Goal: Task Accomplishment & Management: Contribute content

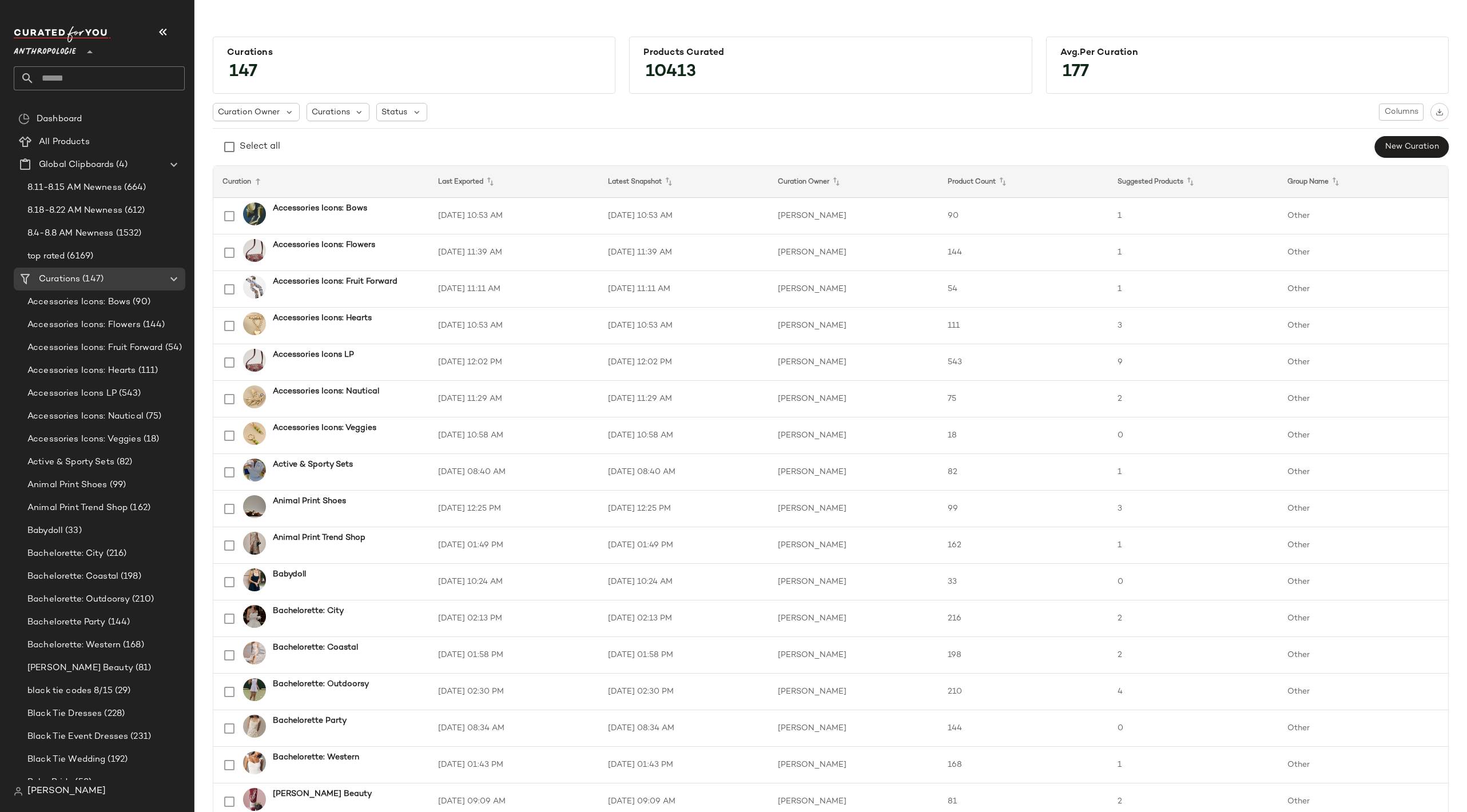
click at [84, 49] on icon at bounding box center [90, 52] width 14 height 14
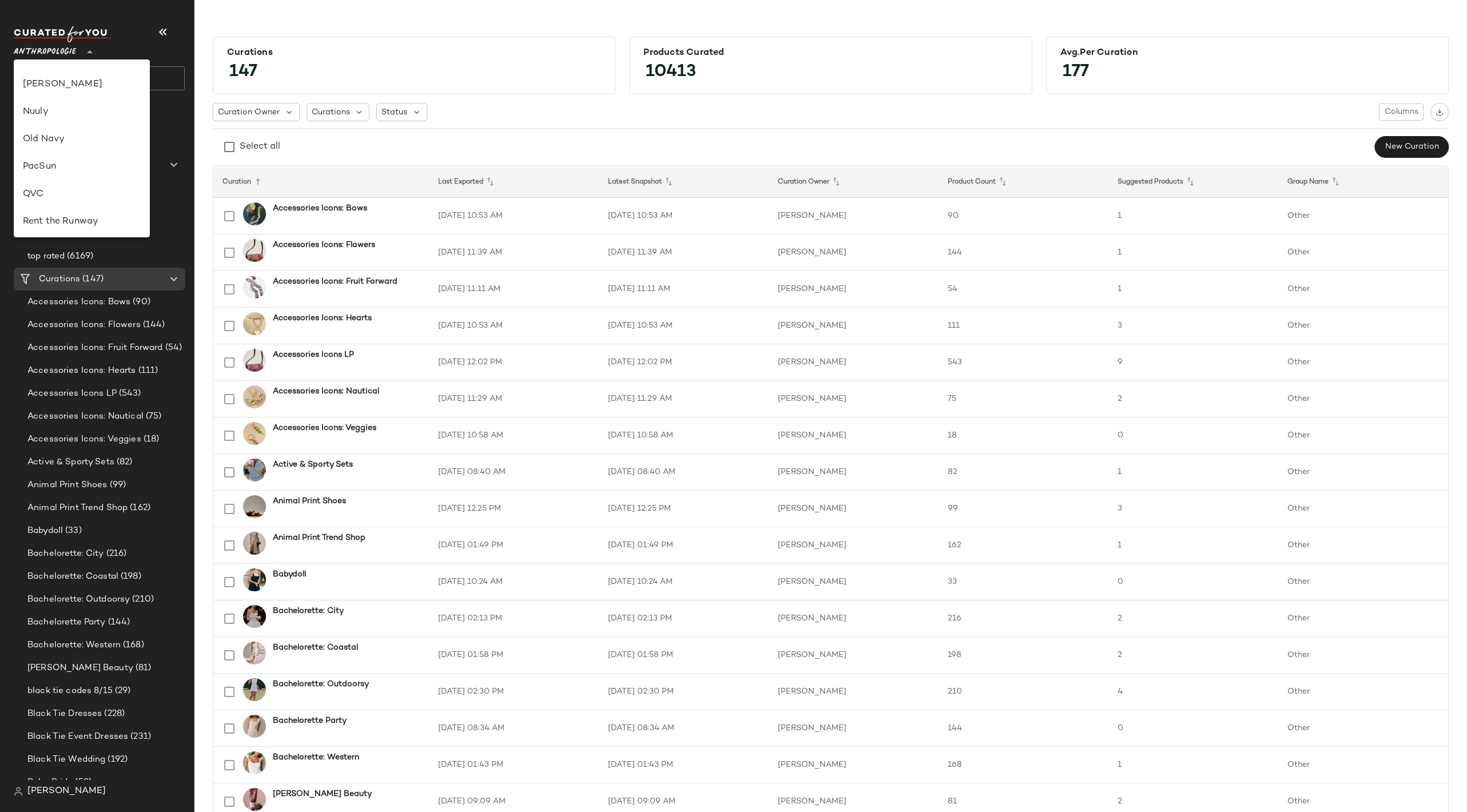
scroll to position [654, 0]
click at [112, 132] on div "Urban Outfitters UK" at bounding box center [82, 137] width 118 height 14
type input "**"
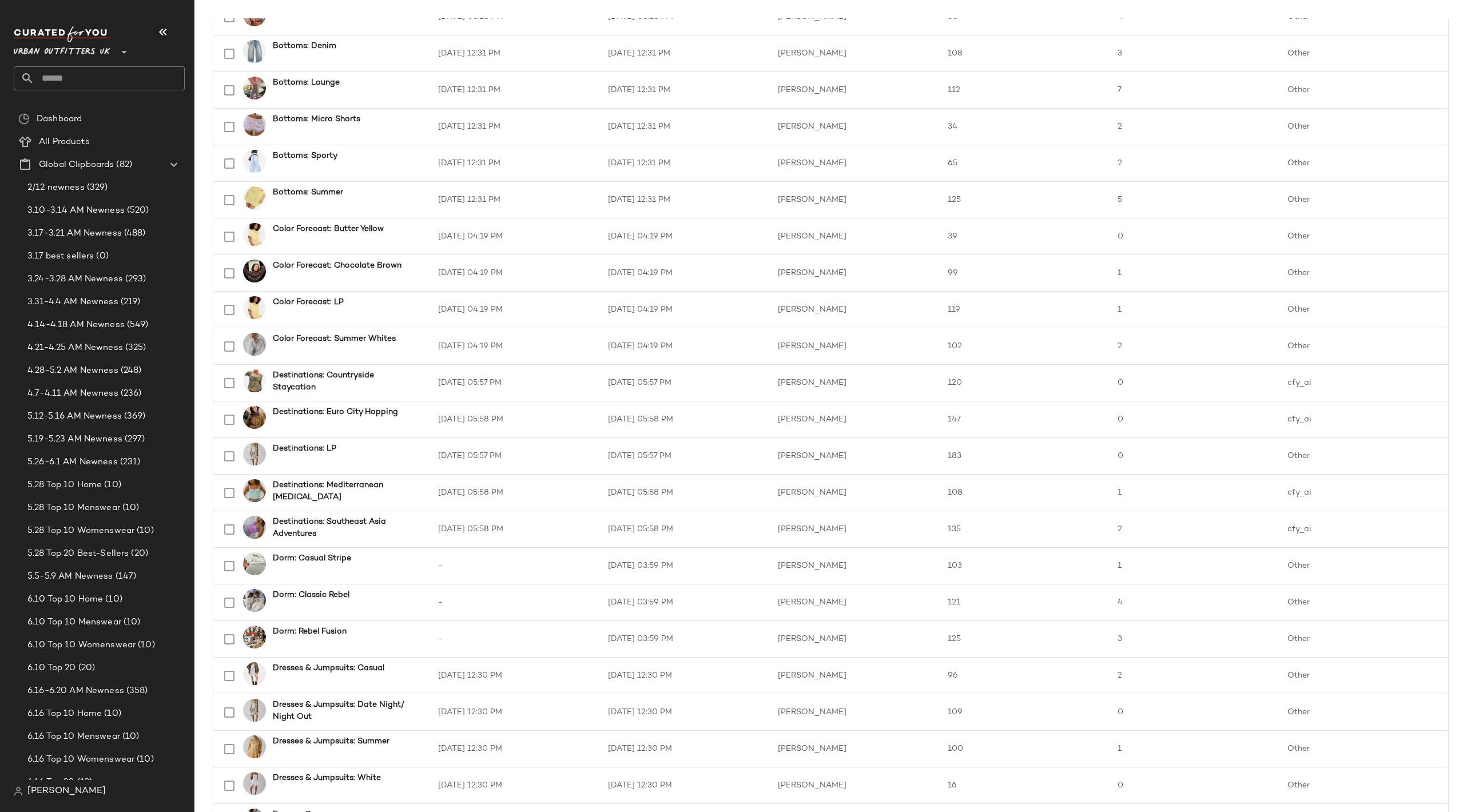
scroll to position [474, 0]
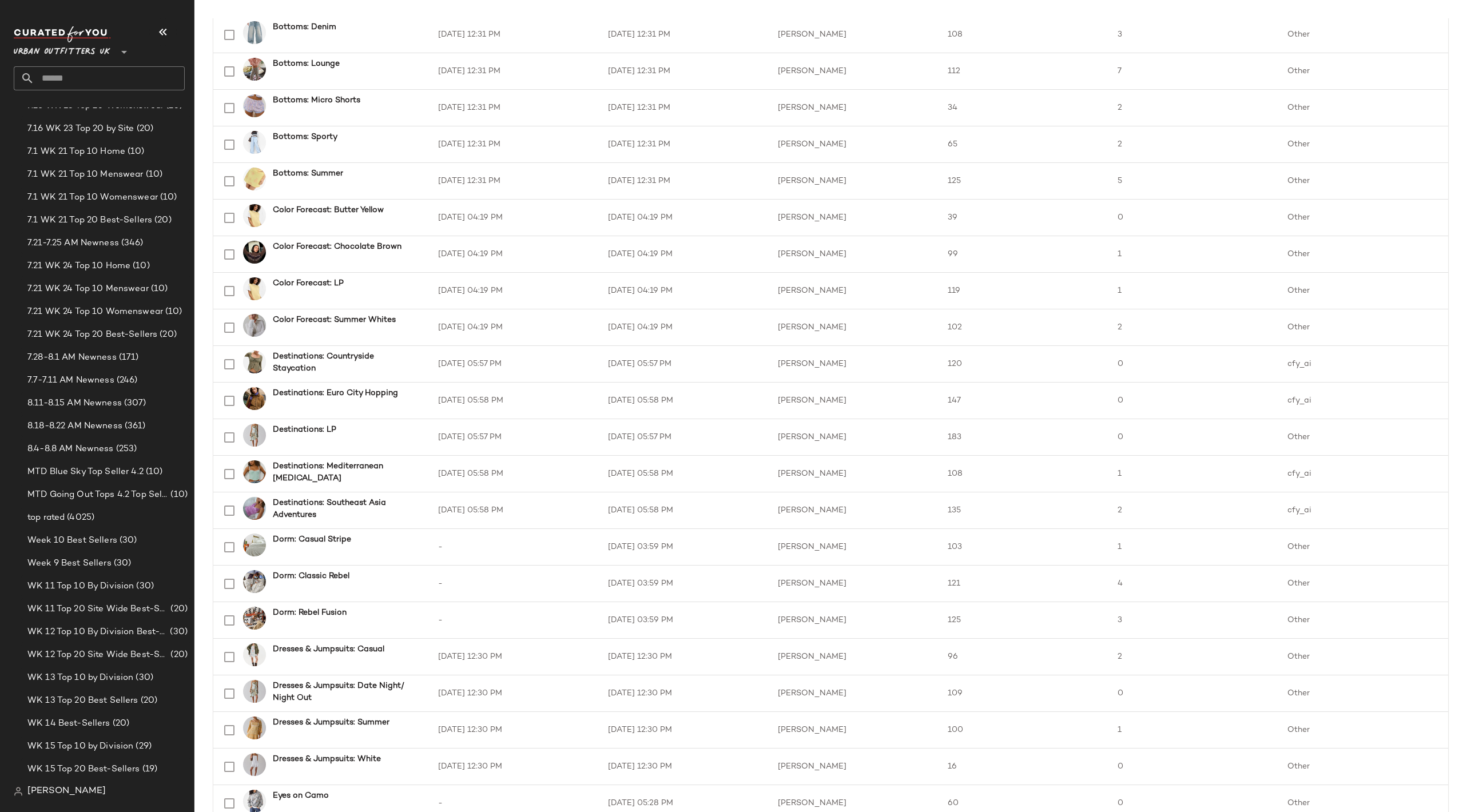
scroll to position [753, 0]
click at [100, 75] on input "text" at bounding box center [110, 78] width 151 height 24
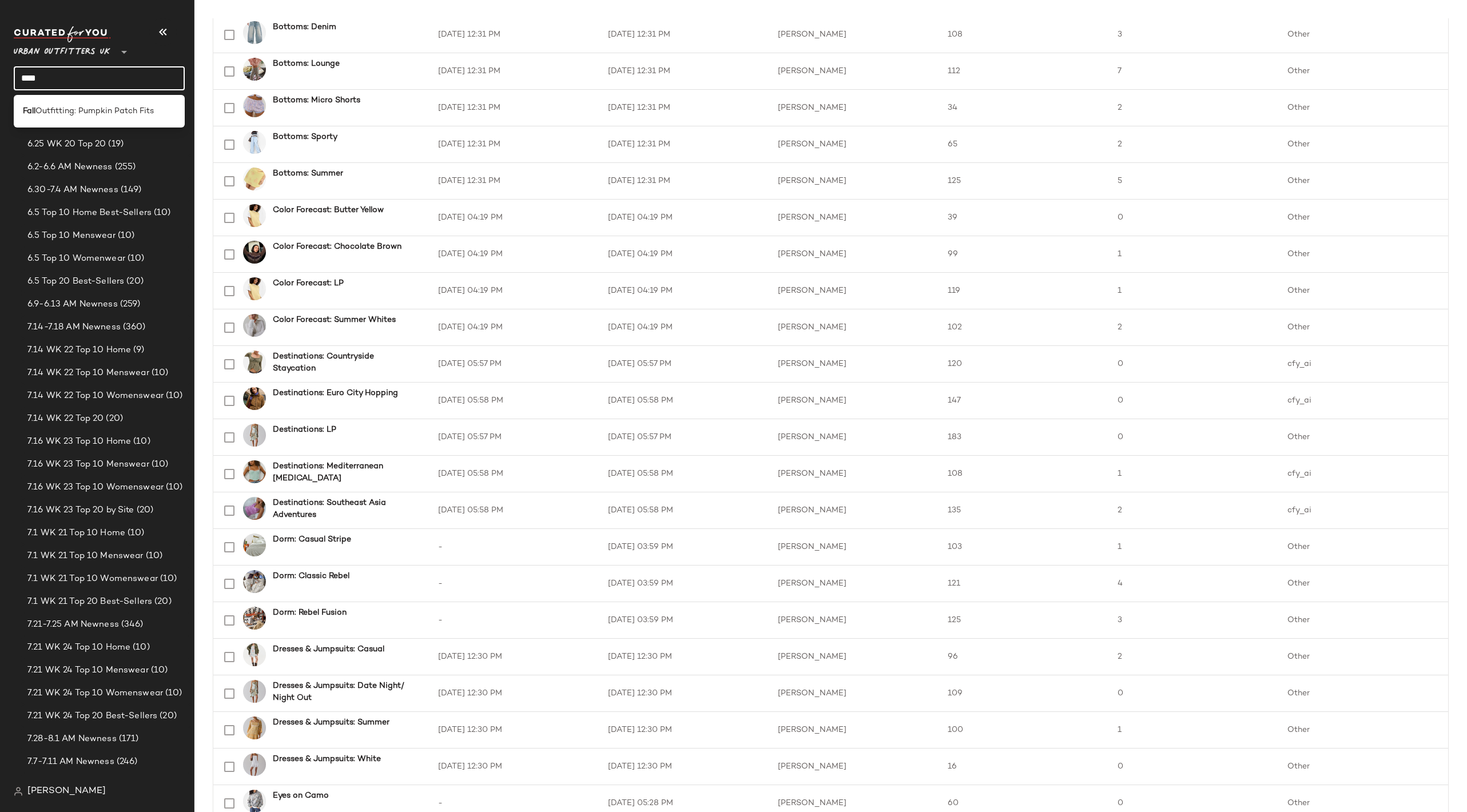
type input "****"
click at [201, 64] on div "Curations 75 Products Curated 2967 Avg.per Curation 127 Curation Owner Curation…" at bounding box center [831, 415] width 1272 height 794
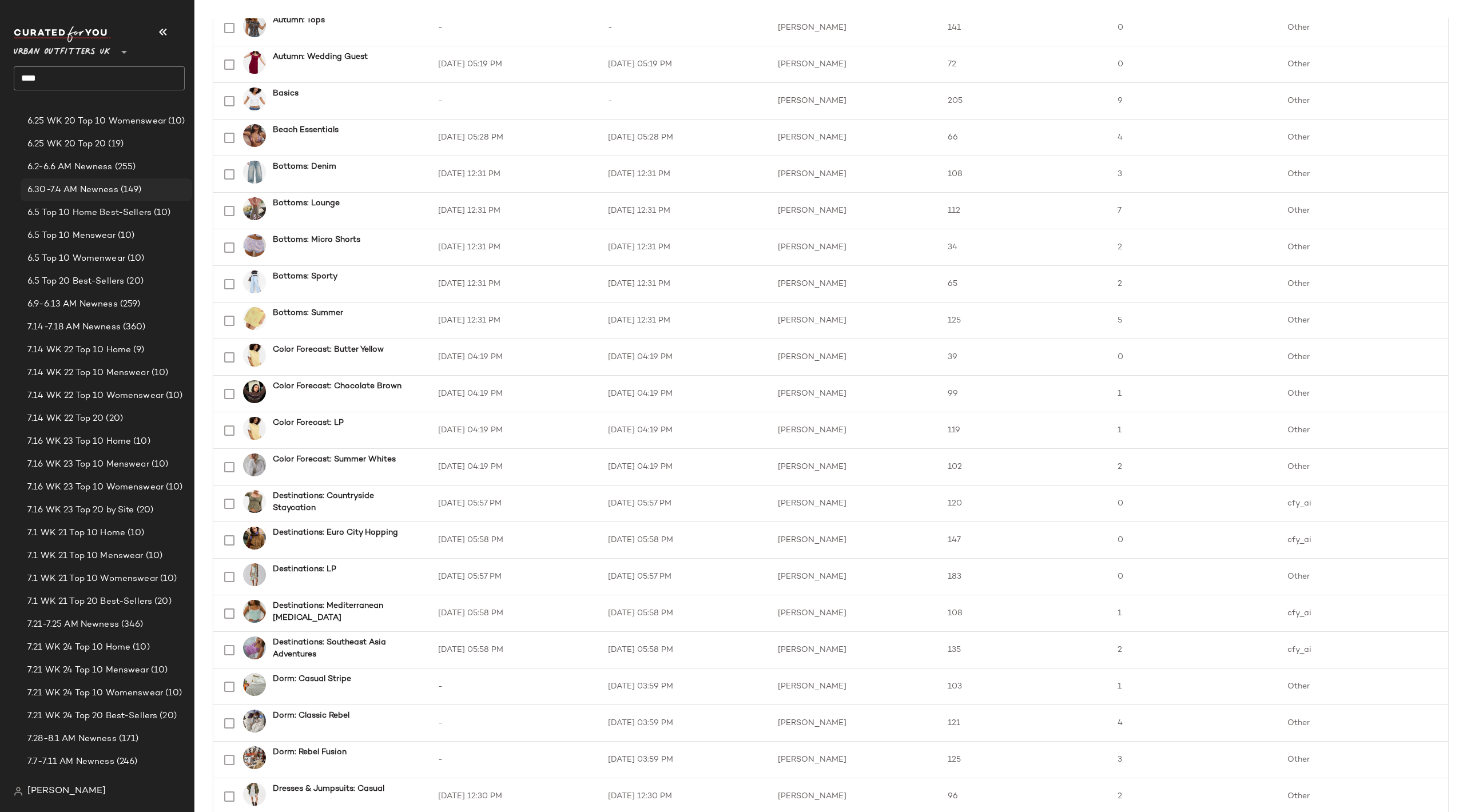
scroll to position [317, 0]
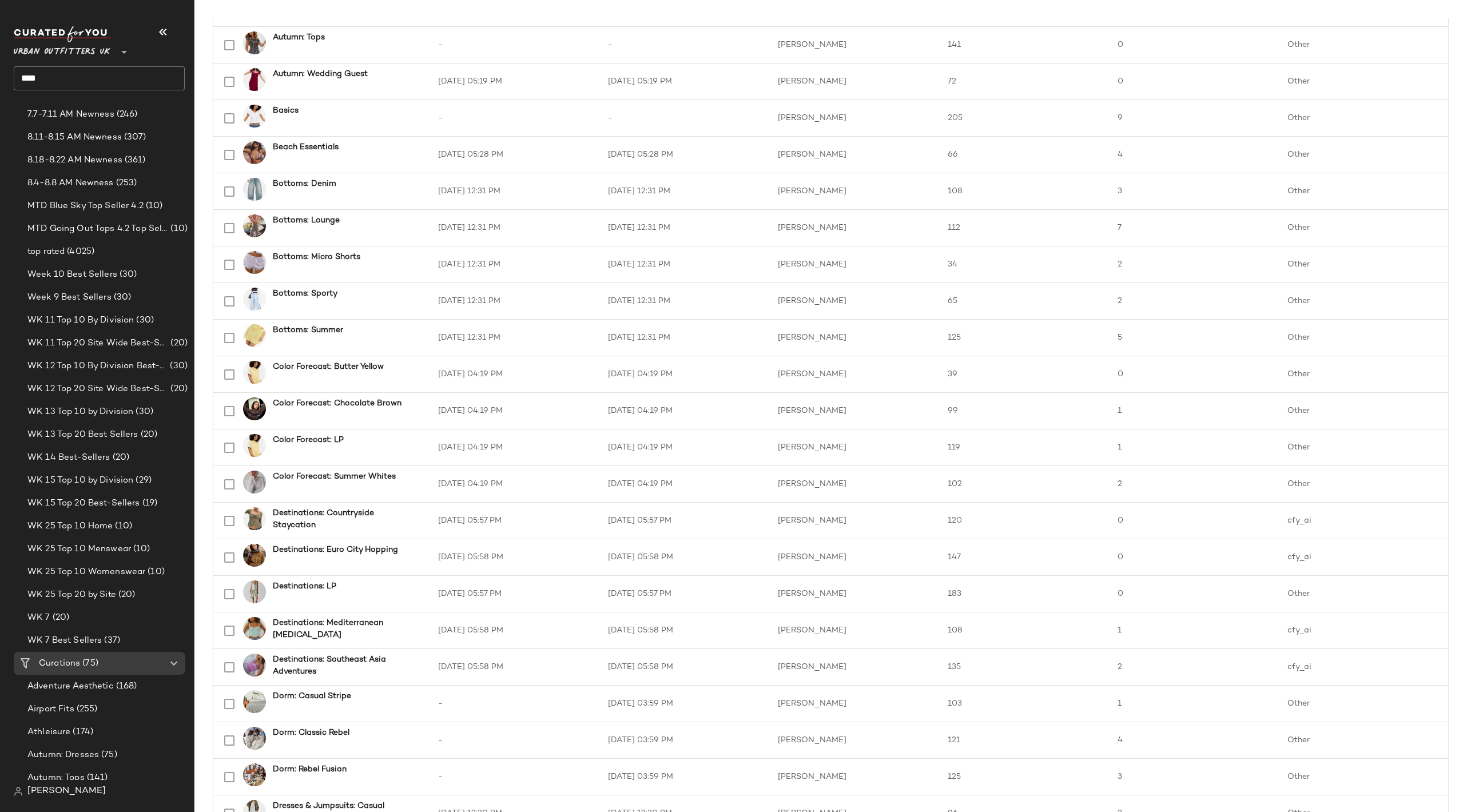
scroll to position [1421, 0]
click at [80, 637] on span "(75)" at bounding box center [89, 643] width 19 height 13
click at [116, 649] on div "Create New Curation" at bounding box center [136, 656] width 93 height 14
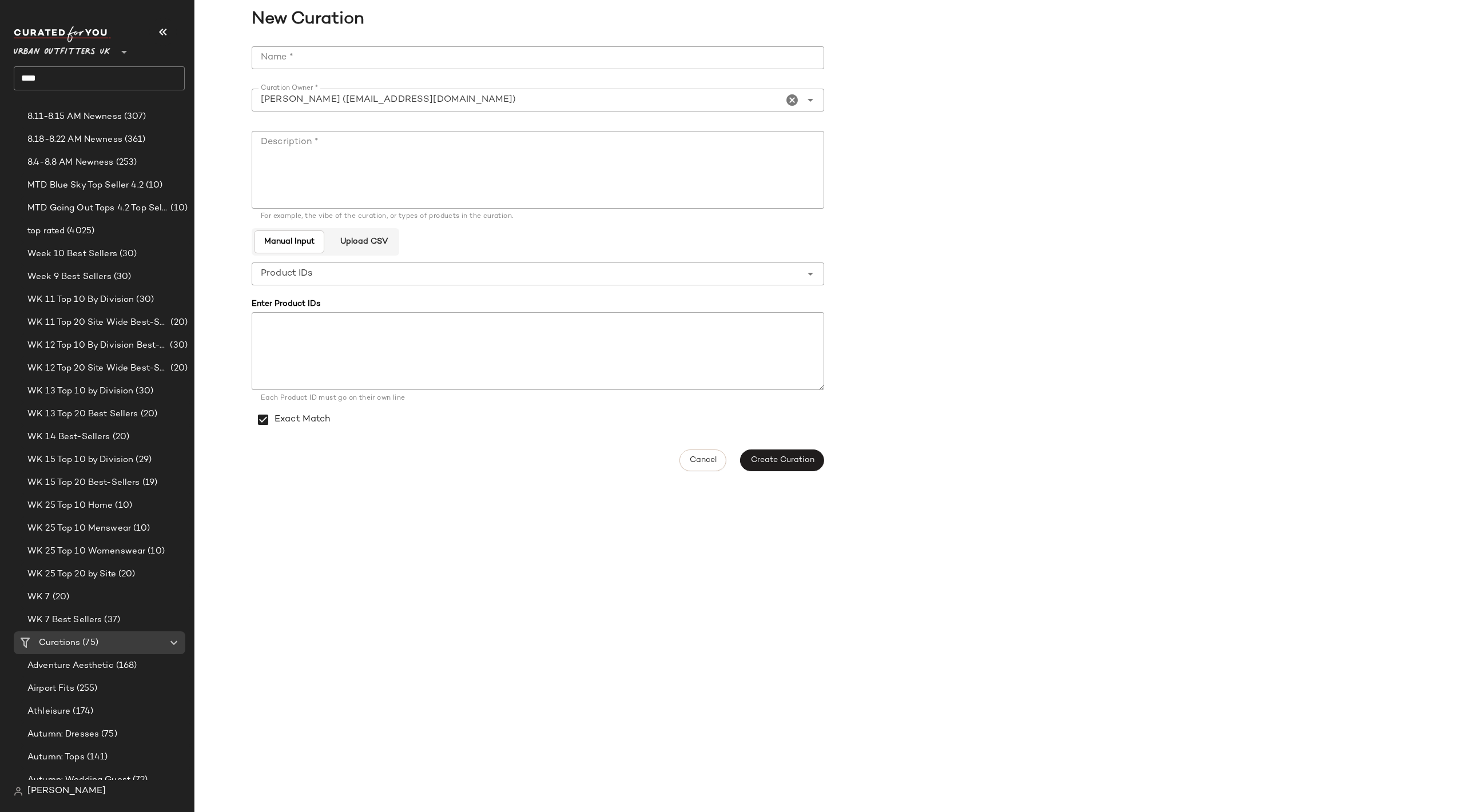
click at [791, 96] on icon "Clear Curation Owner *" at bounding box center [793, 100] width 14 height 14
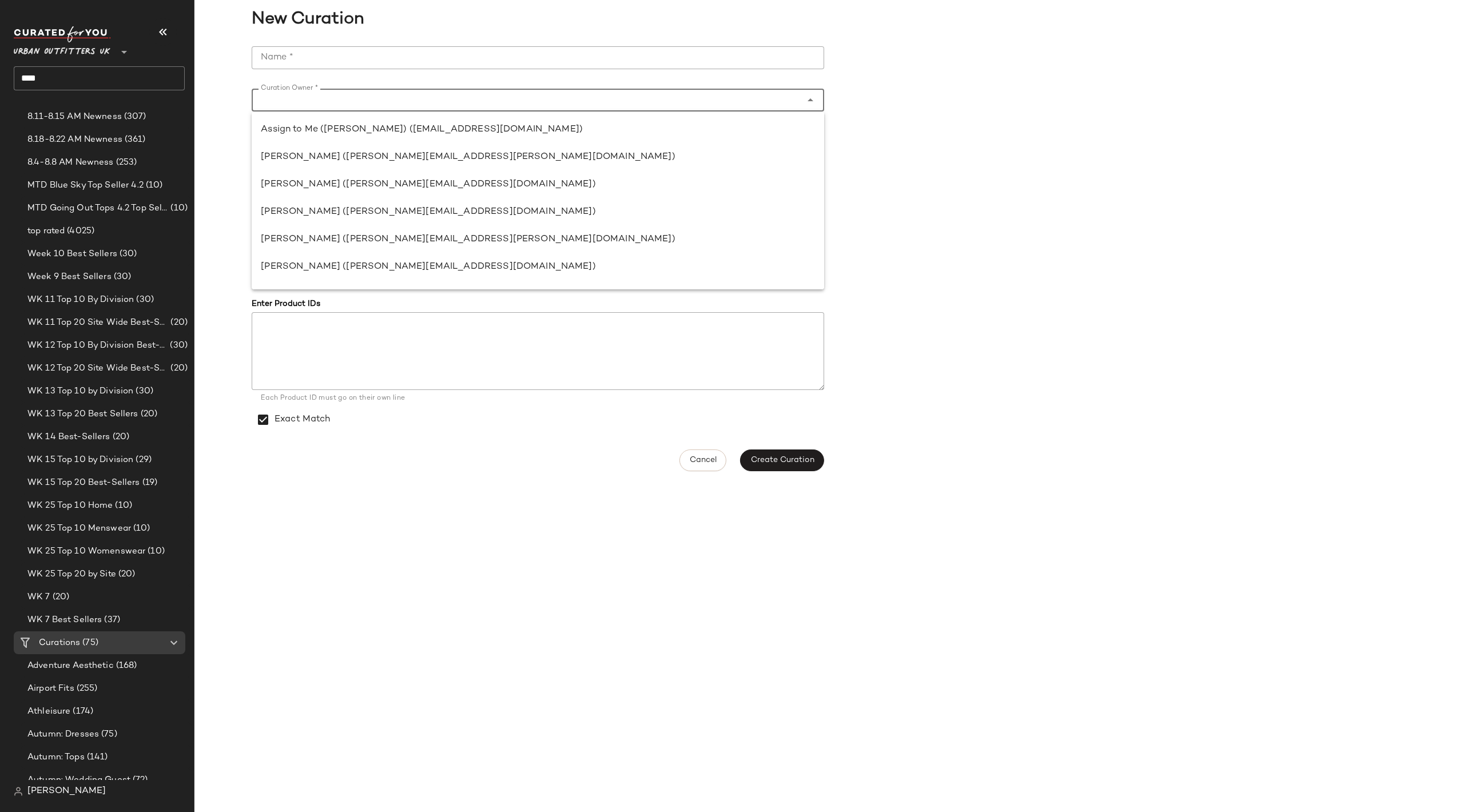
click at [756, 98] on input "Curation Owner *" at bounding box center [526, 100] width 549 height 14
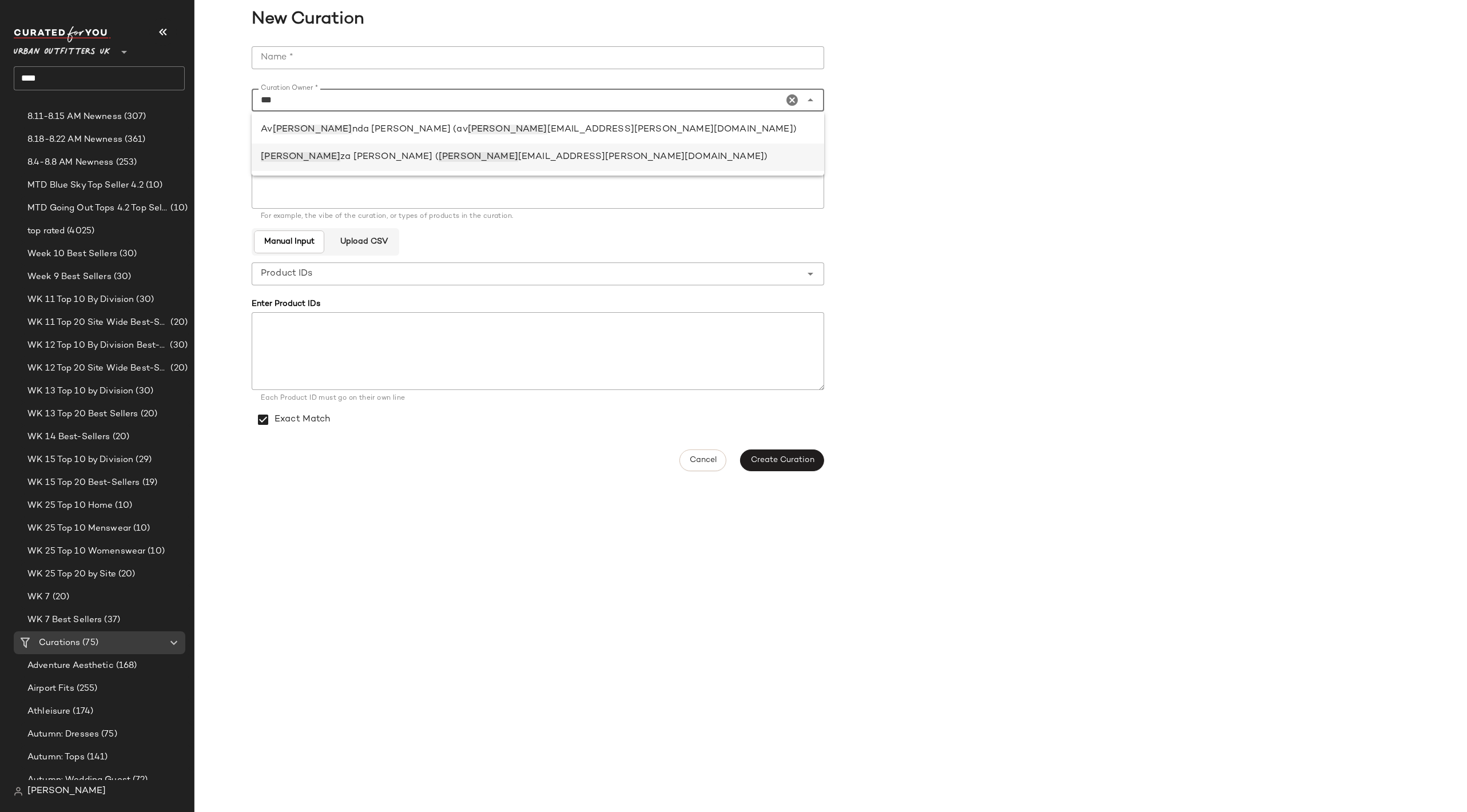
click at [438, 165] on div "Eli za Darnell ( eli za.darnell@curatedforyou.io)" at bounding box center [537, 157] width 572 height 27
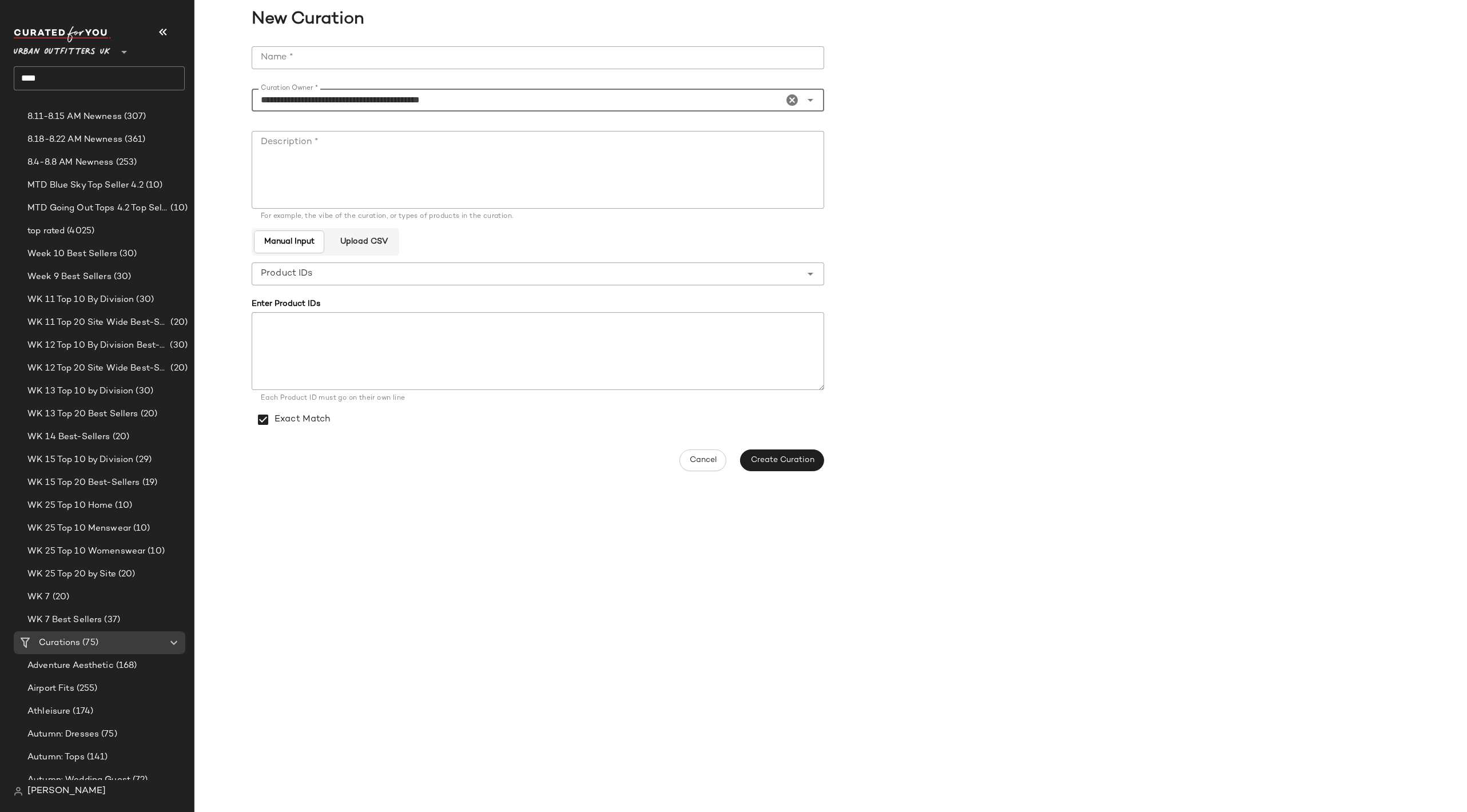
type input "**********"
click at [481, 55] on input "Name *" at bounding box center [537, 58] width 572 height 23
type input "**********"
click at [473, 149] on textarea "Description *" at bounding box center [537, 170] width 572 height 78
paste textarea "**********"
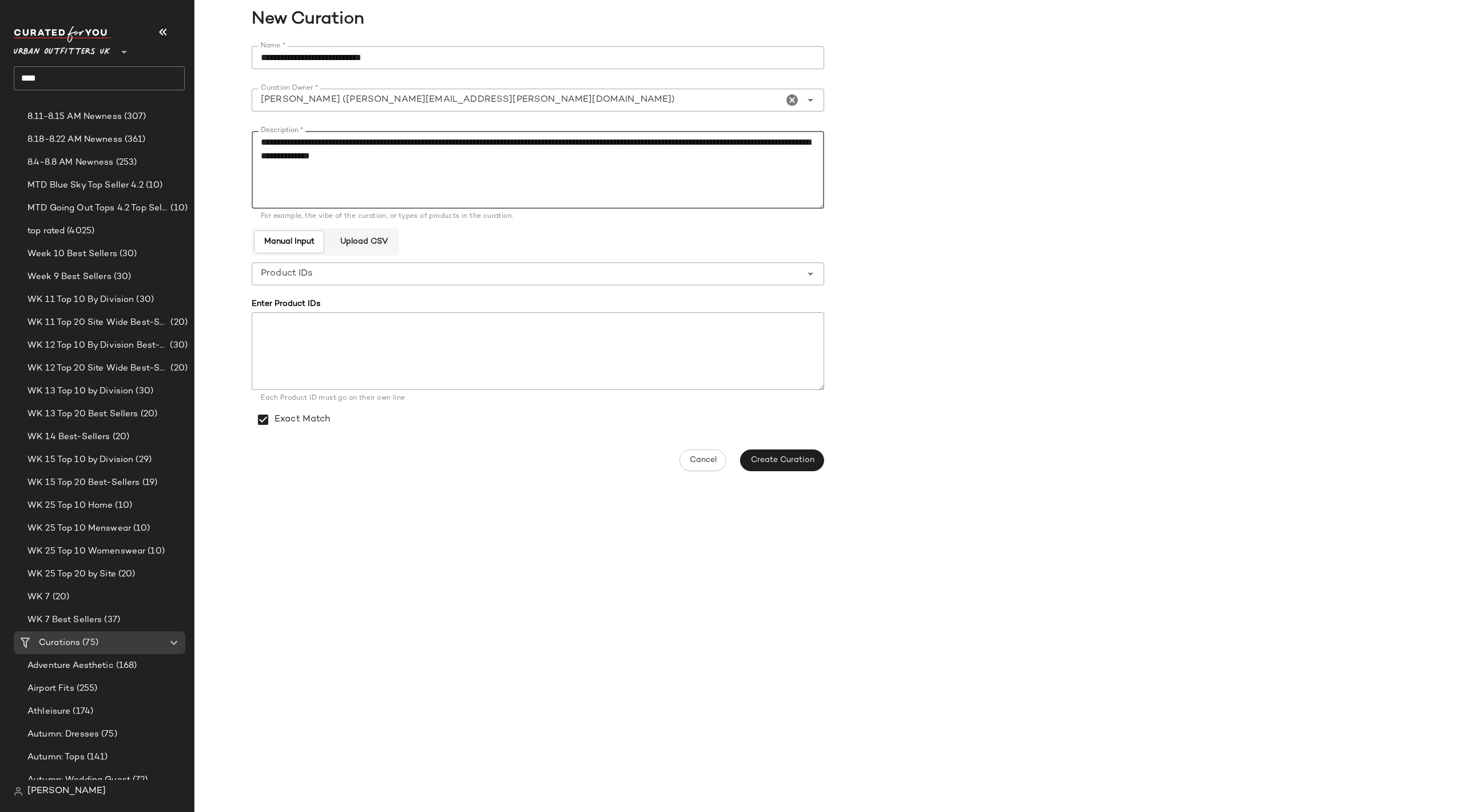
click at [620, 145] on textarea "**********" at bounding box center [537, 170] width 572 height 78
type textarea "**********"
click at [798, 448] on div "**********" at bounding box center [541, 258] width 579 height 438
click at [799, 455] on button "Create Curation" at bounding box center [782, 461] width 84 height 22
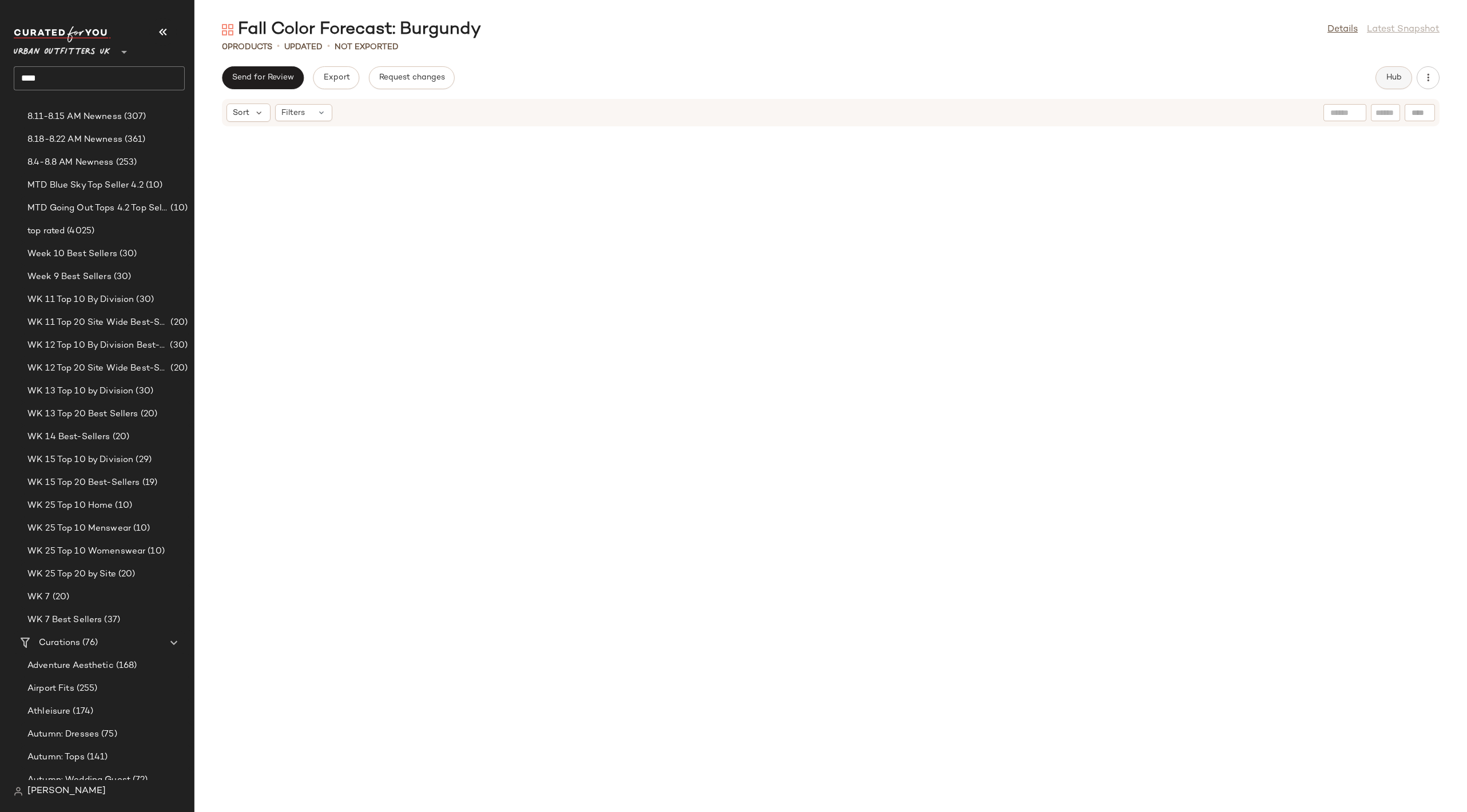
click at [1393, 81] on span "Hub" at bounding box center [1394, 78] width 16 height 9
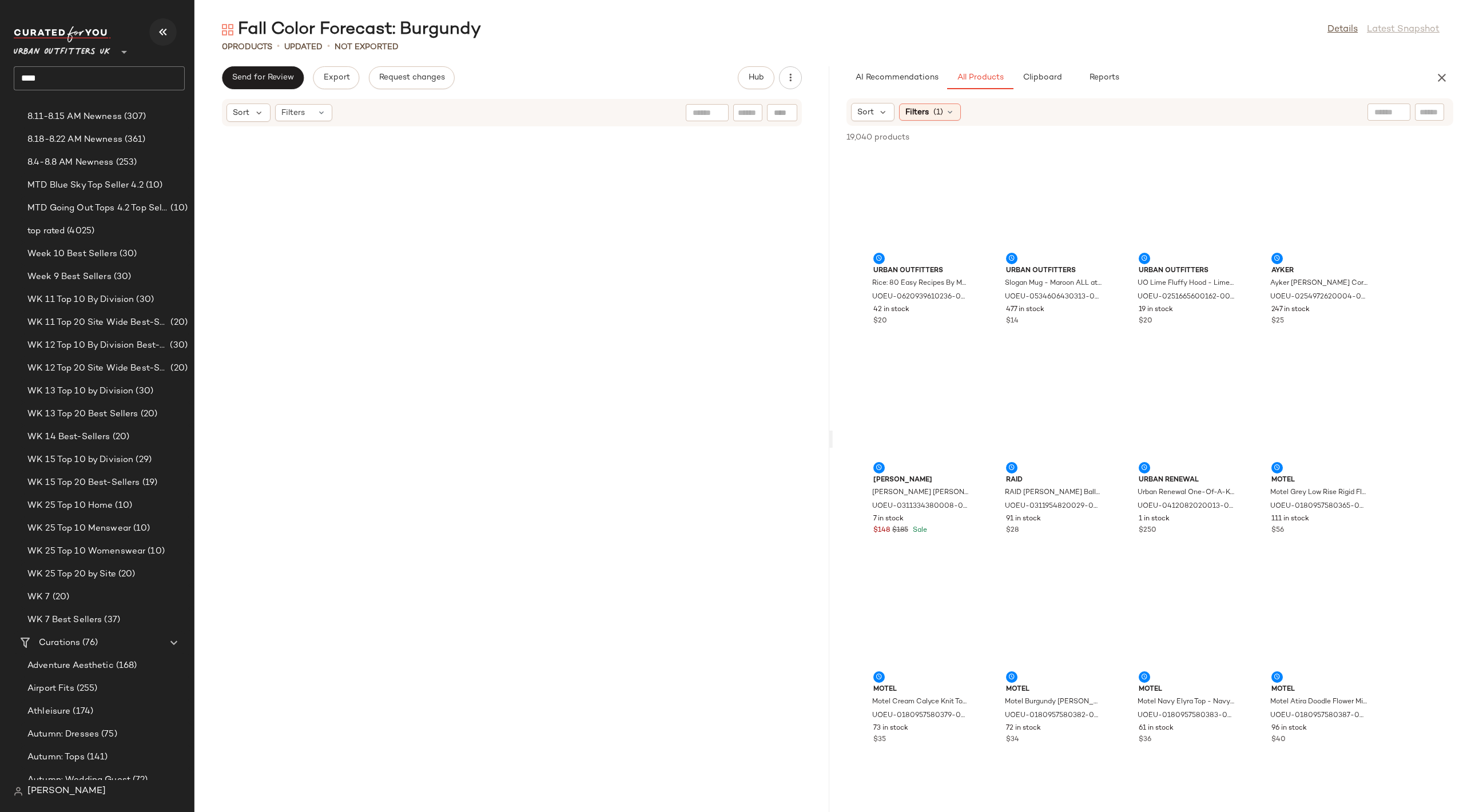
click at [157, 27] on icon "button" at bounding box center [163, 32] width 14 height 14
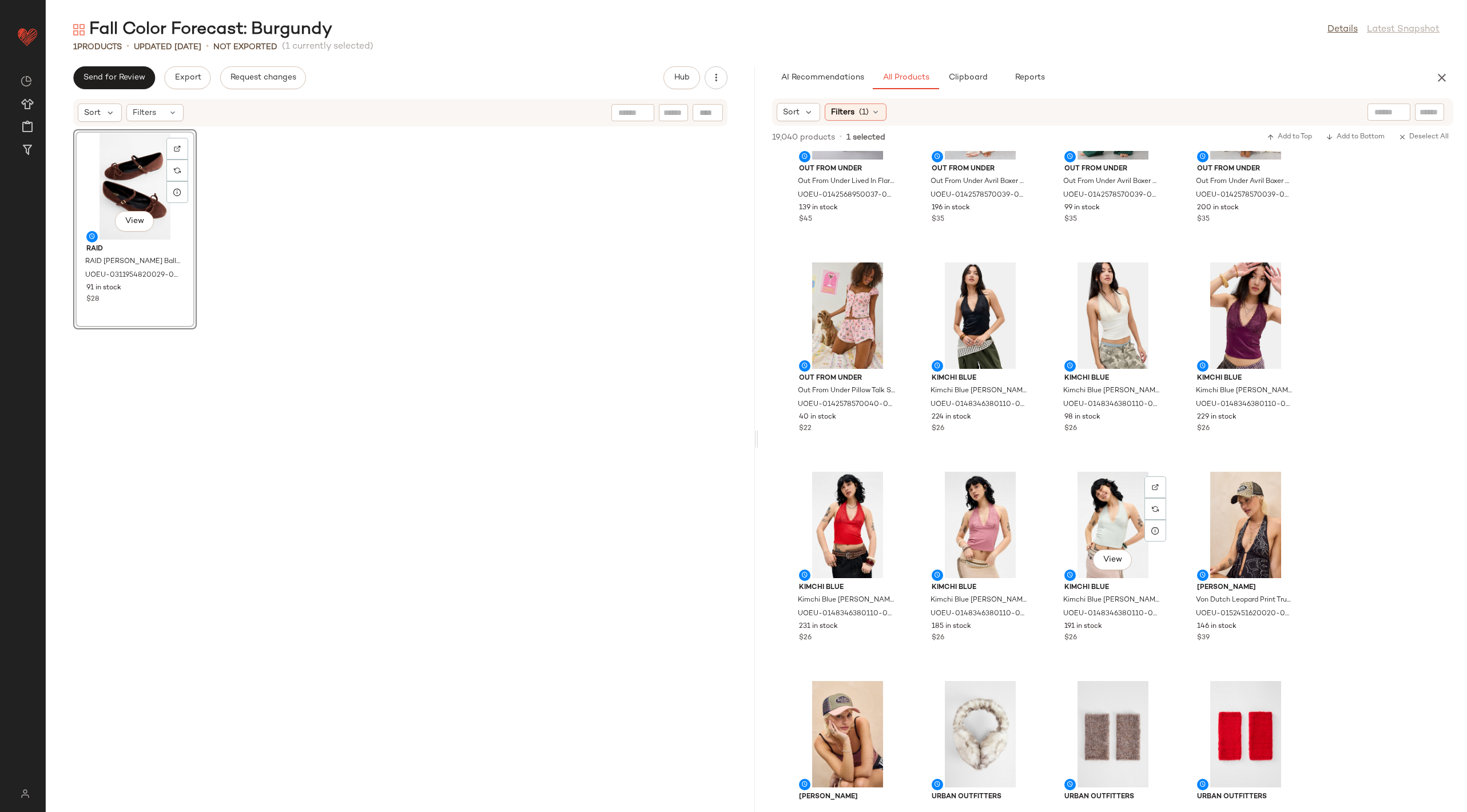
scroll to position [1361, 0]
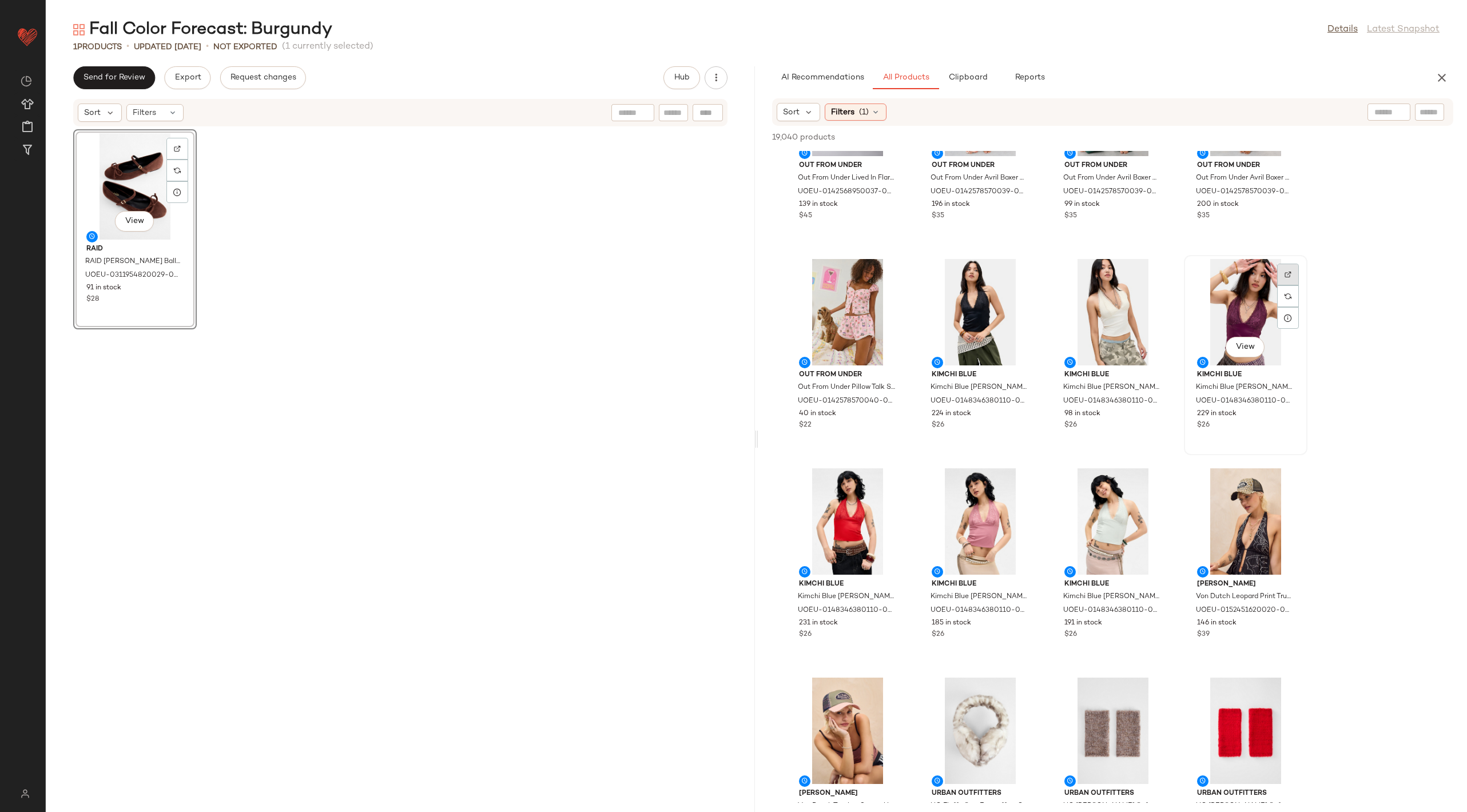
click at [1293, 285] on div at bounding box center [1288, 296] width 22 height 22
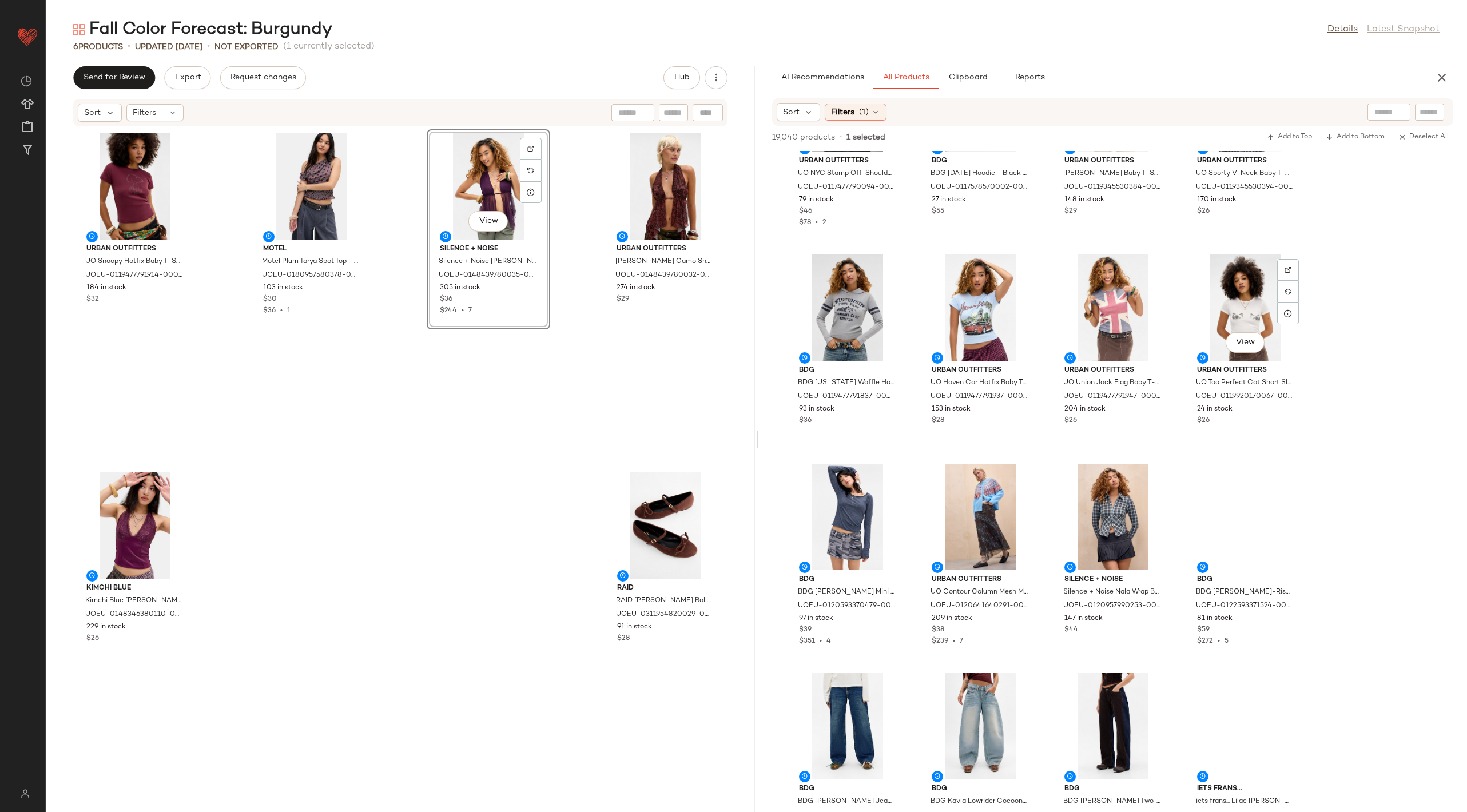
scroll to position [14526, 0]
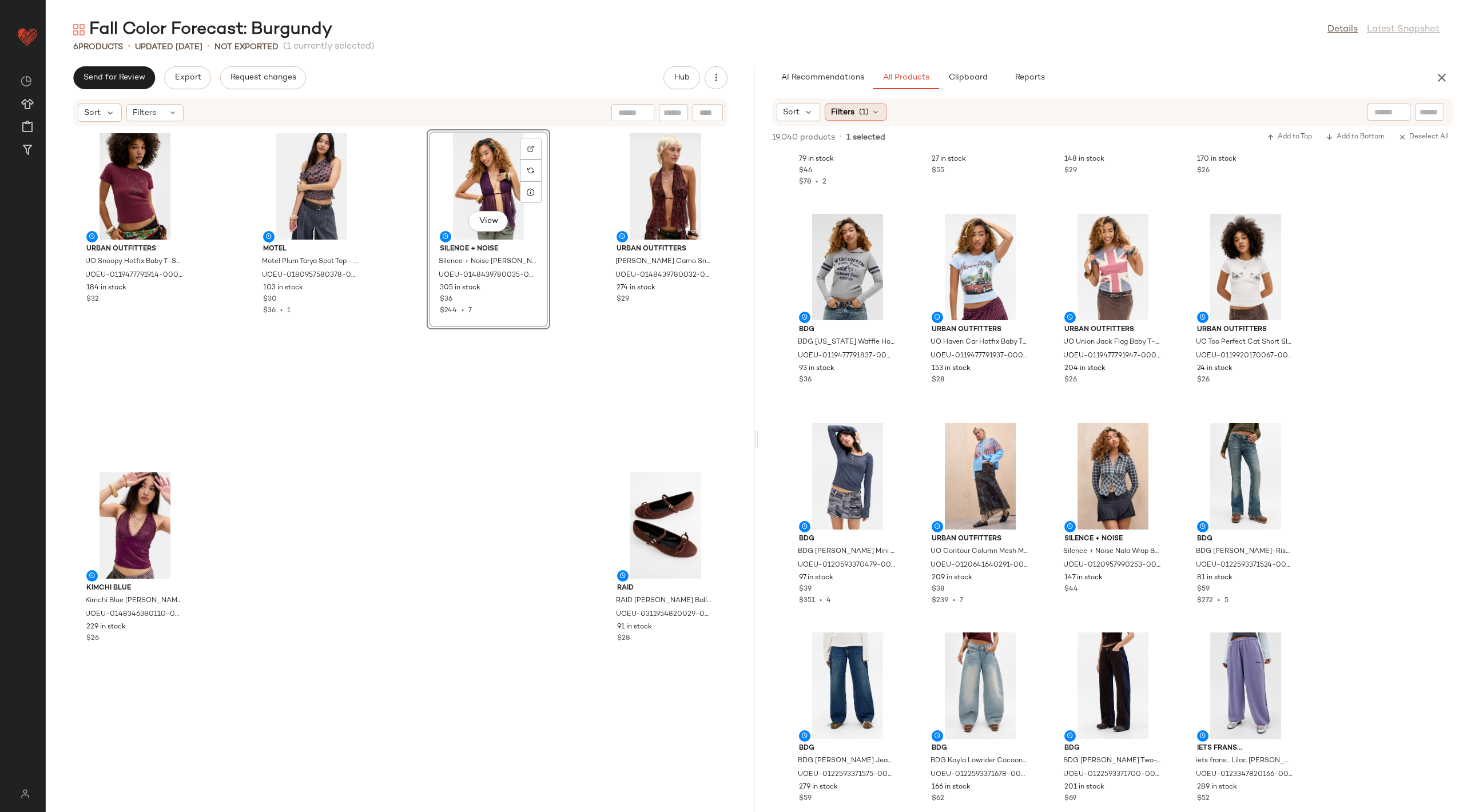
click at [851, 108] on span "Filters" at bounding box center [842, 112] width 24 height 12
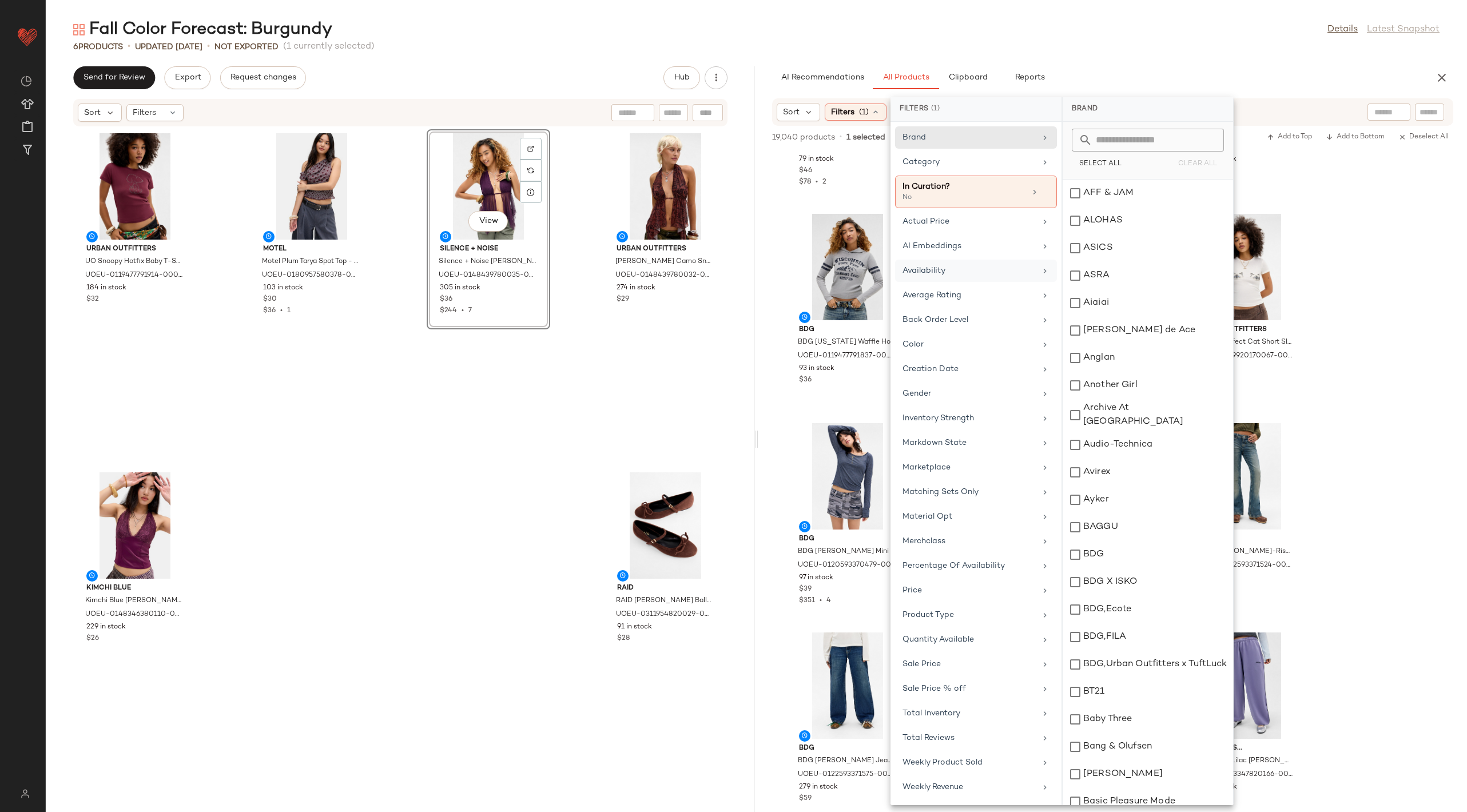
click at [985, 284] on div "Availability" at bounding box center [976, 295] width 162 height 22
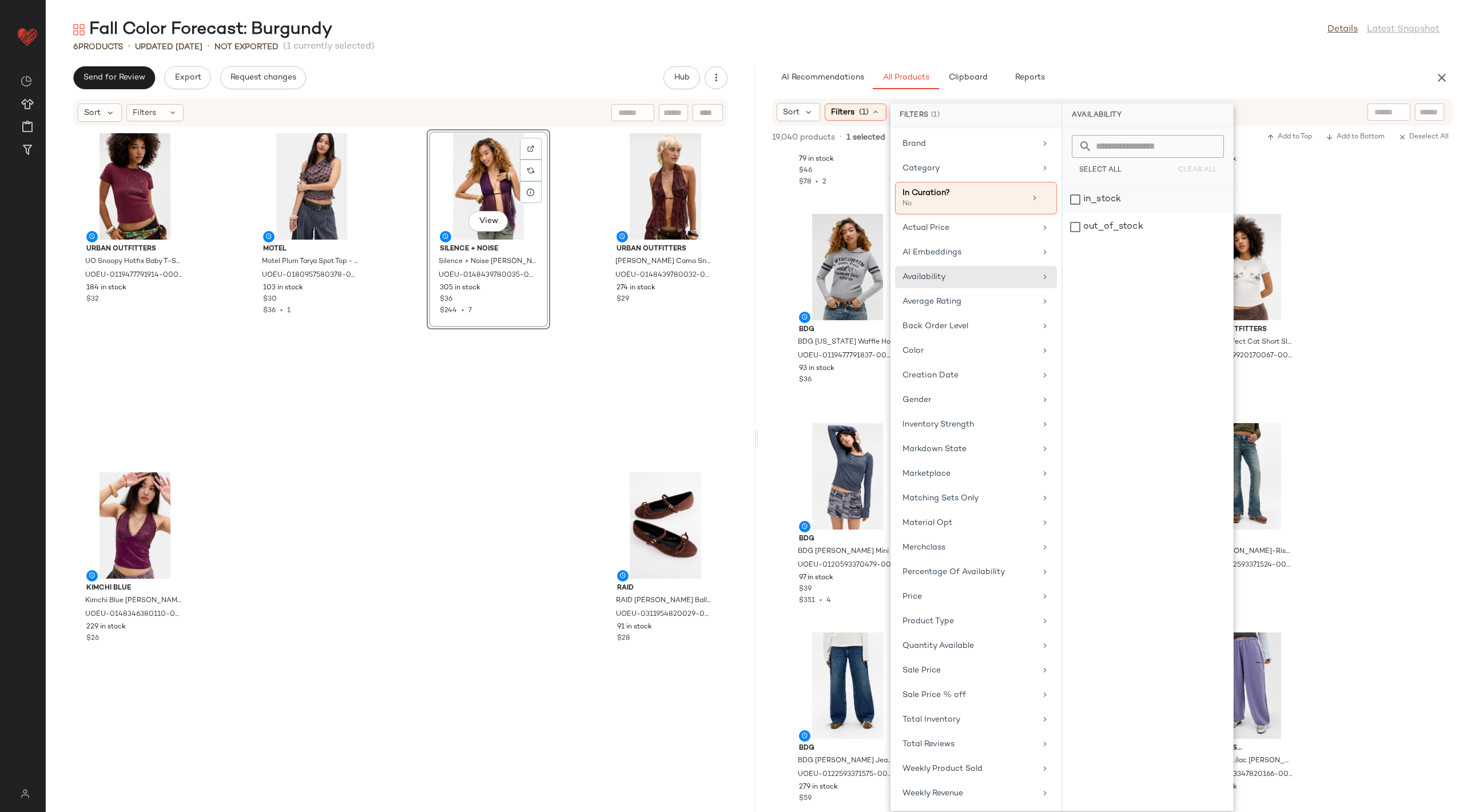
click at [1100, 213] on div "in_stock" at bounding box center [1147, 226] width 170 height 27
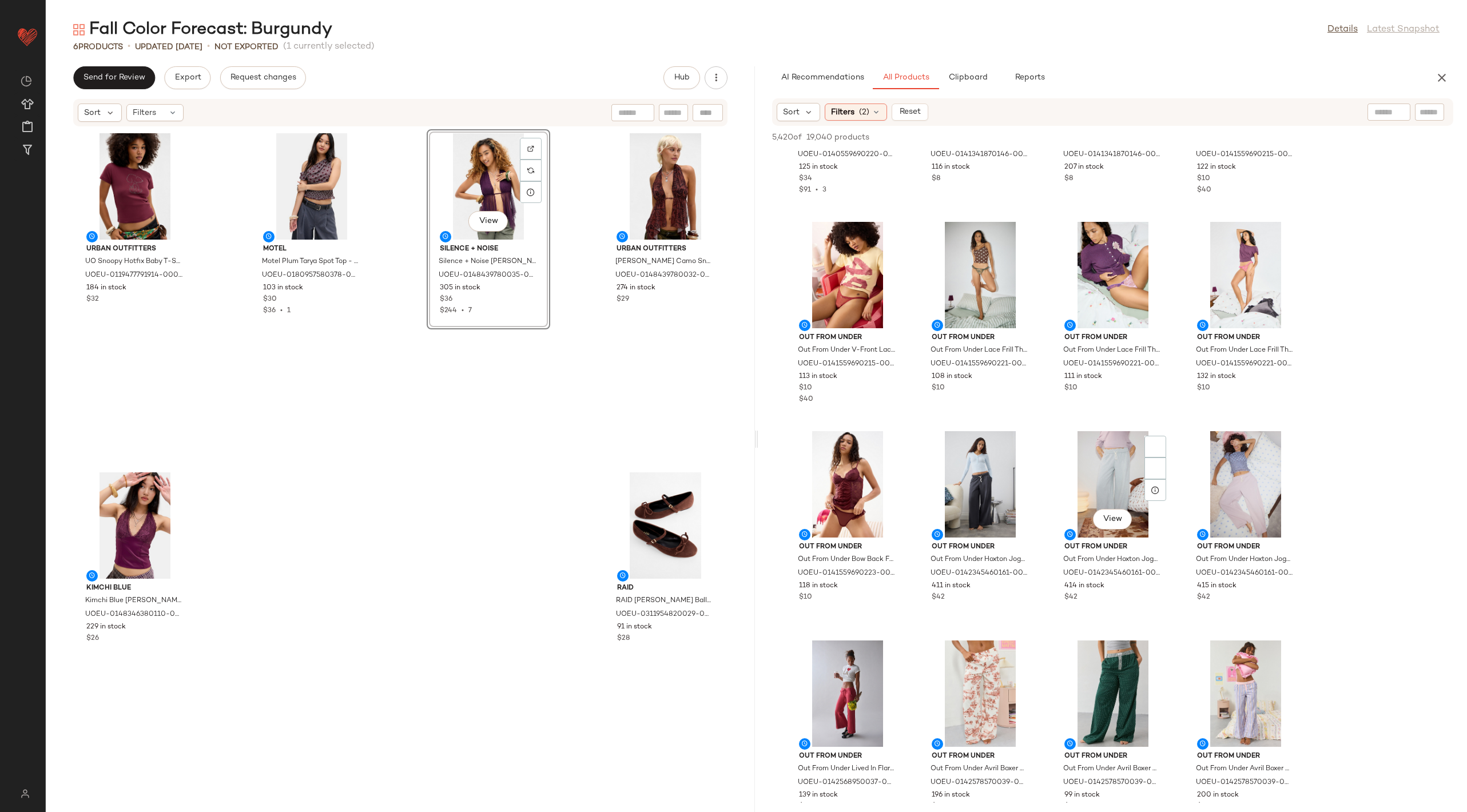
scroll to position [779, 0]
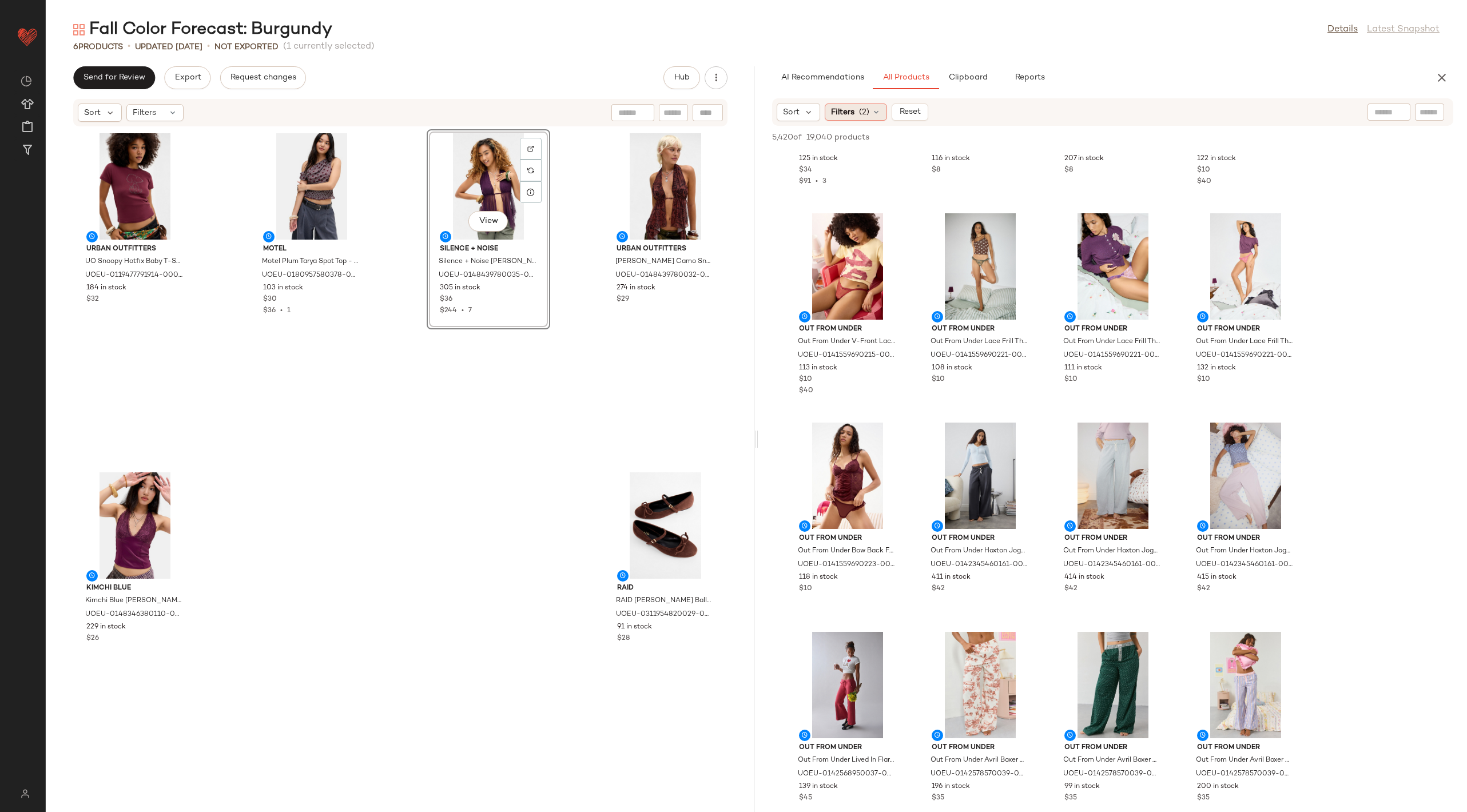
click at [849, 112] on span "Filters" at bounding box center [842, 112] width 24 height 12
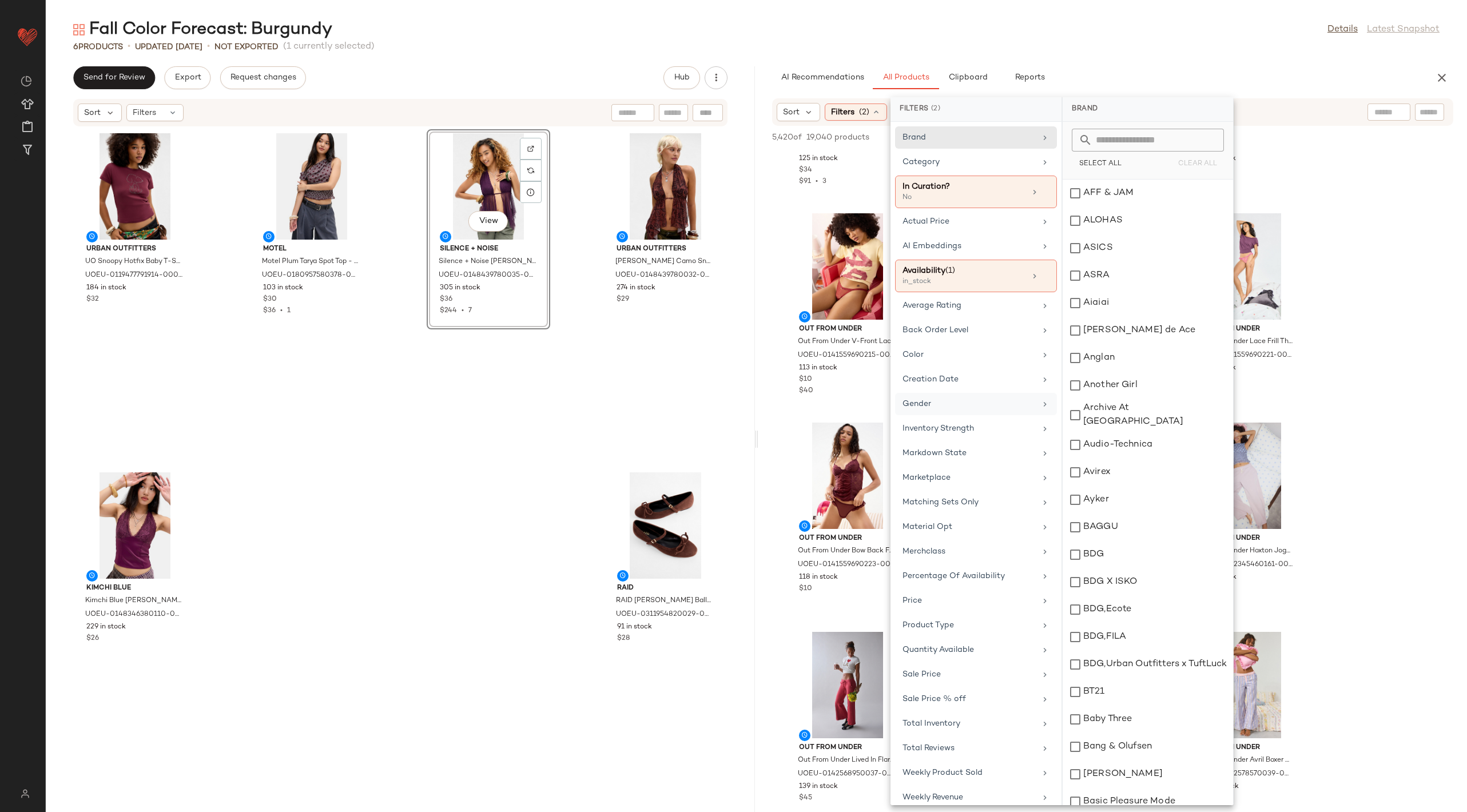
click at [972, 406] on div "Gender" at bounding box center [969, 404] width 133 height 12
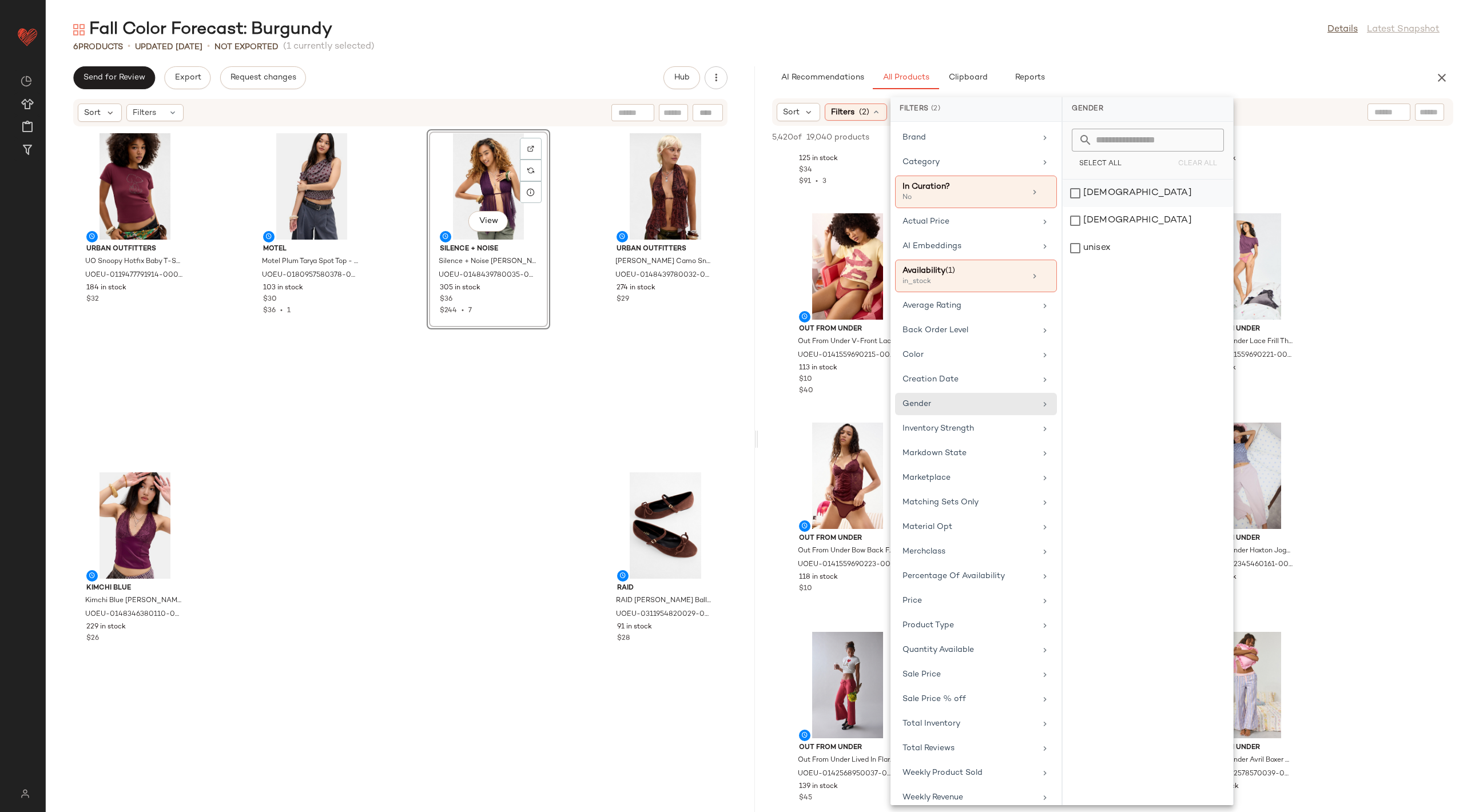
click at [1111, 207] on div "female" at bounding box center [1147, 220] width 170 height 27
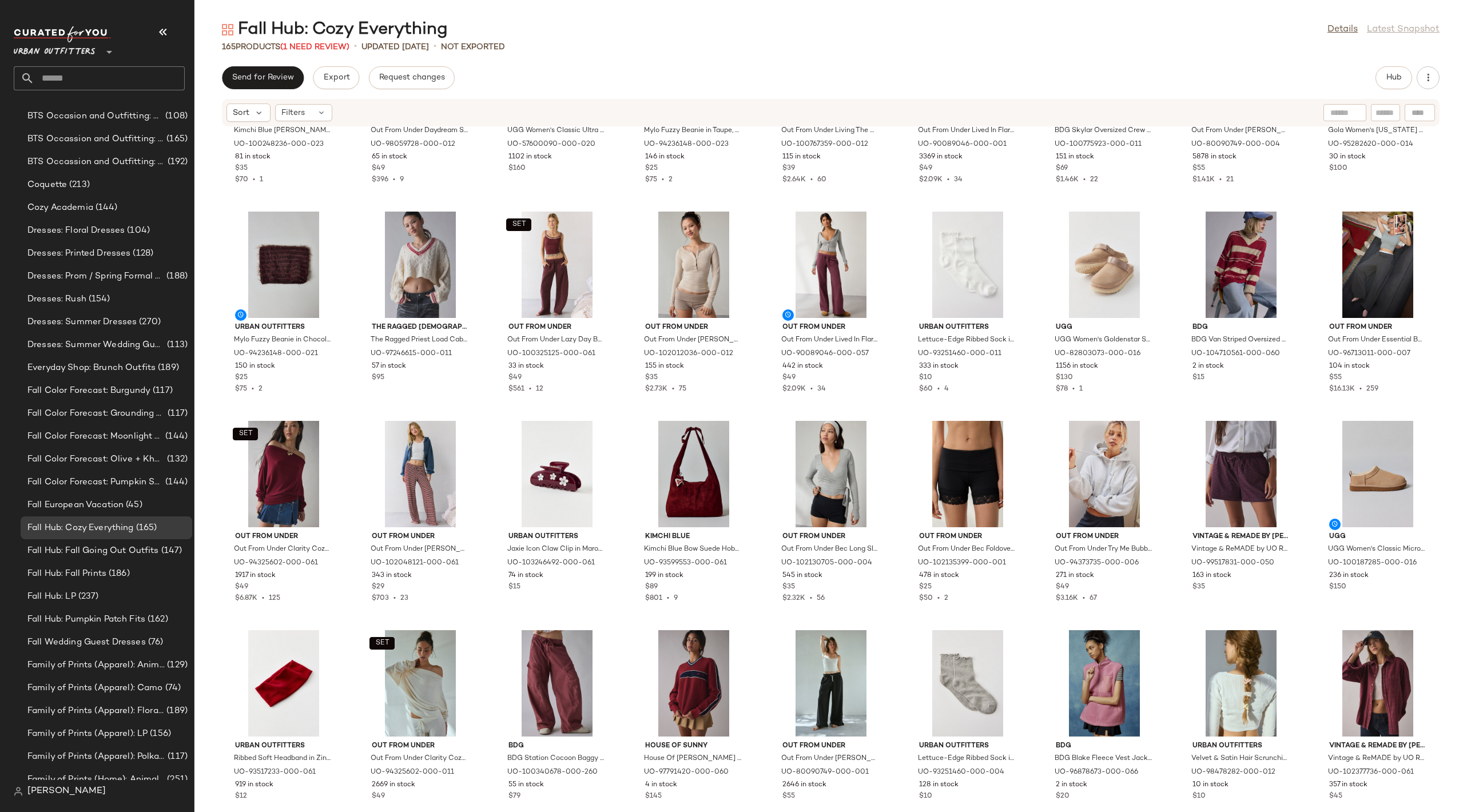
scroll to position [981, 0]
click at [158, 627] on span "(162)" at bounding box center [157, 624] width 23 height 13
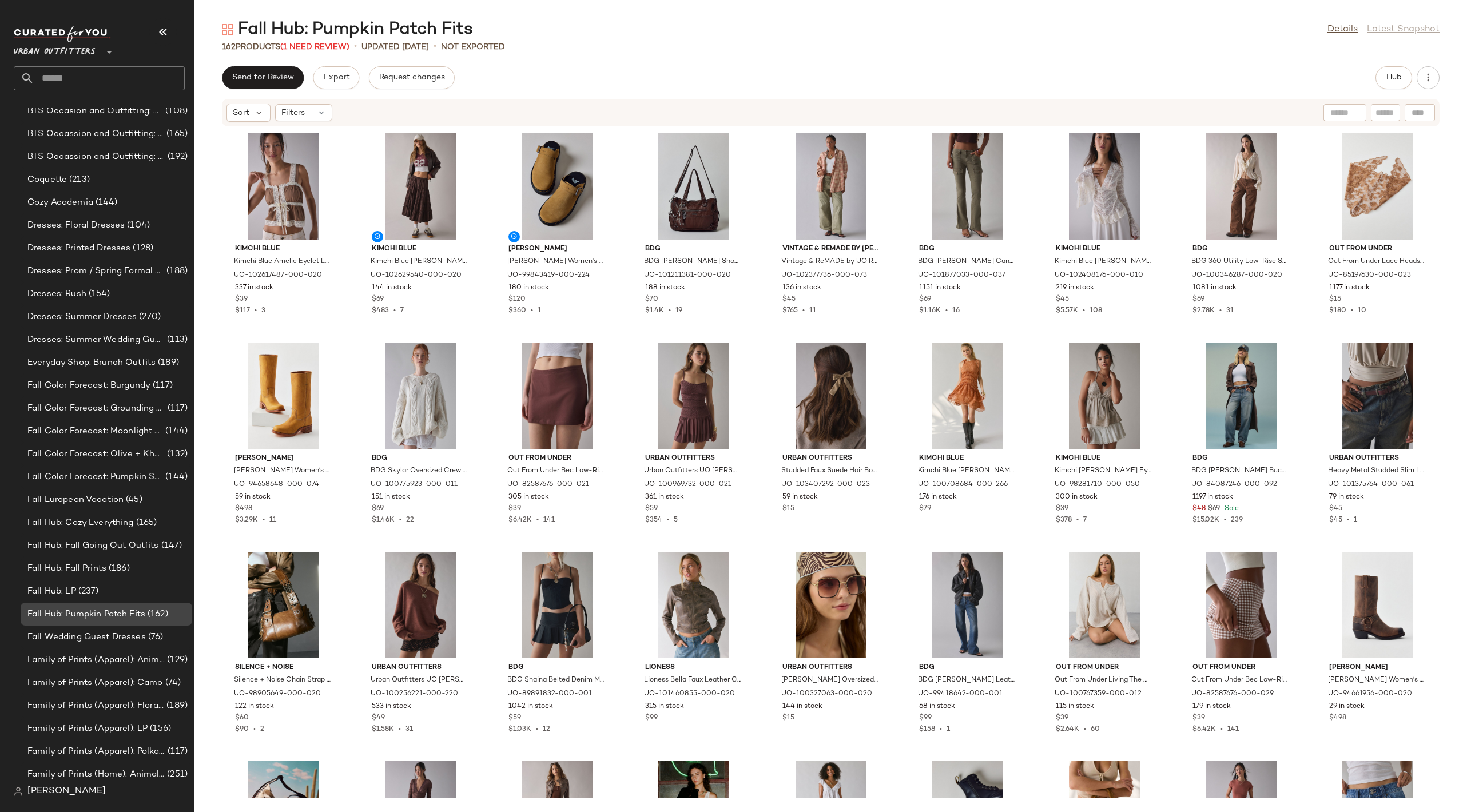
scroll to position [994, 0]
click at [161, 516] on div "Fall Hub: Cozy Everything (165)" at bounding box center [106, 520] width 163 height 13
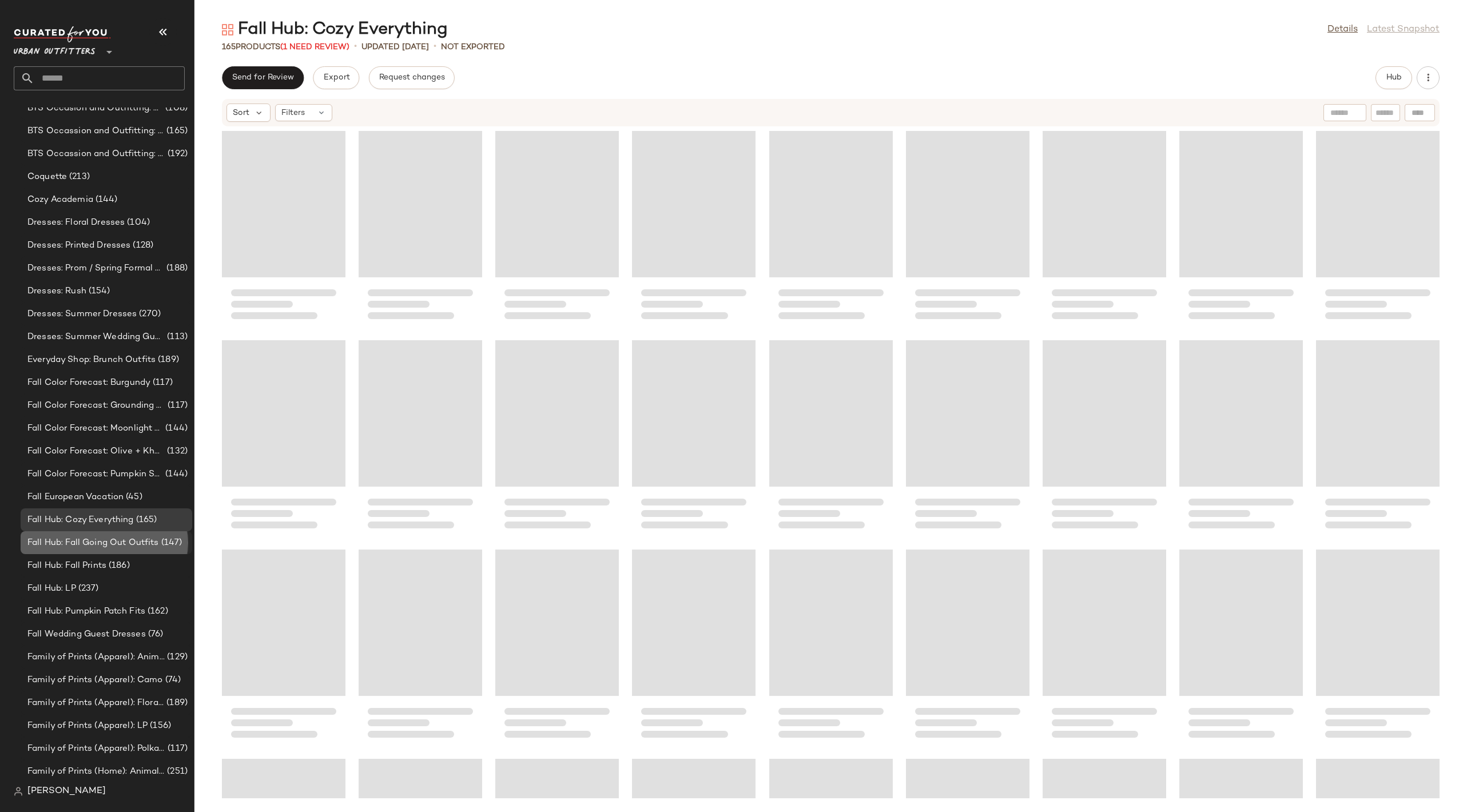
click at [165, 545] on span "(147)" at bounding box center [170, 543] width 24 height 13
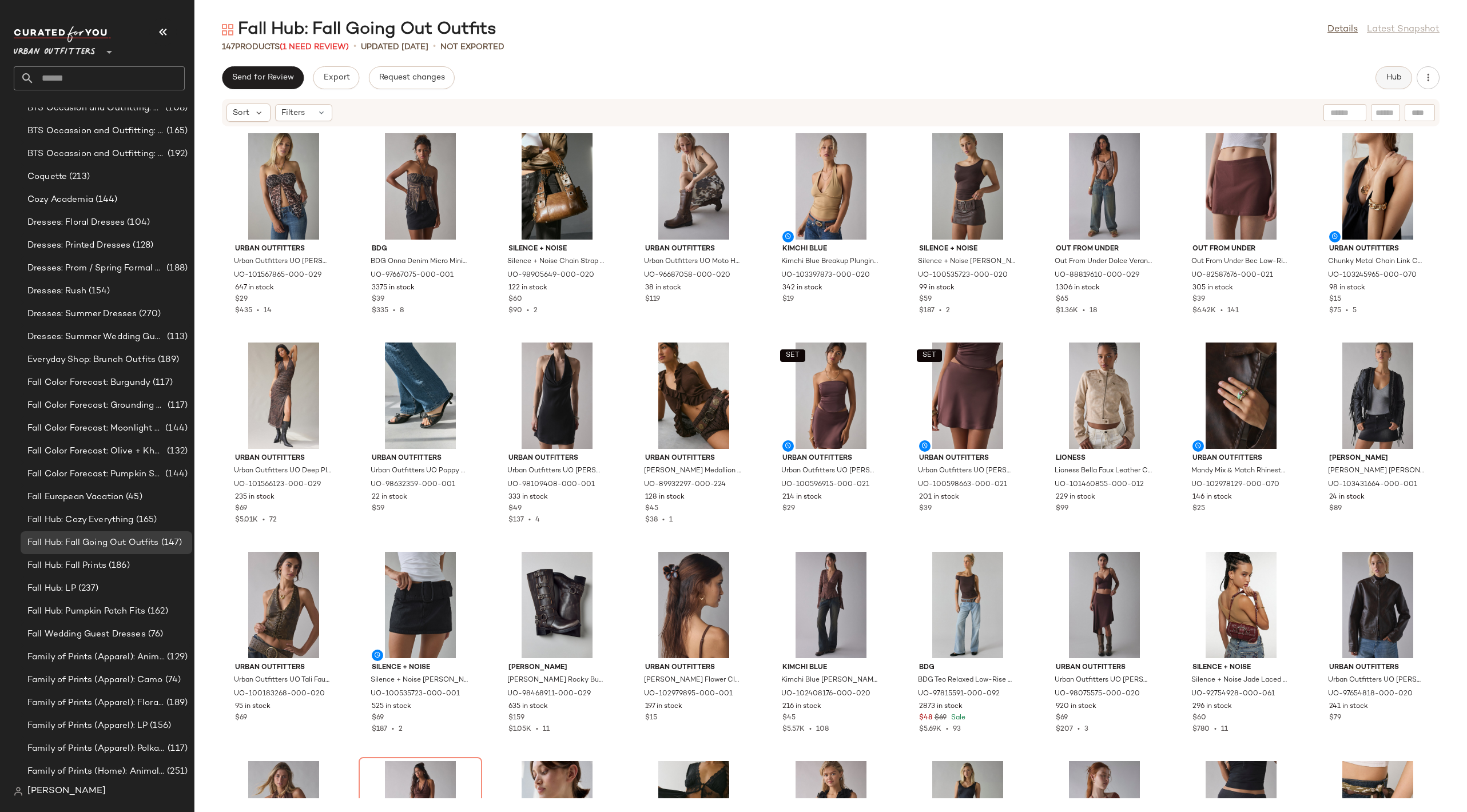
click at [1403, 72] on button "Hub" at bounding box center [1394, 78] width 36 height 23
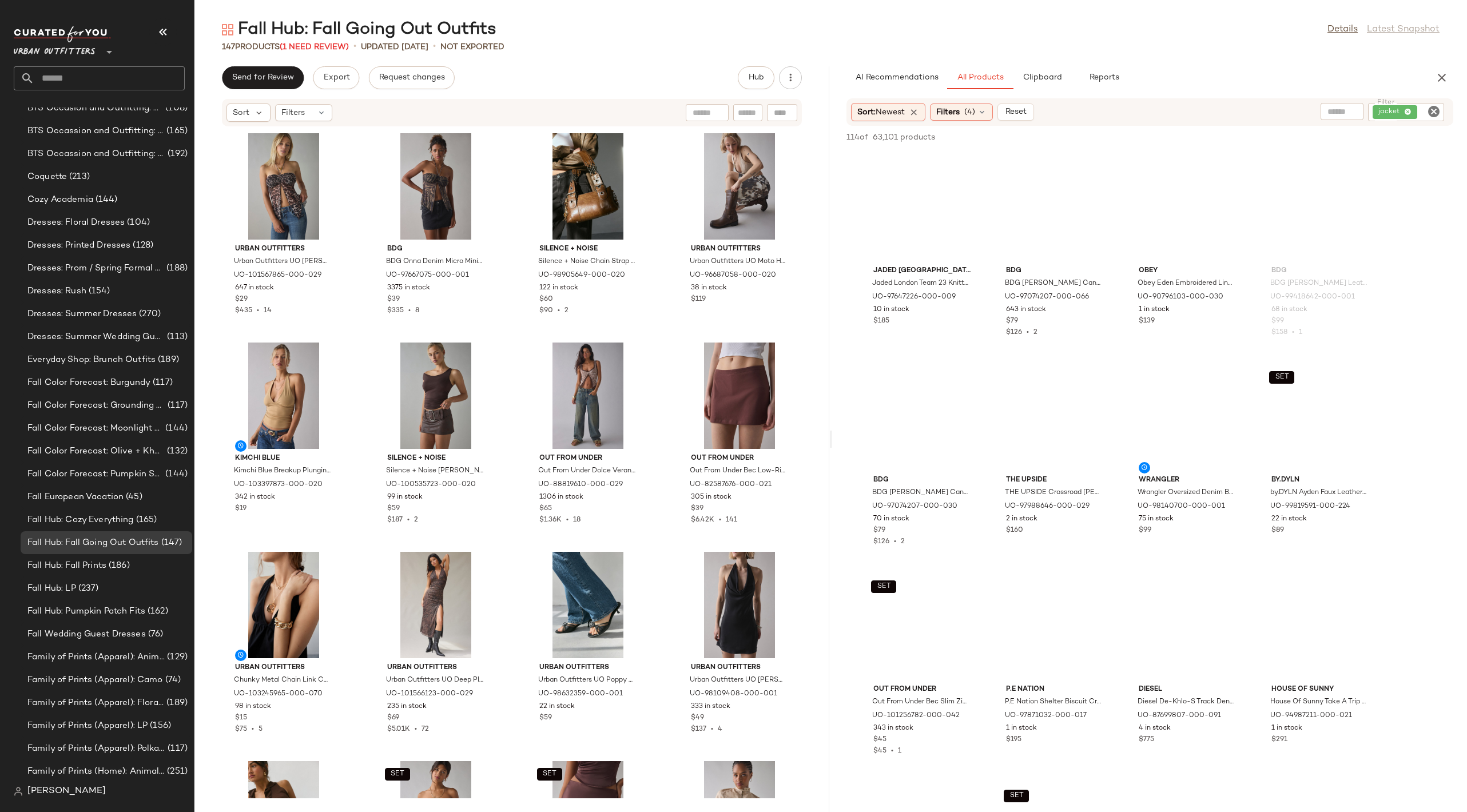
click at [163, 36] on icon "button" at bounding box center [163, 32] width 14 height 14
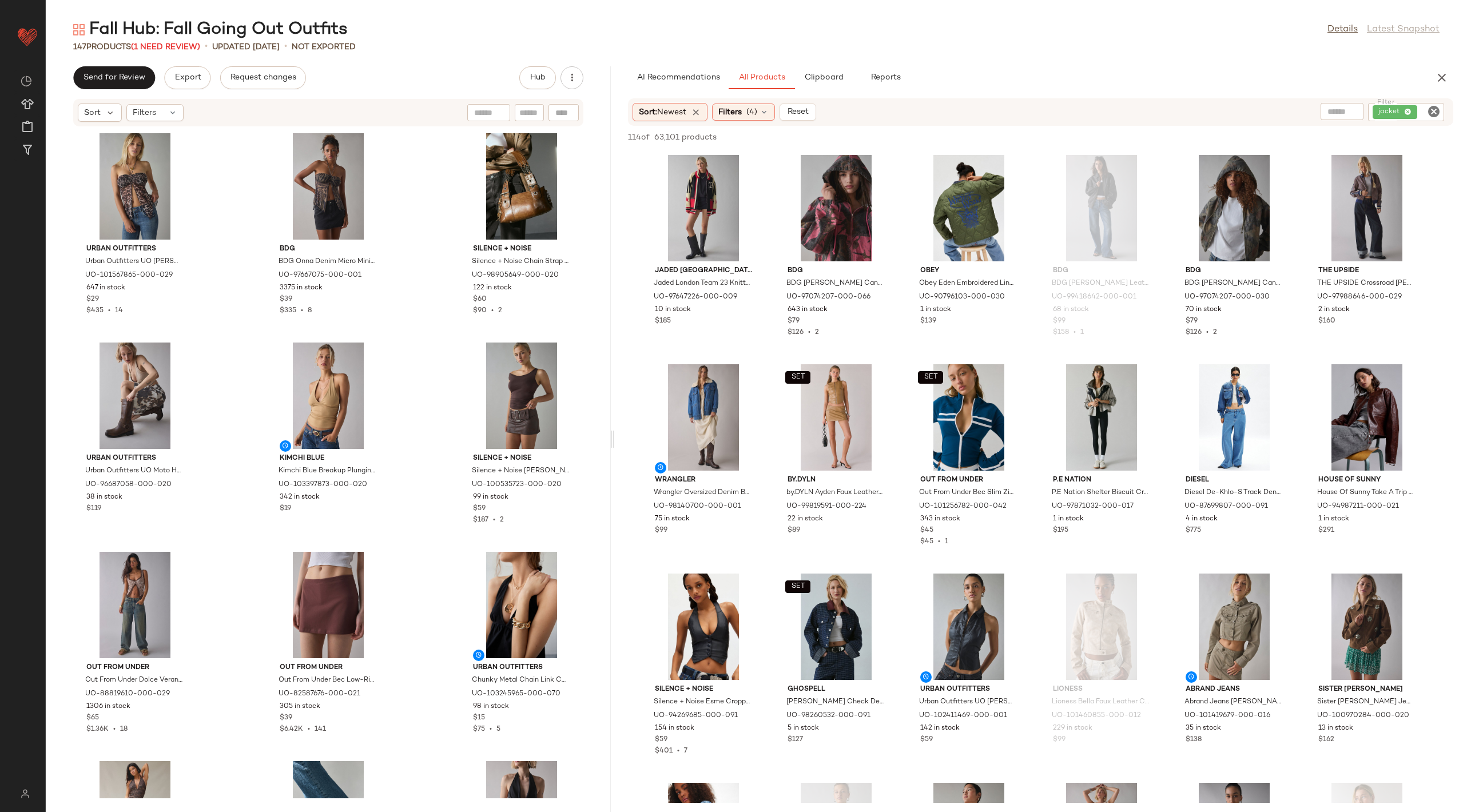
drag, startPoint x: 756, startPoint y: 436, endPoint x: 615, endPoint y: 374, distance: 154.0
click at [615, 374] on div "Fall Hub: Fall Going Out Outfits Details Latest Snapshot 147 Products (1 Need R…" at bounding box center [756, 415] width 1421 height 794
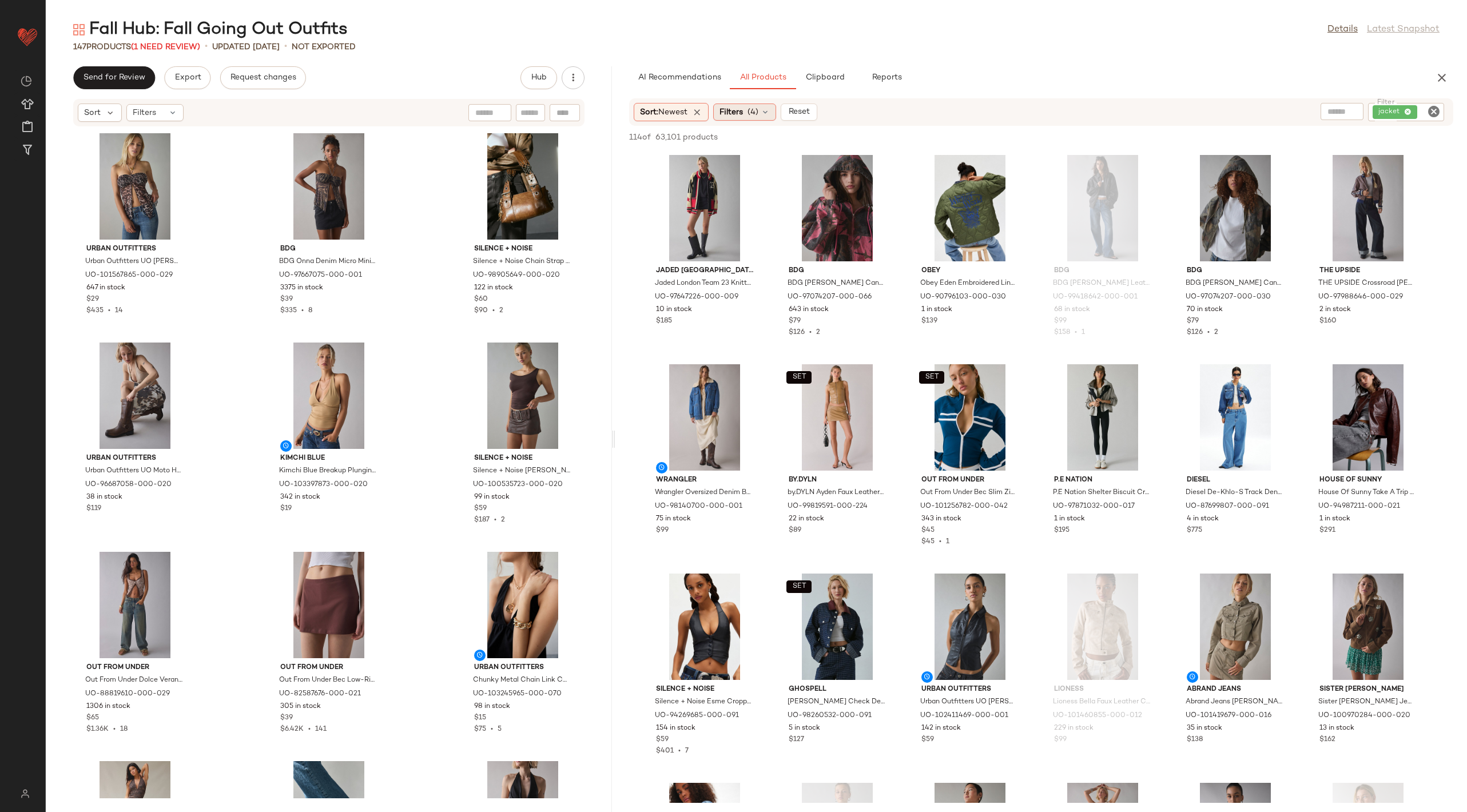
click at [750, 105] on div "Filters (4)" at bounding box center [745, 112] width 63 height 17
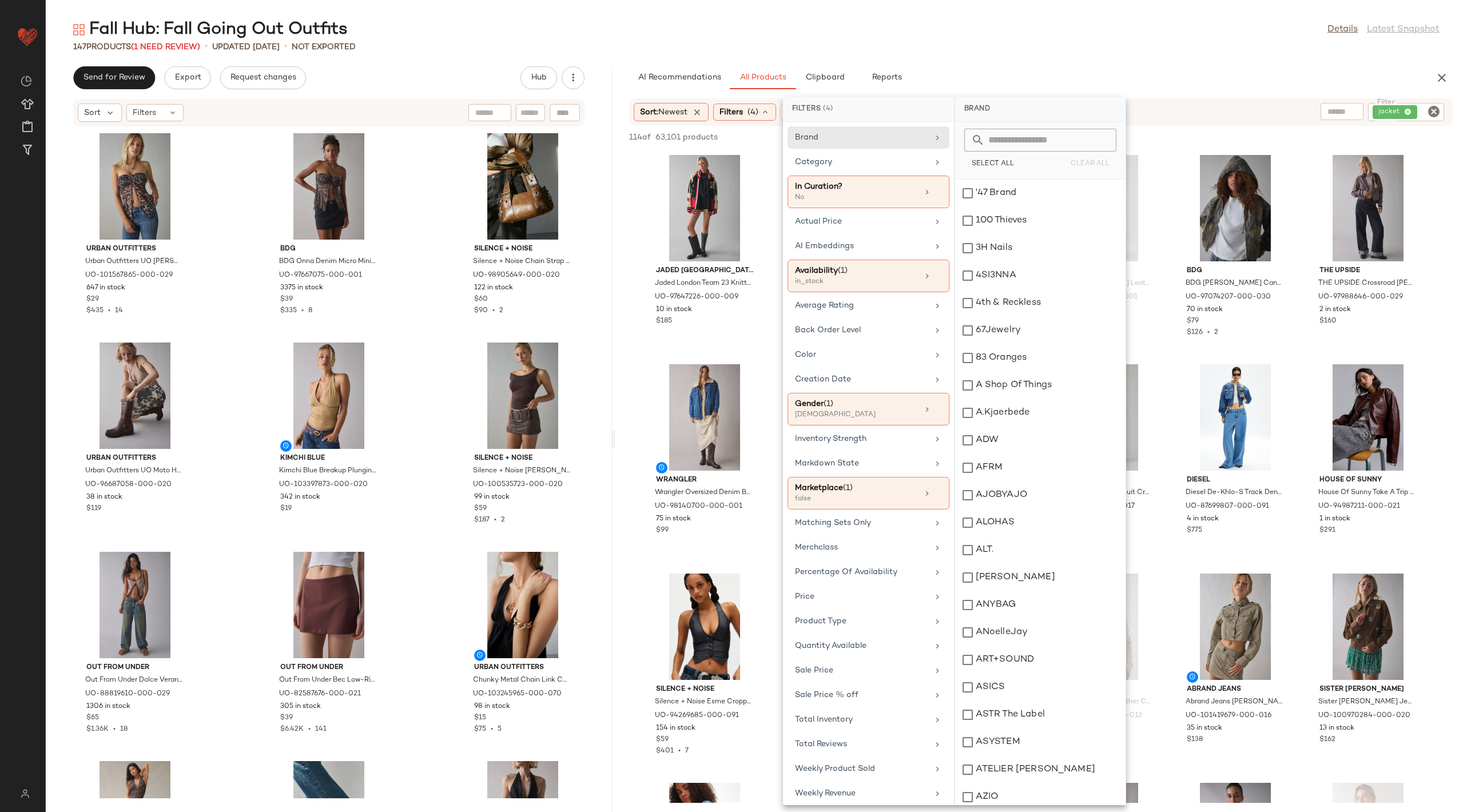
click at [750, 105] on div "Filters (4)" at bounding box center [745, 112] width 63 height 17
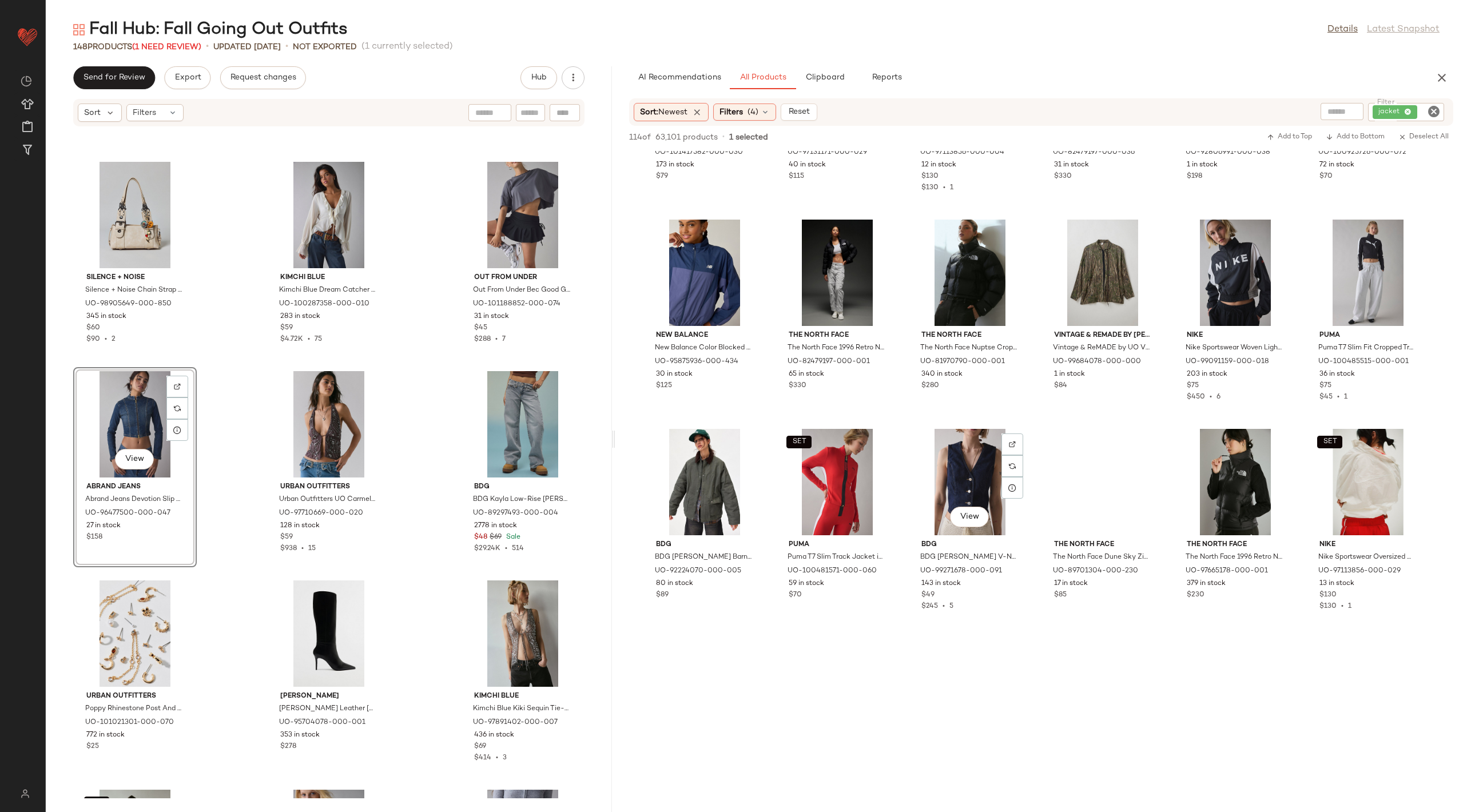
scroll to position [3489, 0]
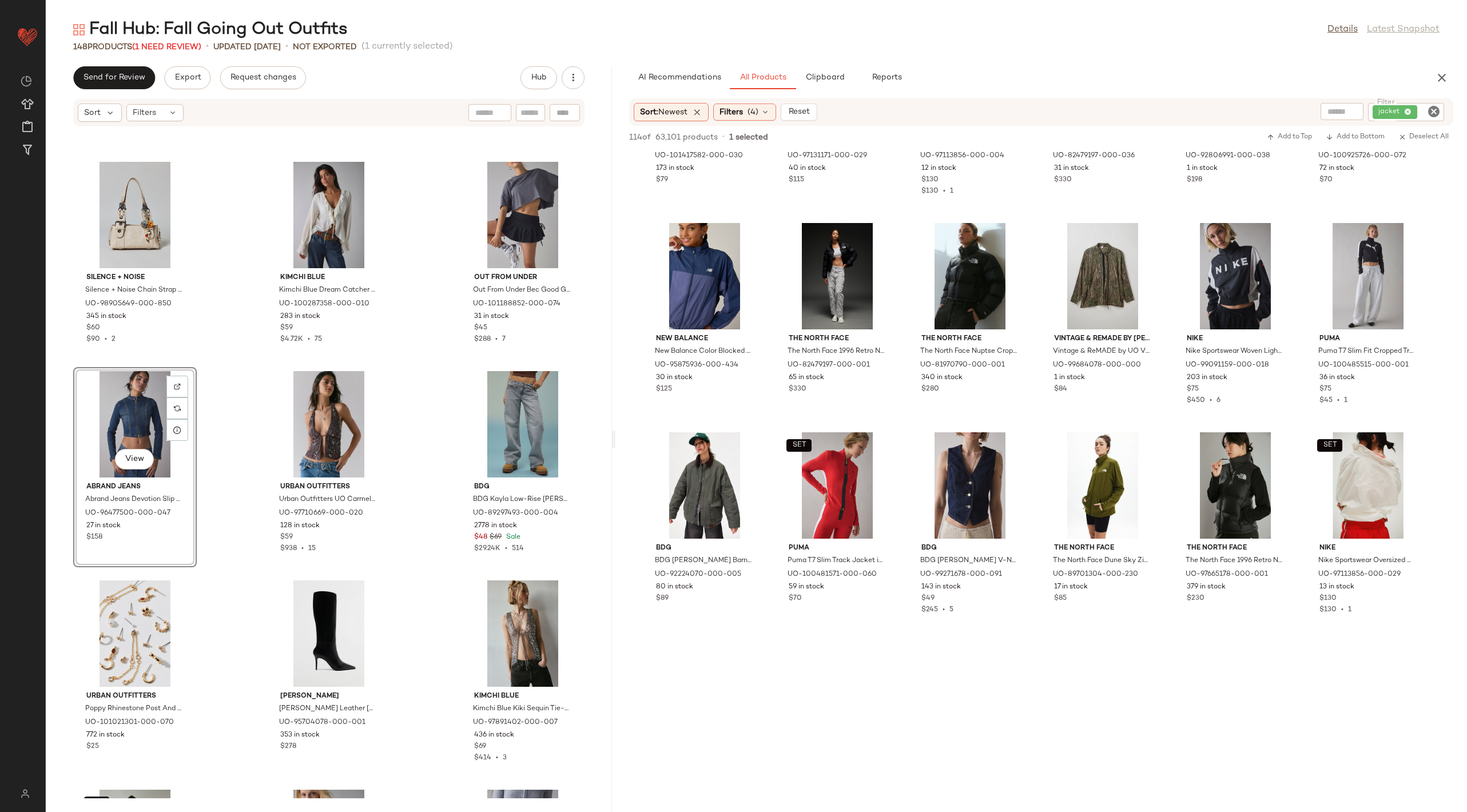
click at [1436, 113] on icon "Clear Filter" at bounding box center [1434, 112] width 14 height 14
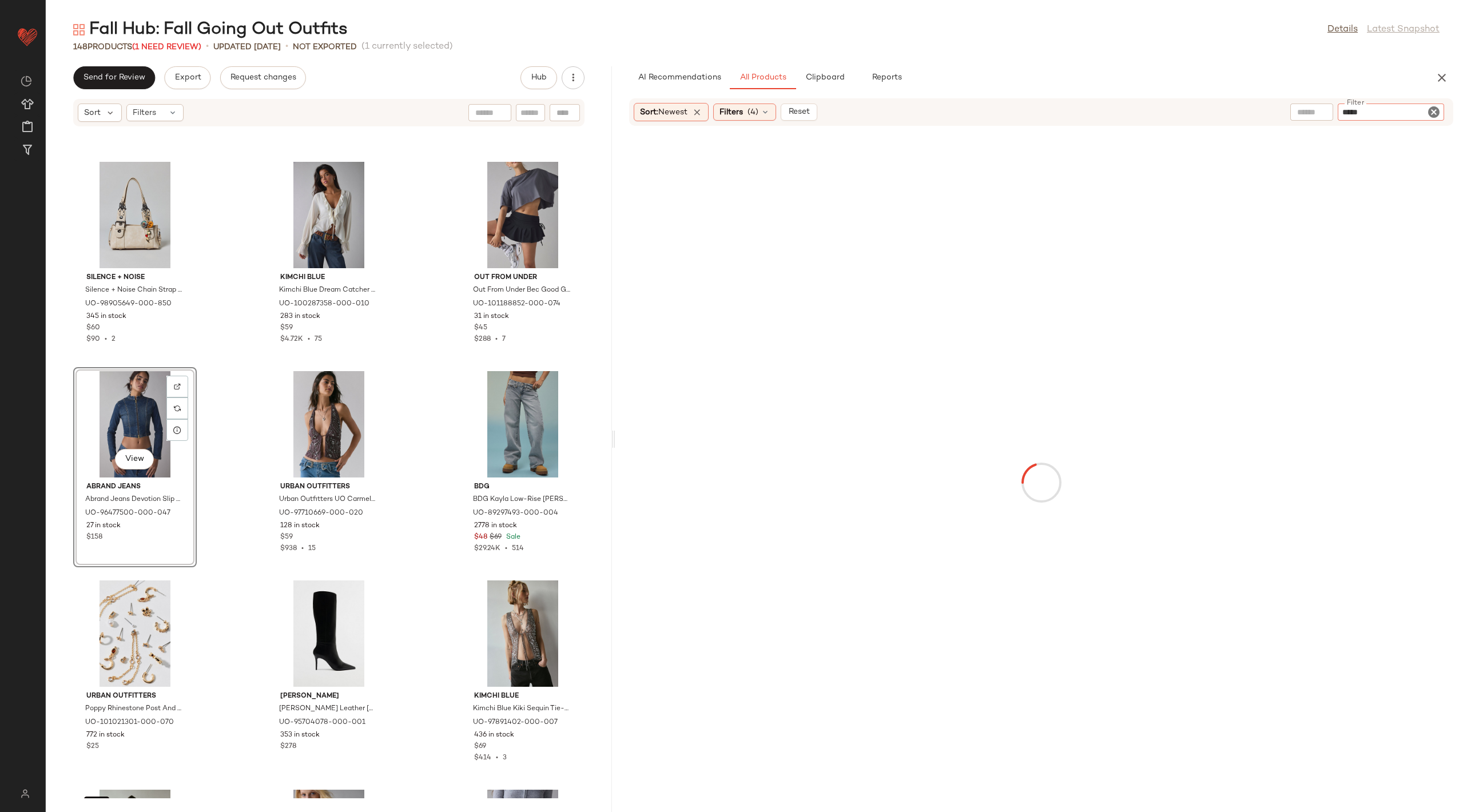
type input "******"
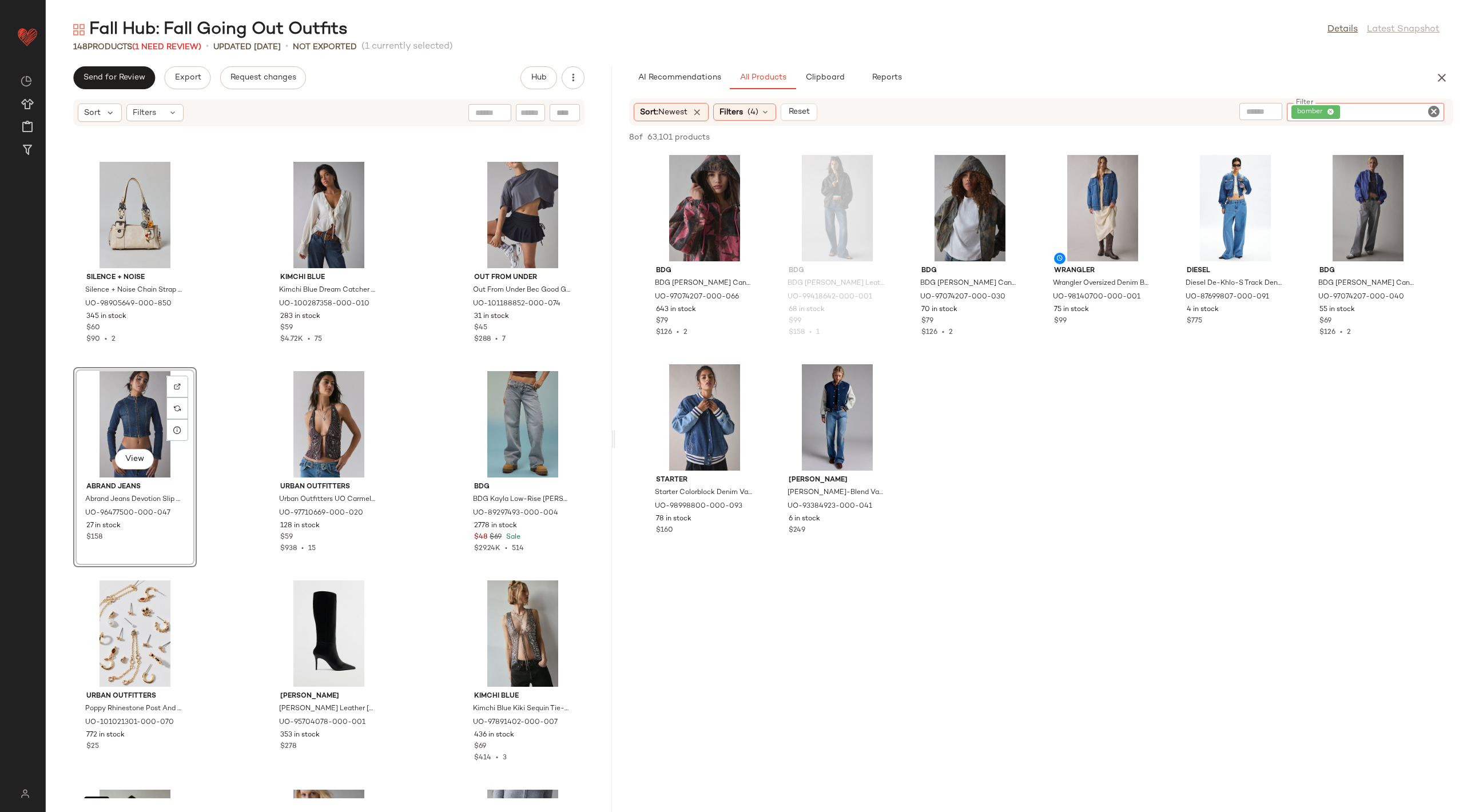
click at [1427, 108] on icon "Clear Filter" at bounding box center [1434, 112] width 14 height 14
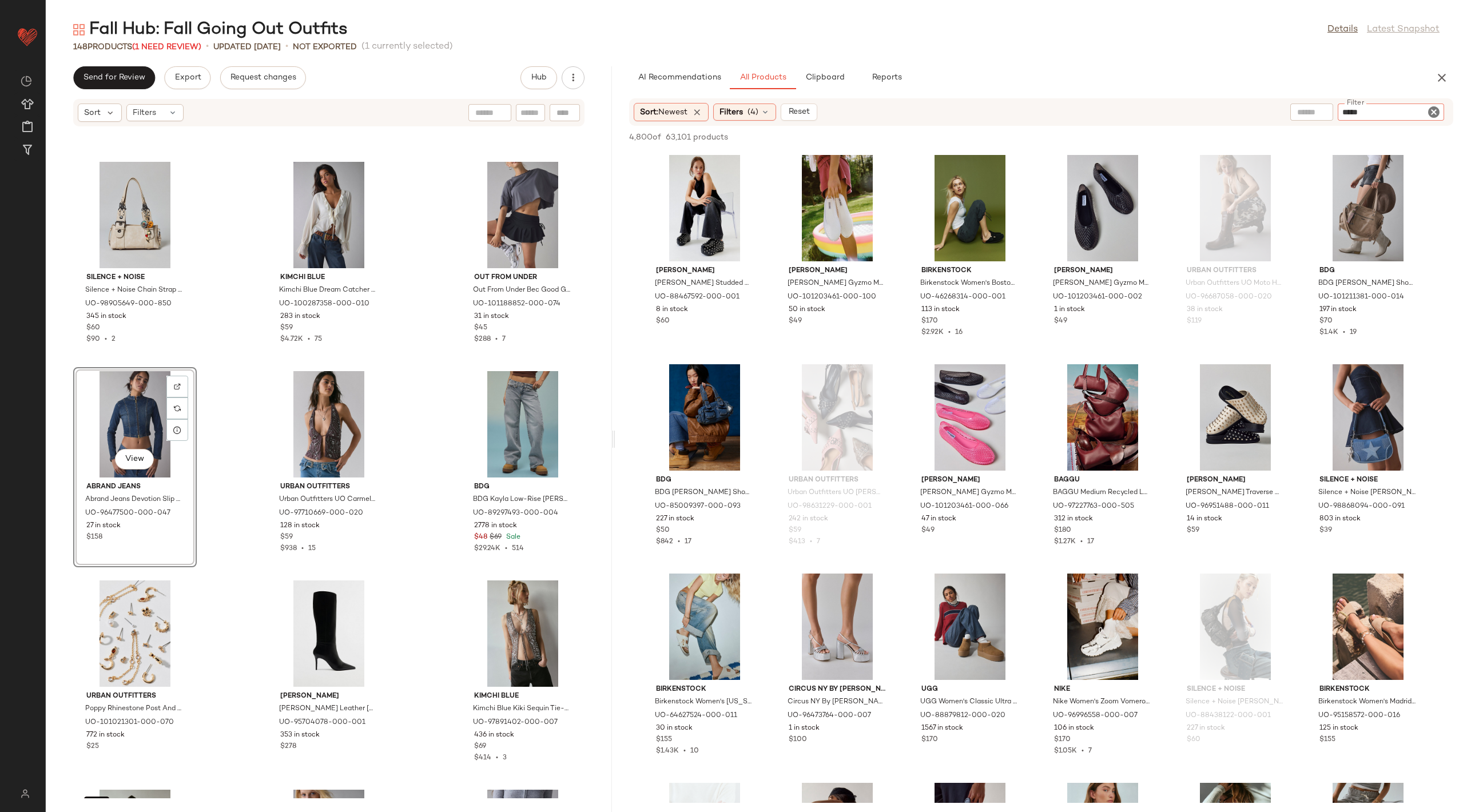
type input "******"
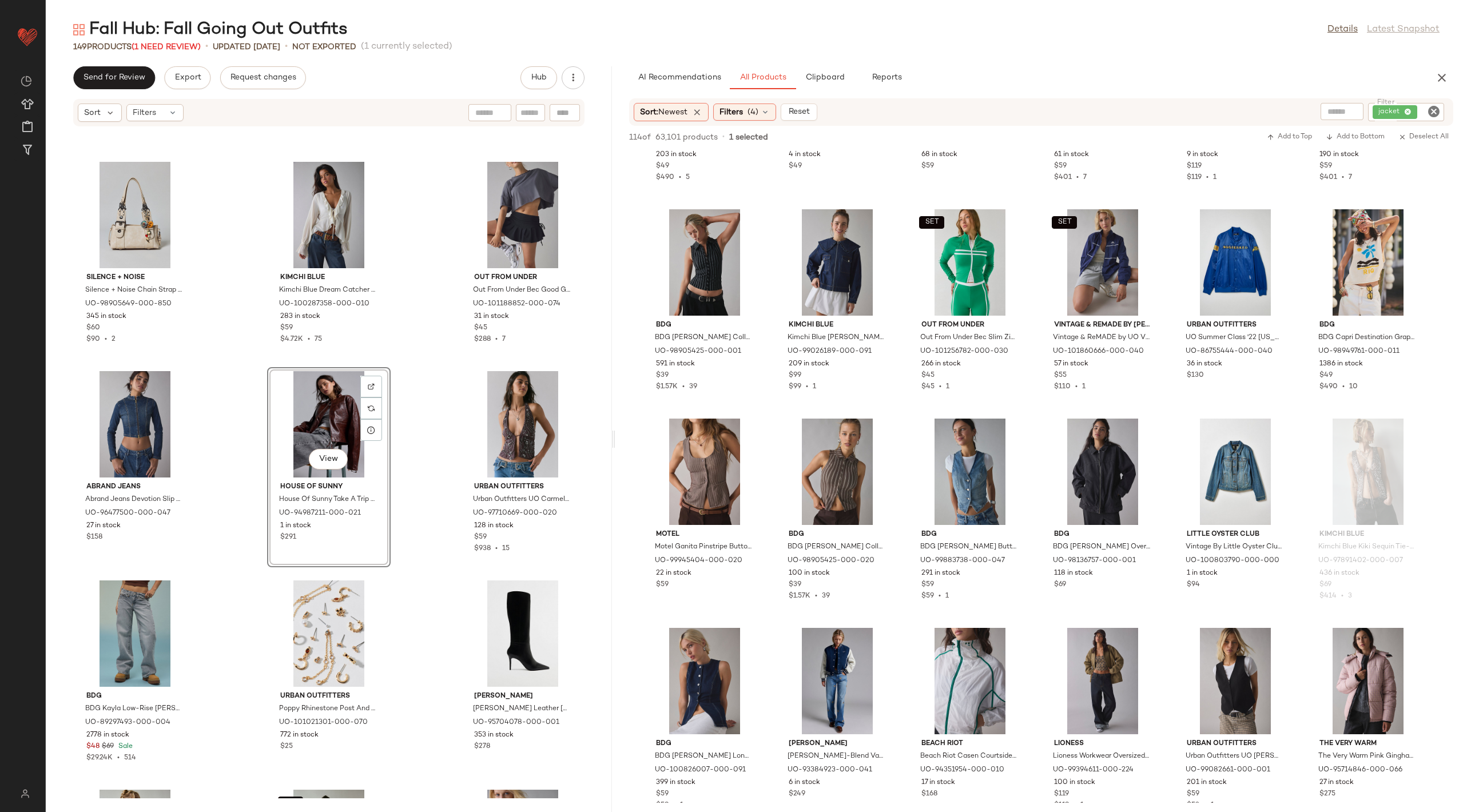
scroll to position [1988, 0]
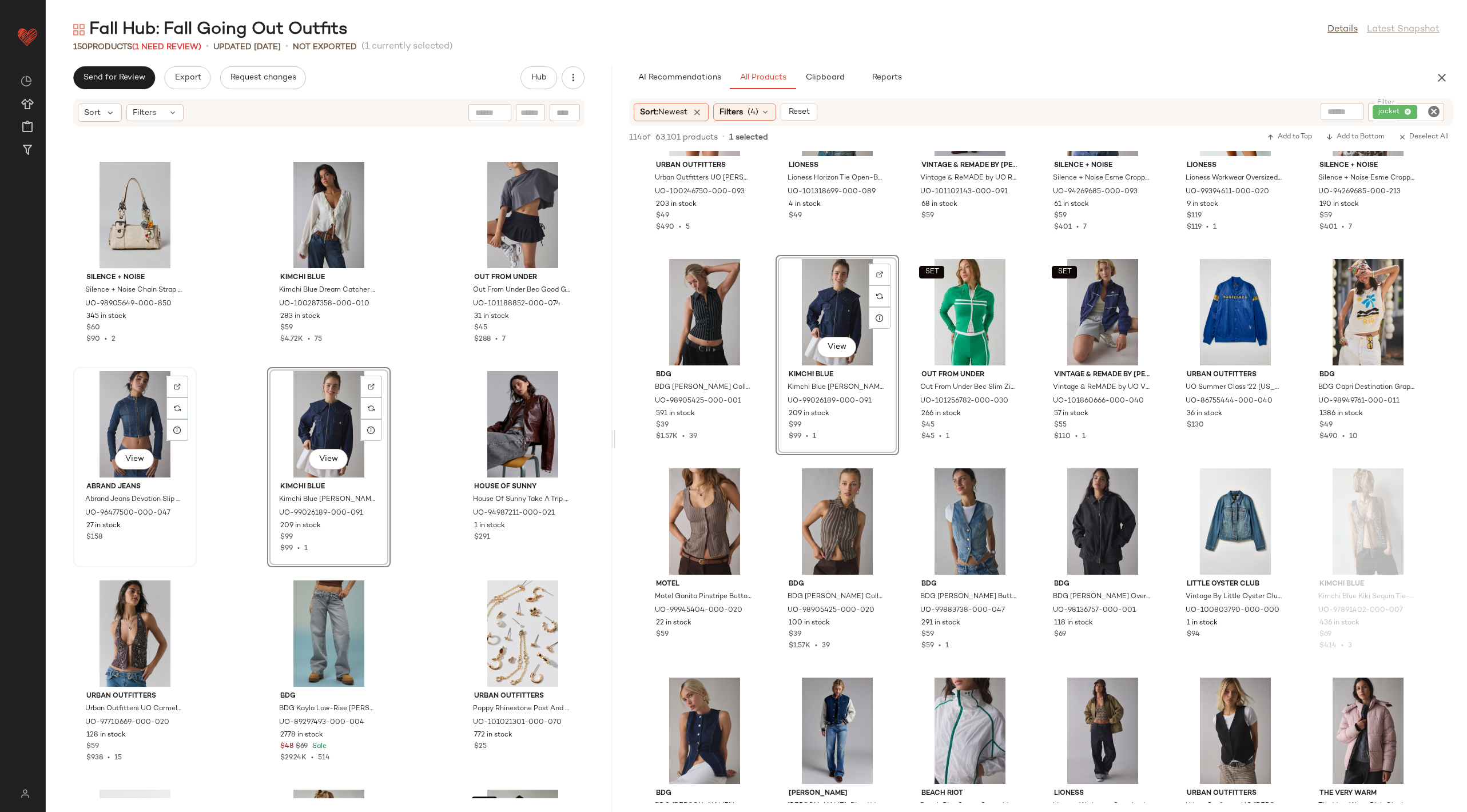
click at [142, 410] on div "View" at bounding box center [135, 424] width 115 height 107
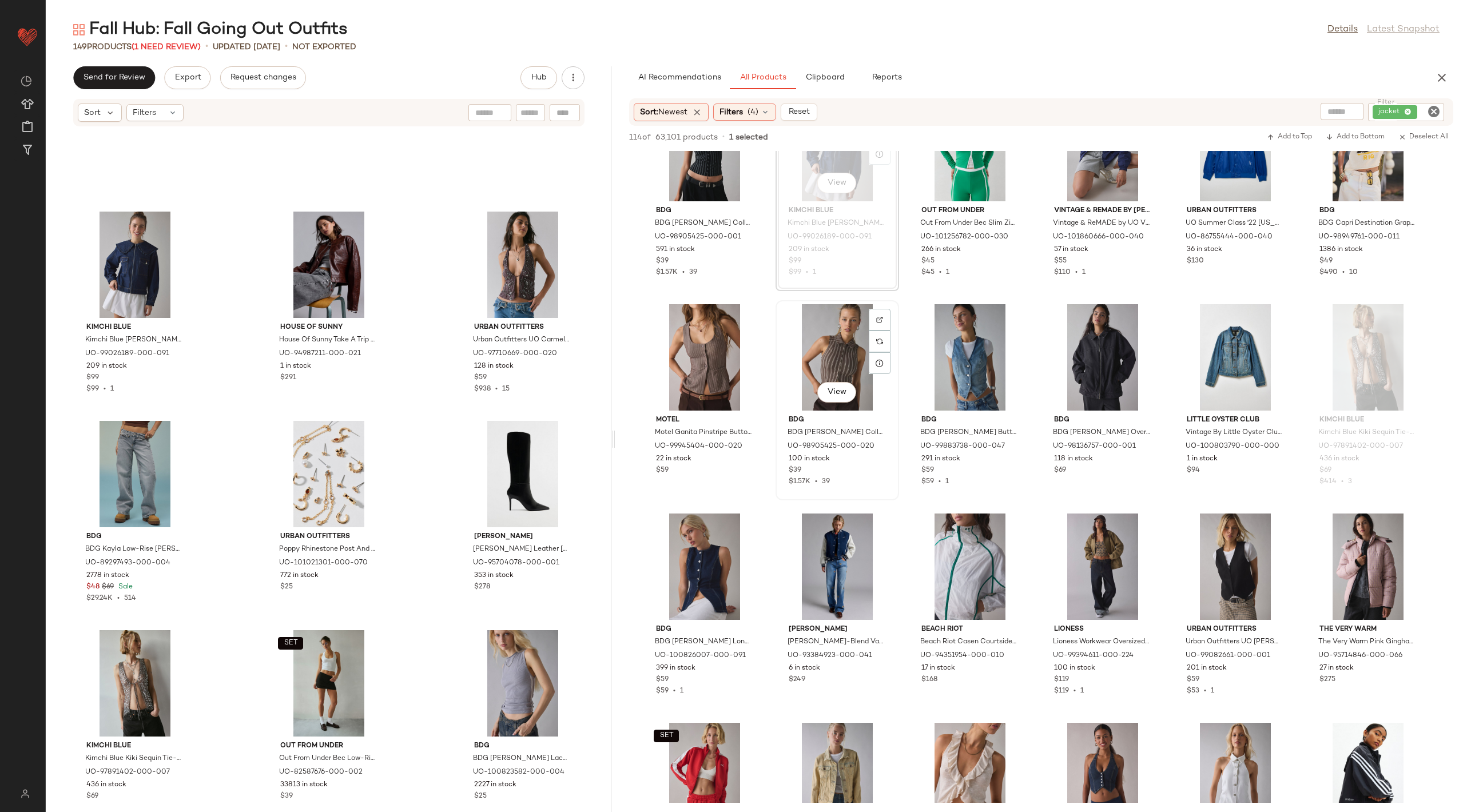
scroll to position [2153, 0]
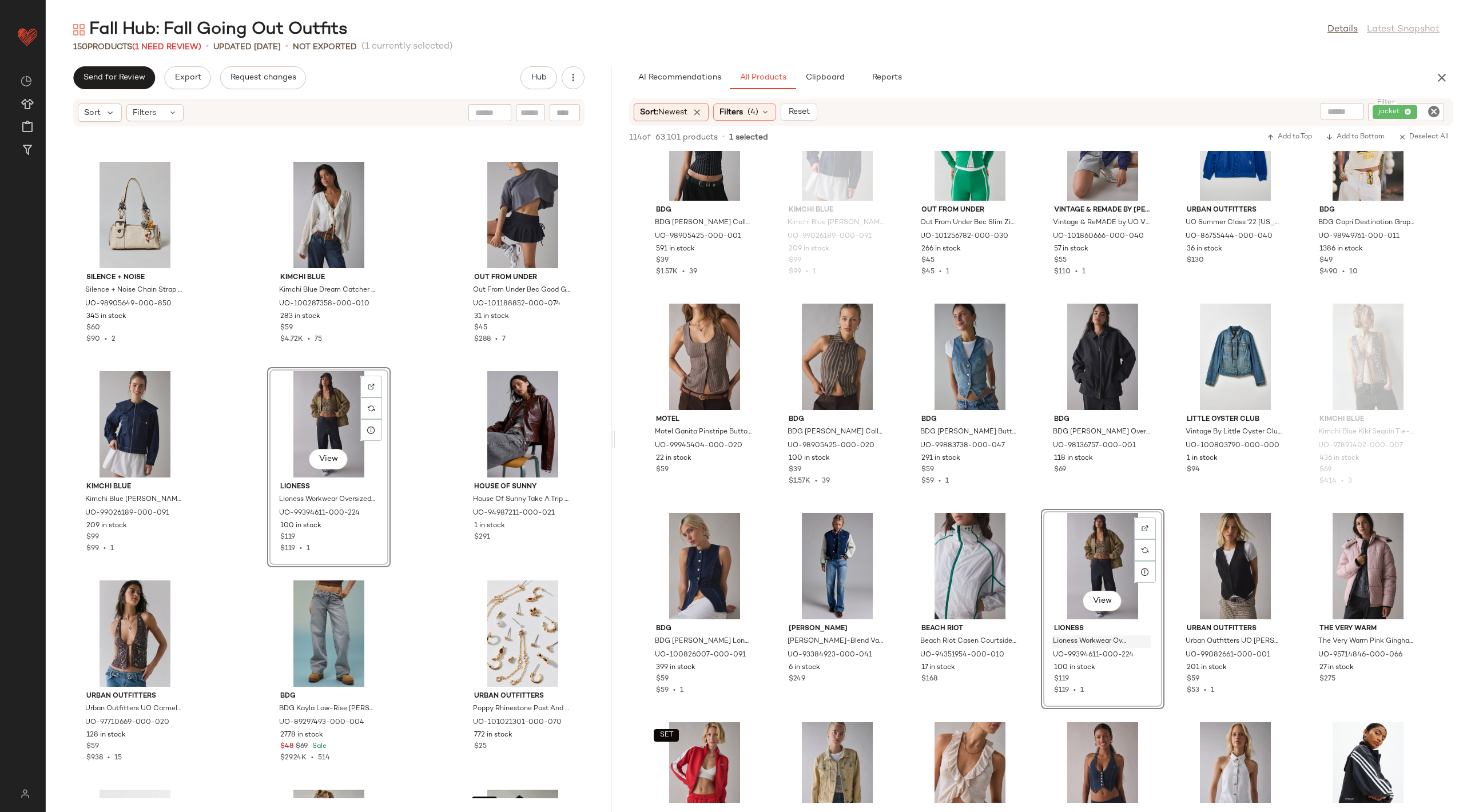
scroll to position [5838, 0]
click at [488, 419] on div "View" at bounding box center [523, 425] width 115 height 107
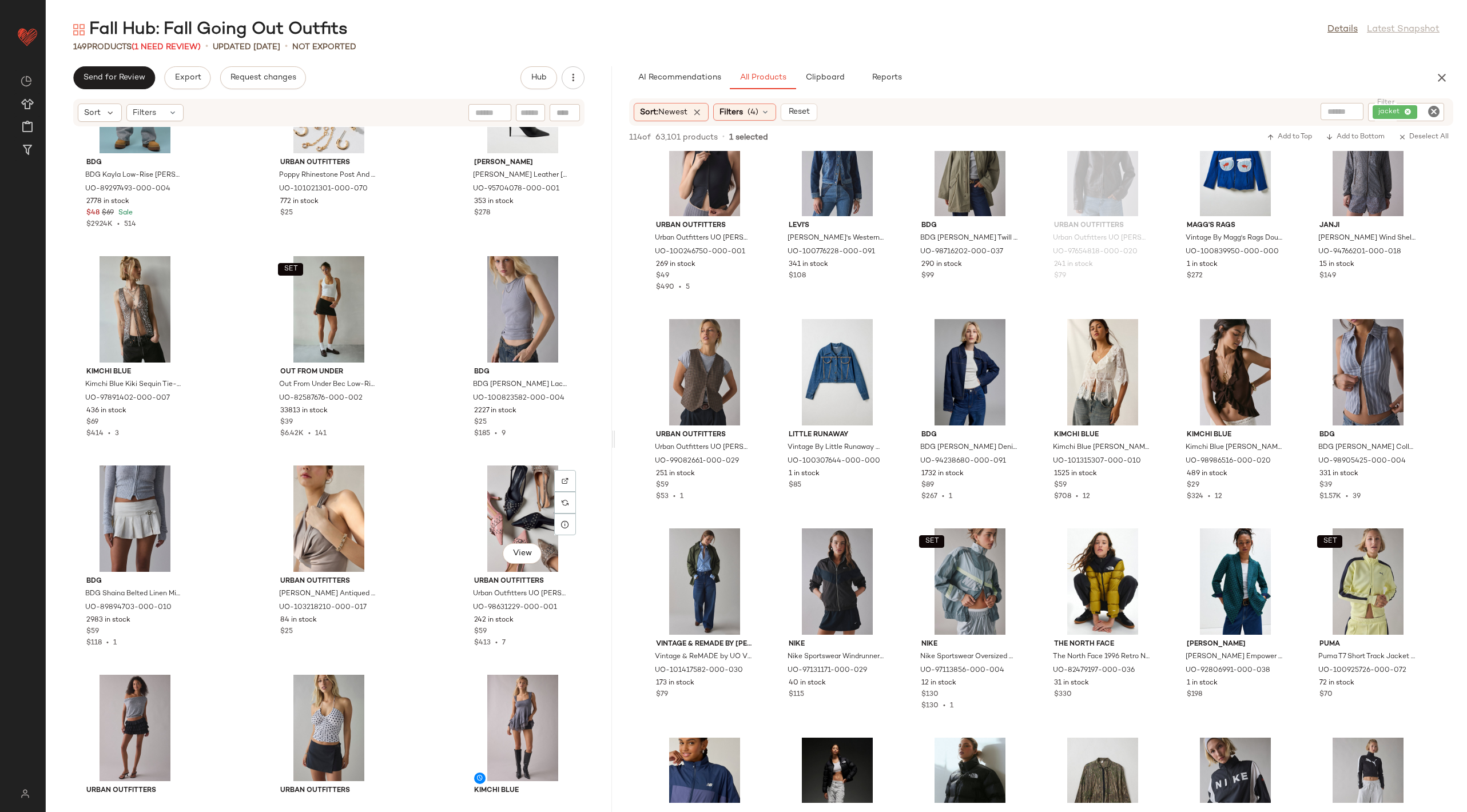
scroll to position [6370, 0]
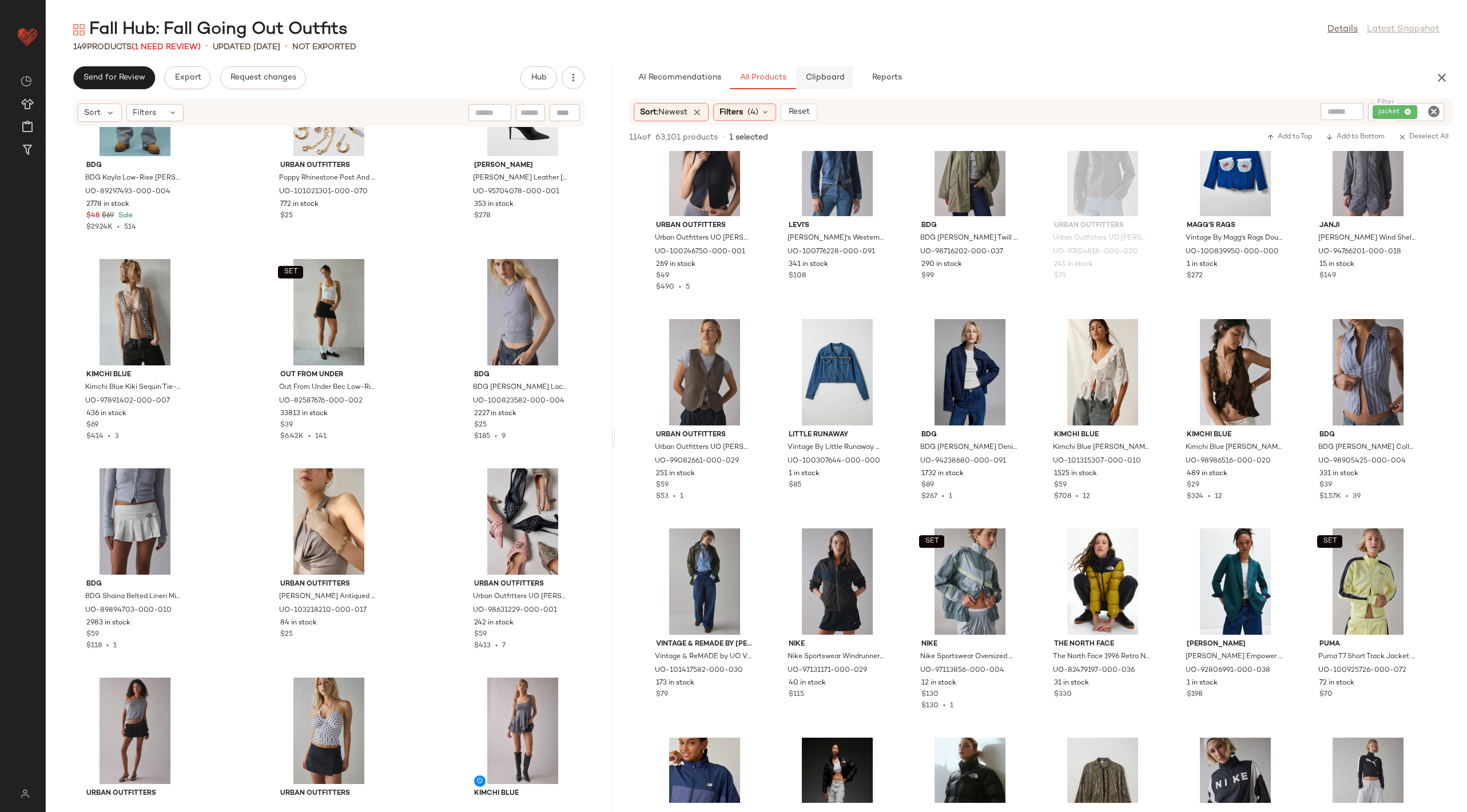
click at [825, 75] on span "Clipboard" at bounding box center [824, 78] width 40 height 9
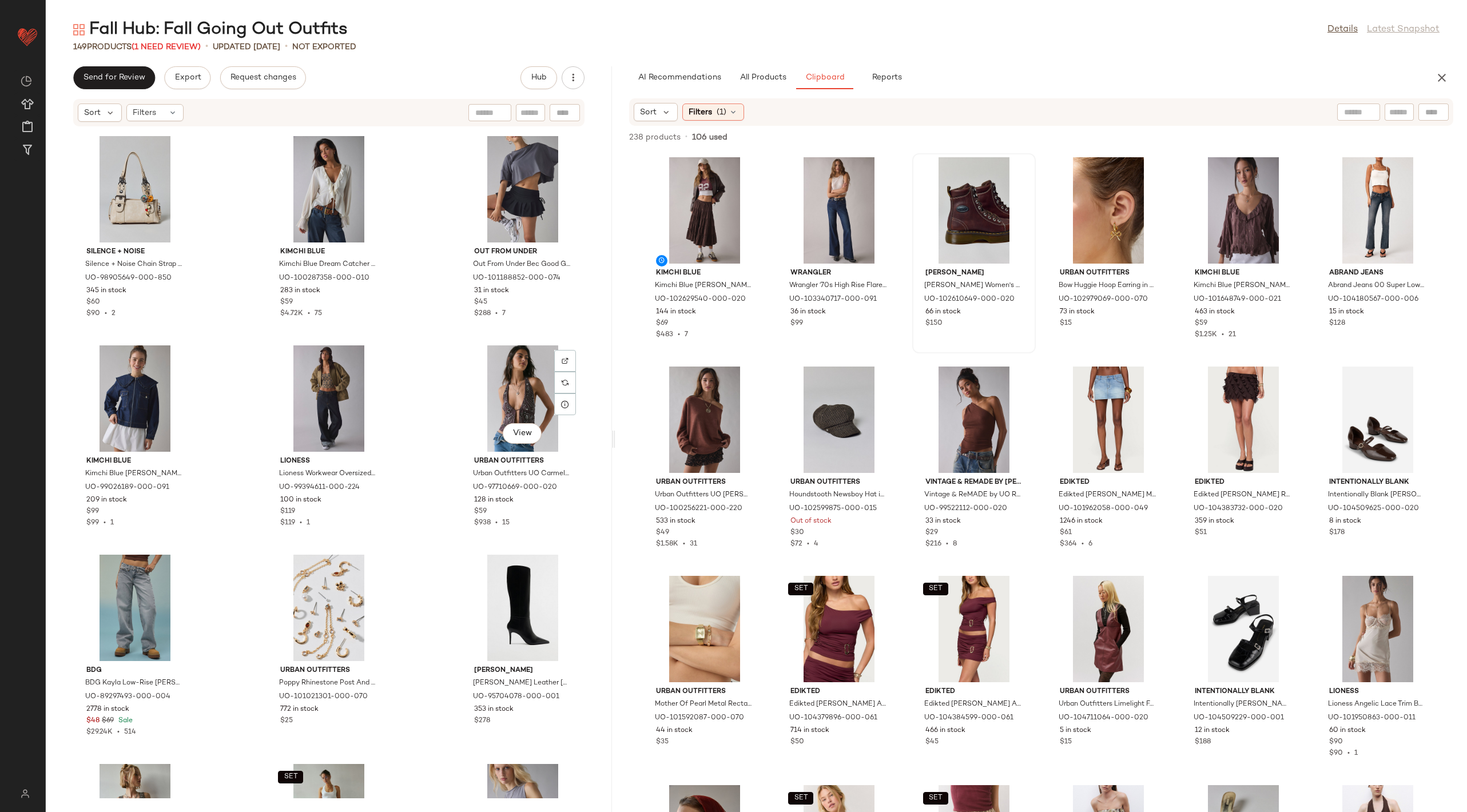
scroll to position [5869, 0]
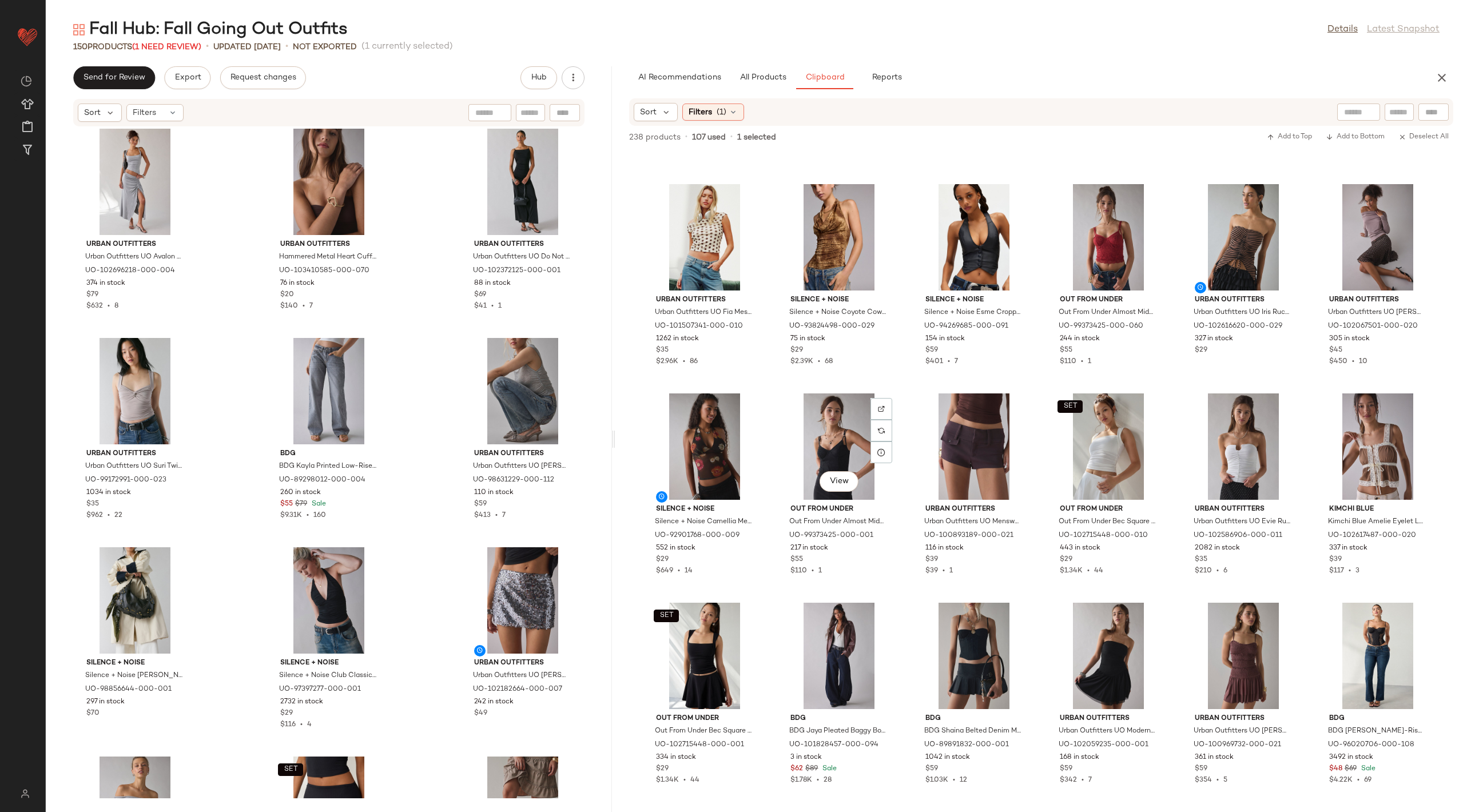
scroll to position [1864, 0]
click at [767, 78] on span "All Products" at bounding box center [763, 78] width 47 height 9
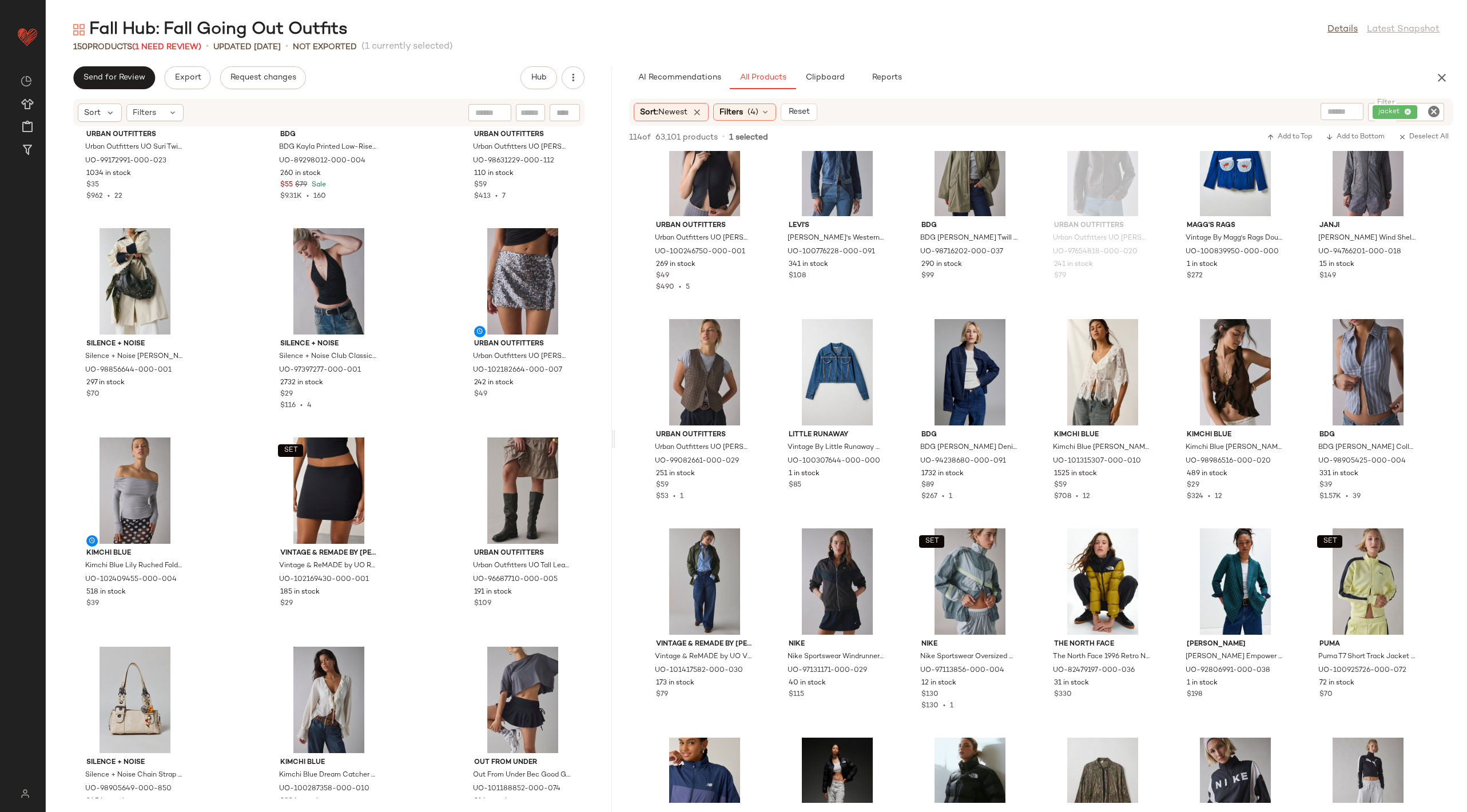
scroll to position [5458, 0]
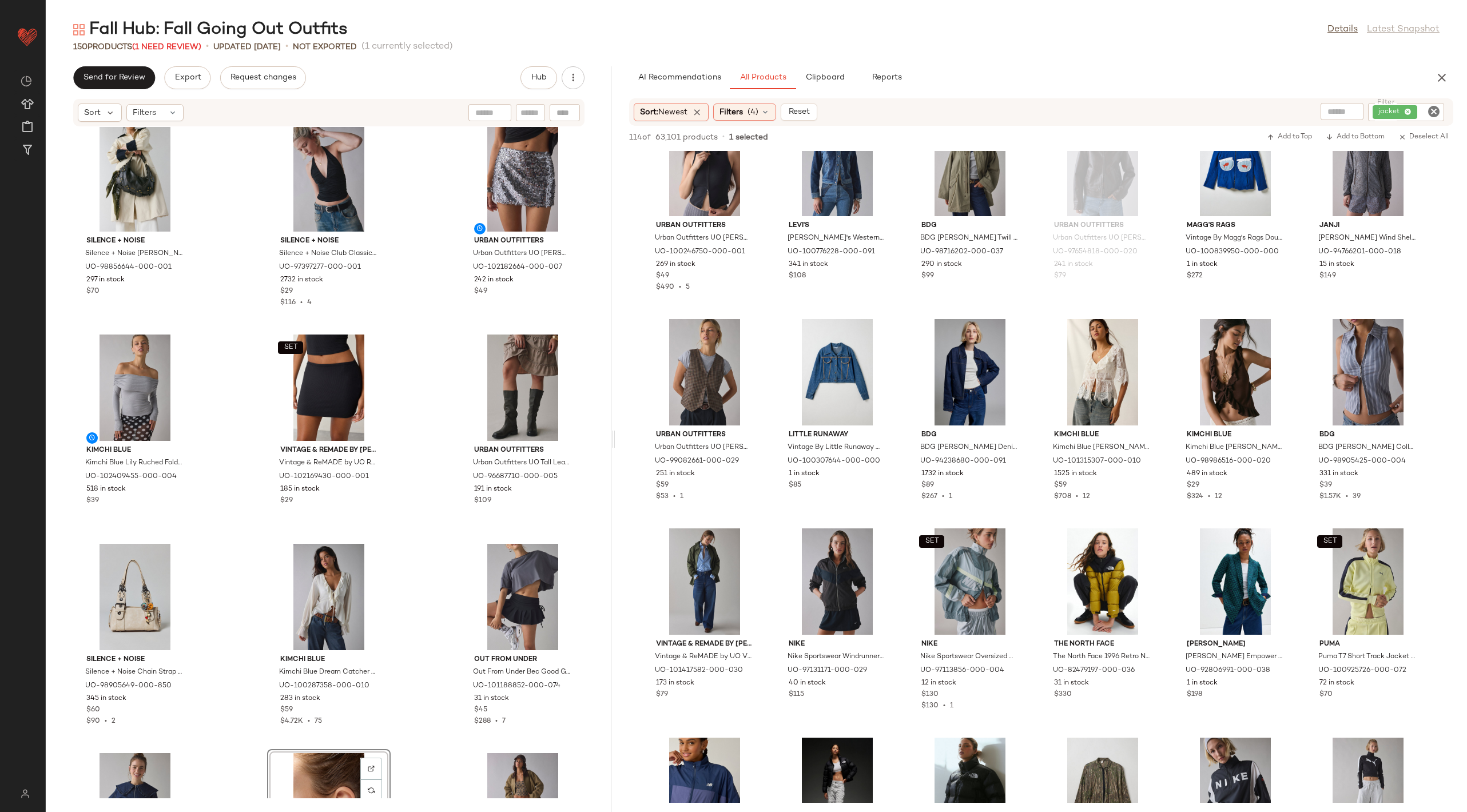
click at [1434, 112] on icon "Clear Filter" at bounding box center [1434, 112] width 14 height 14
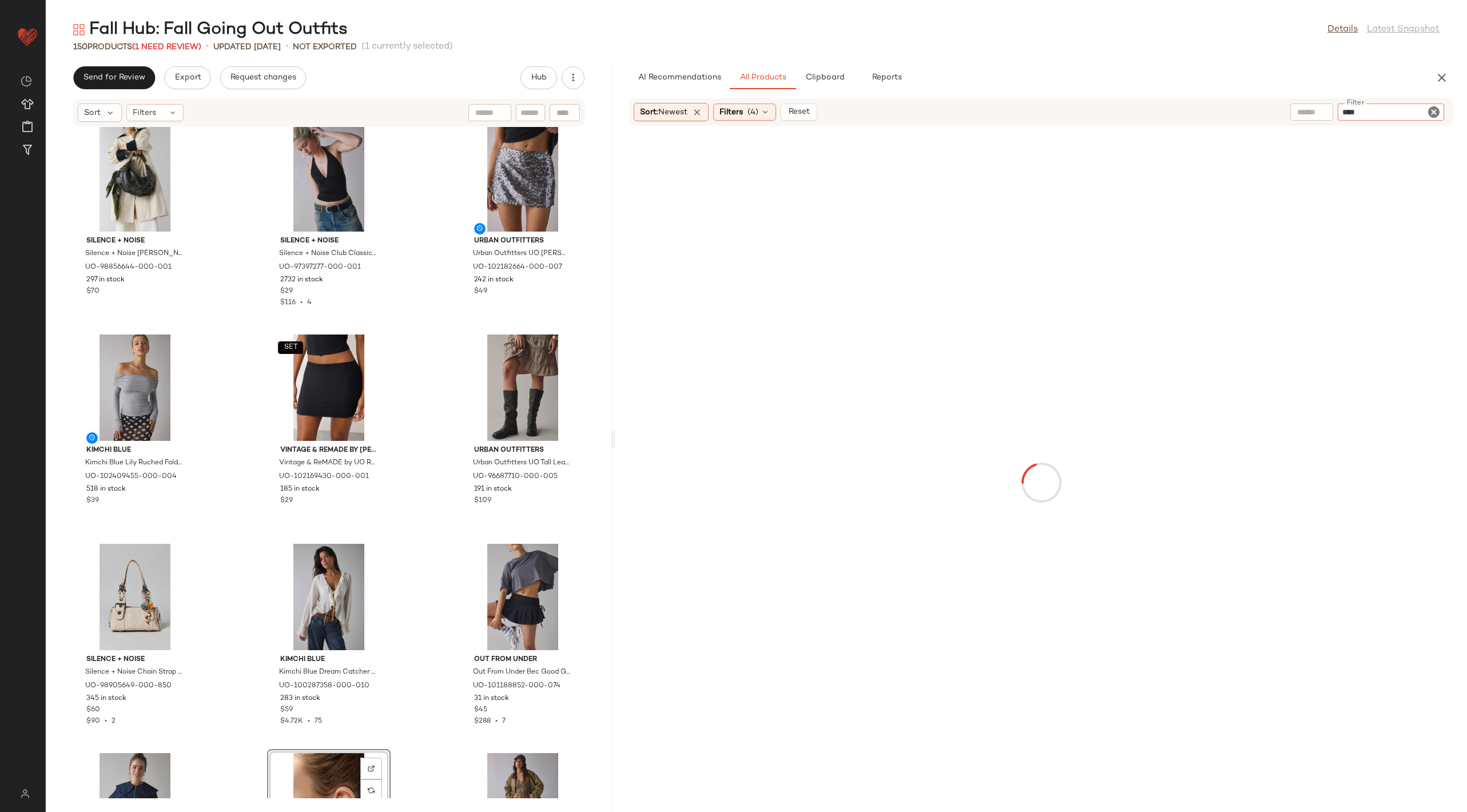
type input "*****"
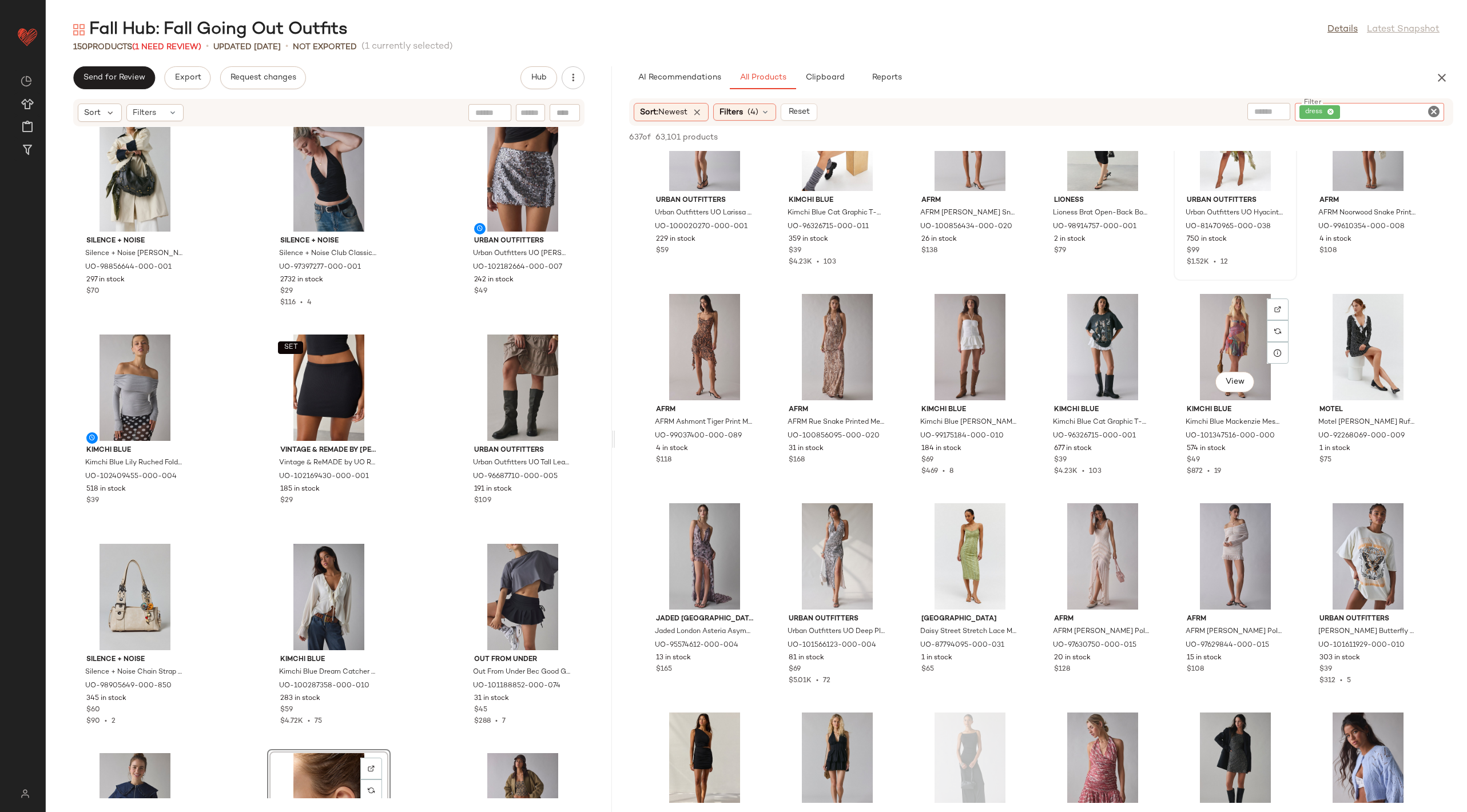
scroll to position [906, 0]
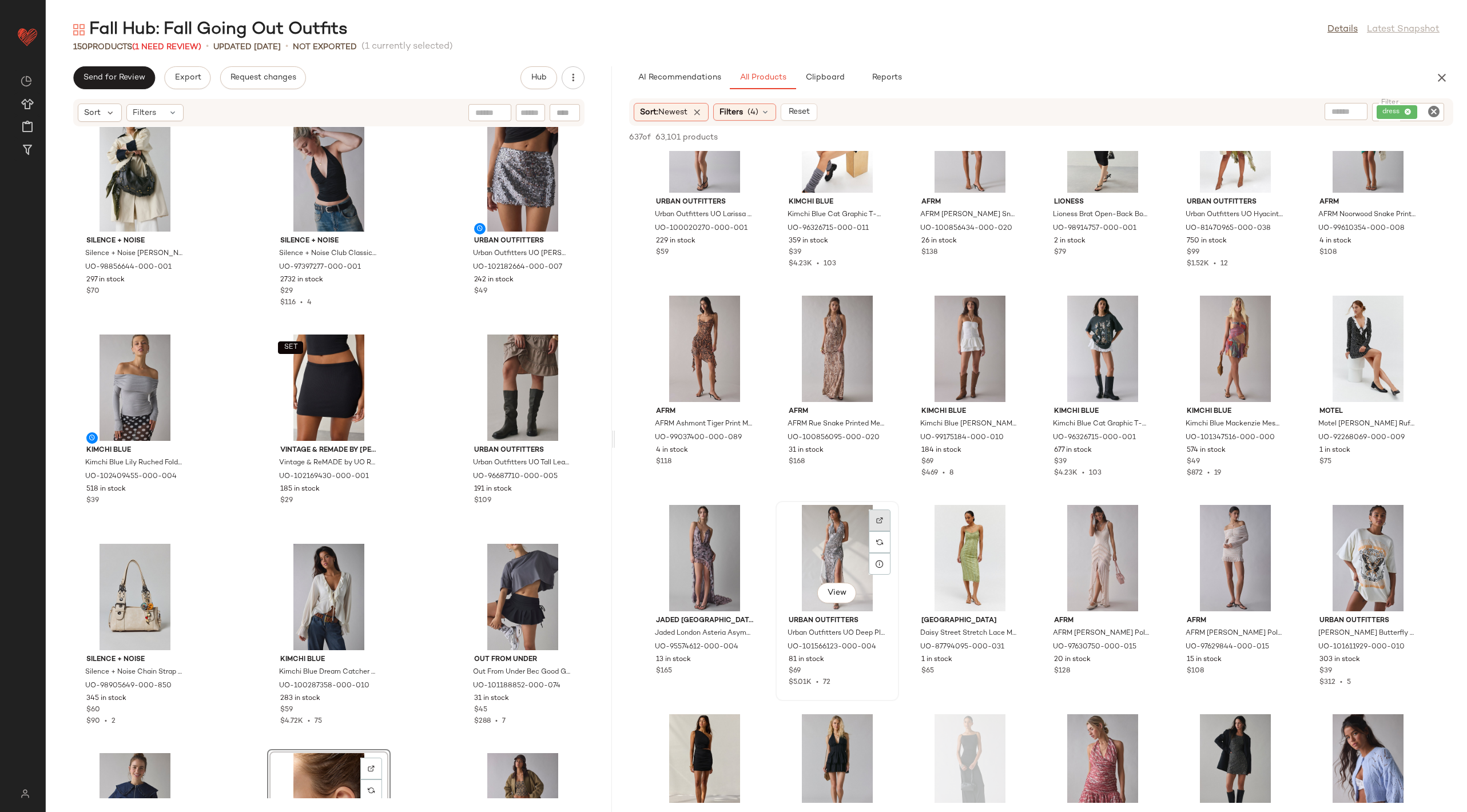
click at [877, 519] on img at bounding box center [879, 520] width 7 height 7
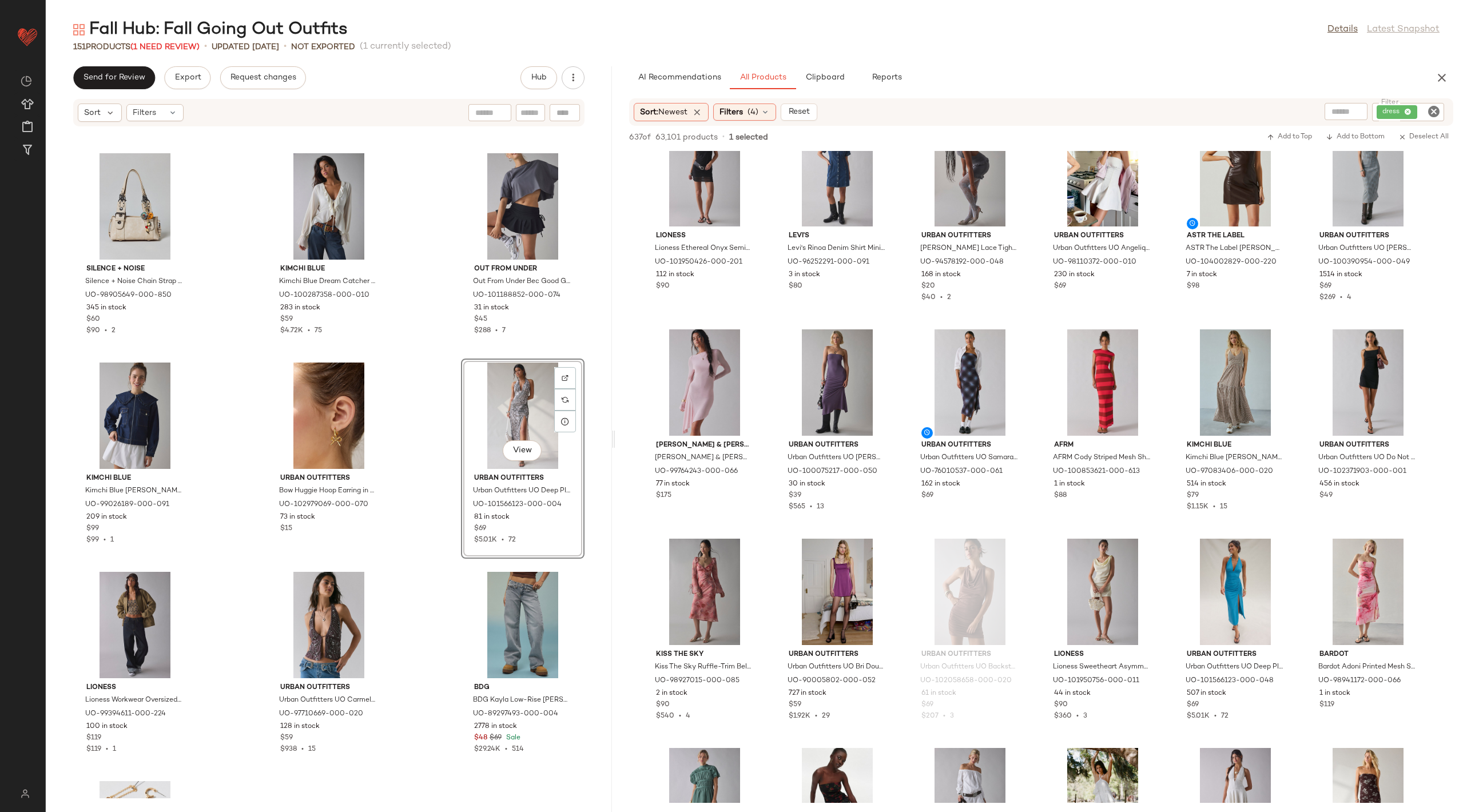
scroll to position [6041, 0]
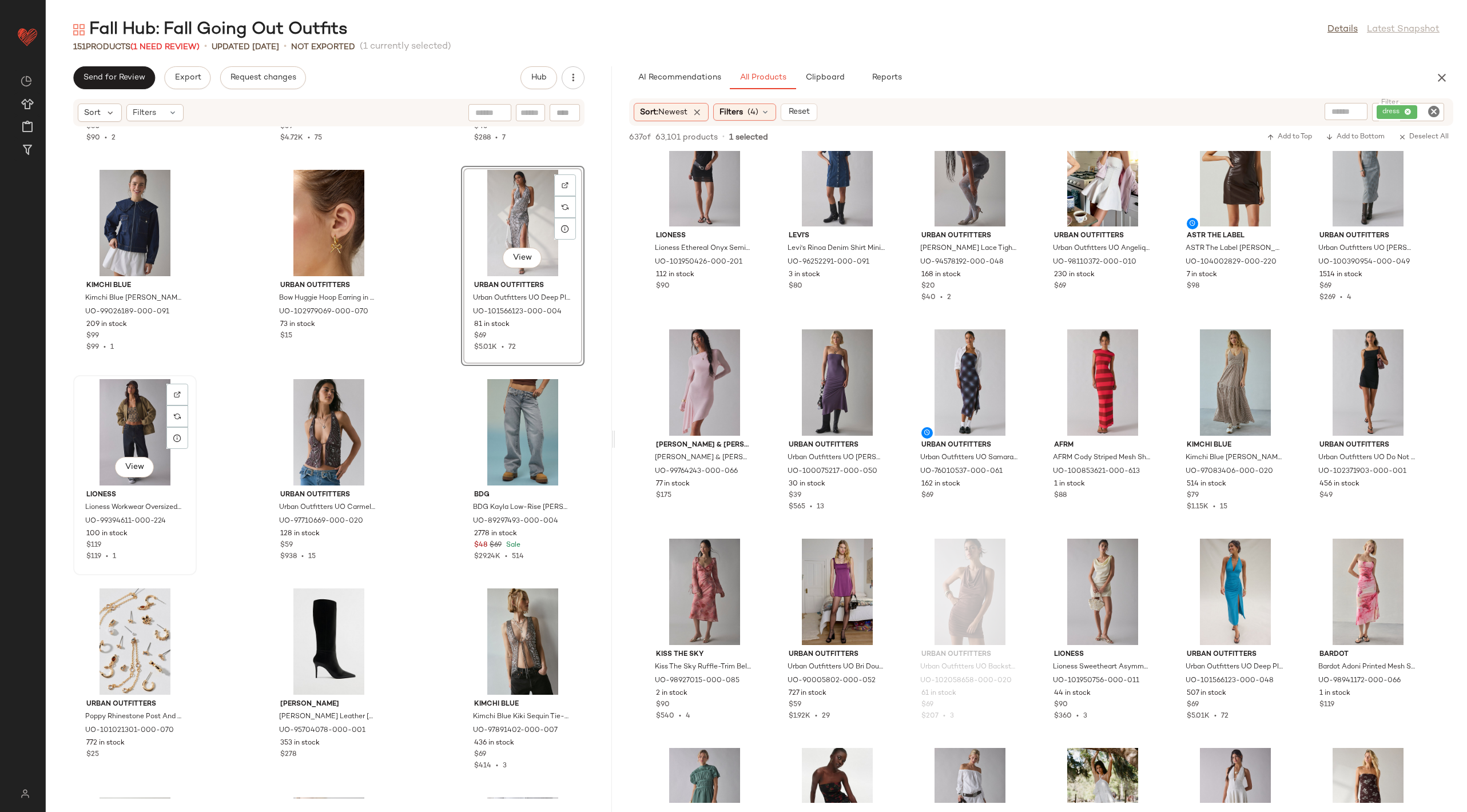
click at [140, 416] on div "View" at bounding box center [135, 432] width 115 height 107
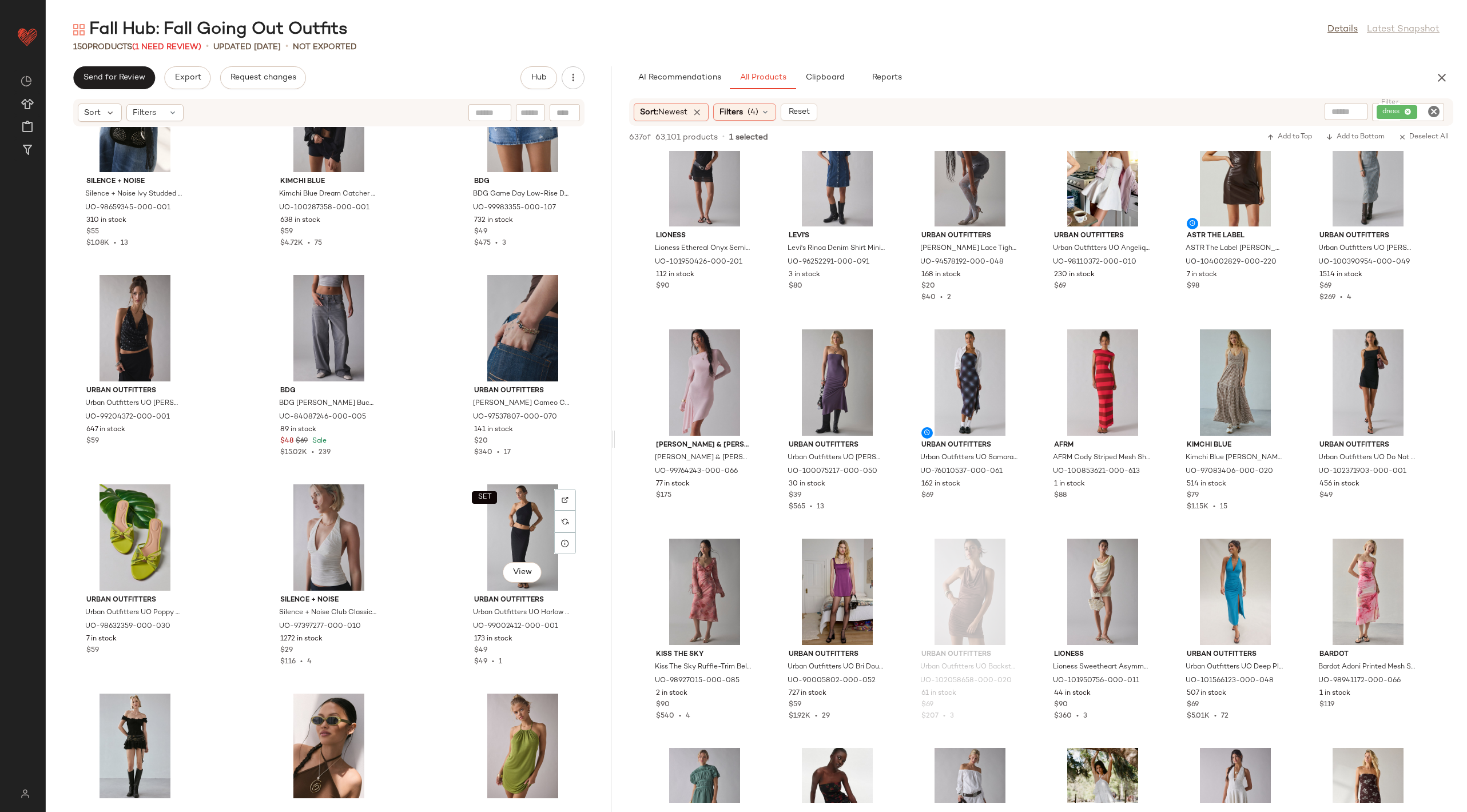
scroll to position [8234, 0]
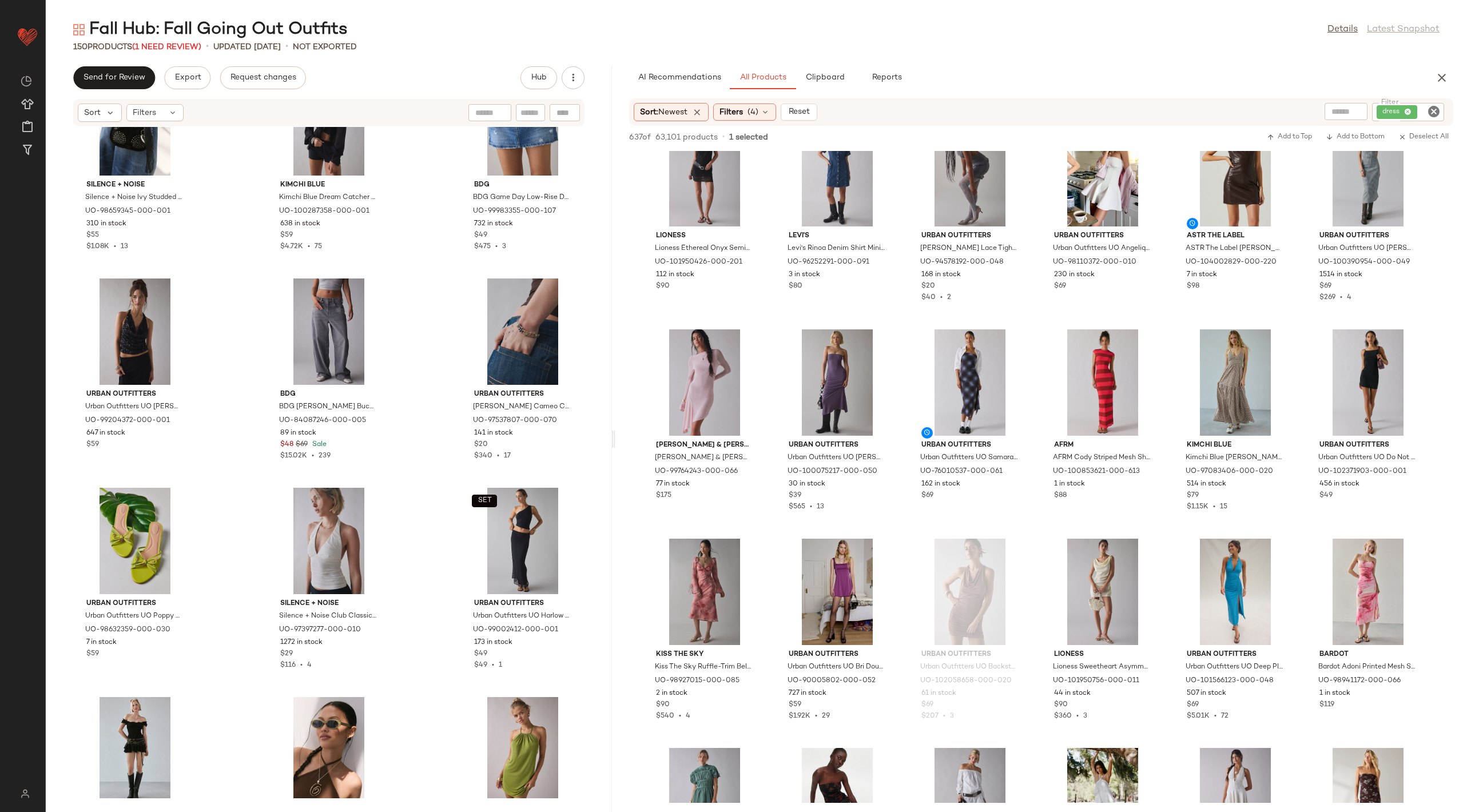
click at [415, 561] on div "Silence + Noise Silence + Noise Ivy Studded Suede Hobo Bag in Black, Women's at…" at bounding box center [329, 462] width 566 height 671
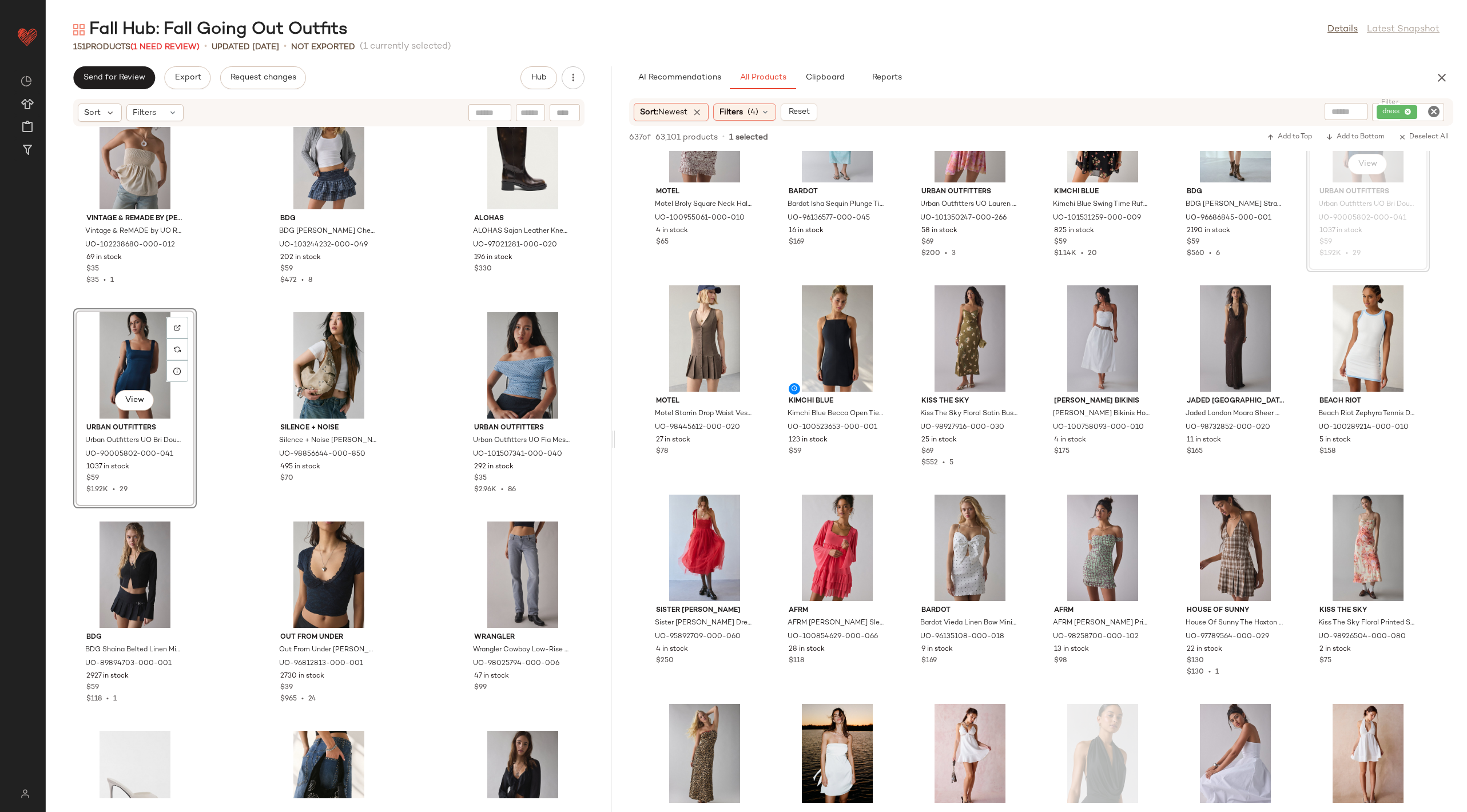
scroll to position [9477, 0]
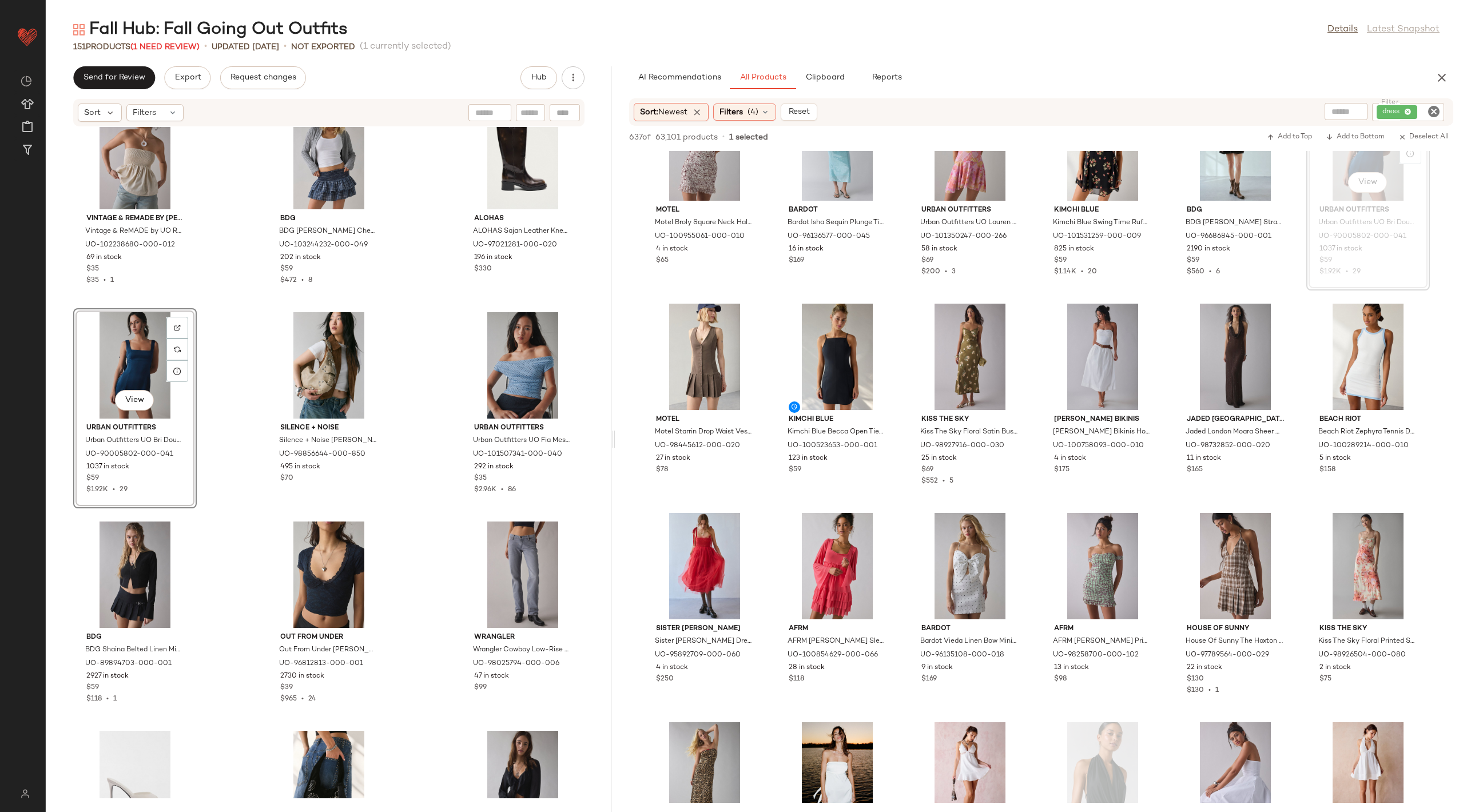
click at [1432, 109] on icon "Clear Filter" at bounding box center [1434, 112] width 14 height 14
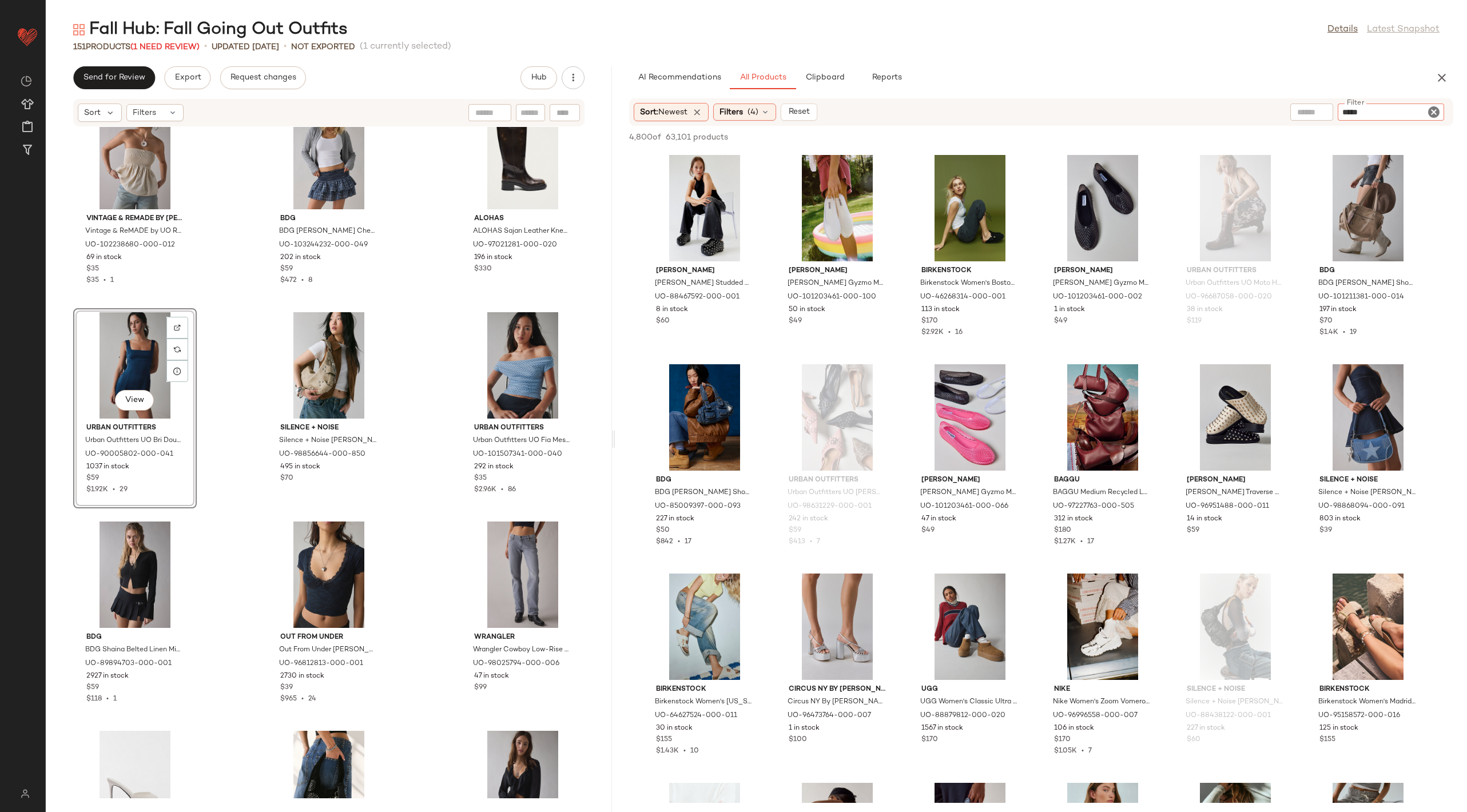
type input "******"
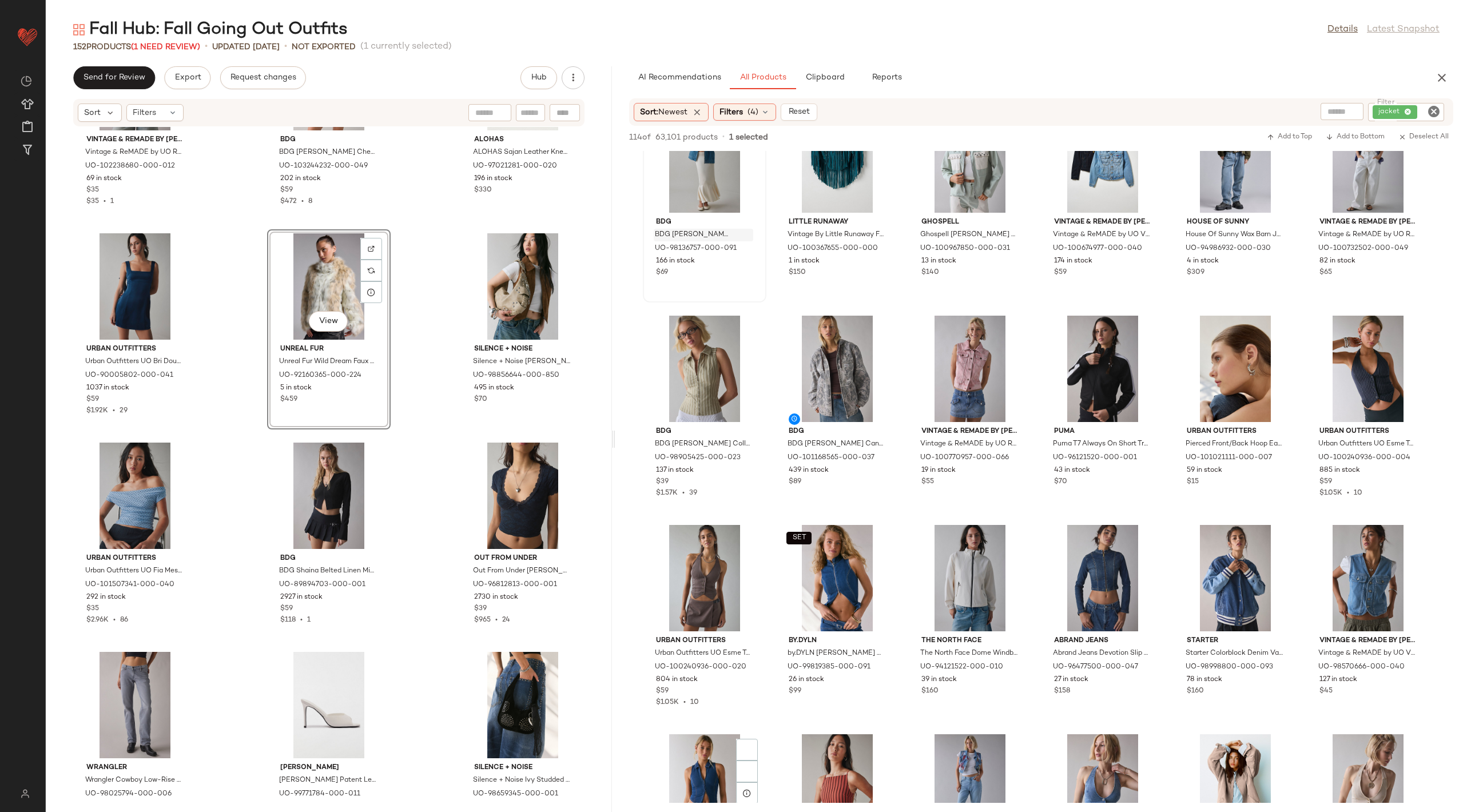
scroll to position [1729, 0]
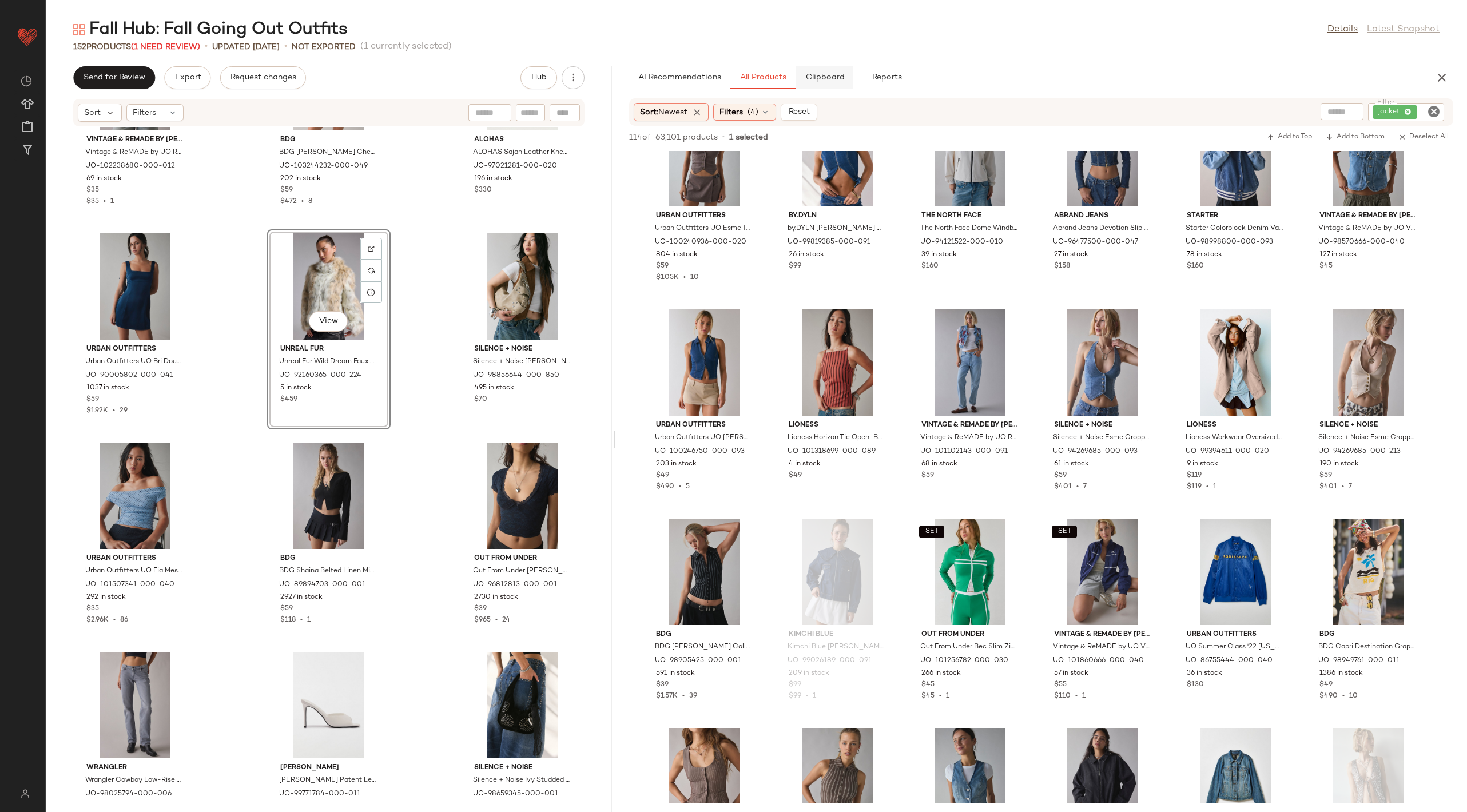
click at [822, 80] on span "Clipboard" at bounding box center [824, 78] width 40 height 9
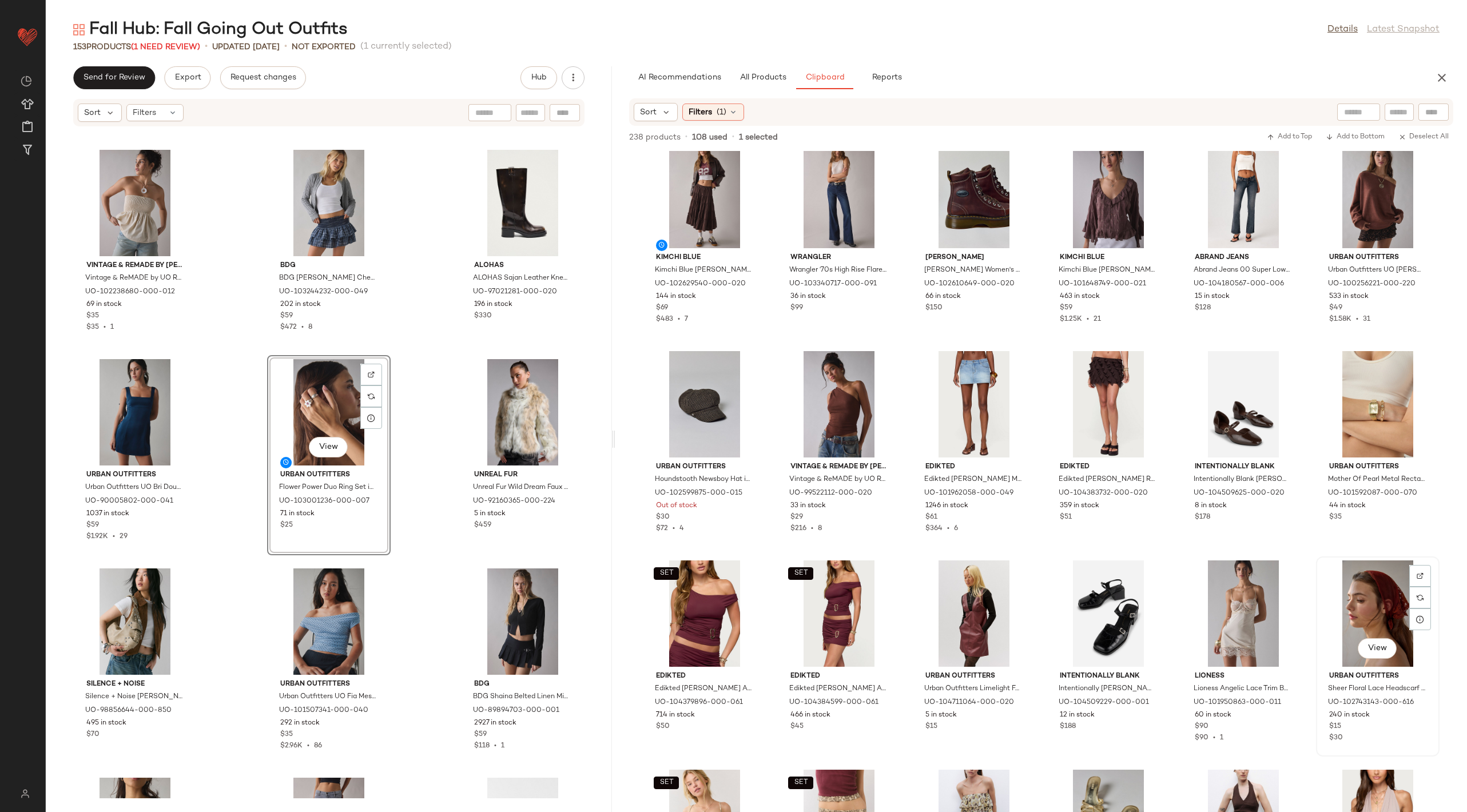
scroll to position [0, 0]
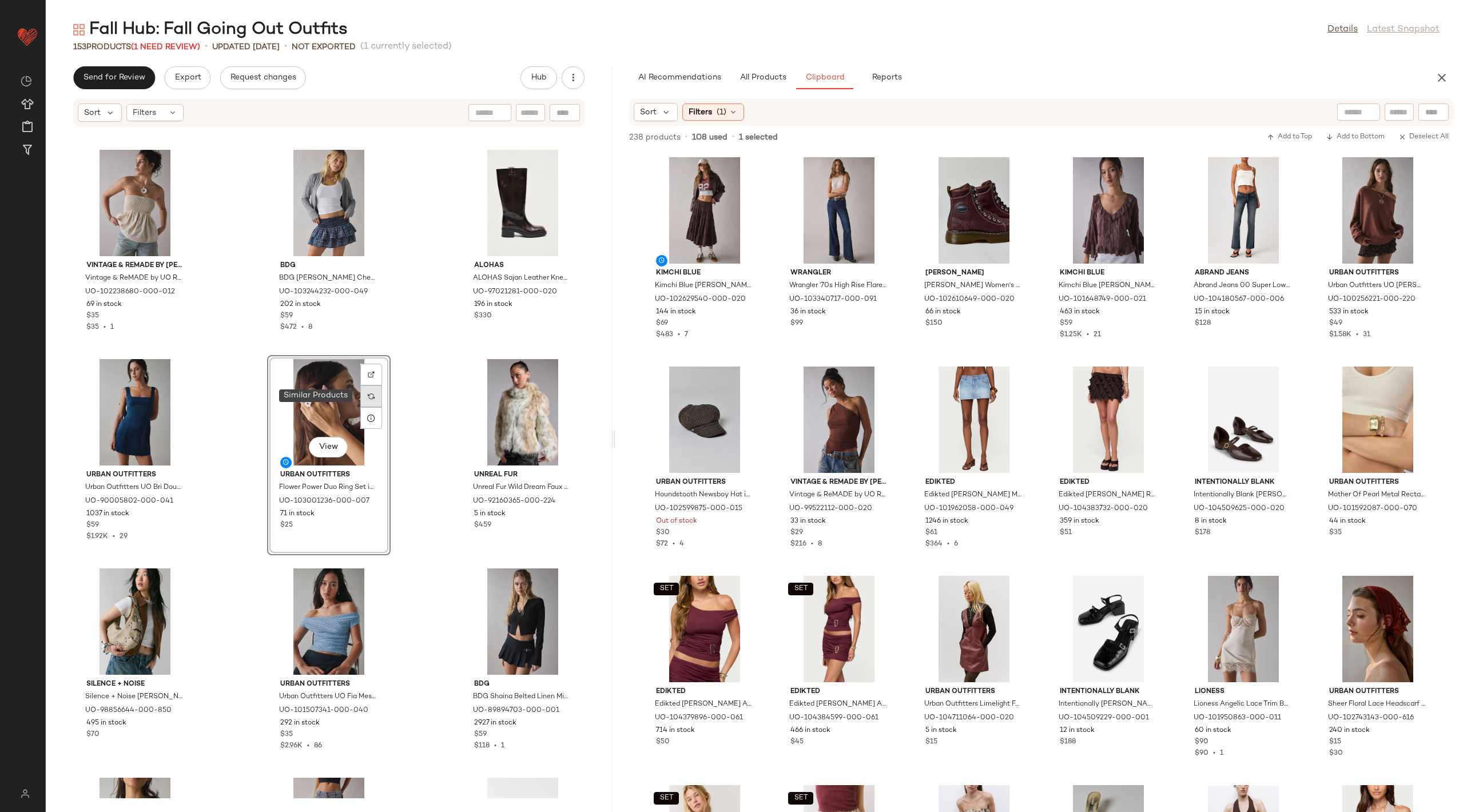
click at [368, 393] on img at bounding box center [371, 396] width 7 height 7
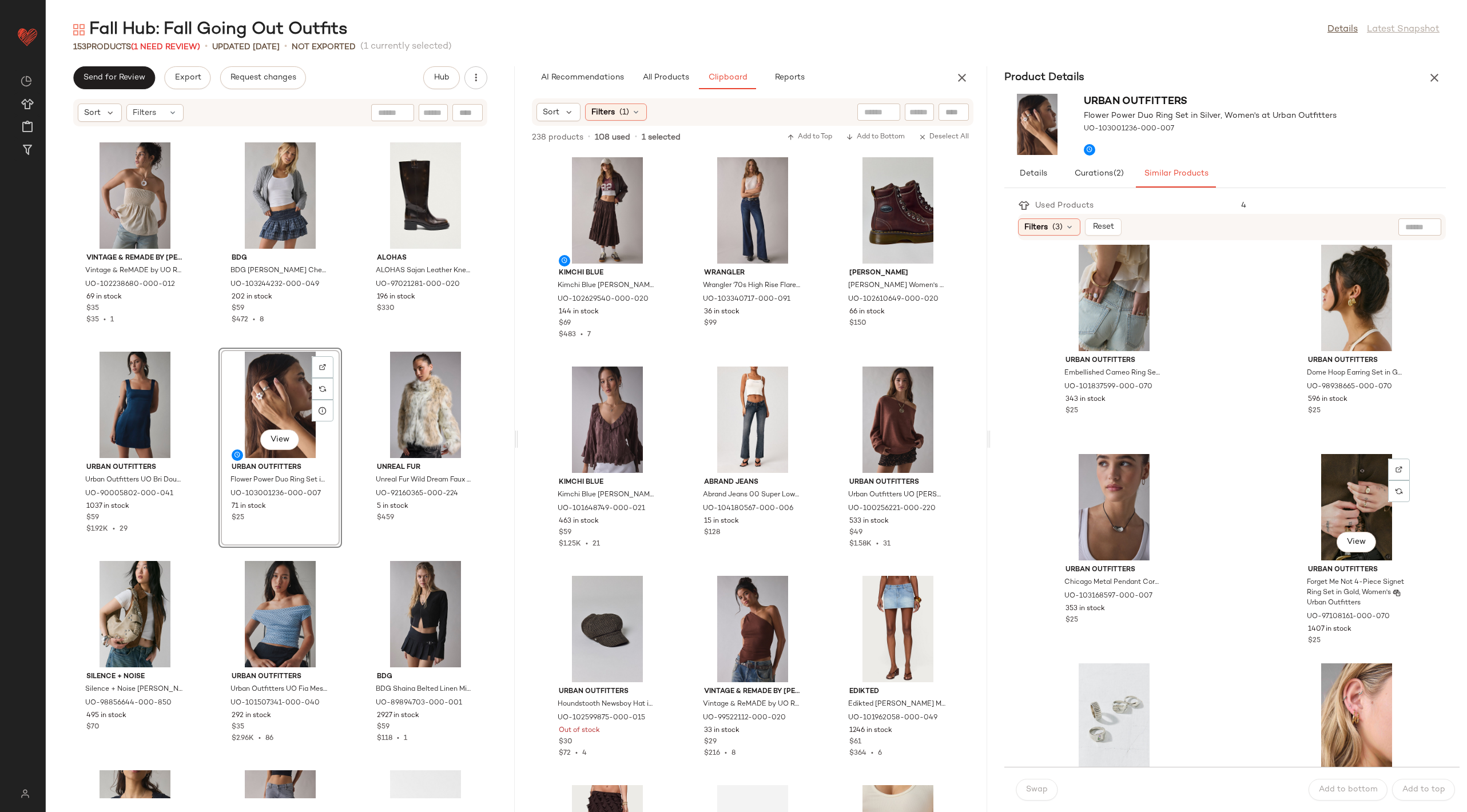
scroll to position [836, 0]
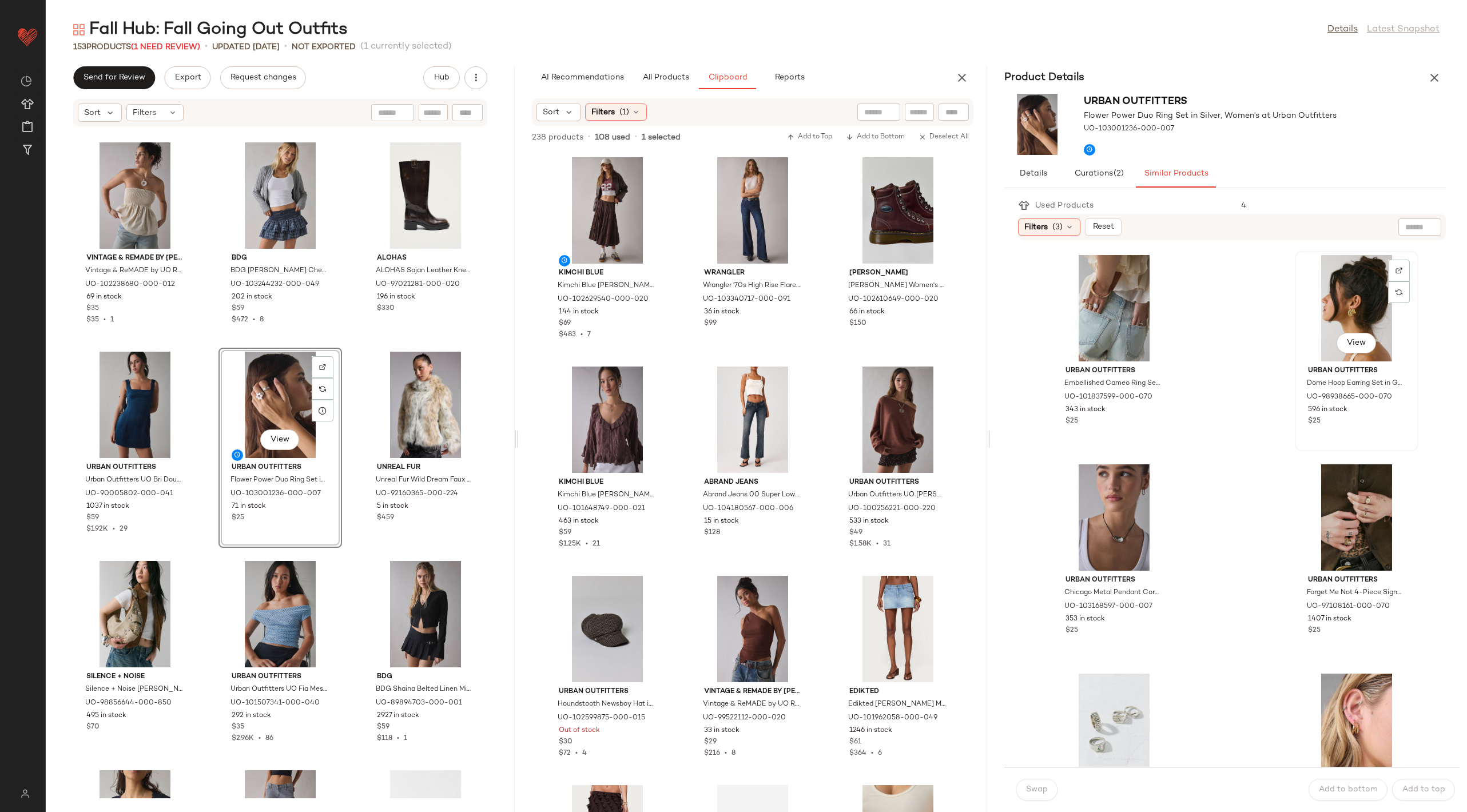
click at [1346, 296] on div "View" at bounding box center [1357, 308] width 115 height 107
click at [1042, 790] on span "Swap" at bounding box center [1036, 790] width 22 height 9
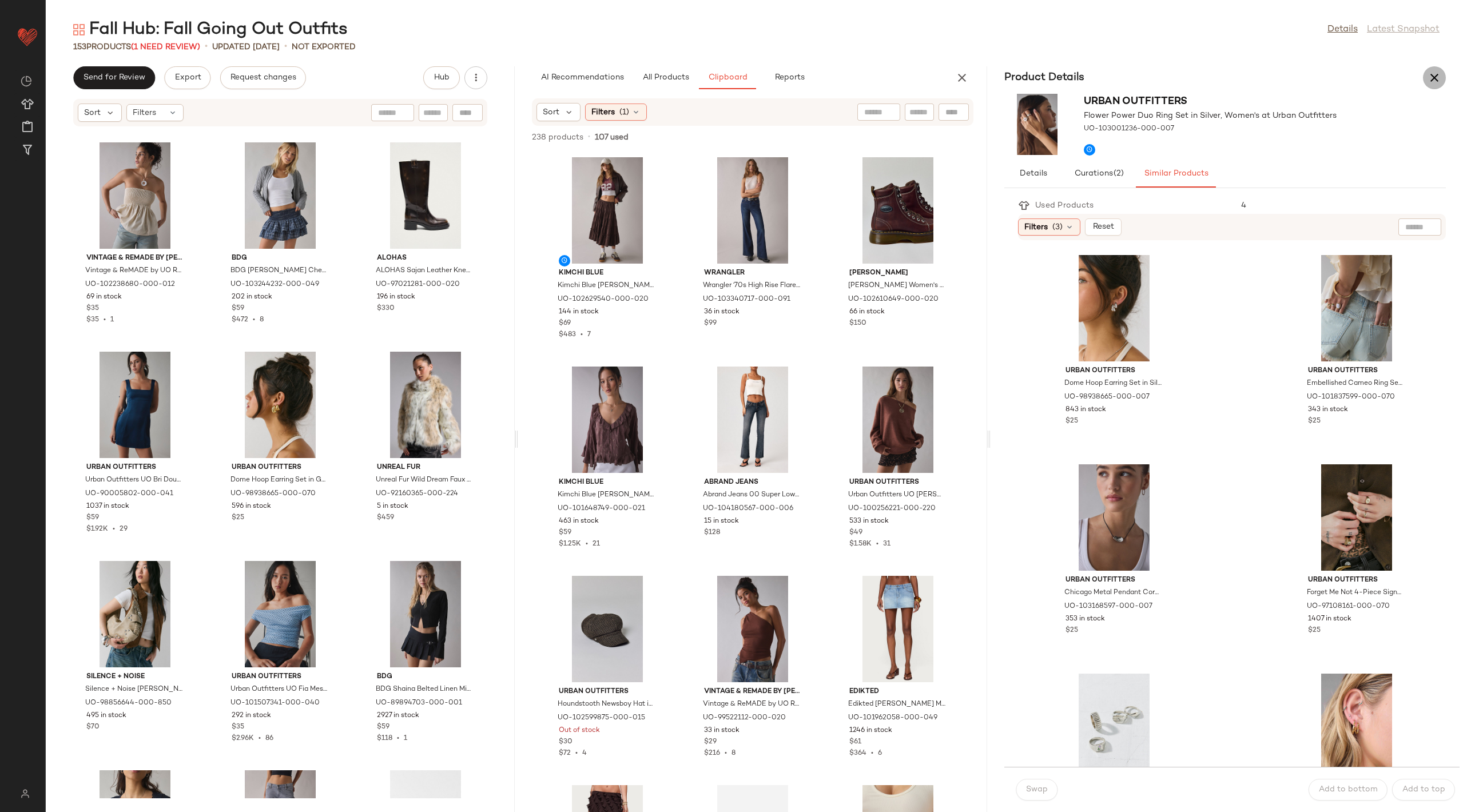
click at [1436, 81] on icon "button" at bounding box center [1434, 78] width 14 height 14
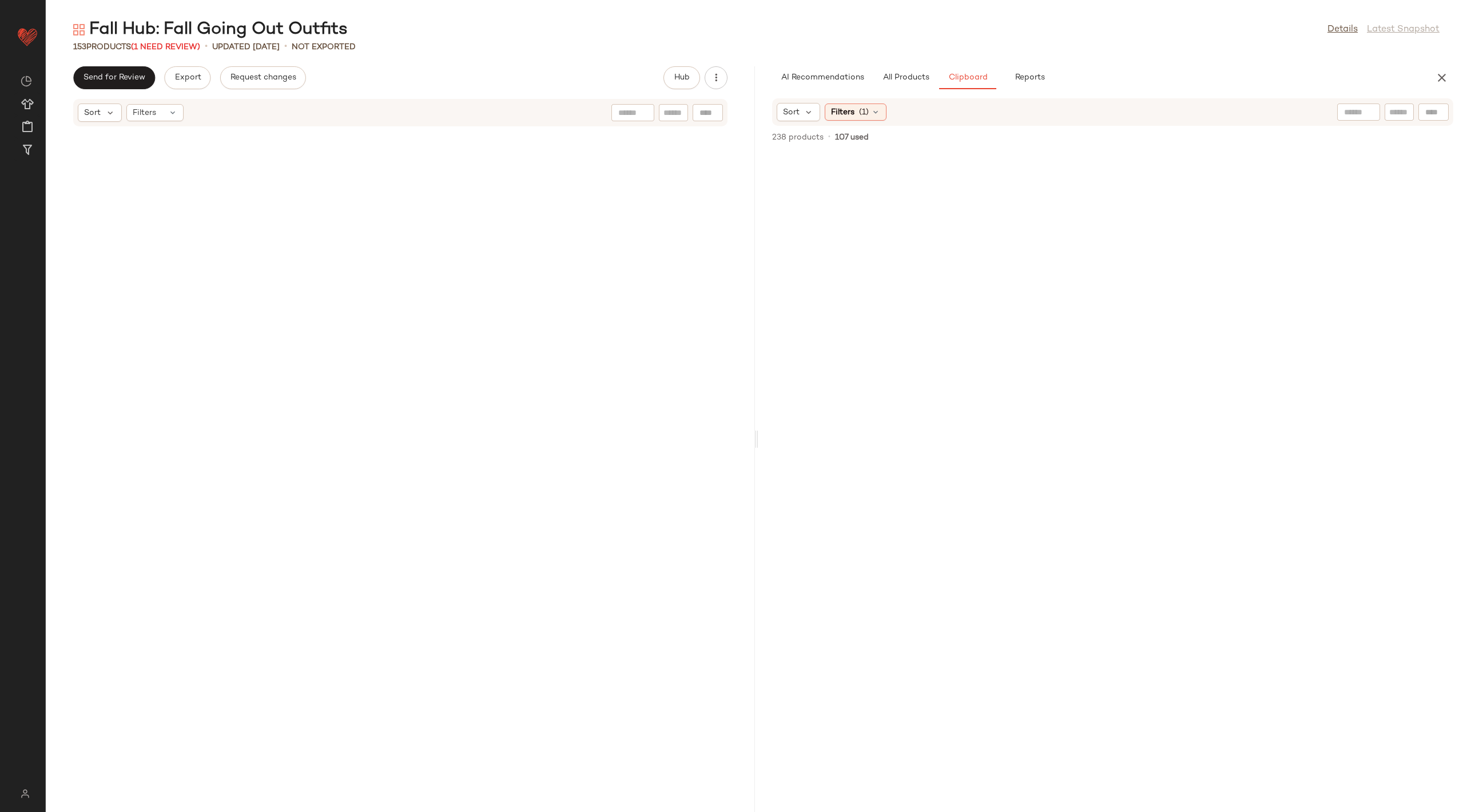
scroll to position [4394, 0]
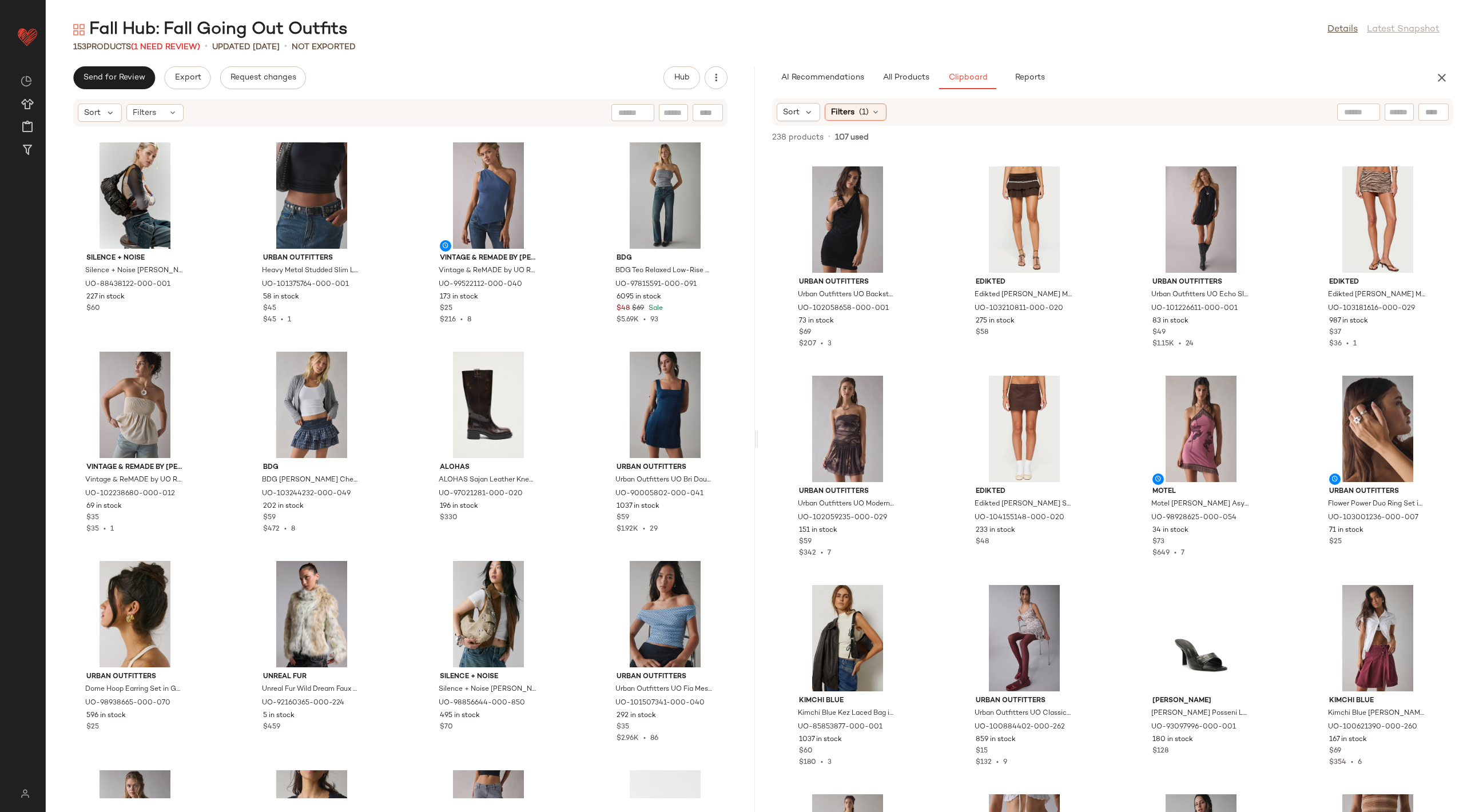
click at [1440, 82] on icon "button" at bounding box center [1442, 78] width 14 height 14
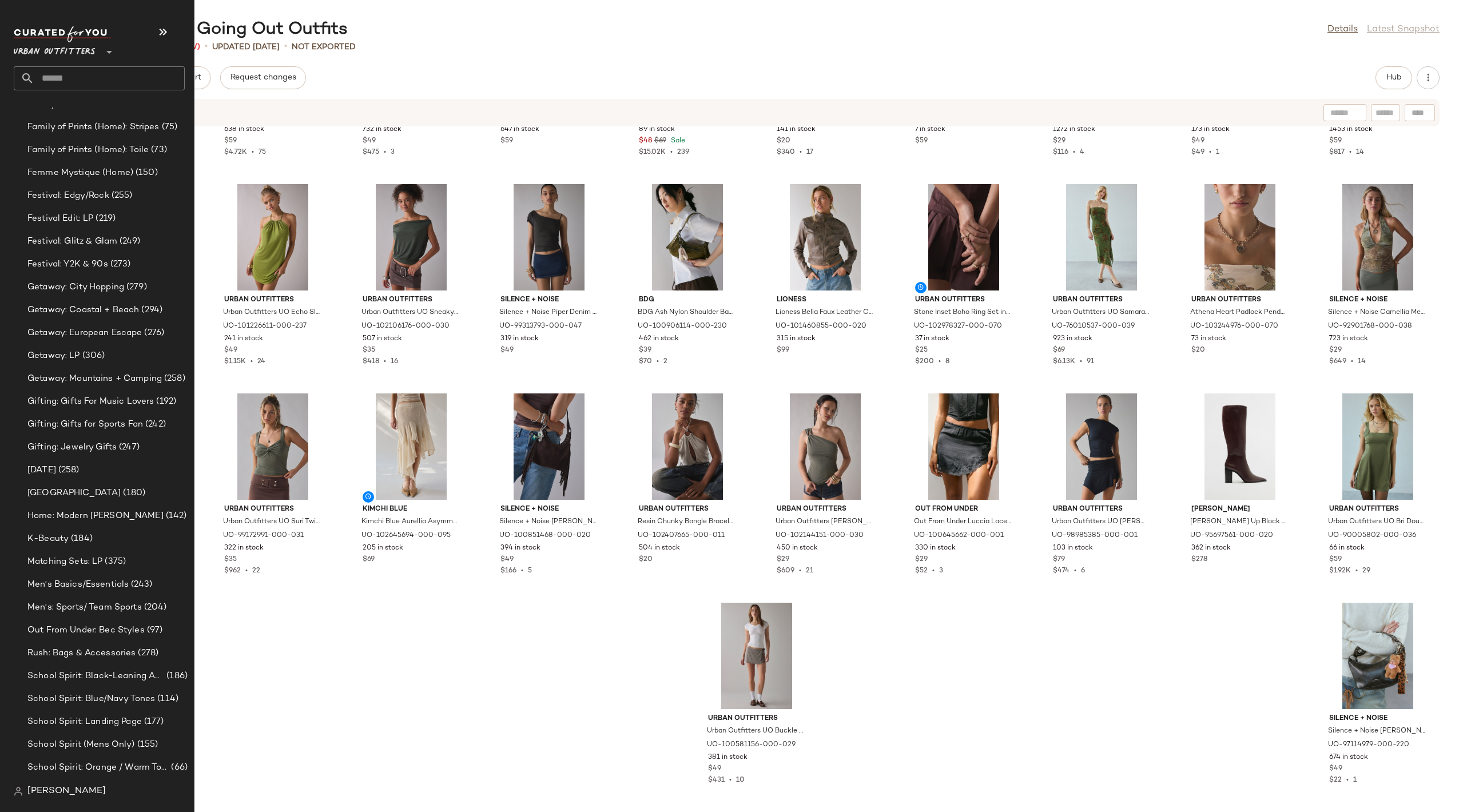
scroll to position [1757, 0]
click at [99, 438] on span "Gifting: Jewelry Gifts" at bounding box center [72, 444] width 89 height 13
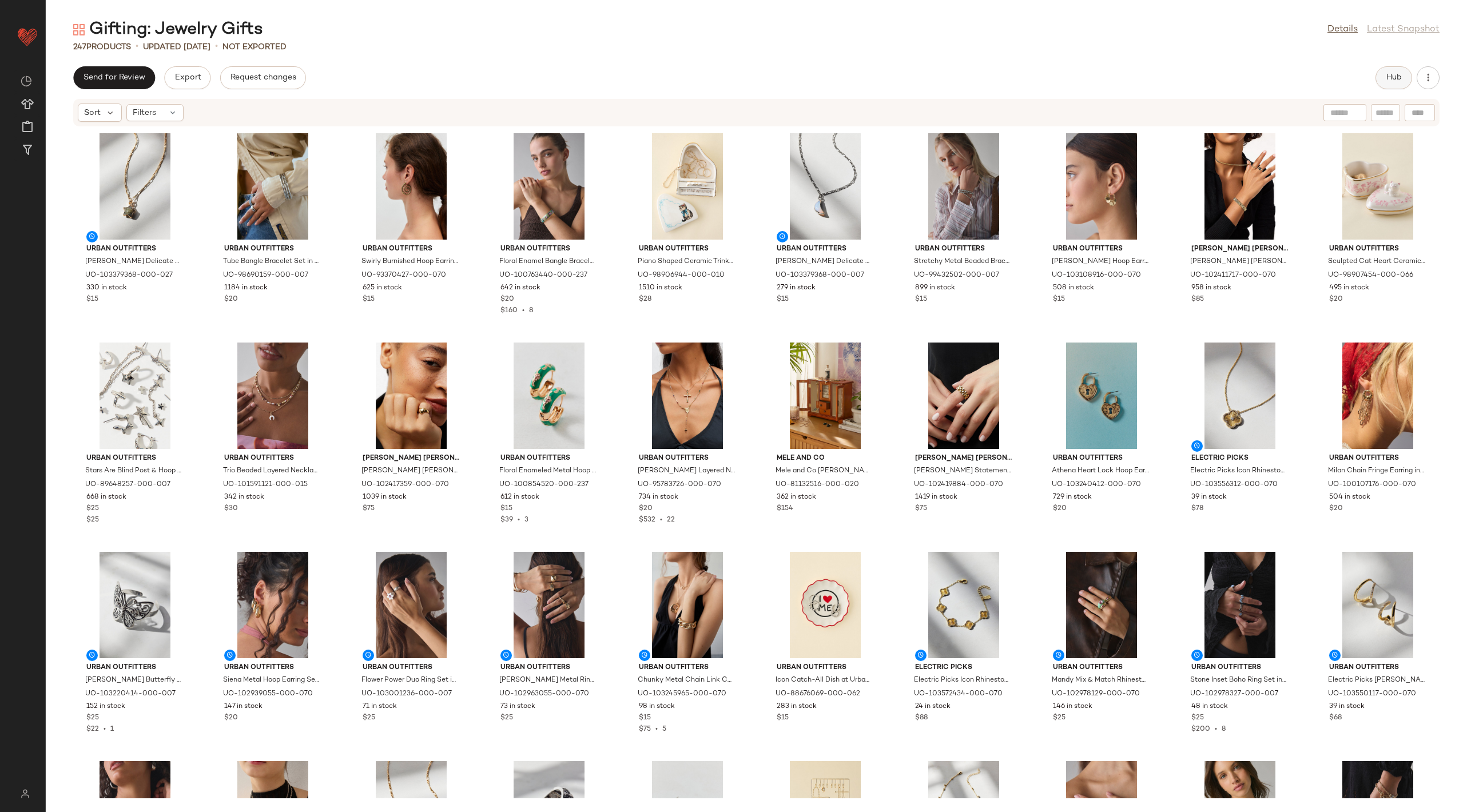
click at [1390, 82] on span "Hub" at bounding box center [1394, 78] width 16 height 9
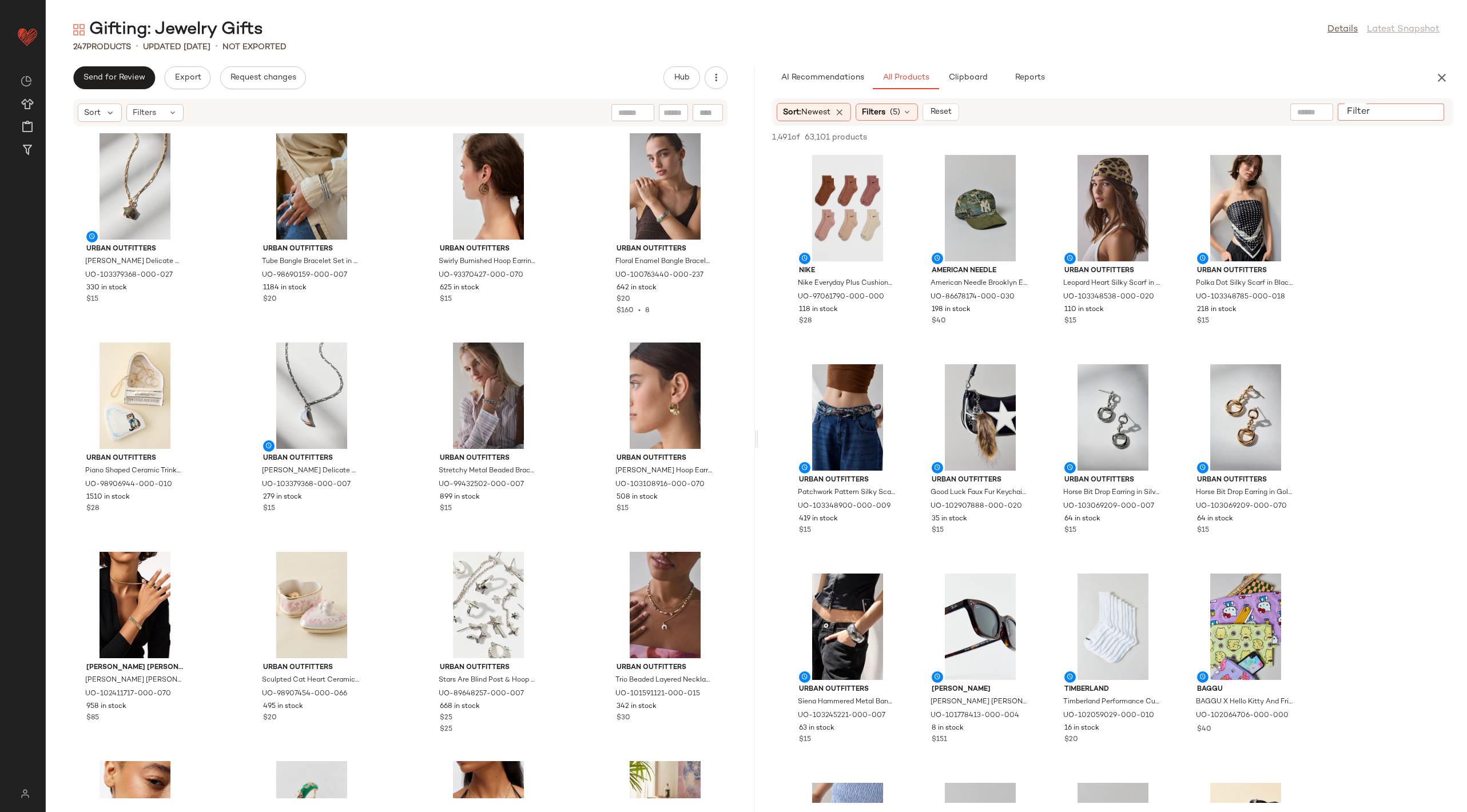
click at [1437, 110] on input "Filter" at bounding box center [1391, 112] width 97 height 12
paste input "**********"
type input "**********"
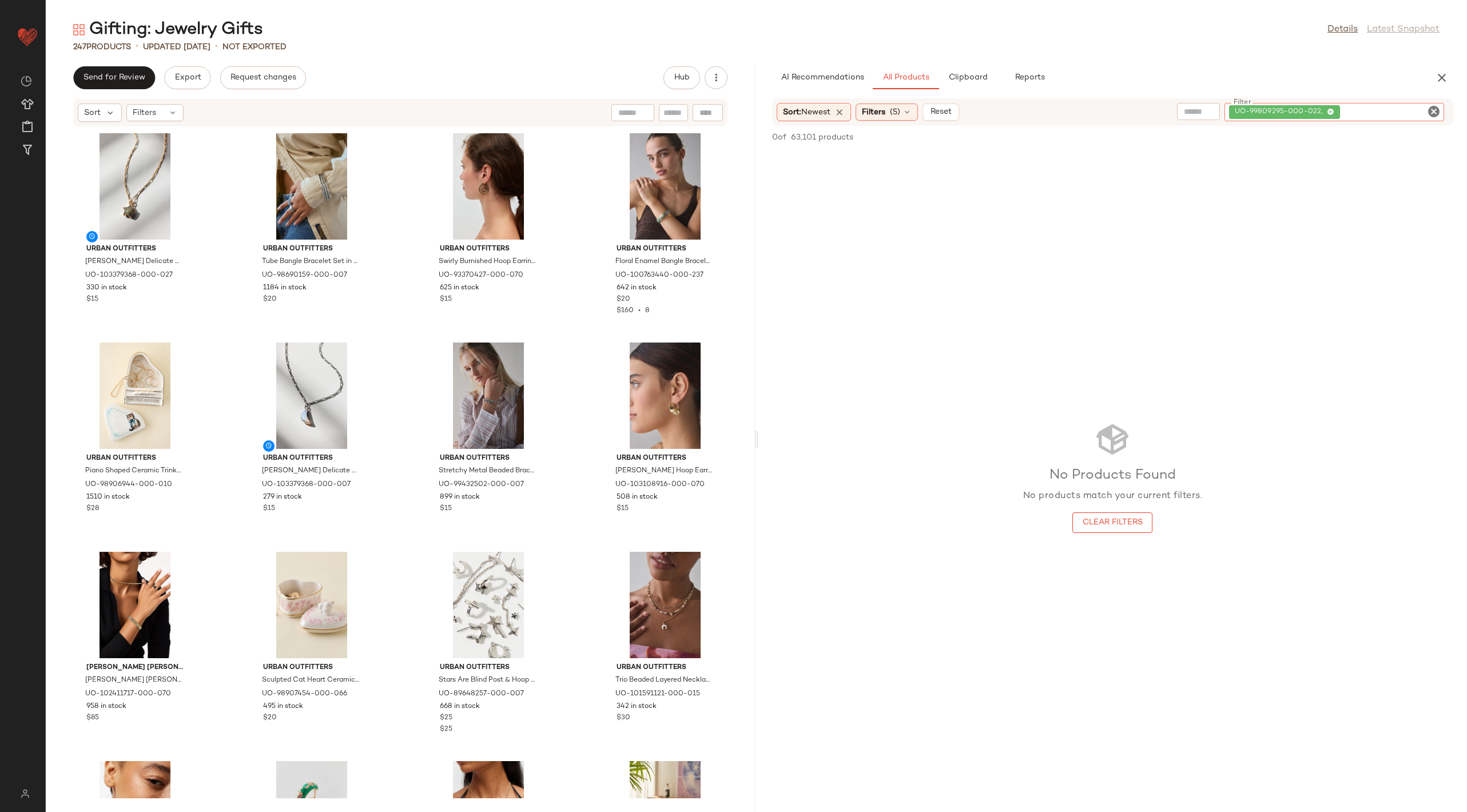
click at [1438, 106] on icon "Clear Filter" at bounding box center [1434, 112] width 14 height 14
paste input "**********"
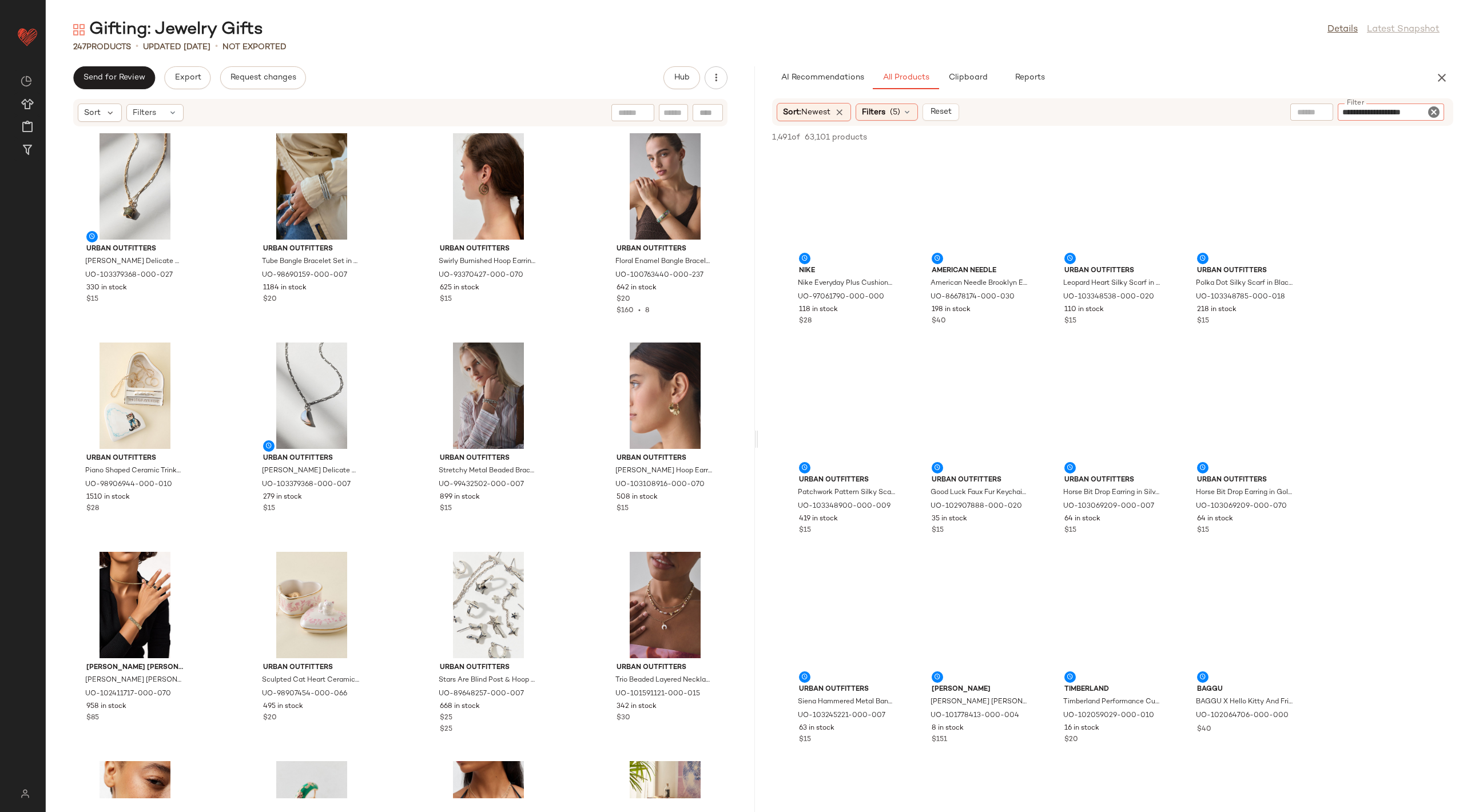
type input "**********"
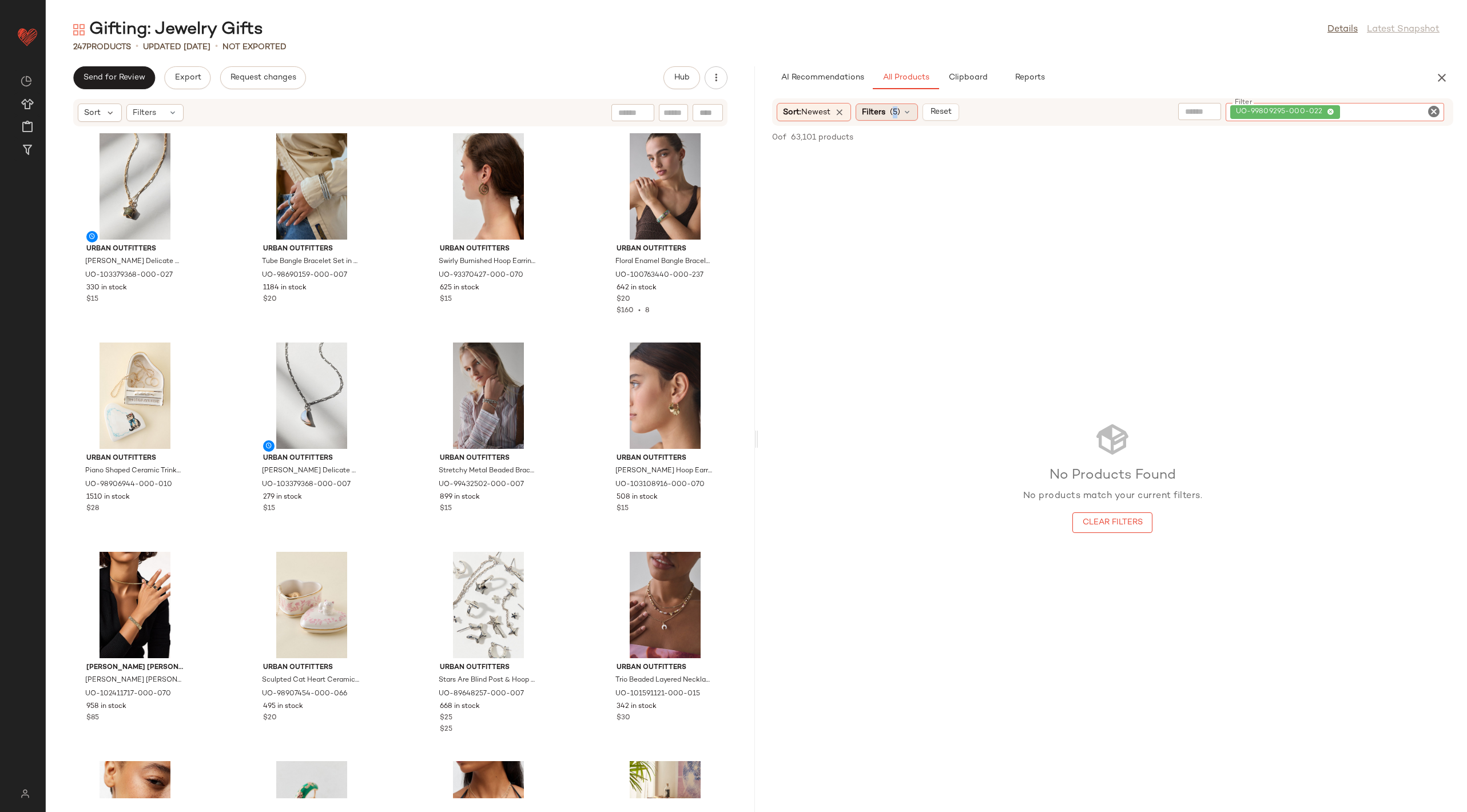
click at [895, 108] on span "(5)" at bounding box center [895, 112] width 10 height 12
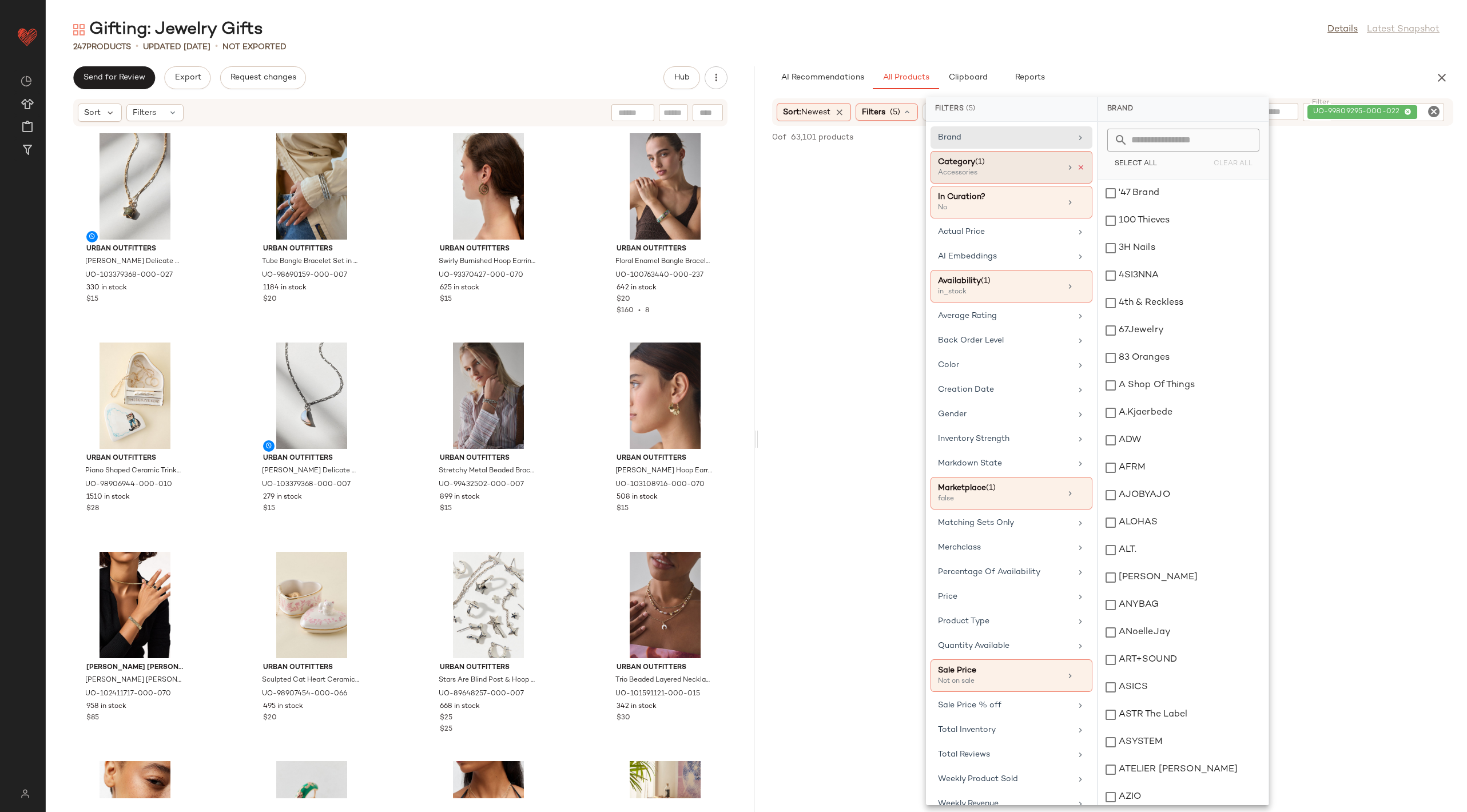
click at [1077, 166] on icon at bounding box center [1081, 167] width 8 height 8
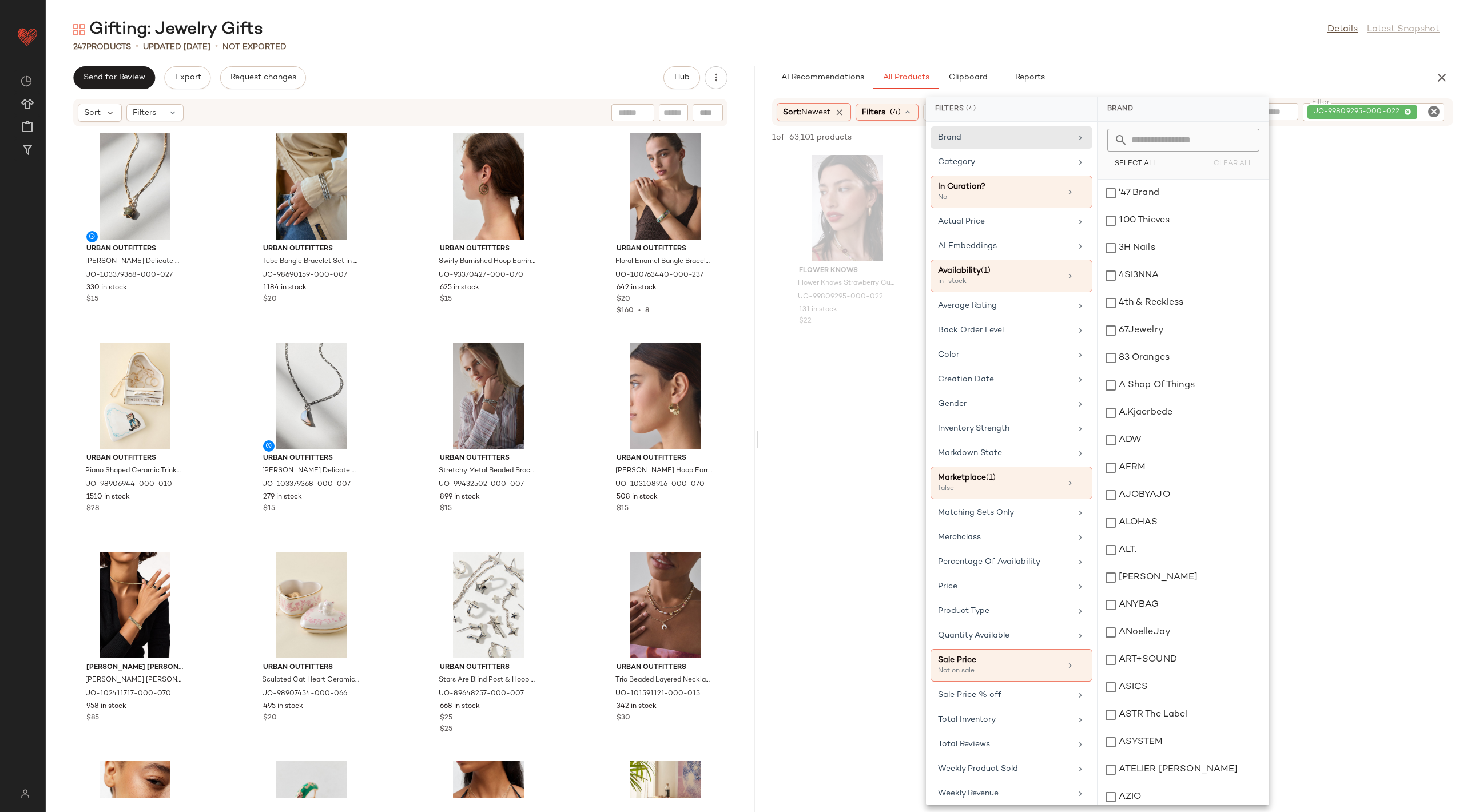
click at [877, 378] on div at bounding box center [1113, 460] width 709 height 218
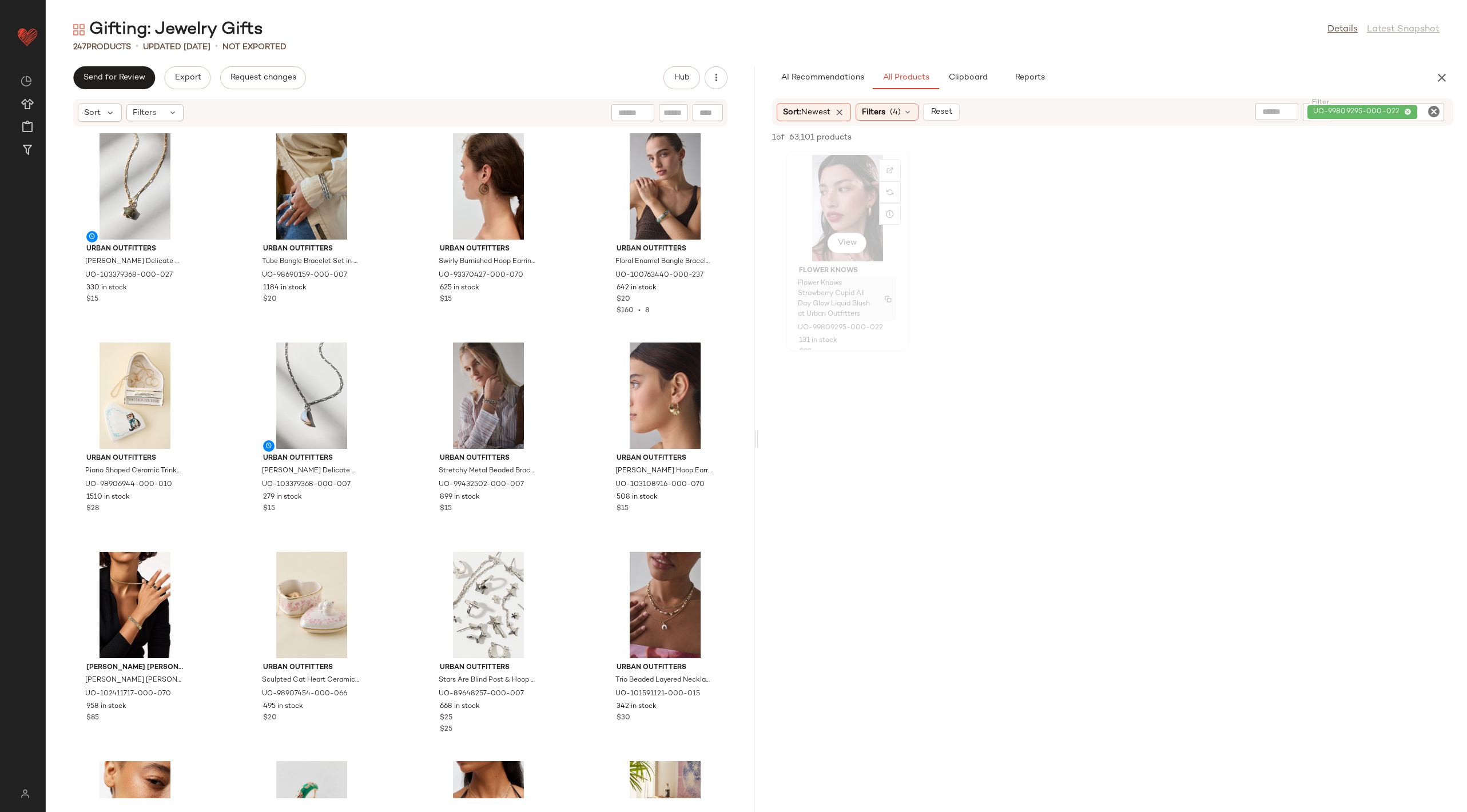
click at [867, 288] on span "Flower Knows Strawberry Cupid All Day Glow Liquid Blush at Urban Outfitters" at bounding box center [835, 299] width 75 height 41
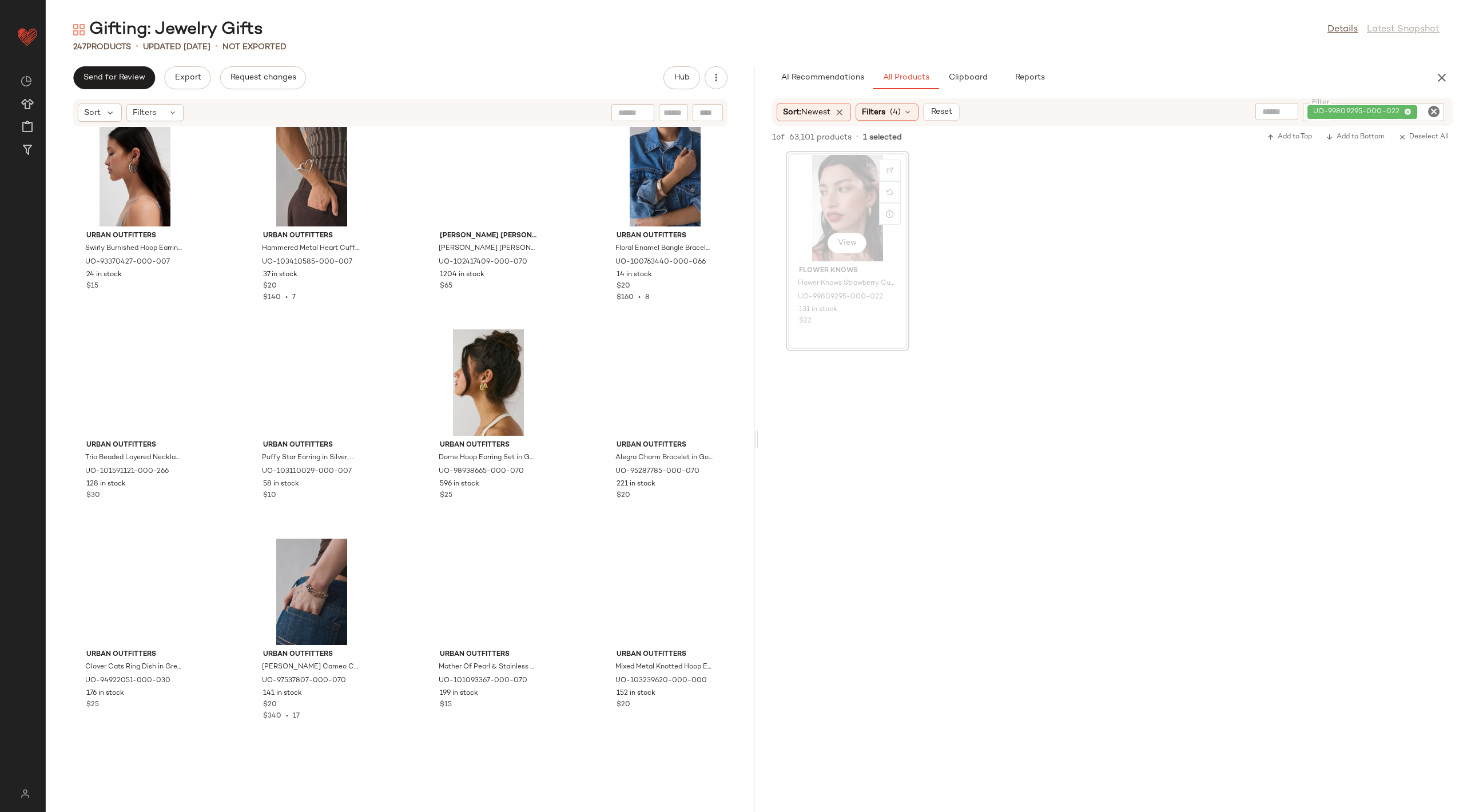
scroll to position [3818, 0]
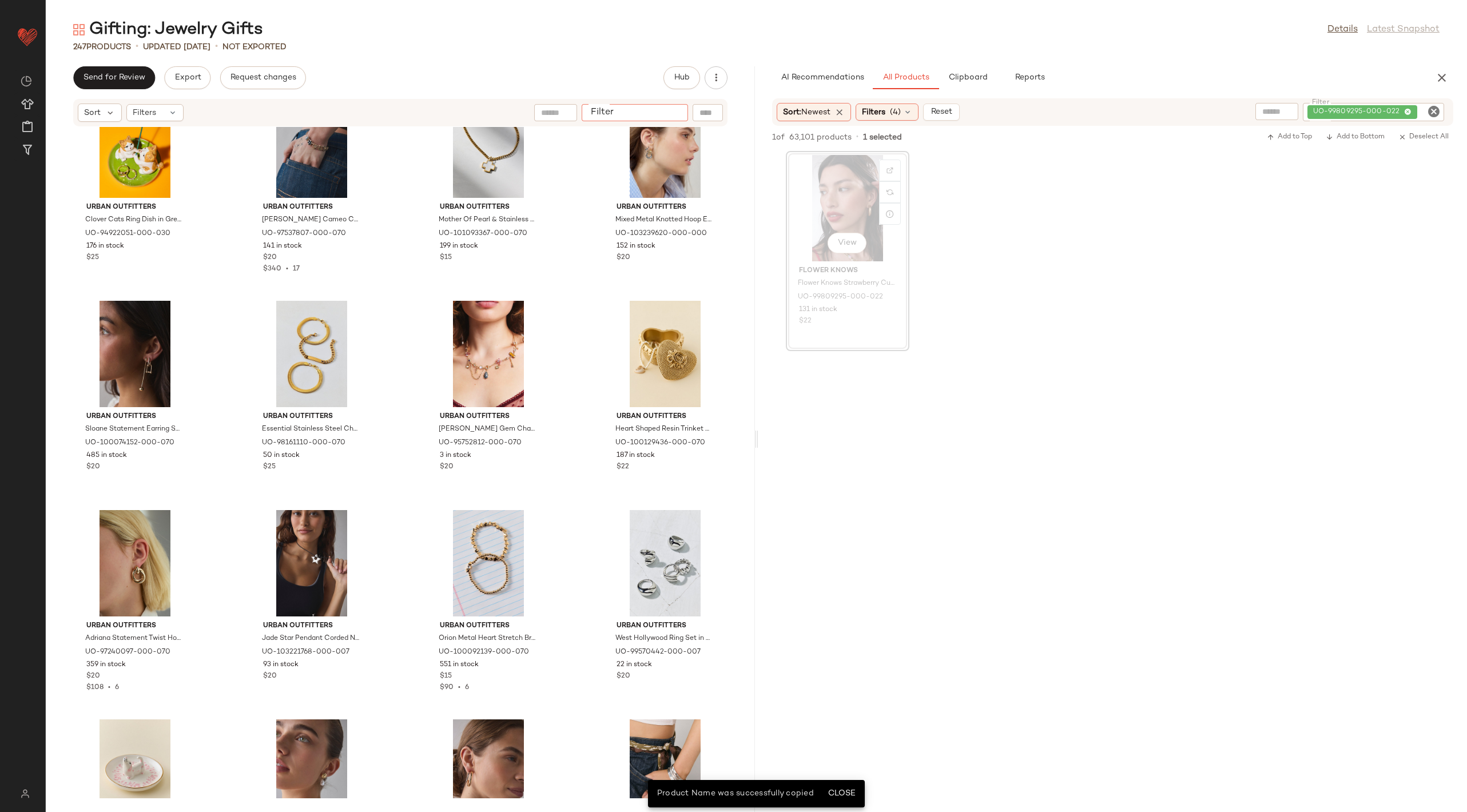
click at [671, 108] on input "Filter" at bounding box center [635, 113] width 97 height 12
paste input "**********"
type input "**********"
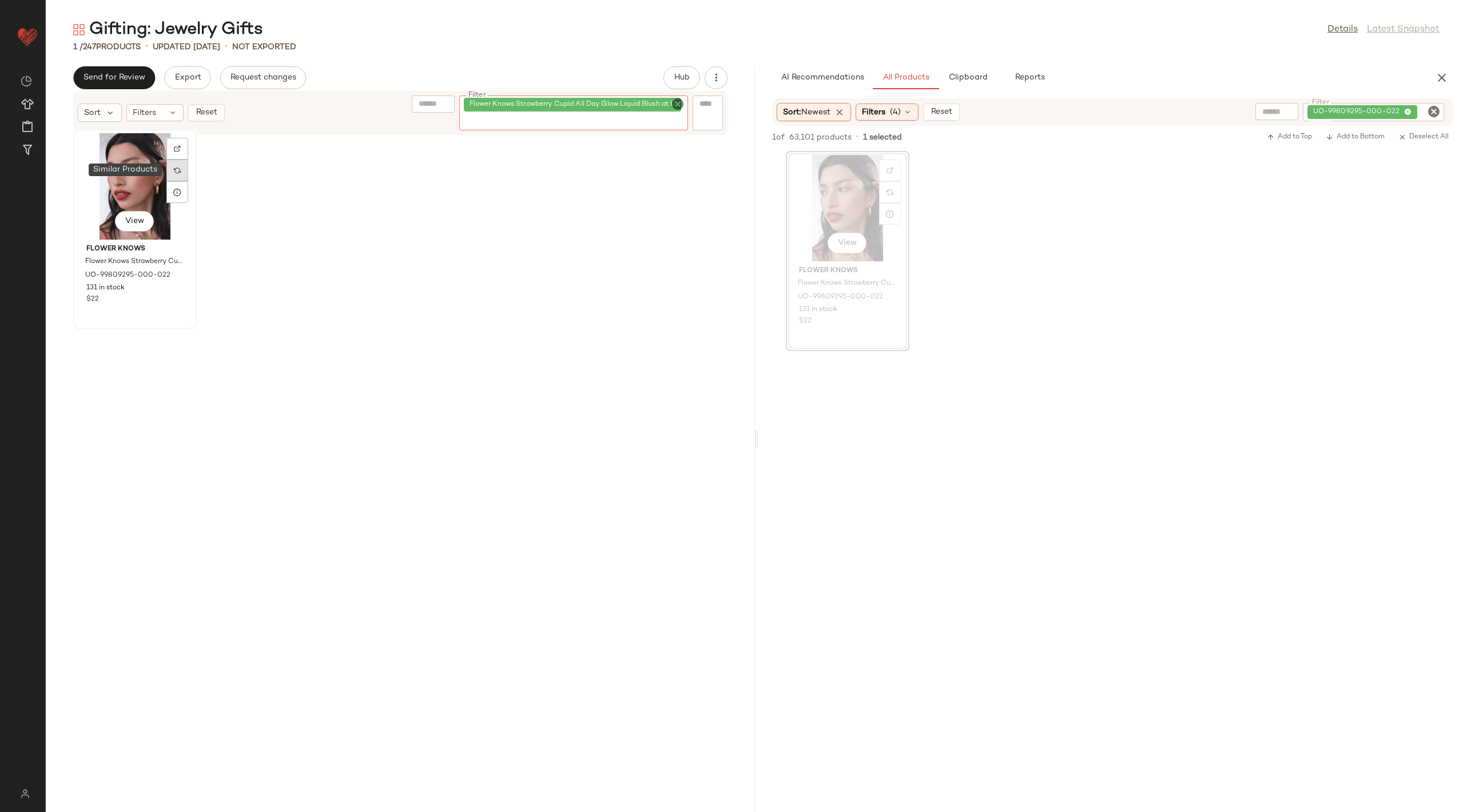
click at [181, 169] on div at bounding box center [177, 170] width 22 height 22
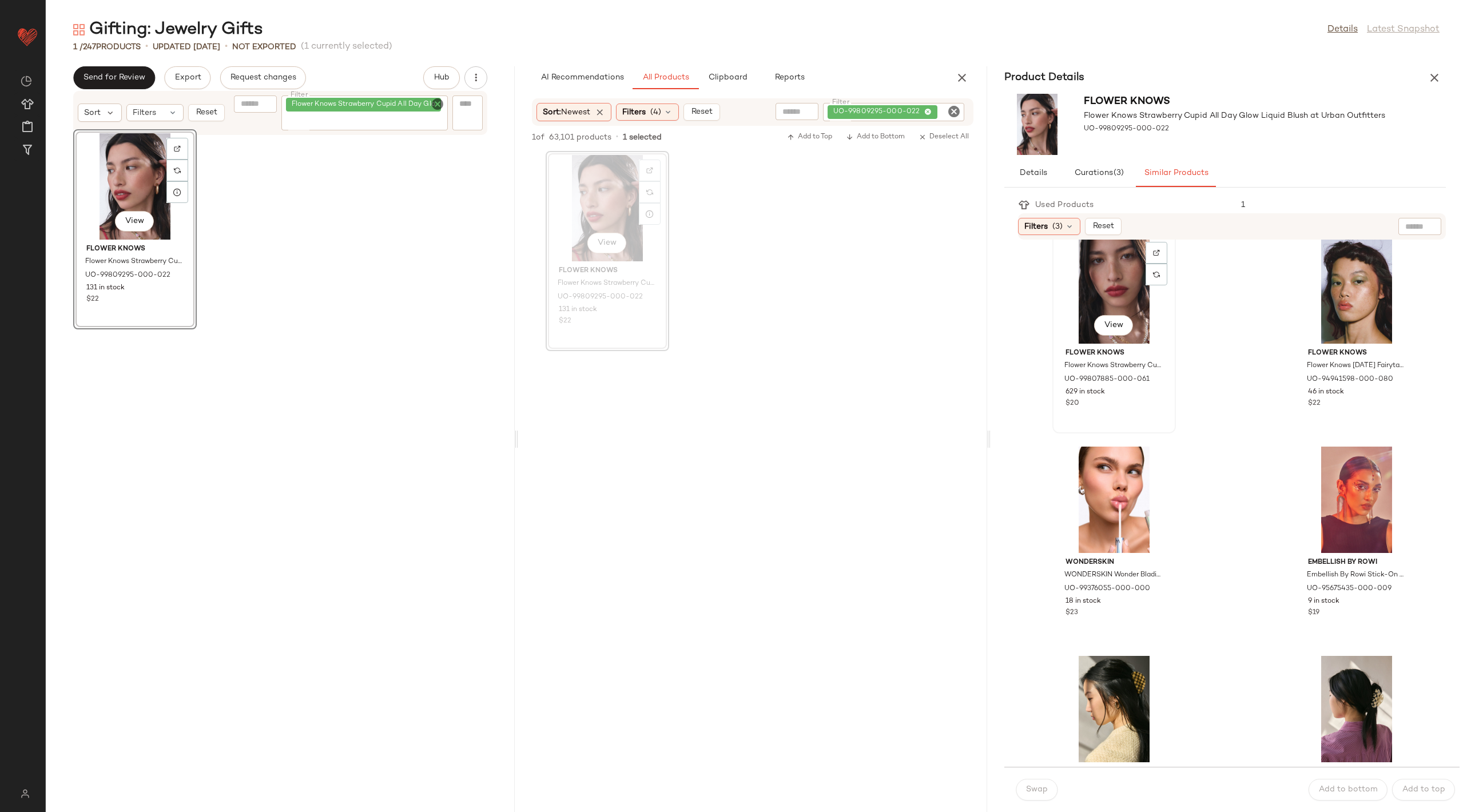
scroll to position [19, 0]
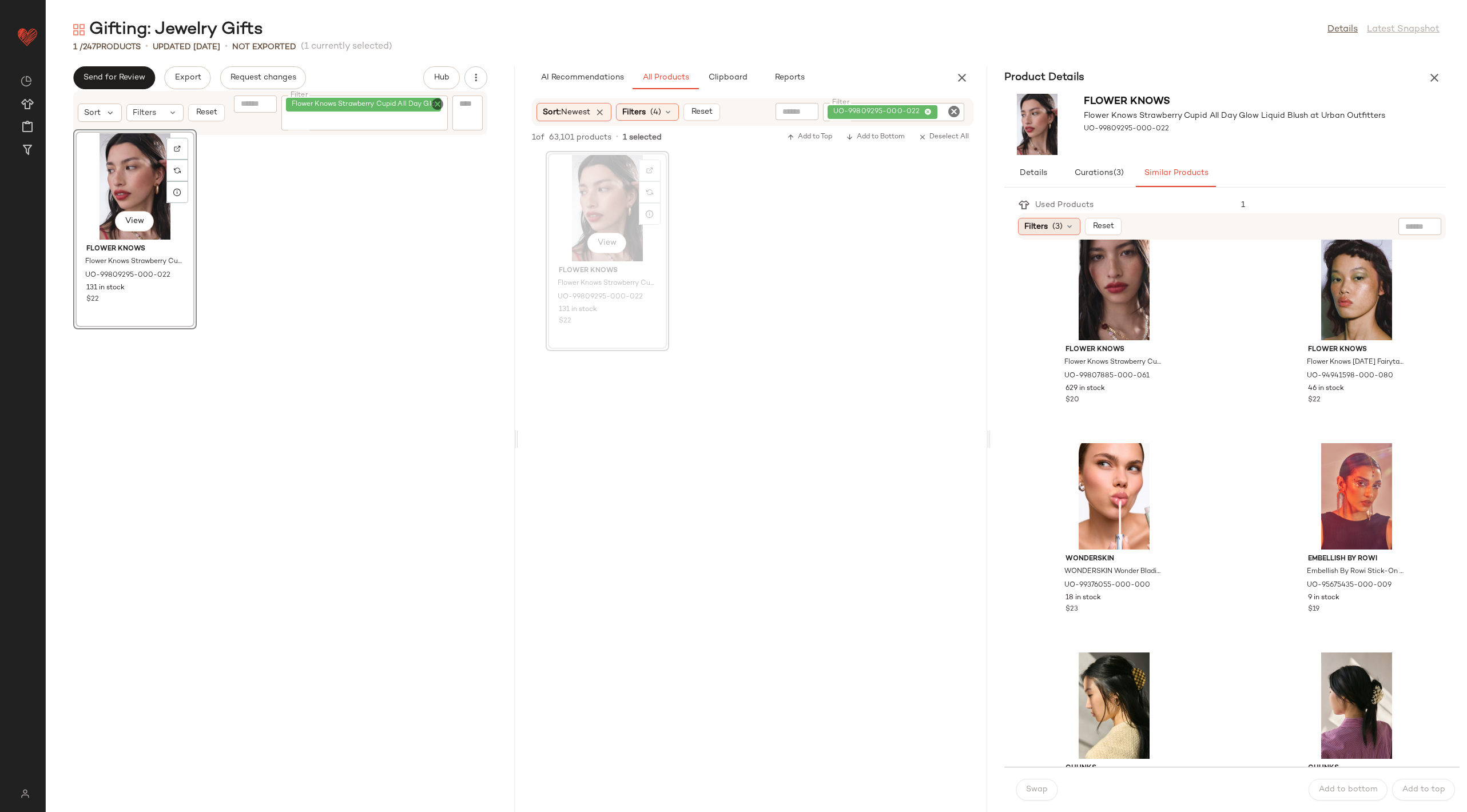
click at [1046, 219] on div "Filters (3)" at bounding box center [1049, 226] width 63 height 17
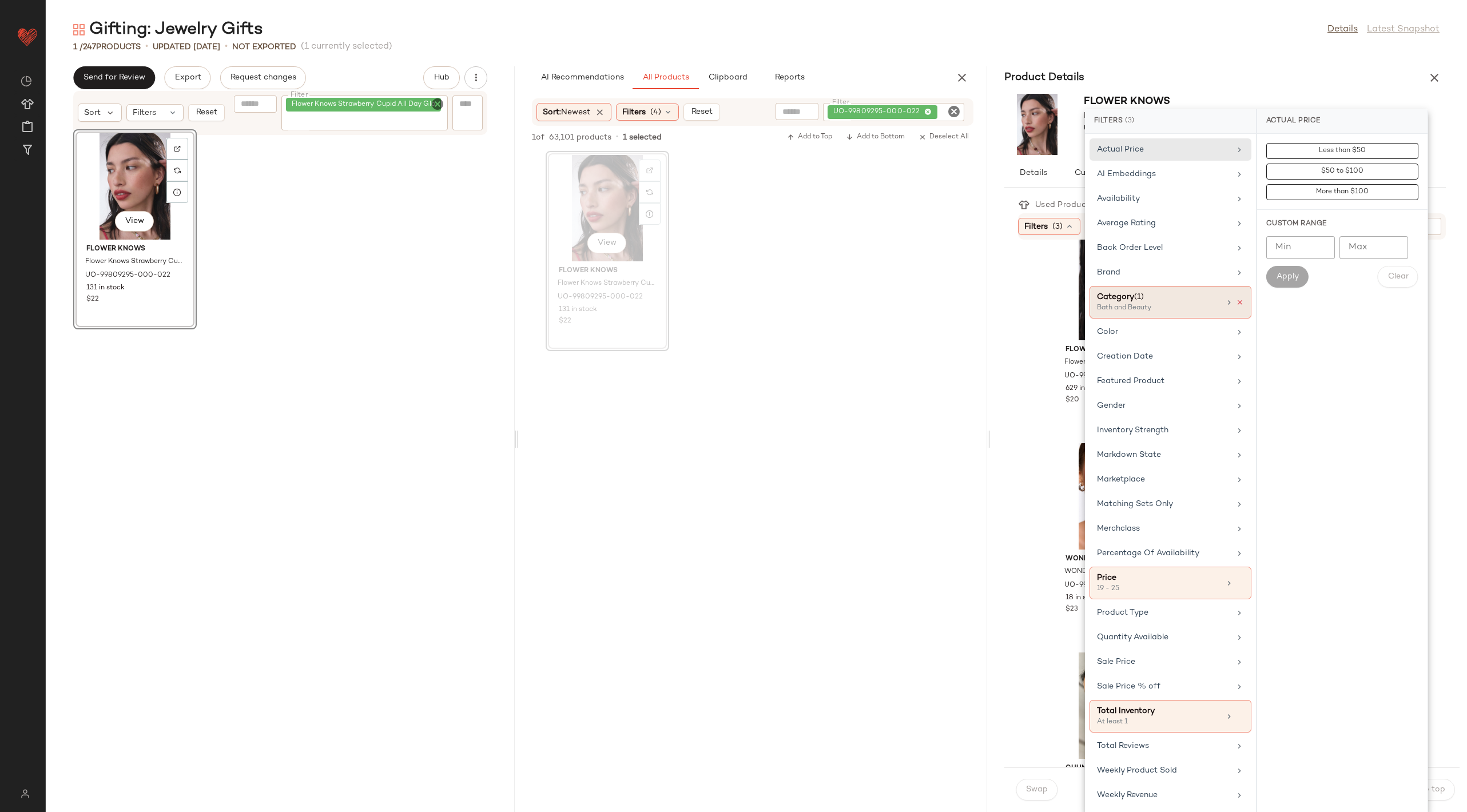
click at [1243, 300] on icon at bounding box center [1240, 302] width 8 height 8
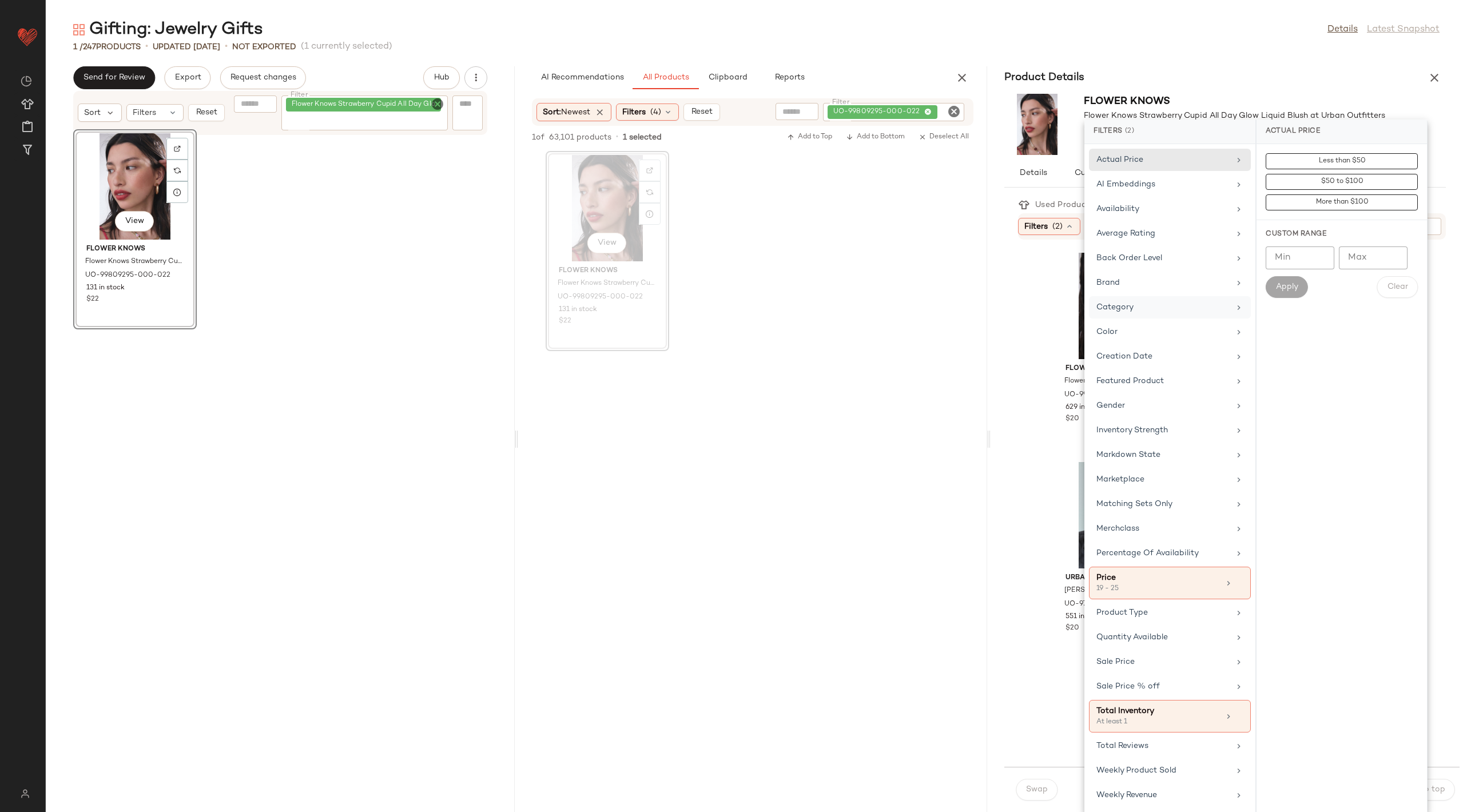
click at [1172, 301] on div "Category" at bounding box center [1163, 307] width 133 height 12
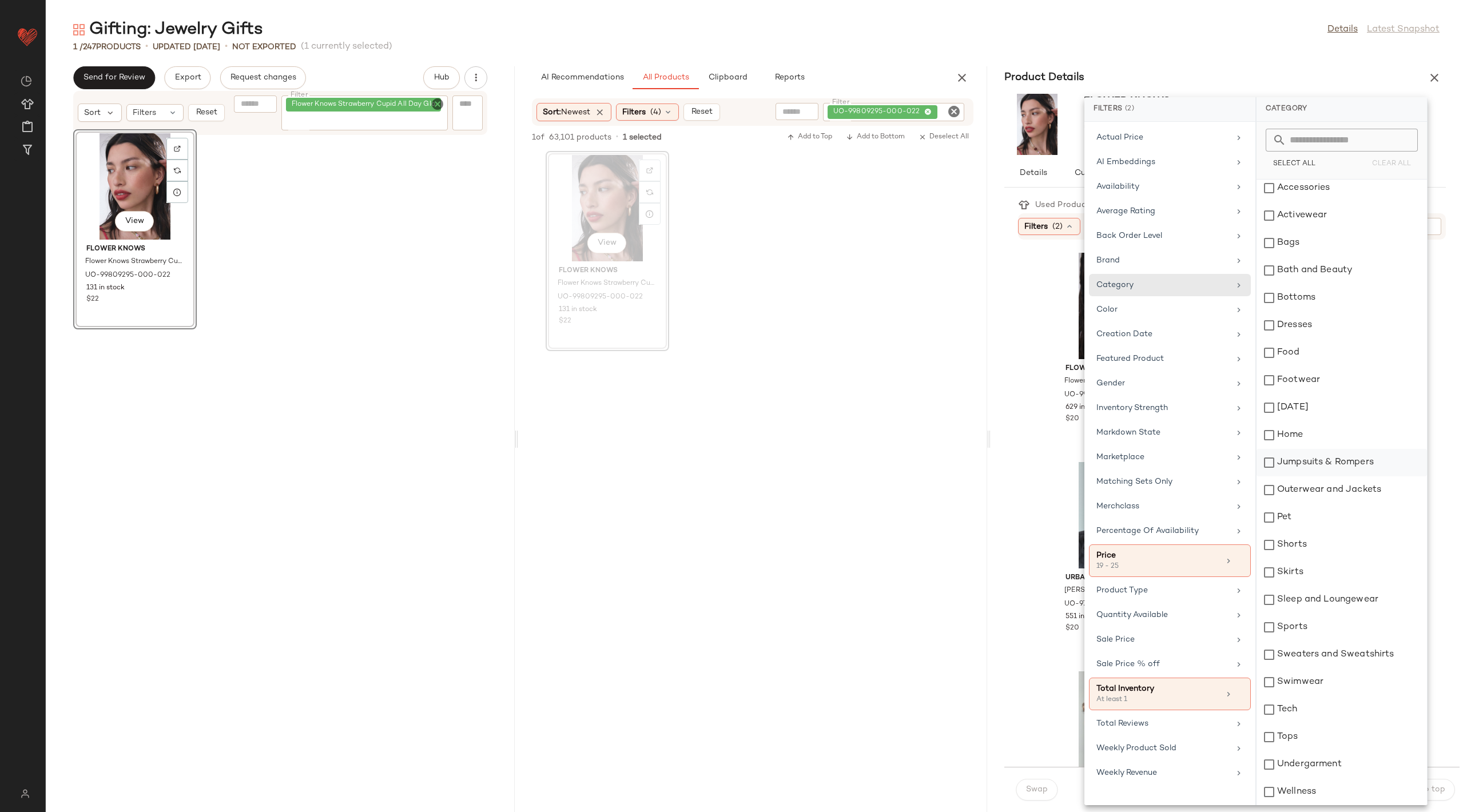
scroll to position [0, 0]
click at [1302, 137] on input "text" at bounding box center [1348, 140] width 124 height 23
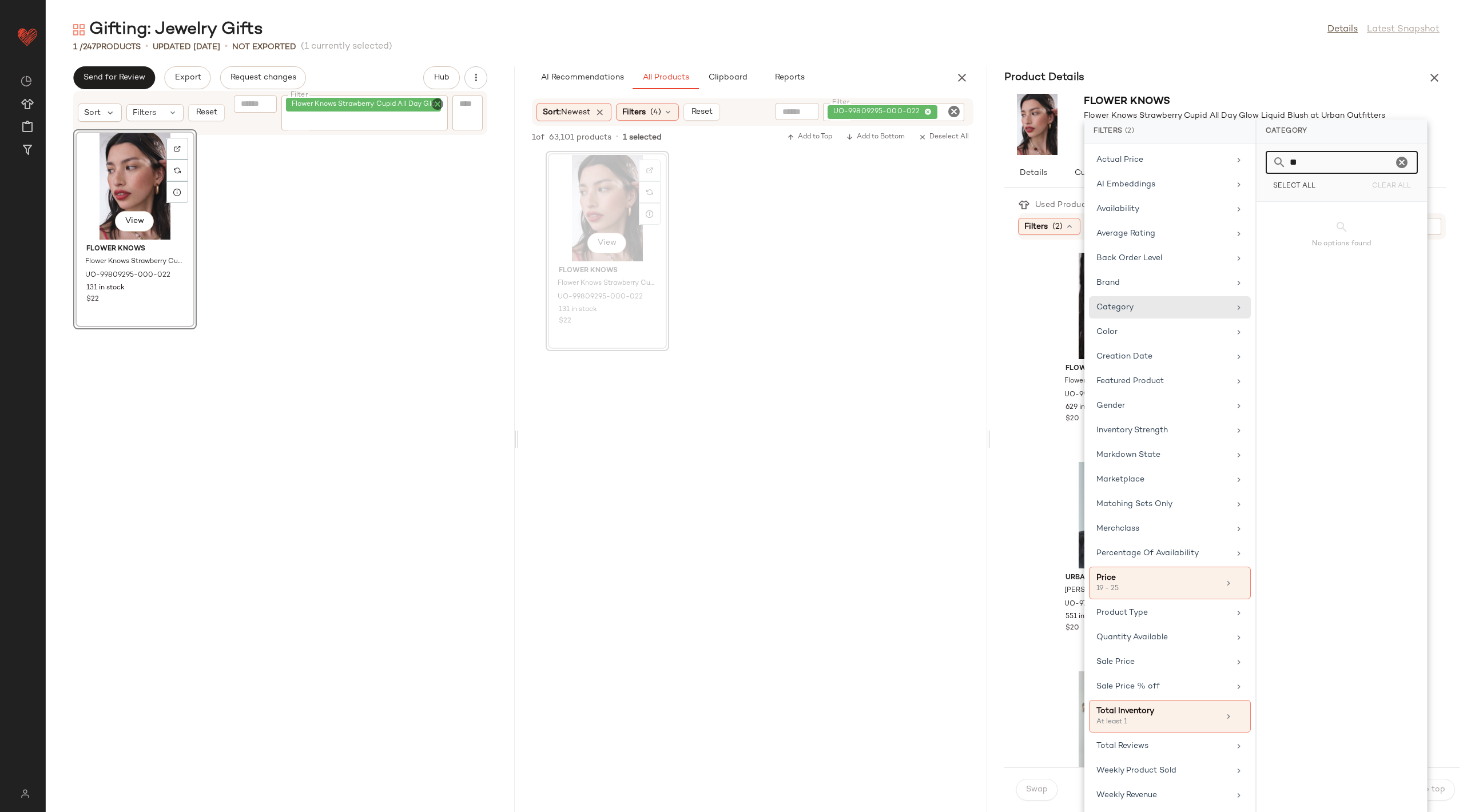
type input "*"
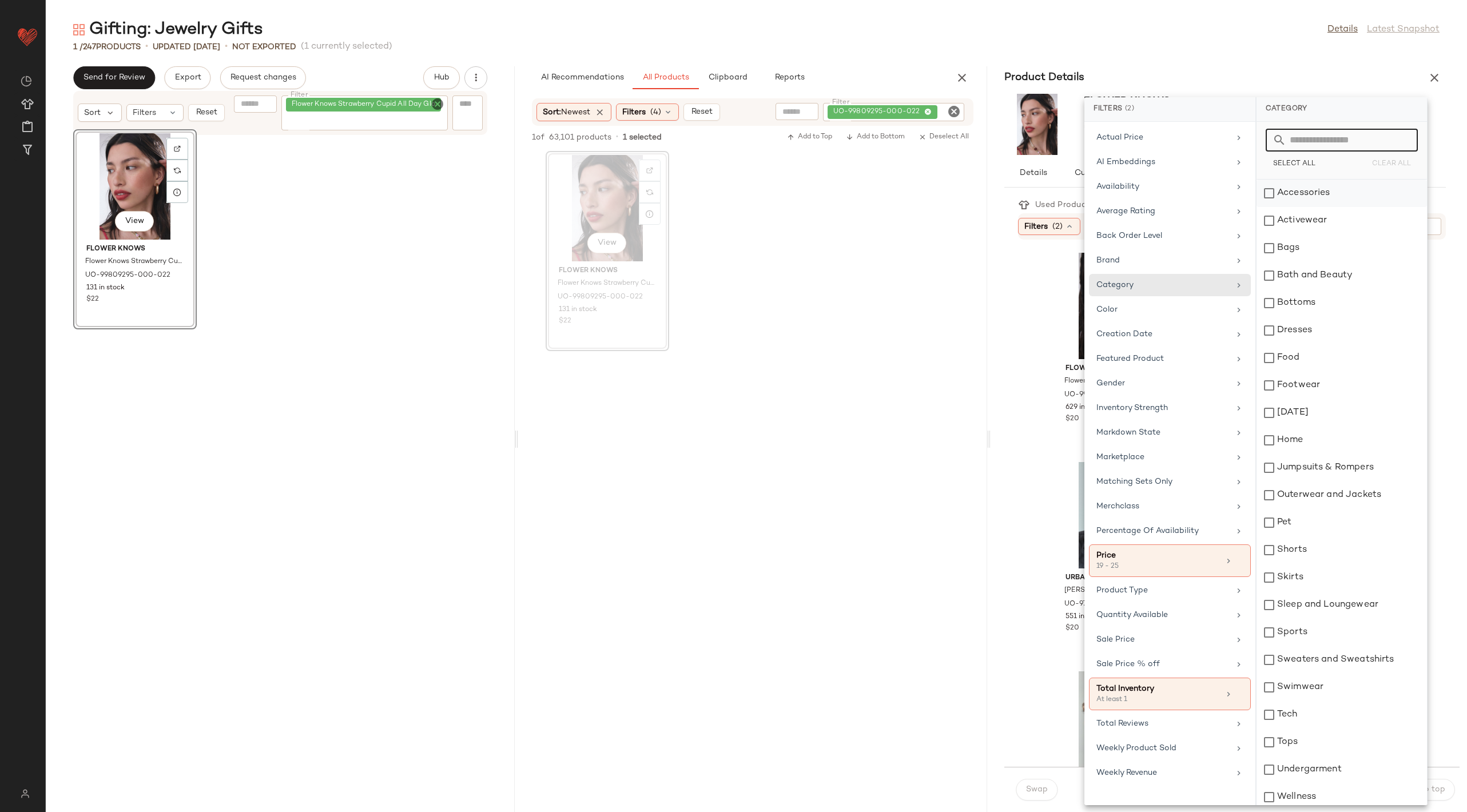
click at [1271, 188] on div "Accessories" at bounding box center [1341, 193] width 170 height 27
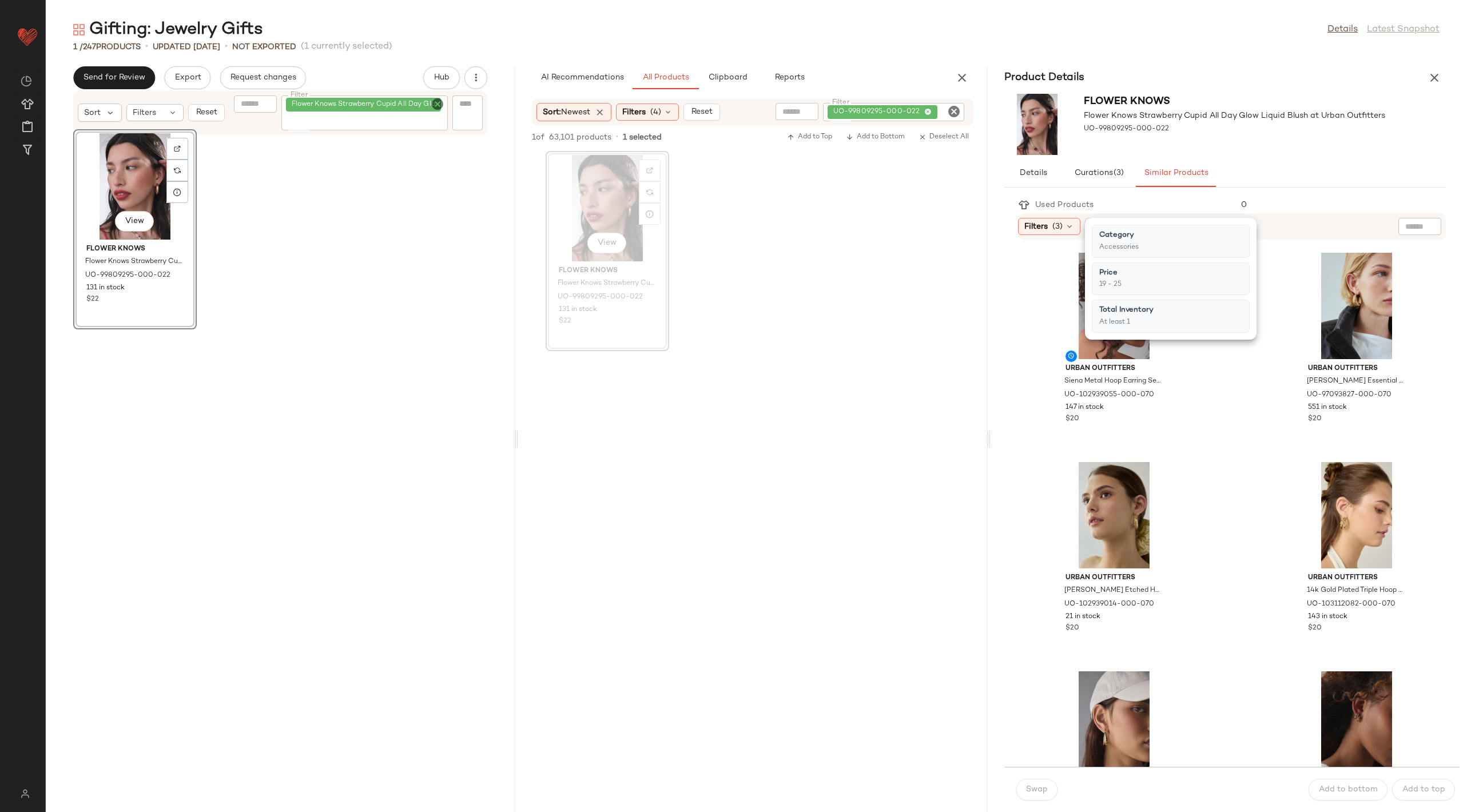
click at [1114, 296] on div "View" at bounding box center [1114, 306] width 115 height 107
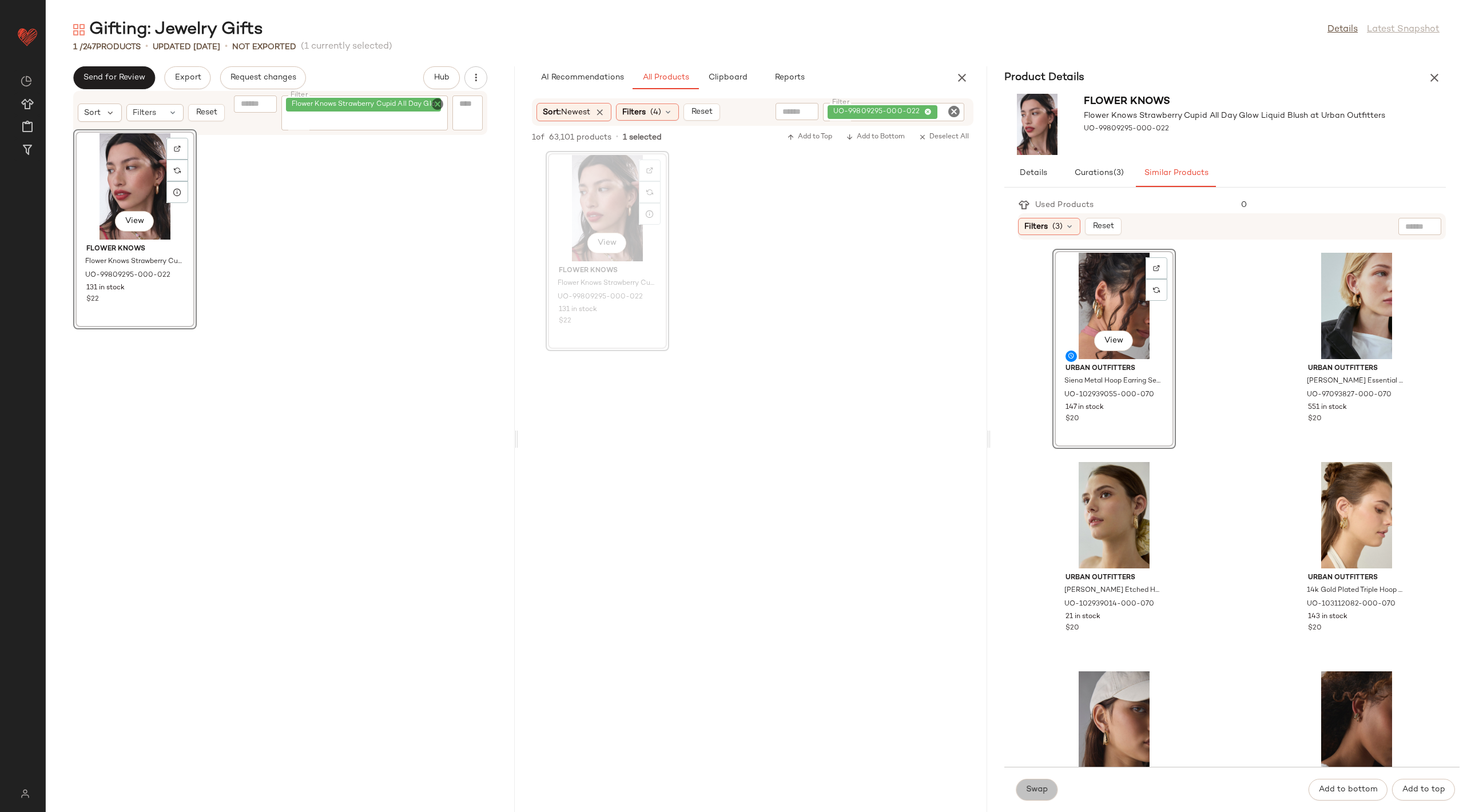
click at [1040, 790] on span "Swap" at bounding box center [1036, 790] width 22 height 9
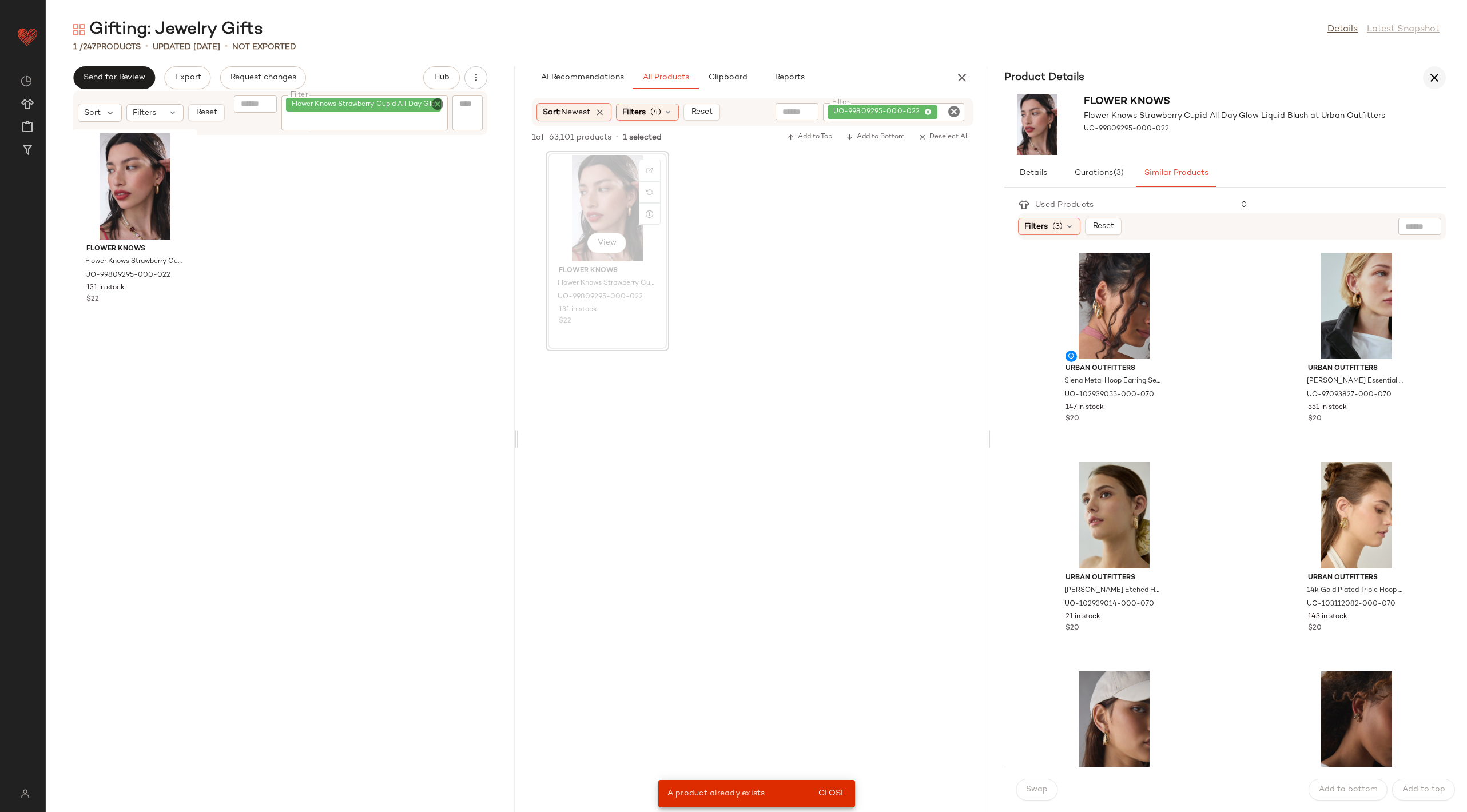
click at [1429, 75] on icon "button" at bounding box center [1434, 78] width 14 height 14
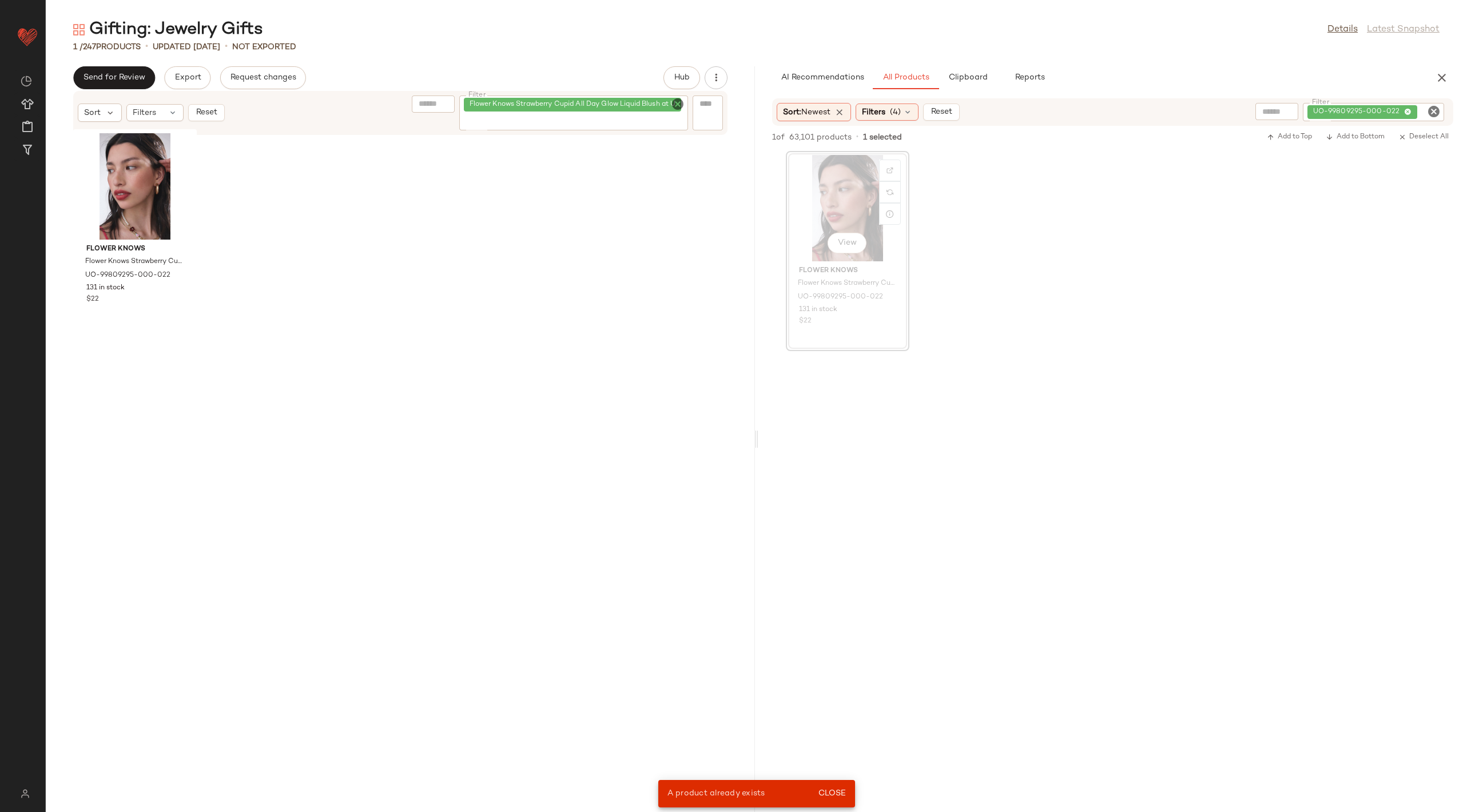
click at [678, 105] on icon "Clear Filter" at bounding box center [678, 104] width 14 height 14
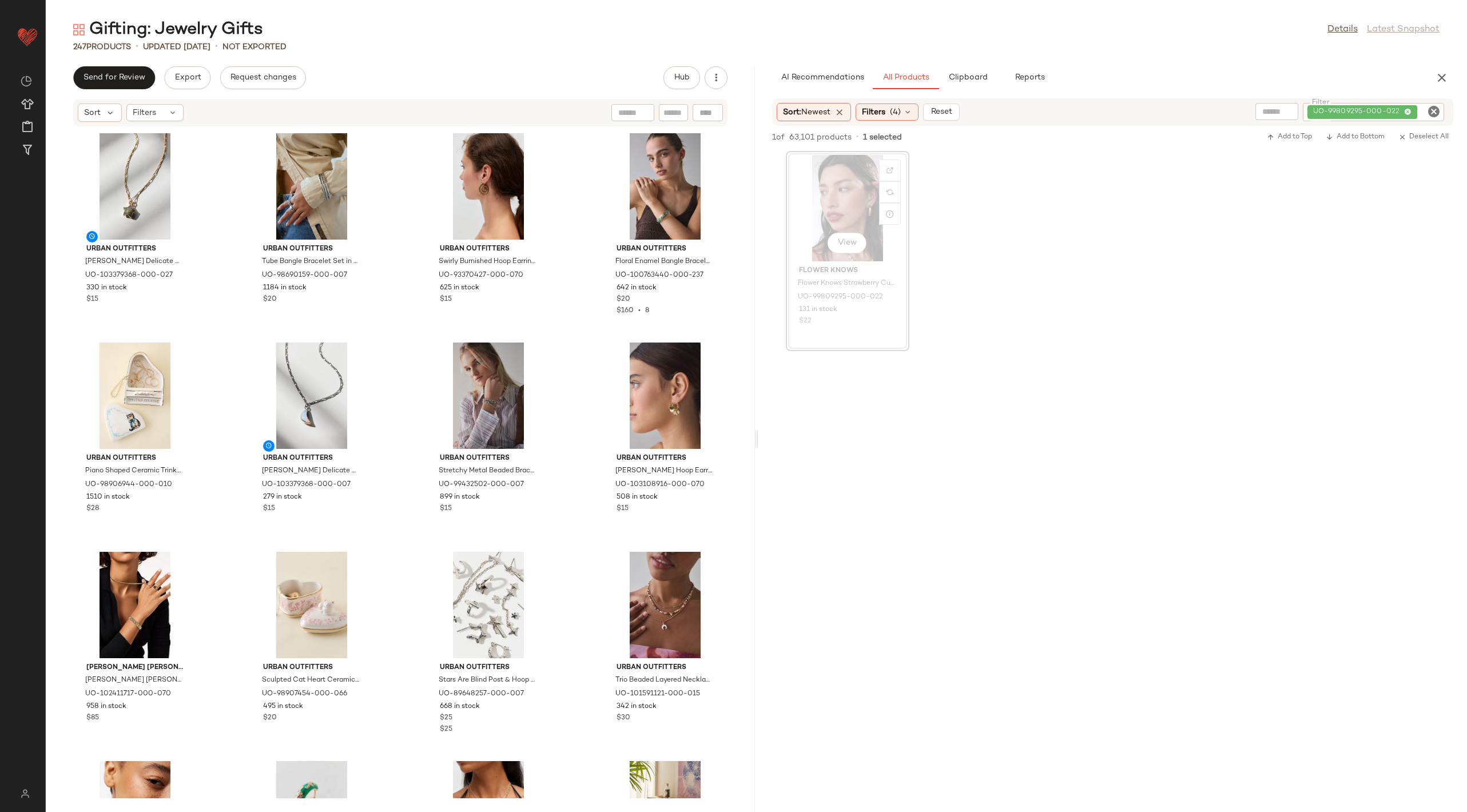
click at [952, 344] on div "View Flower Knows Flower Knows Strawberry Cupid All Day Glow Liquid Blush at Ur…" at bounding box center [1113, 251] width 709 height 200
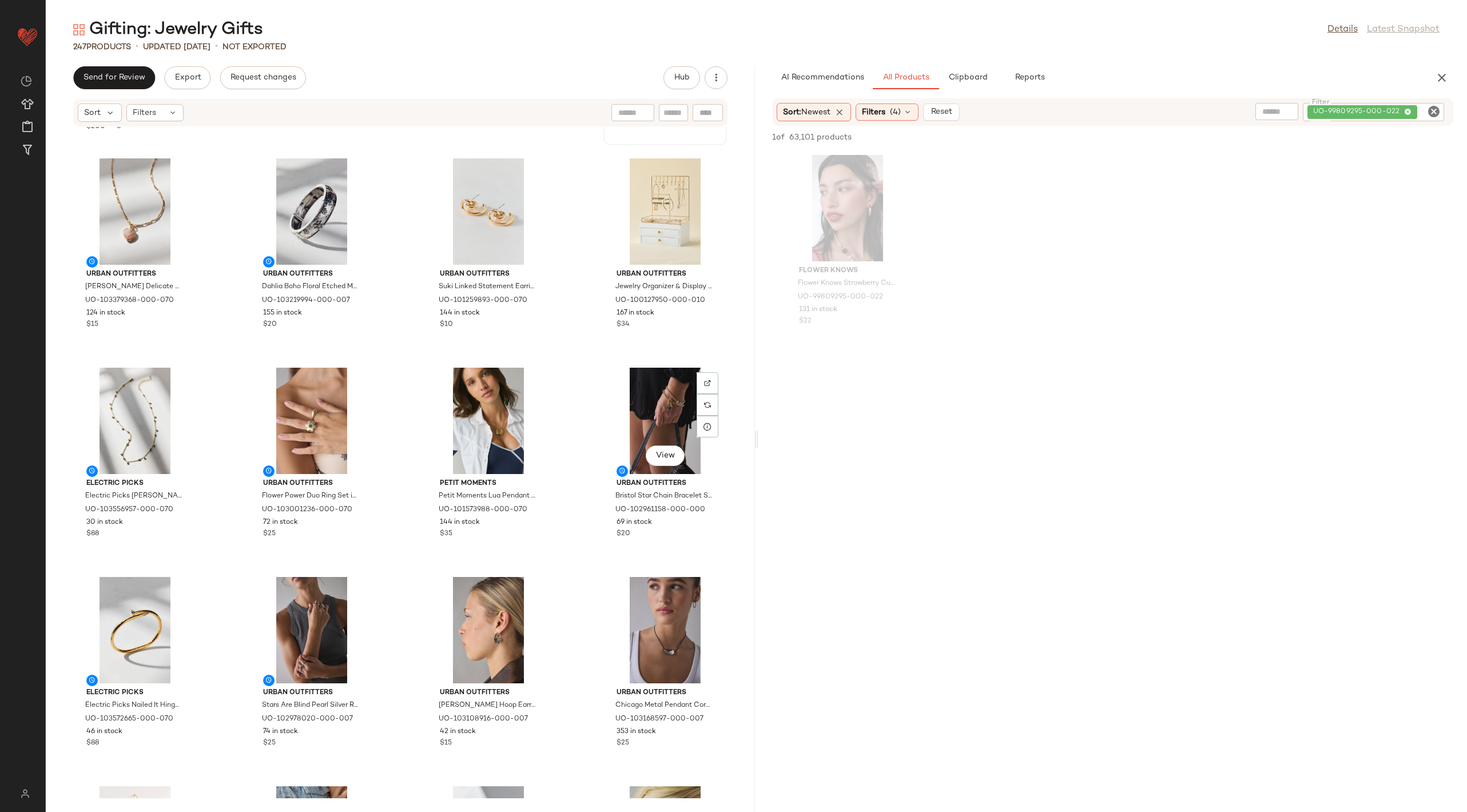
scroll to position [1970, 0]
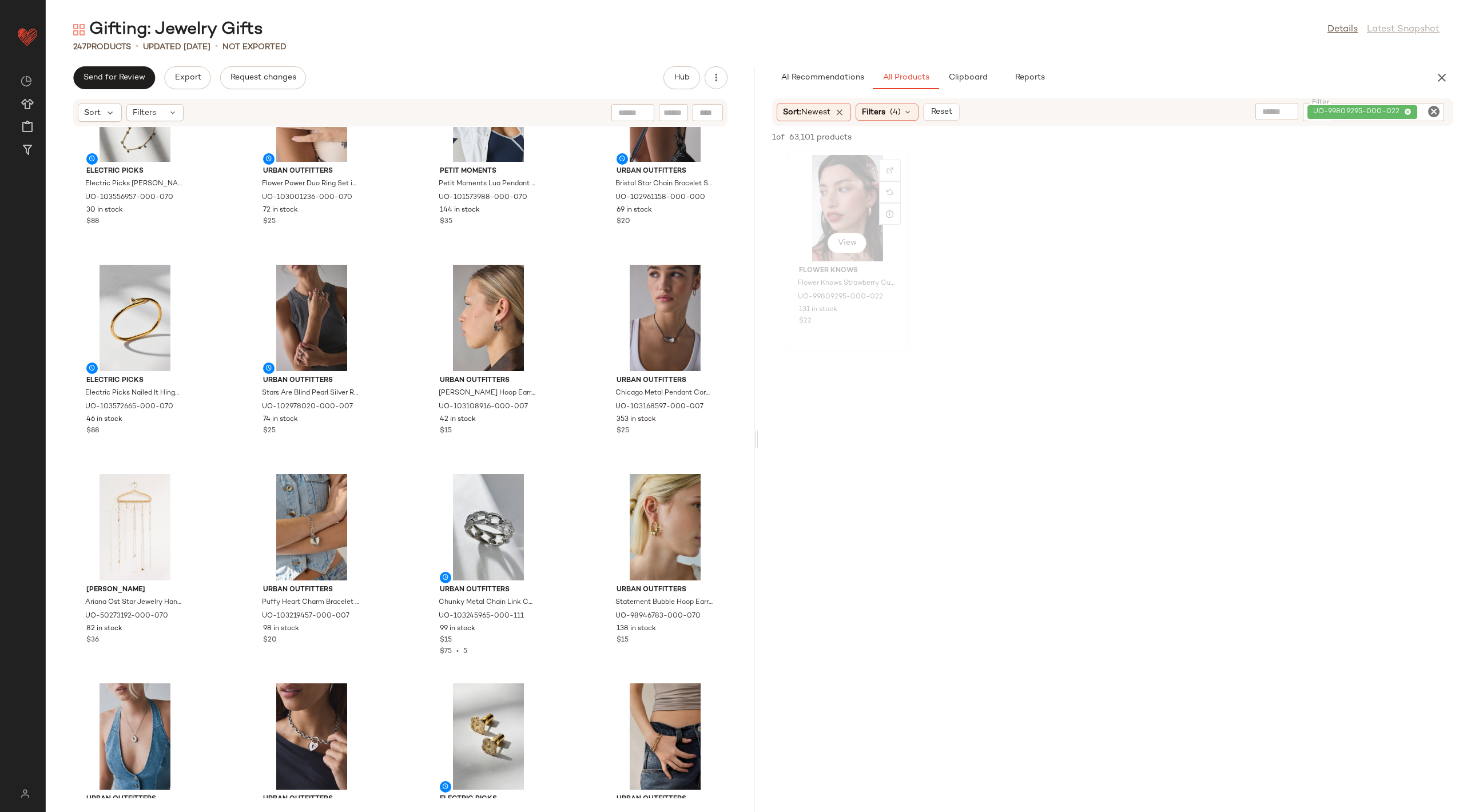
click at [833, 215] on div "View" at bounding box center [847, 208] width 115 height 107
click at [904, 387] on div at bounding box center [1113, 460] width 709 height 218
click at [863, 197] on div "View" at bounding box center [847, 208] width 115 height 107
click at [886, 133] on span "1 selected" at bounding box center [882, 137] width 39 height 12
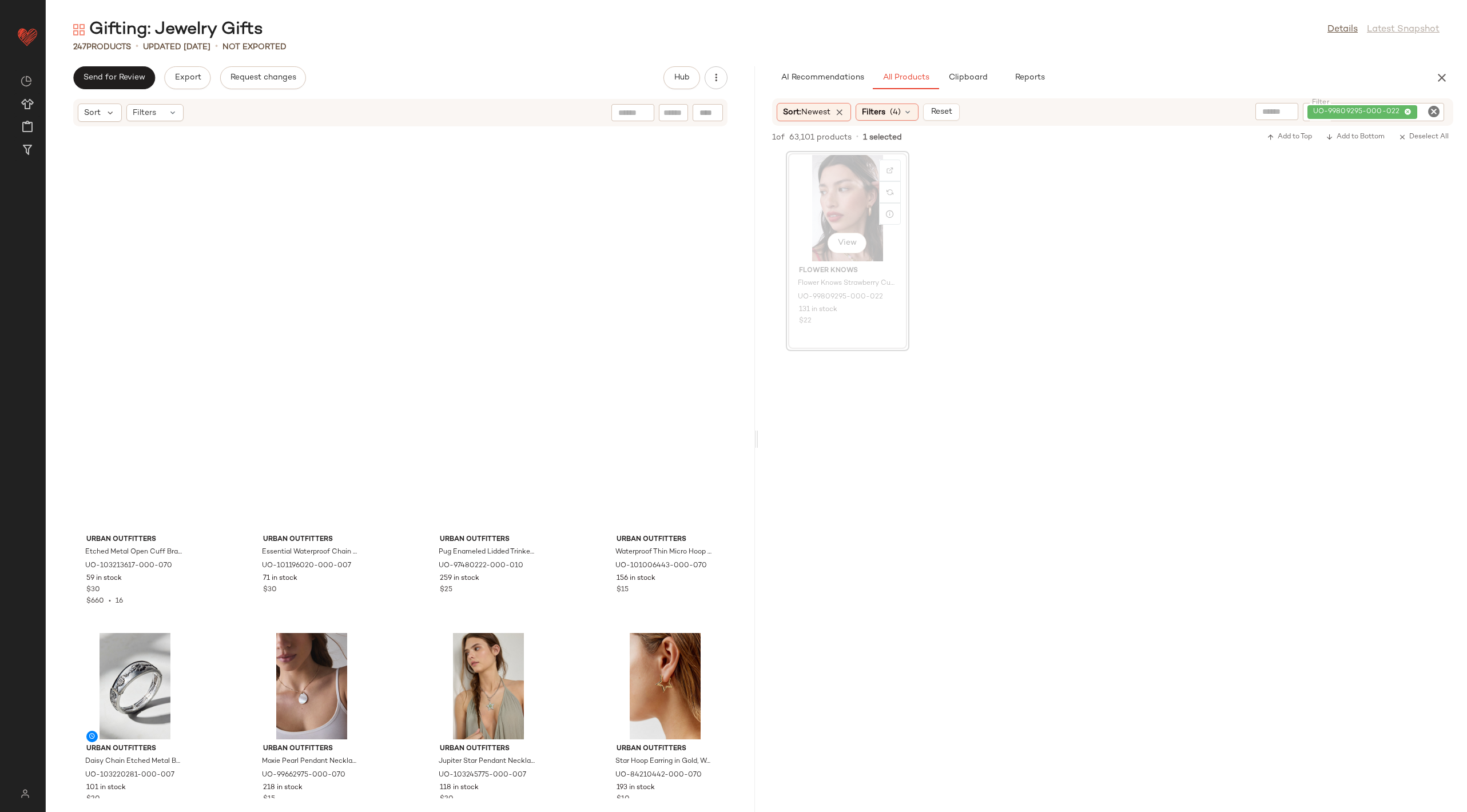
scroll to position [2157, 0]
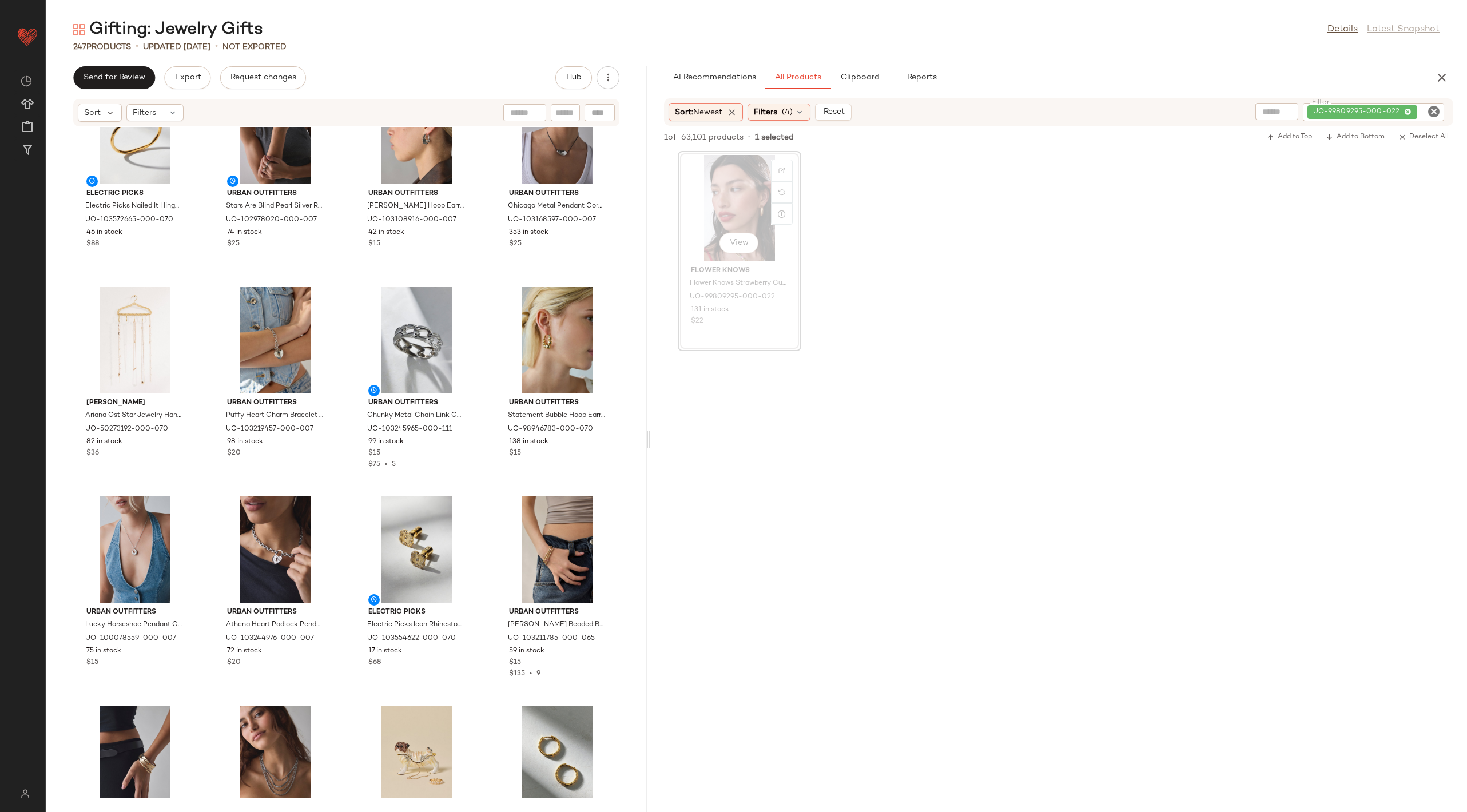
drag, startPoint x: 757, startPoint y: 438, endPoint x: 642, endPoint y: 427, distance: 115.5
click at [642, 427] on div "Gifting: Jewelry Gifts Details Latest Snapshot 247 Products • updated [DATE] • …" at bounding box center [756, 415] width 1421 height 794
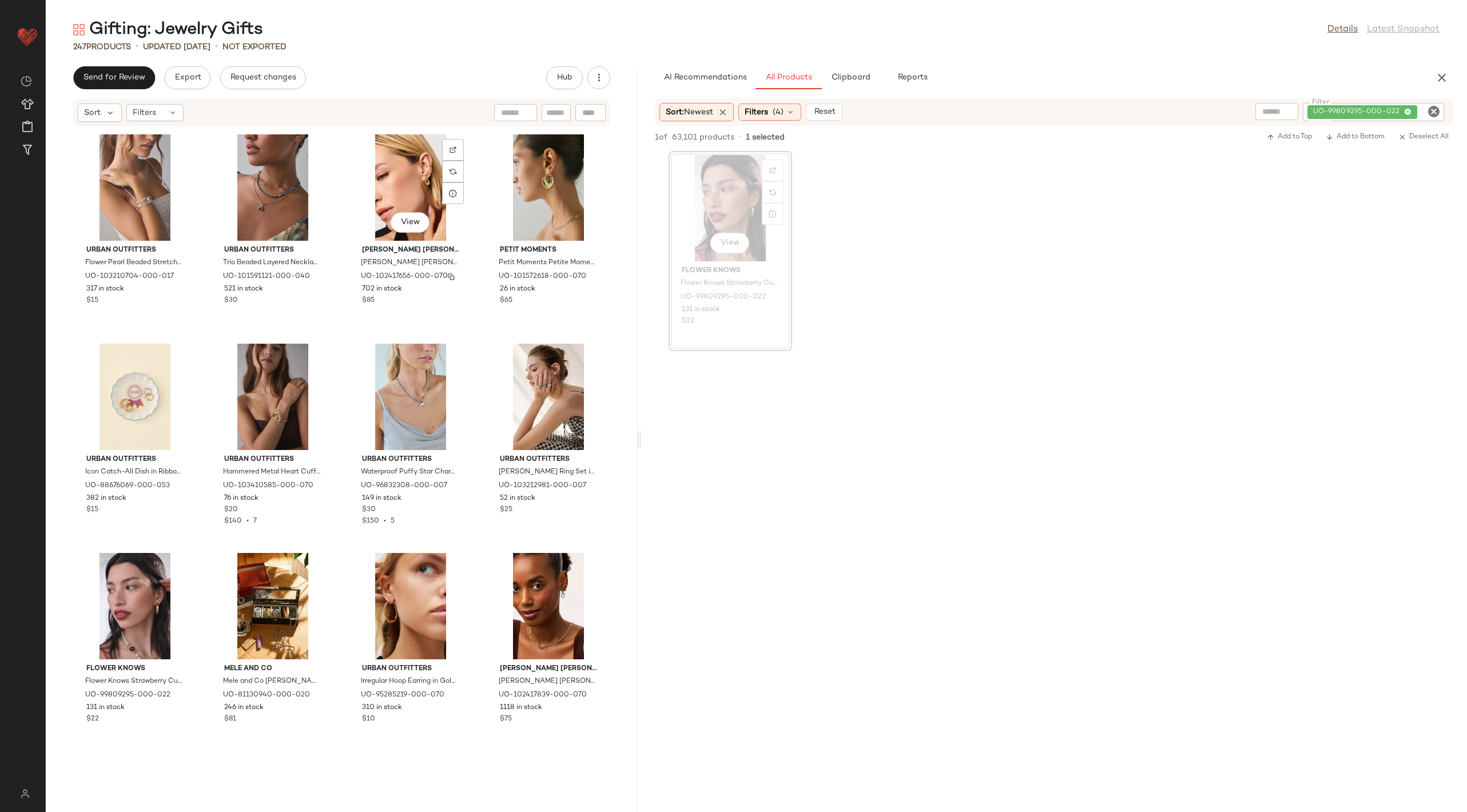
scroll to position [7454, 0]
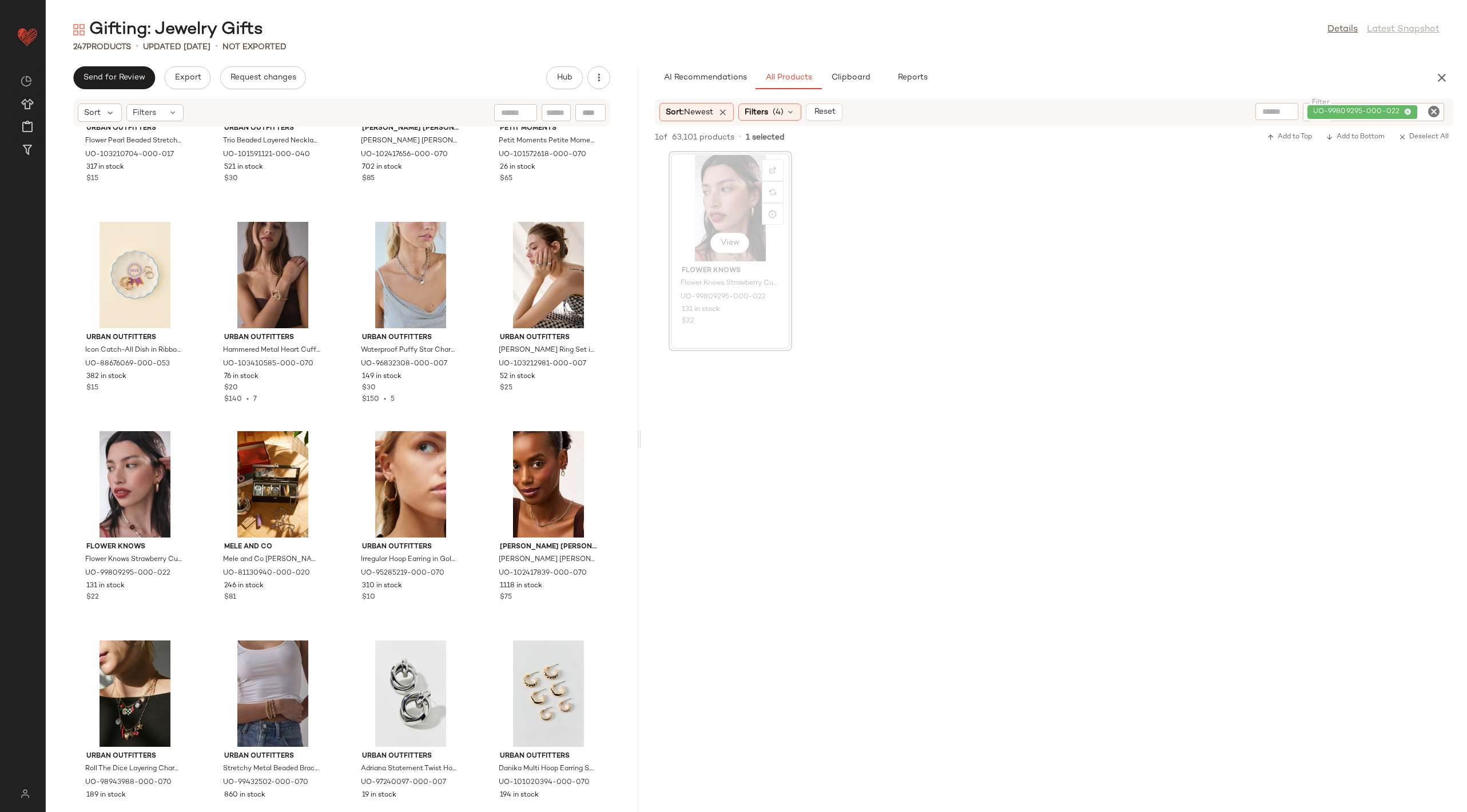
click at [1432, 108] on icon "Clear Filter" at bounding box center [1434, 112] width 14 height 14
click at [754, 118] on div "Filters (4)" at bounding box center [770, 112] width 63 height 17
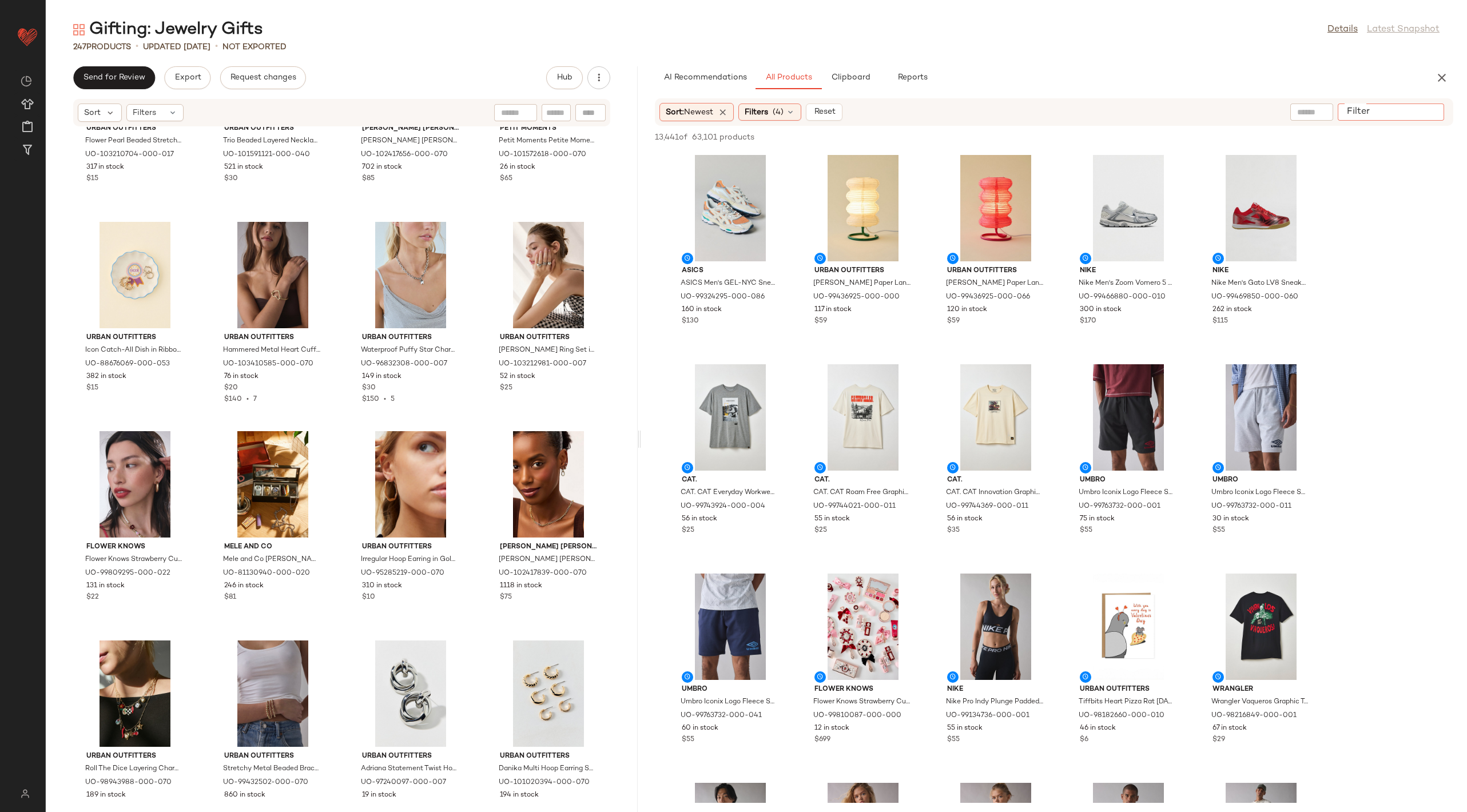
click at [1426, 111] on input "Filter" at bounding box center [1391, 112] width 97 height 12
type input "****"
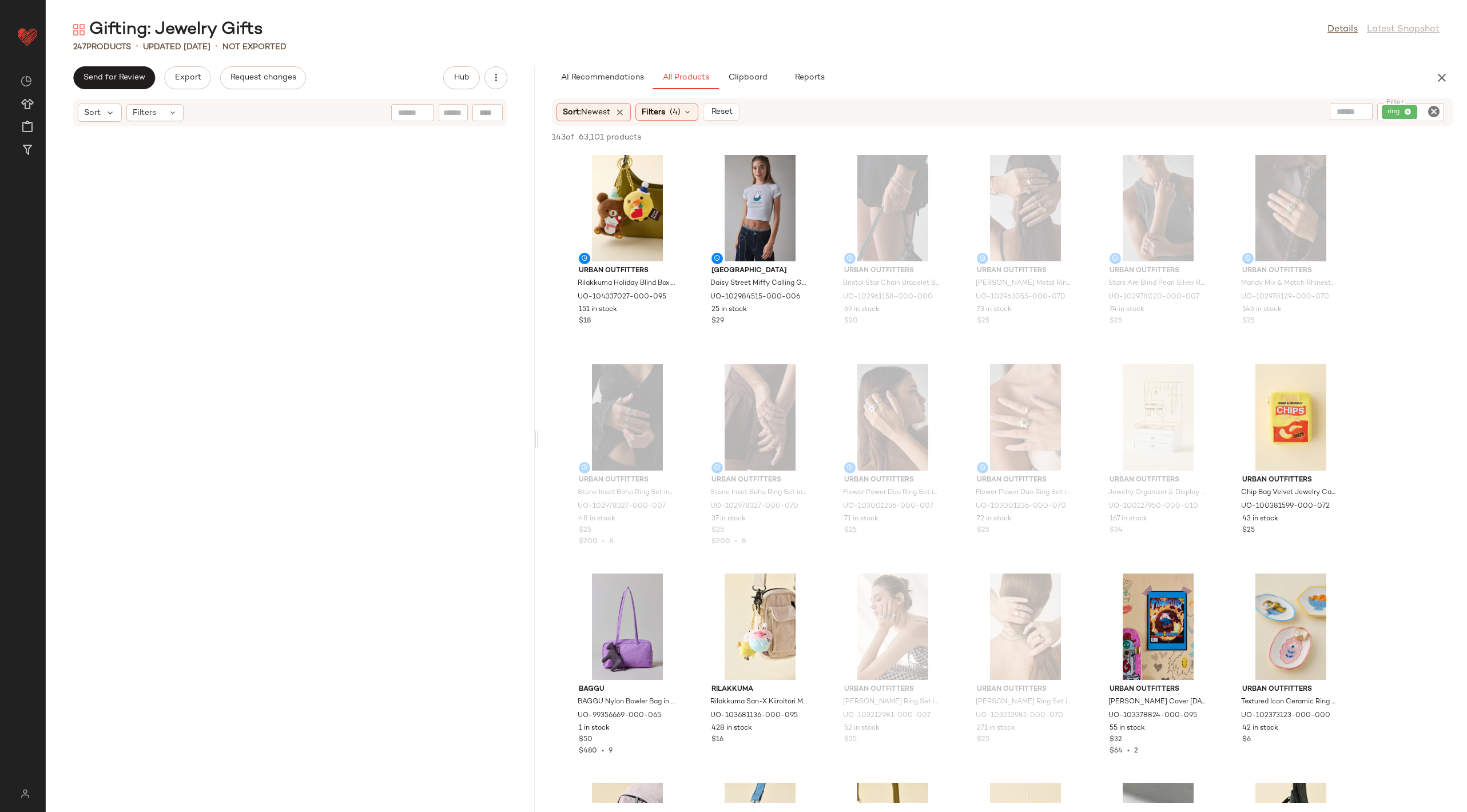
scroll to position [9835, 0]
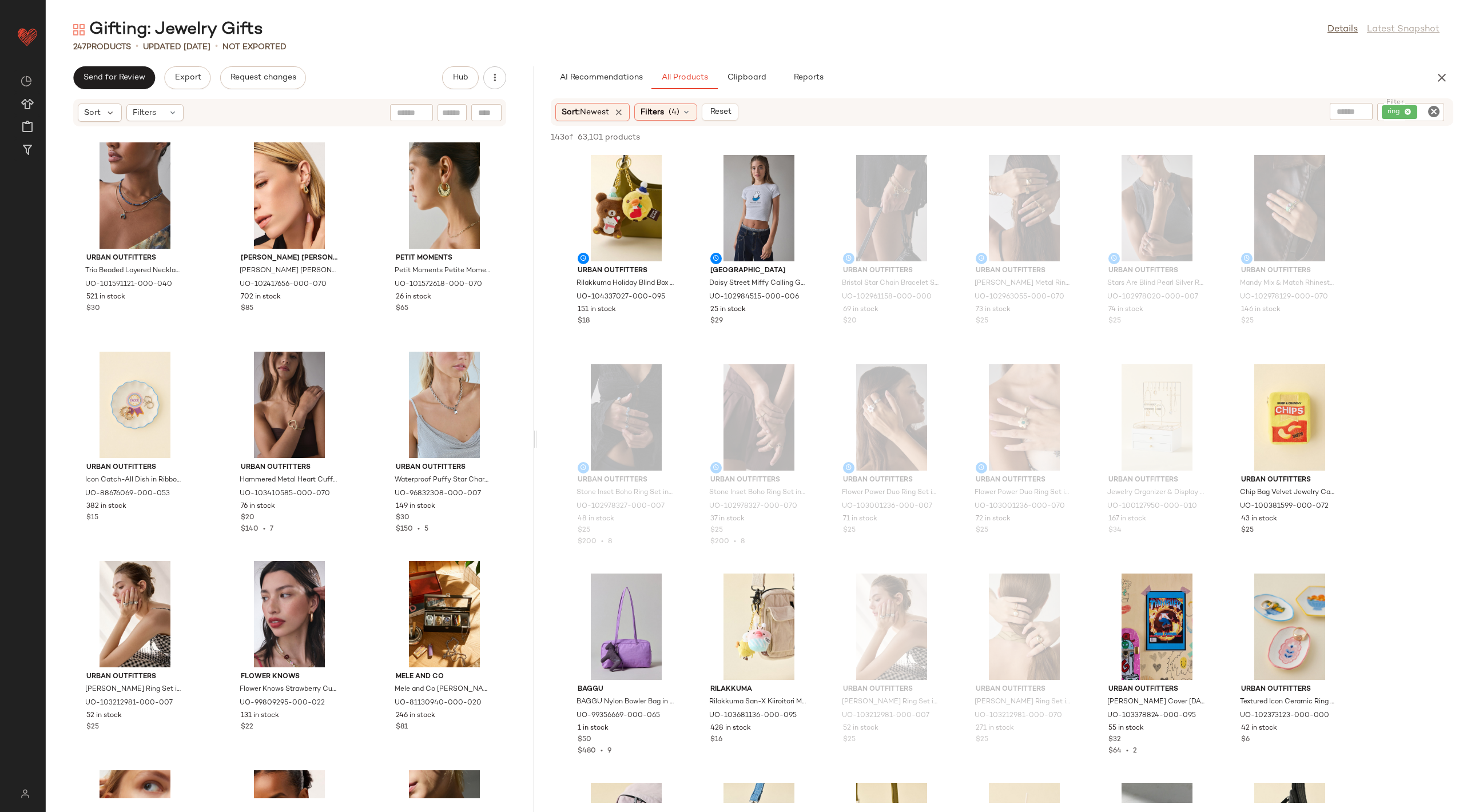
drag, startPoint x: 639, startPoint y: 439, endPoint x: 538, endPoint y: 438, distance: 101.0
click at [538, 438] on div "Gifting: Jewelry Gifts Details Latest Snapshot 247 Products • updated Aug 18th …" at bounding box center [756, 415] width 1421 height 794
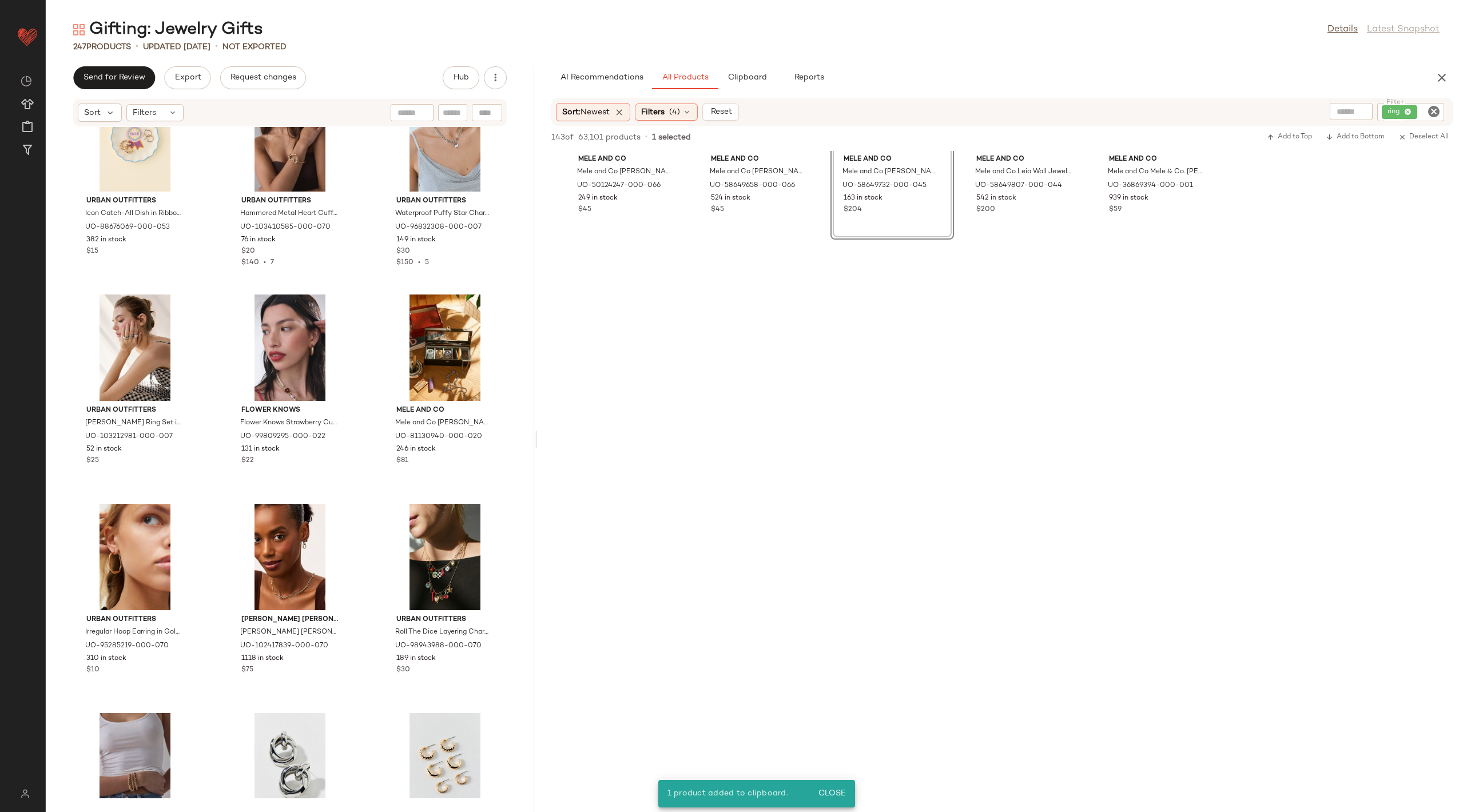
scroll to position [4758, 0]
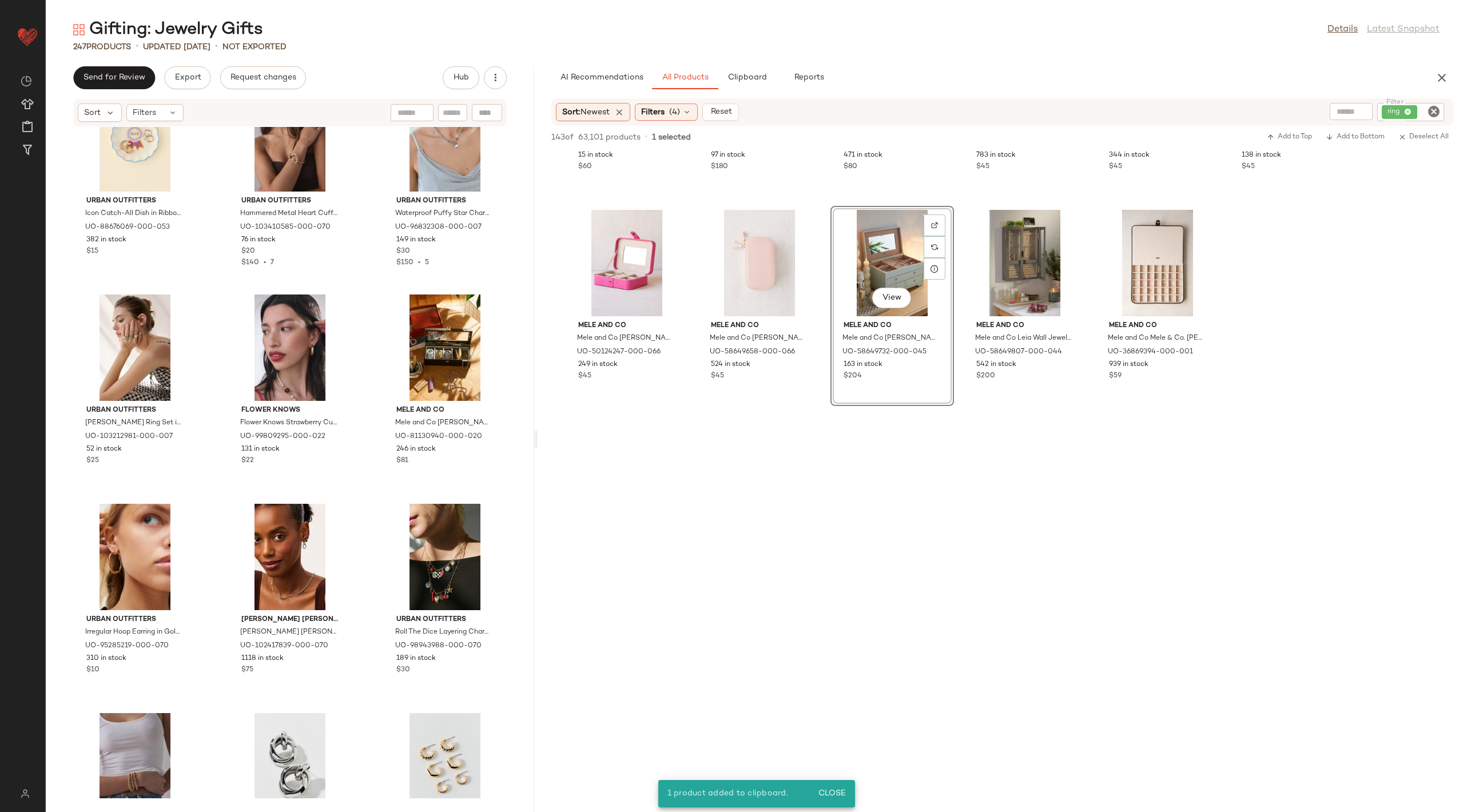
click at [1432, 110] on icon "Clear Filter" at bounding box center [1434, 112] width 14 height 14
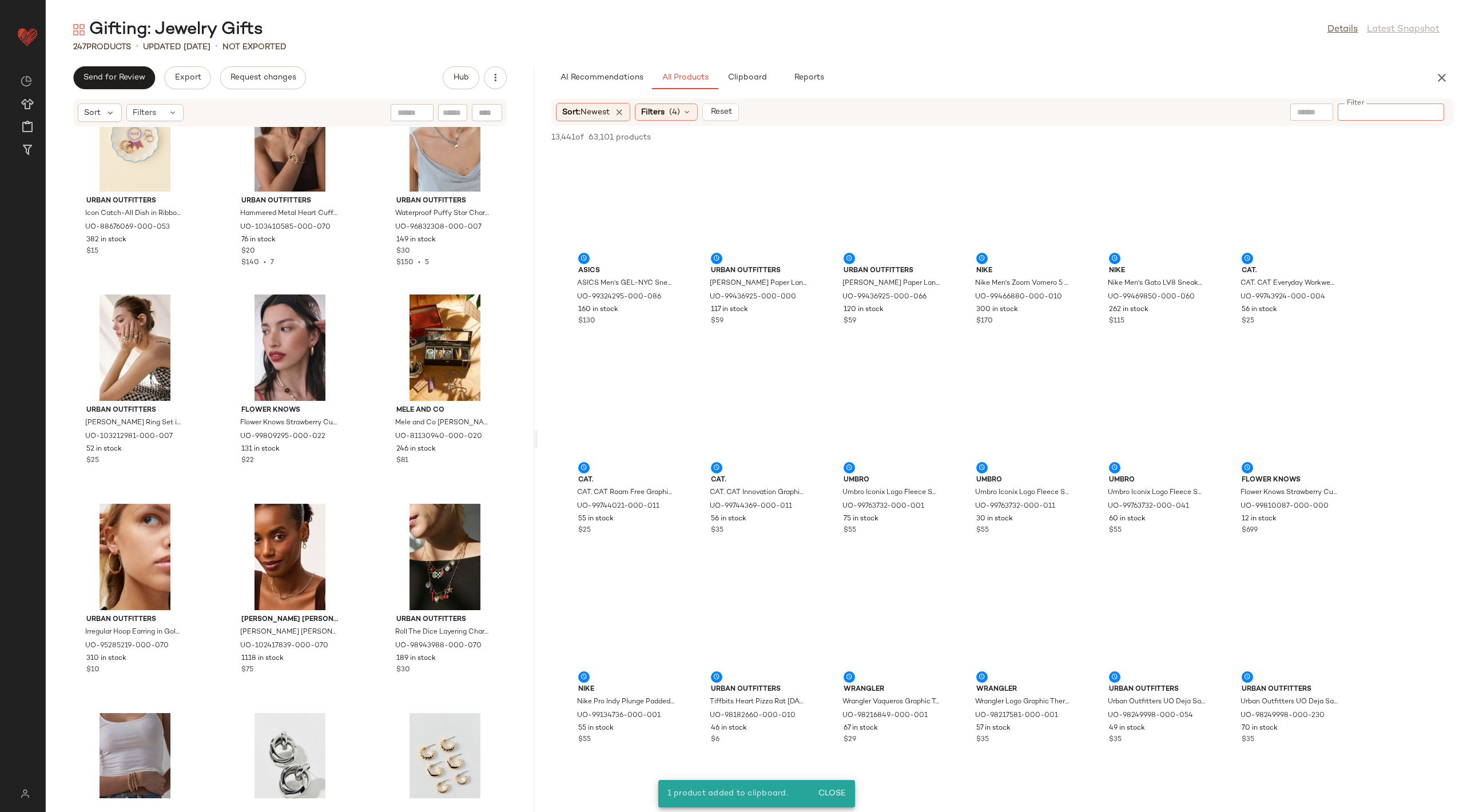
click at [1378, 117] on input "Filter" at bounding box center [1391, 112] width 97 height 12
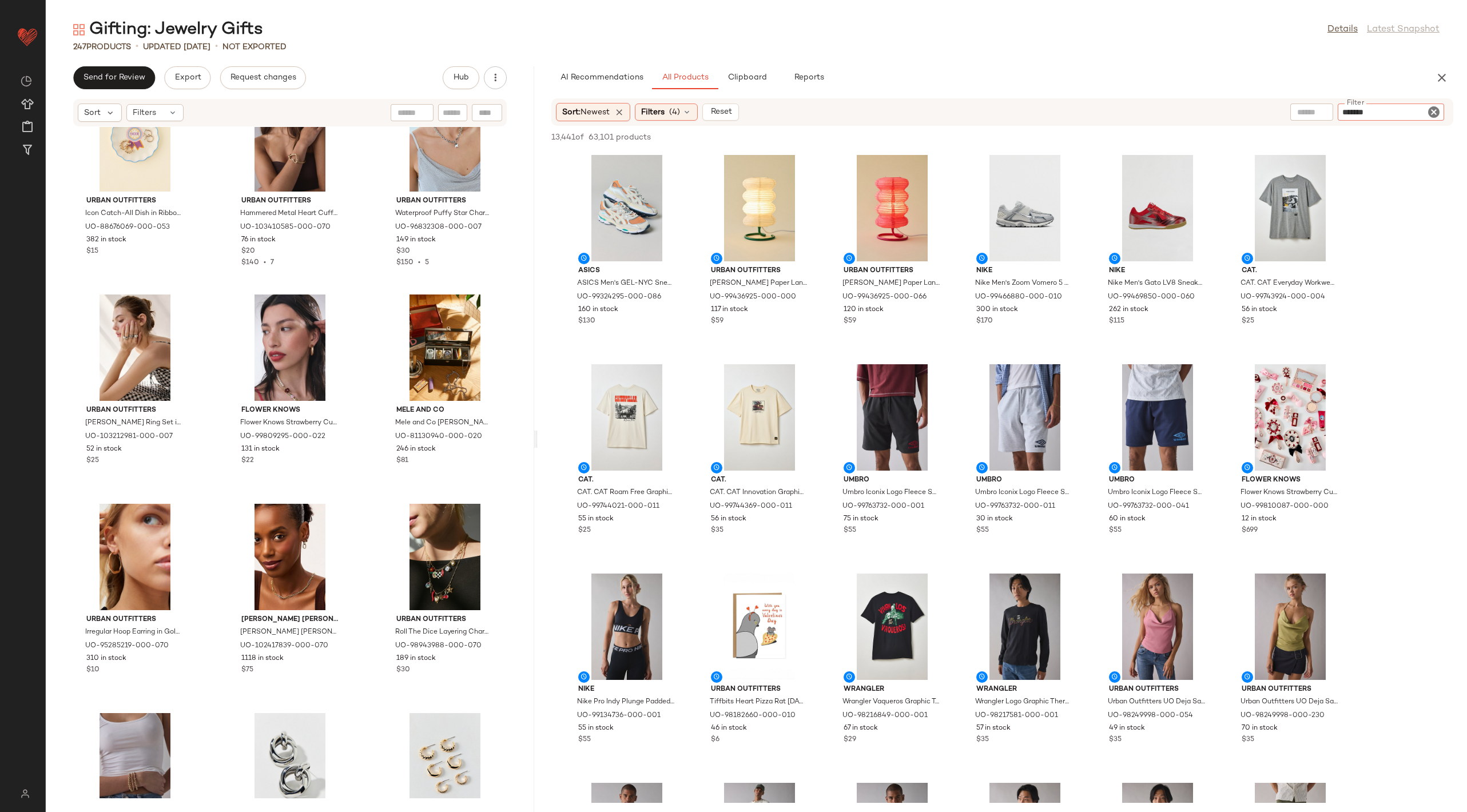
type input "********"
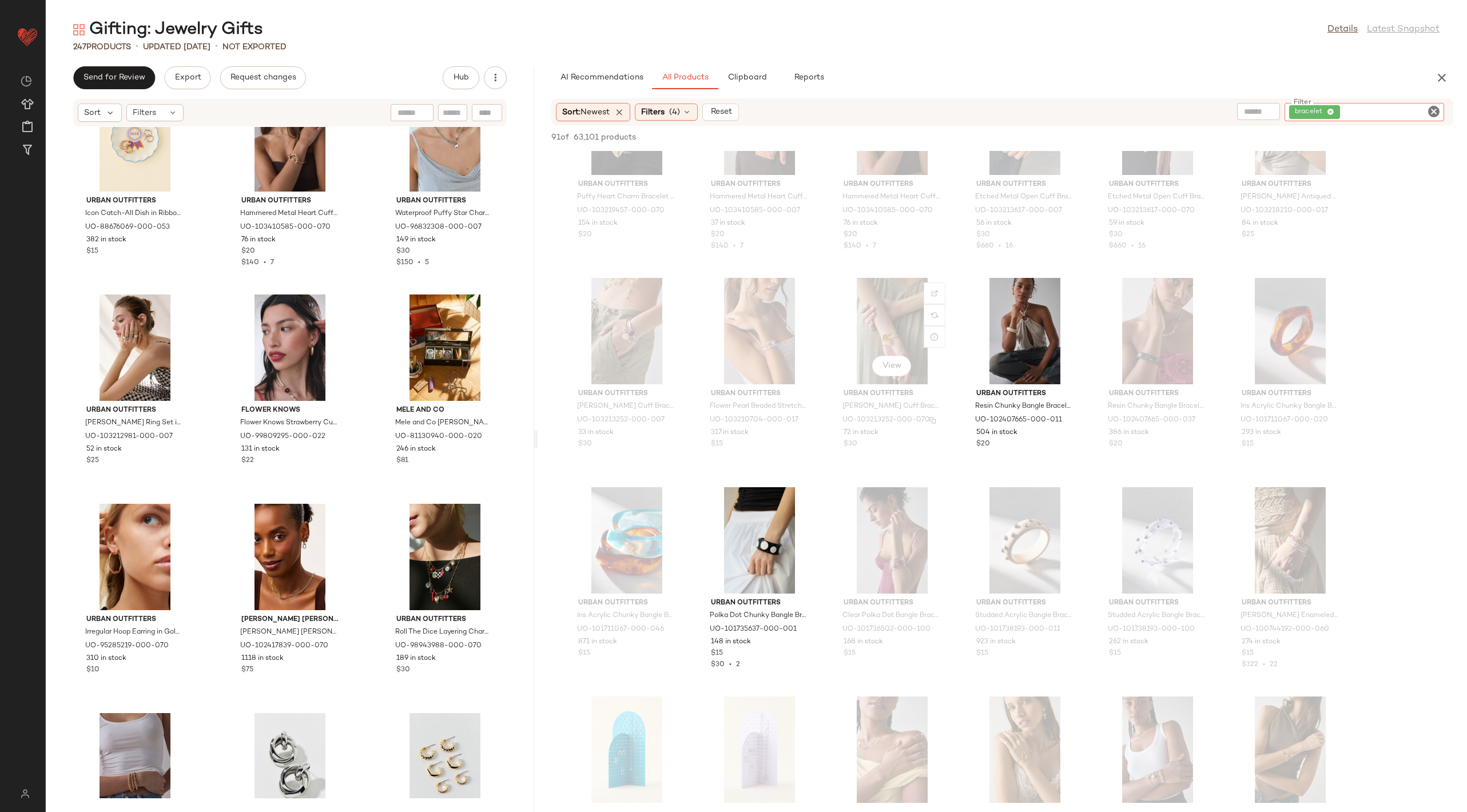
scroll to position [710, 0]
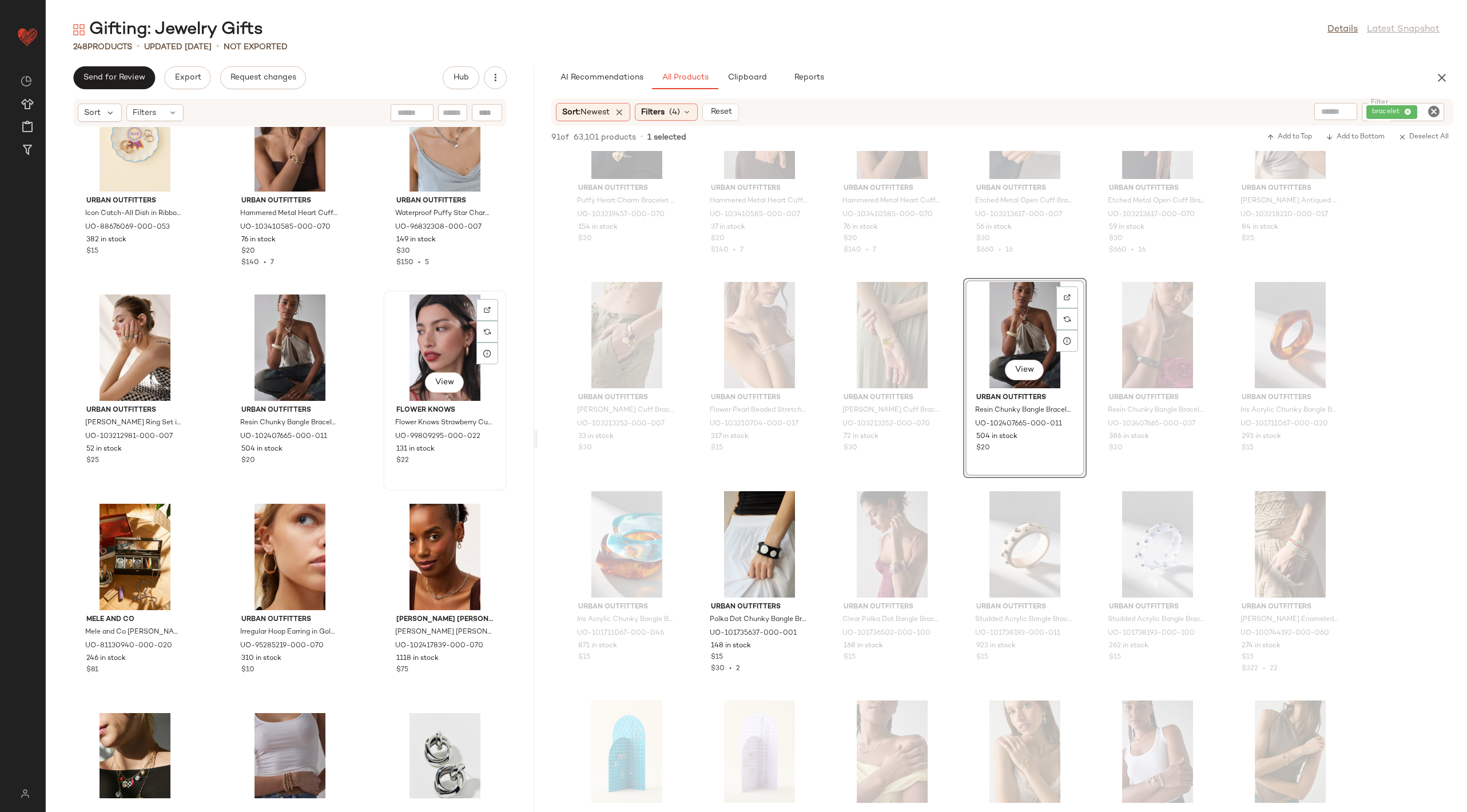
click at [419, 328] on div "View" at bounding box center [445, 348] width 115 height 107
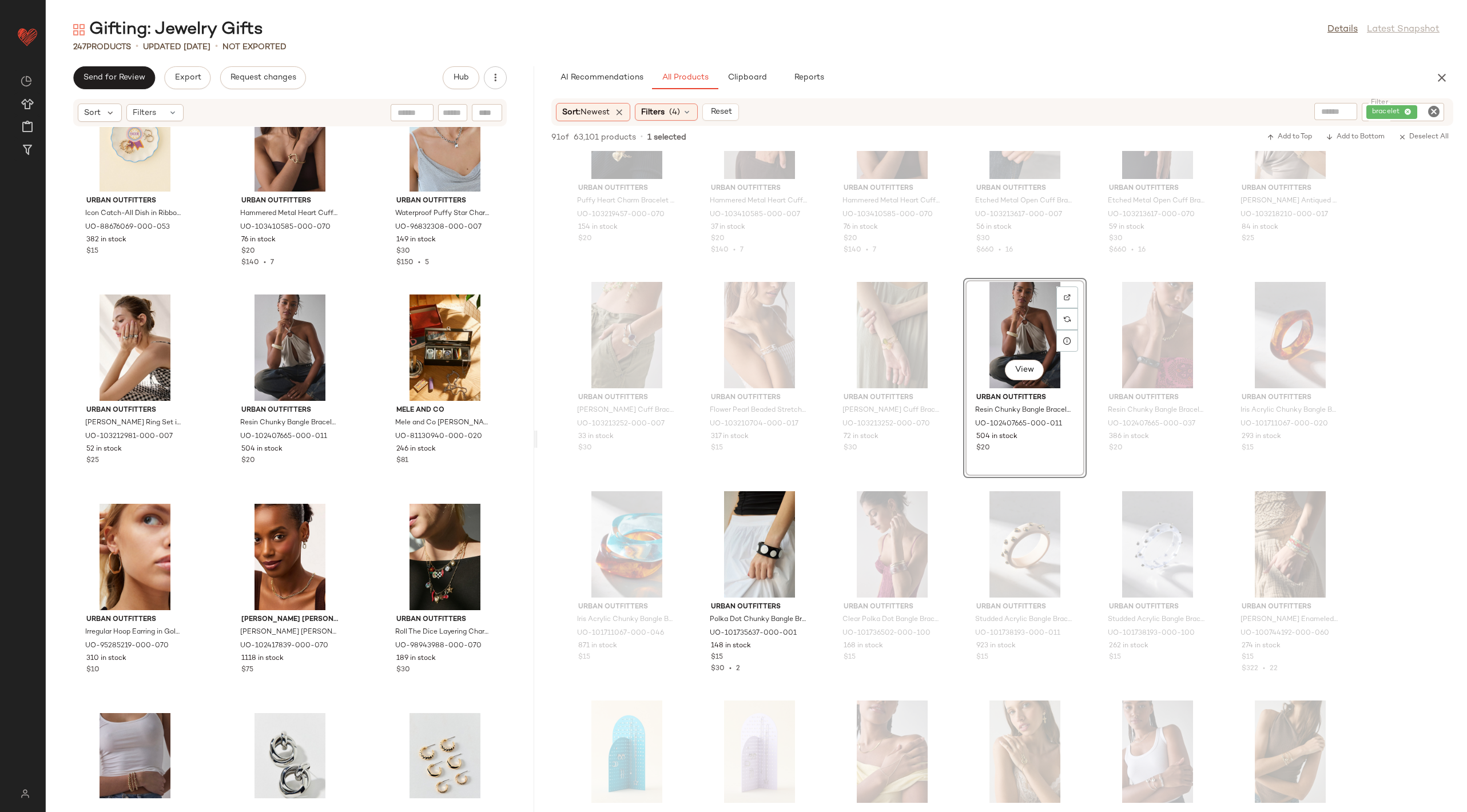
click at [1433, 106] on icon "Clear Filter" at bounding box center [1434, 112] width 14 height 14
click at [1419, 108] on input "Filter" at bounding box center [1391, 112] width 97 height 12
paste input "**********"
type input "**********"
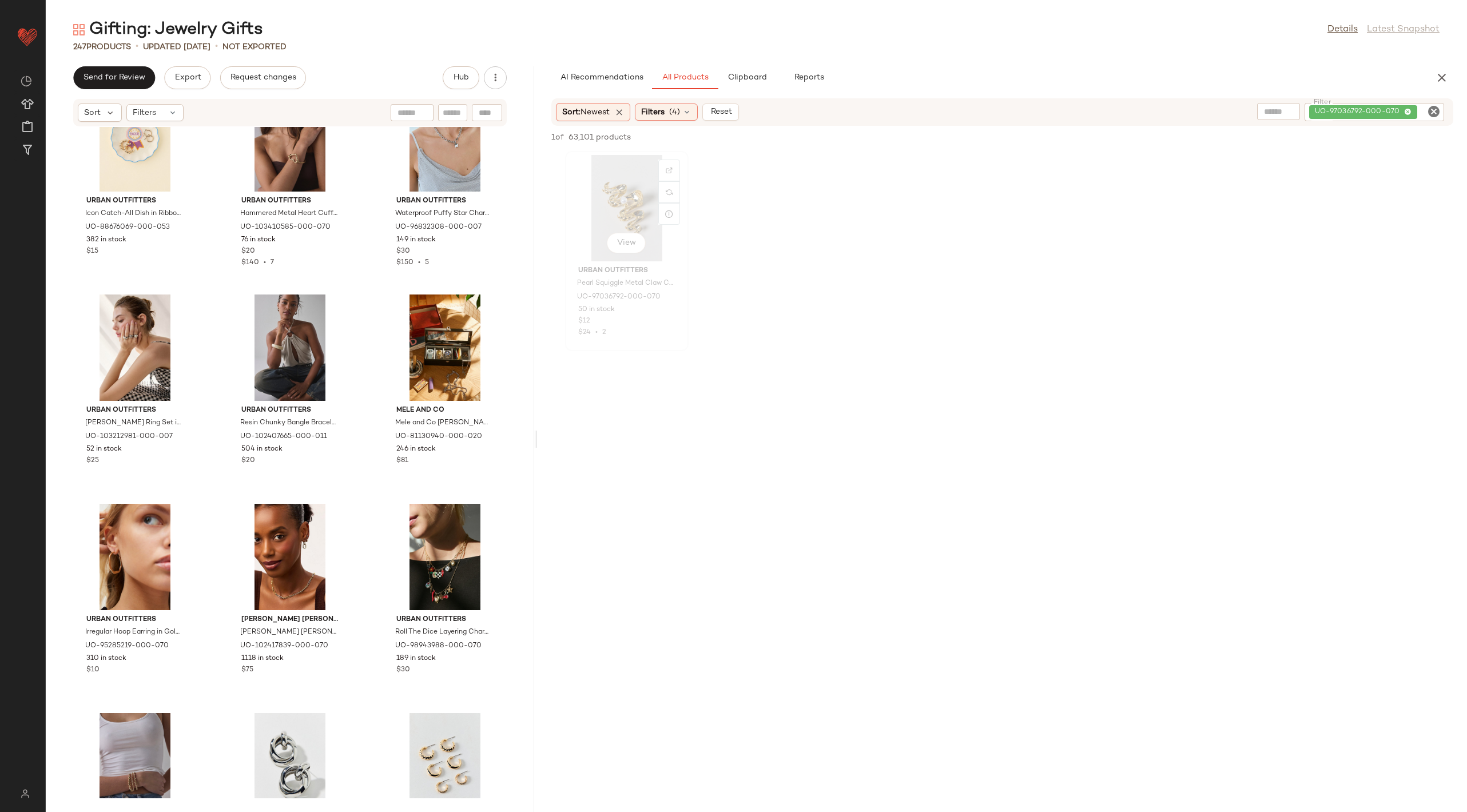
click at [623, 189] on div "View" at bounding box center [627, 208] width 115 height 107
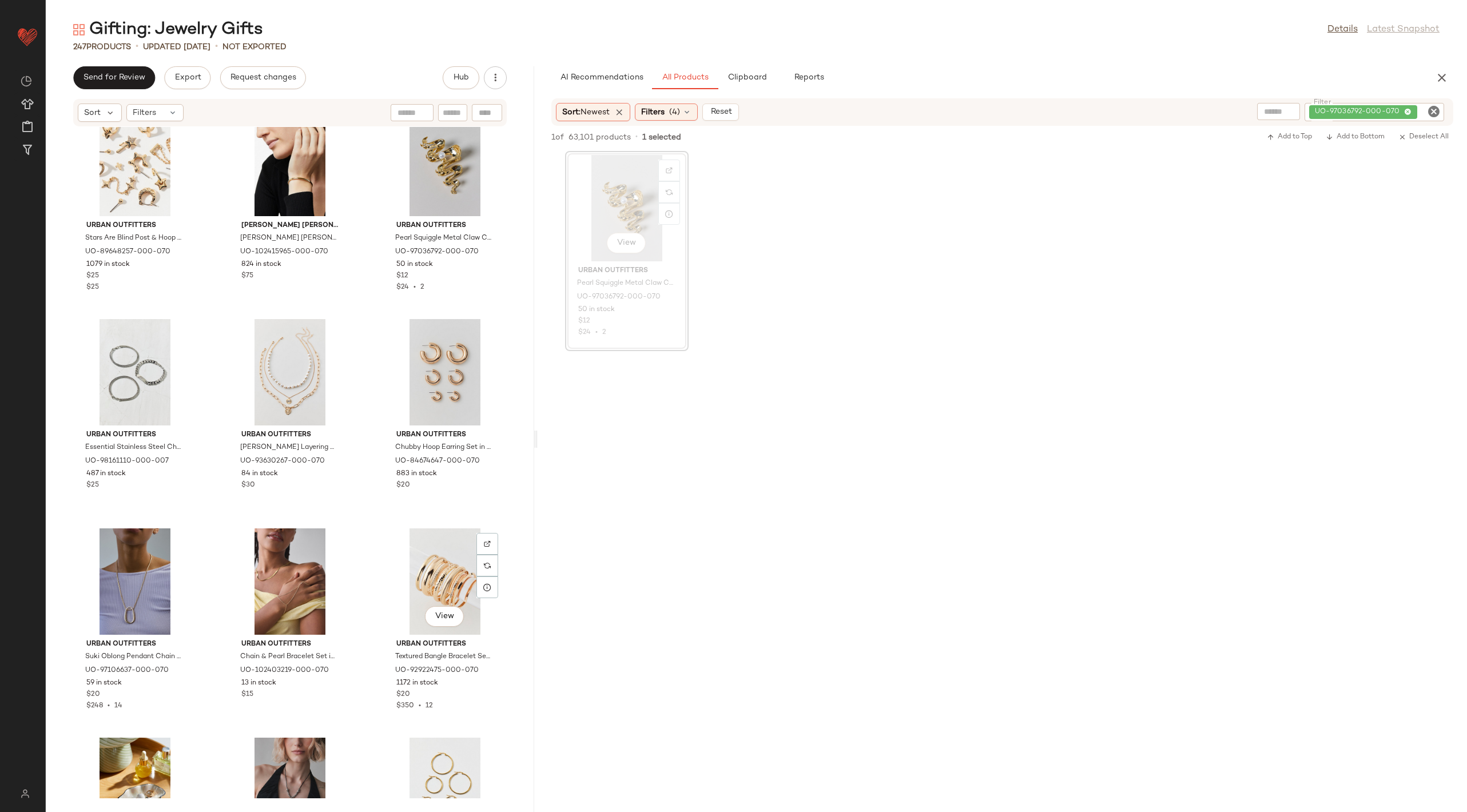
scroll to position [12794, 0]
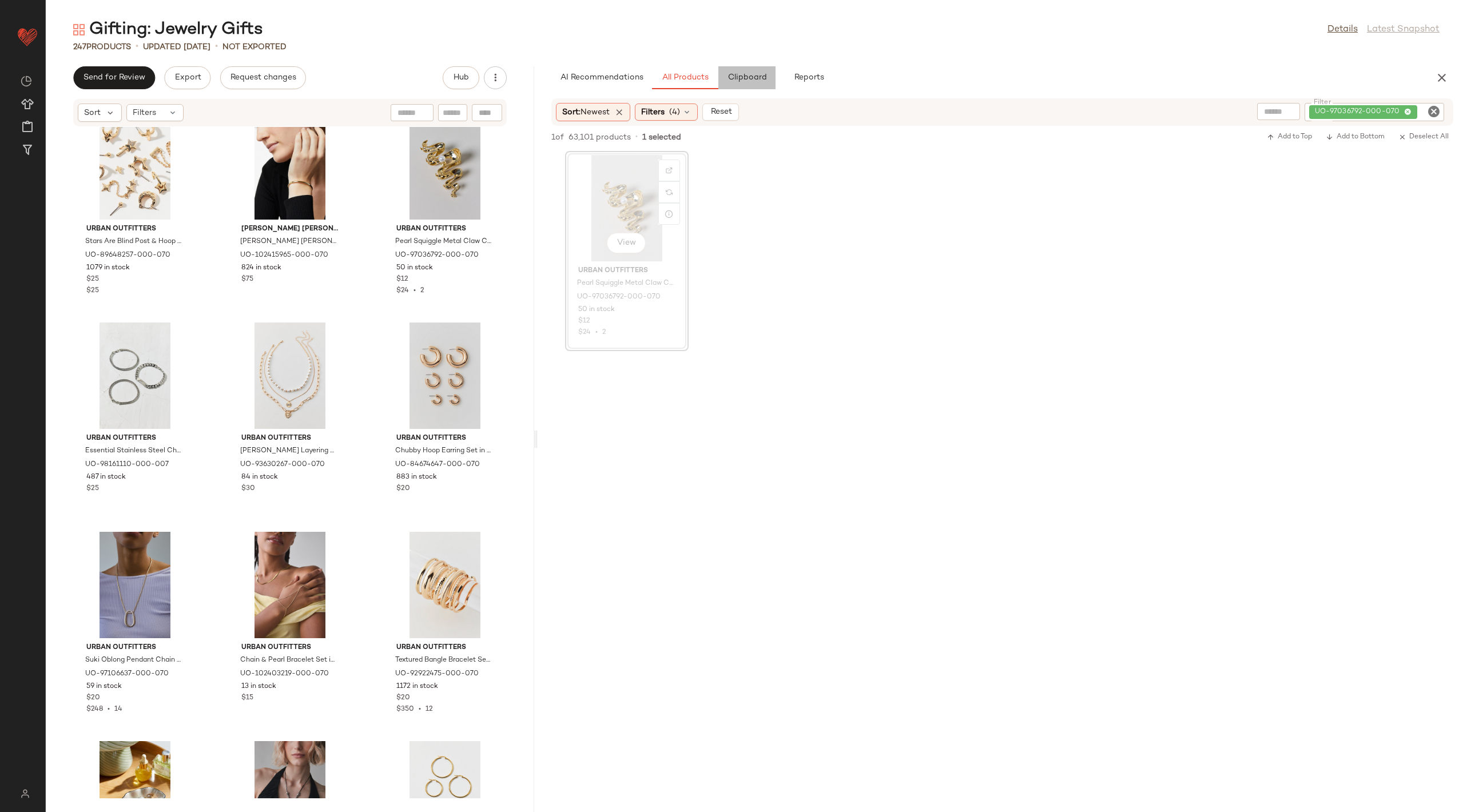
click at [750, 75] on span "Clipboard" at bounding box center [747, 78] width 40 height 9
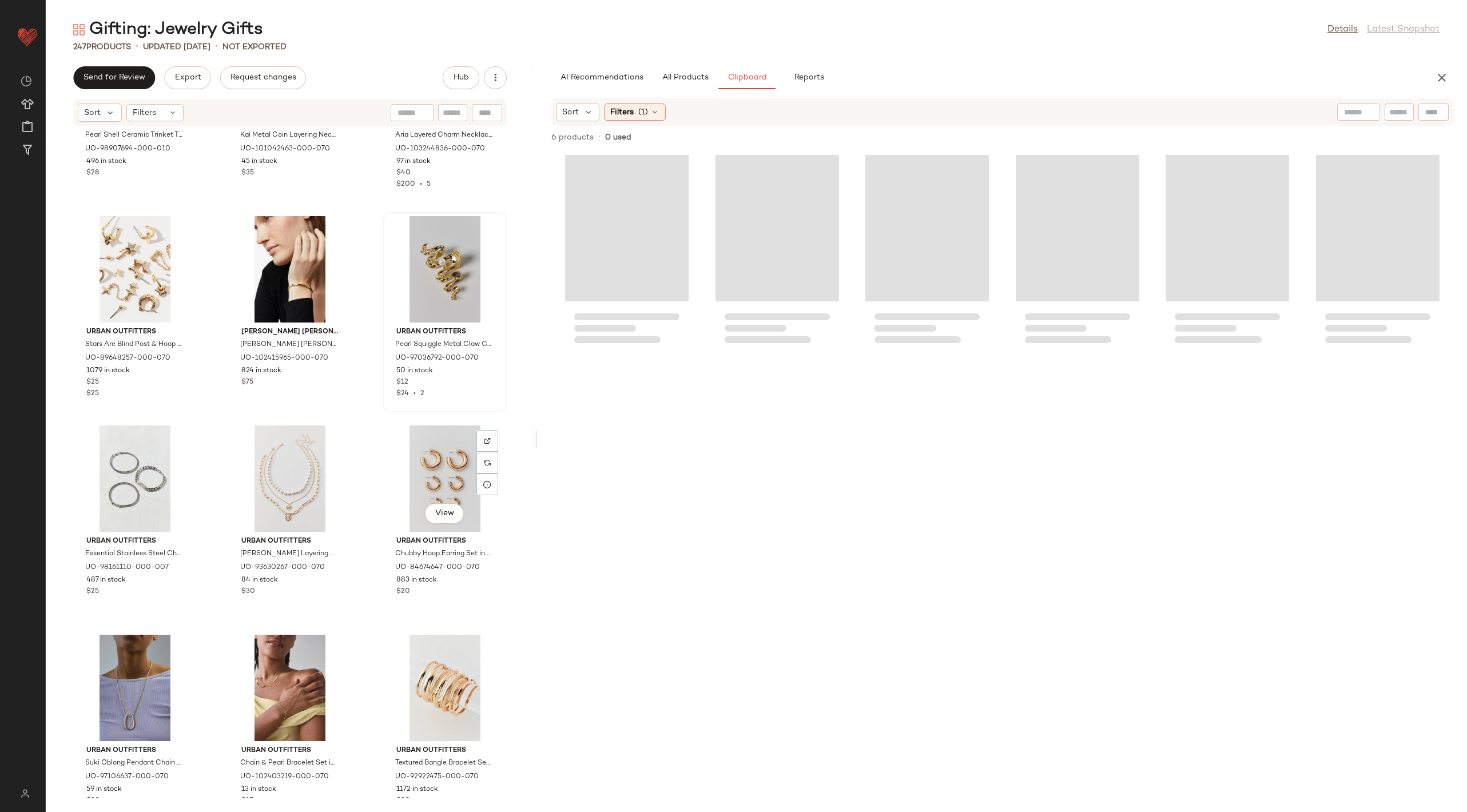
scroll to position [12681, 0]
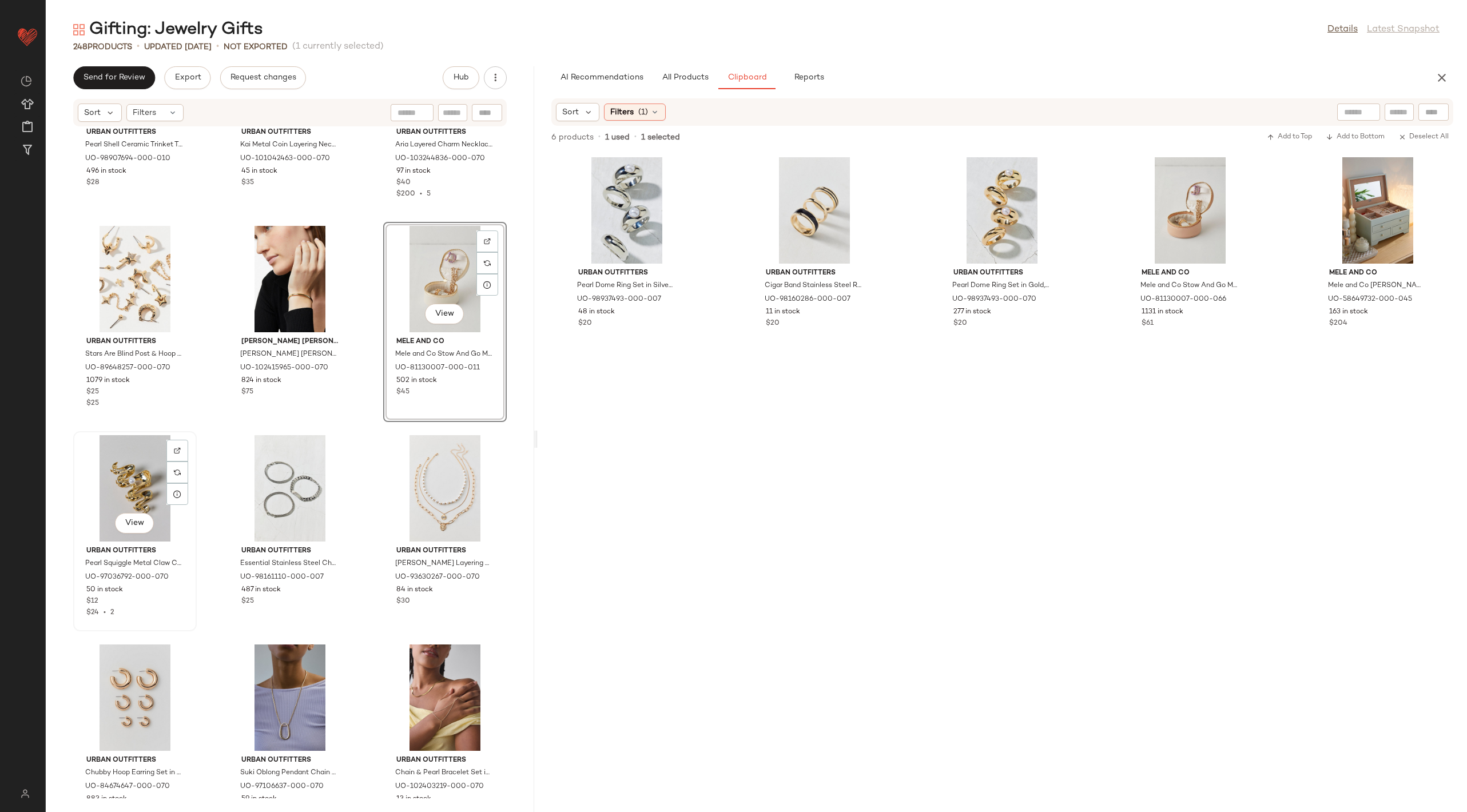
click at [126, 494] on div "View" at bounding box center [135, 488] width 115 height 107
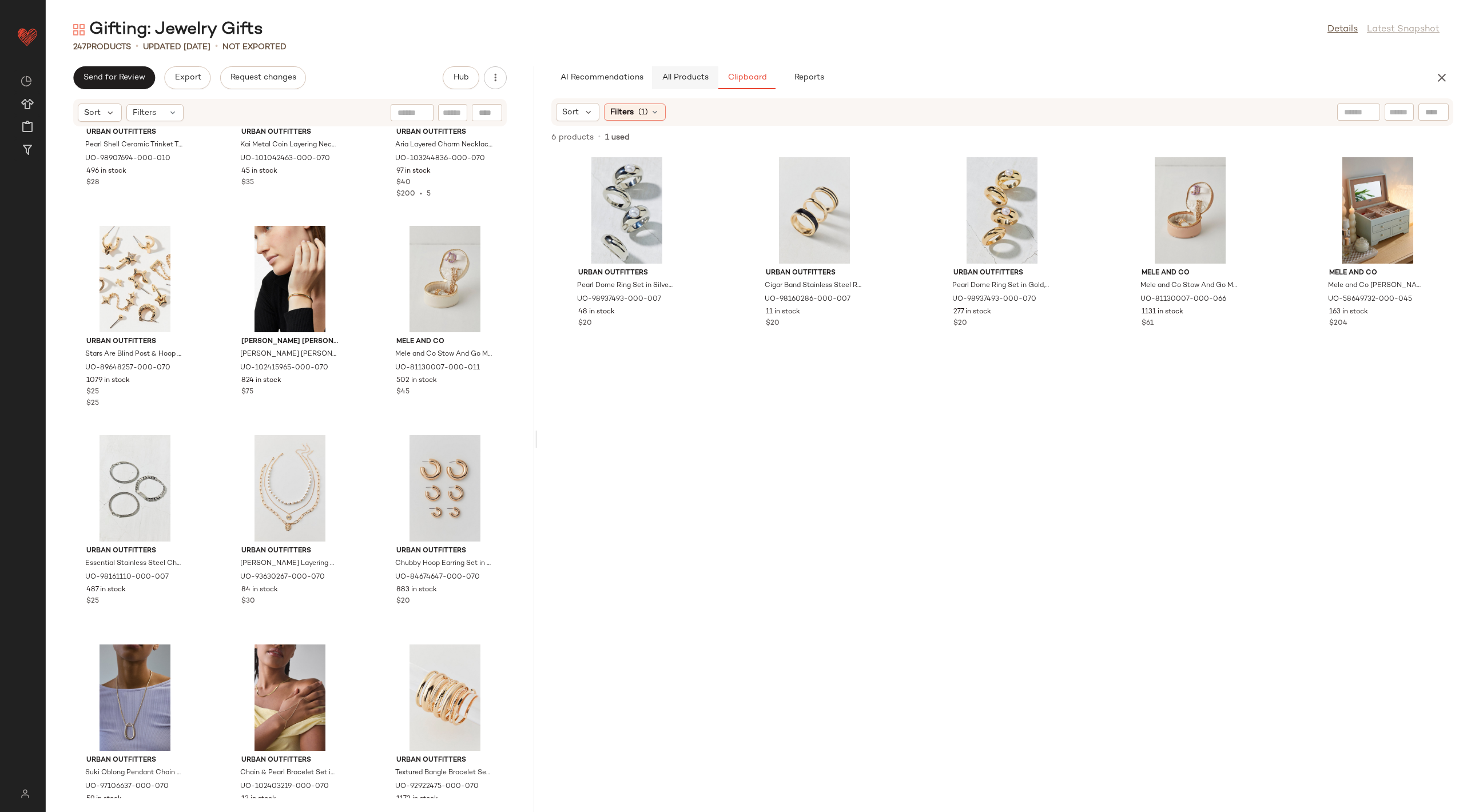
click at [685, 74] on span "All Products" at bounding box center [685, 78] width 47 height 9
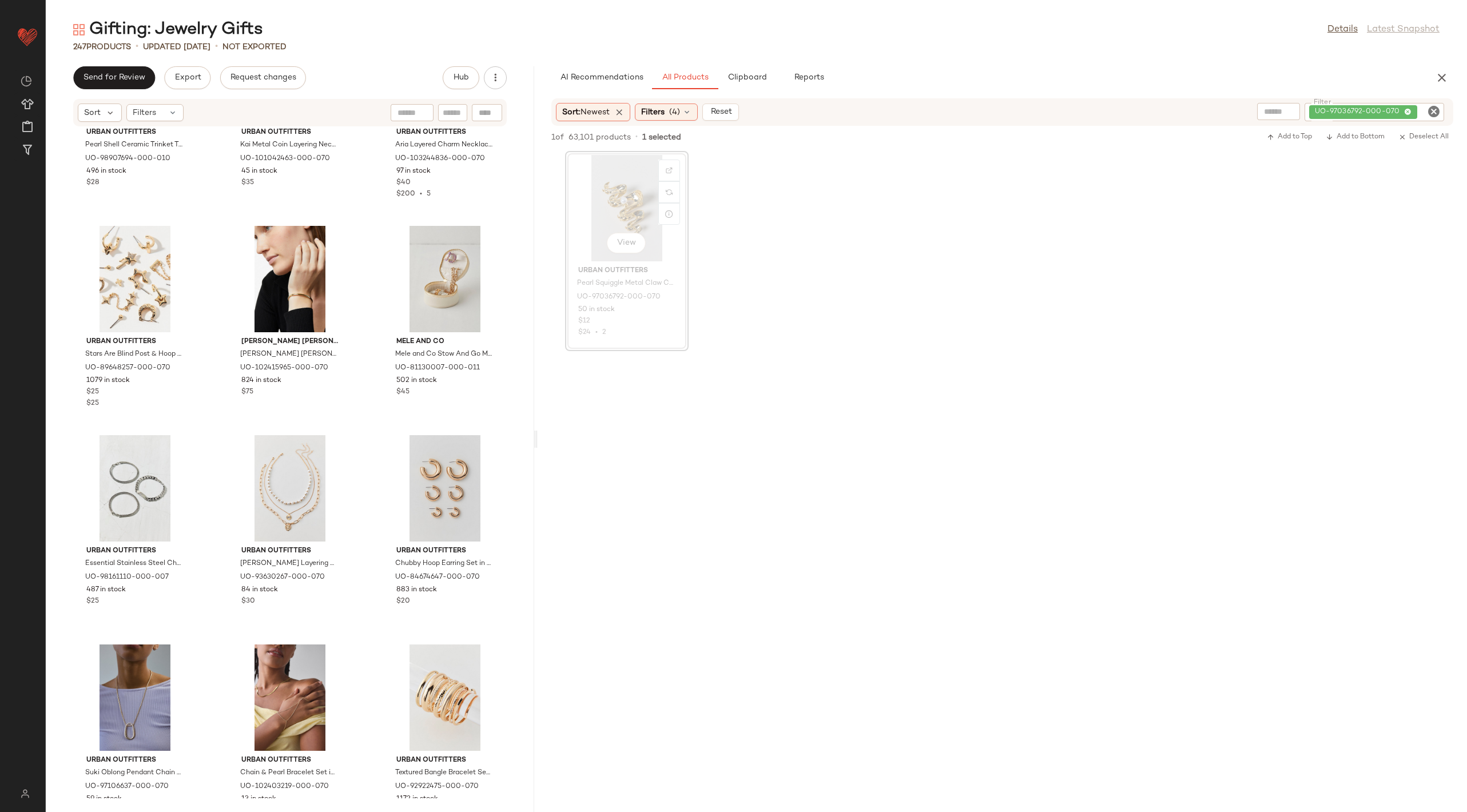
click at [1438, 108] on icon "Clear Filter" at bounding box center [1434, 112] width 14 height 14
paste input "**********"
type input "**********"
click at [641, 299] on span "ColourPop Cosmetics Glitterally Obsessed Body Glitter Gel in DISCO LADY at Urba…" at bounding box center [617, 309] width 80 height 62
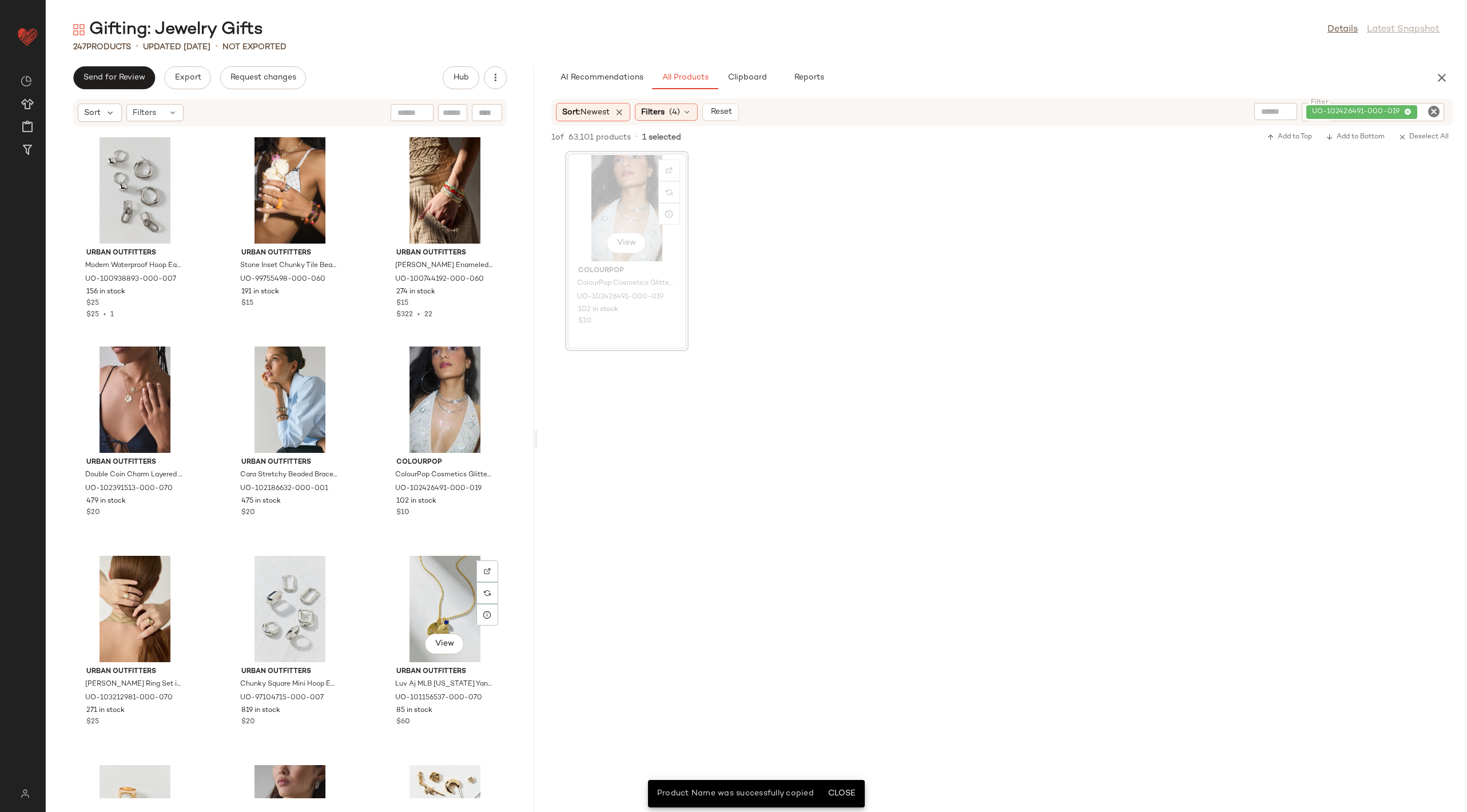
scroll to position [15066, 0]
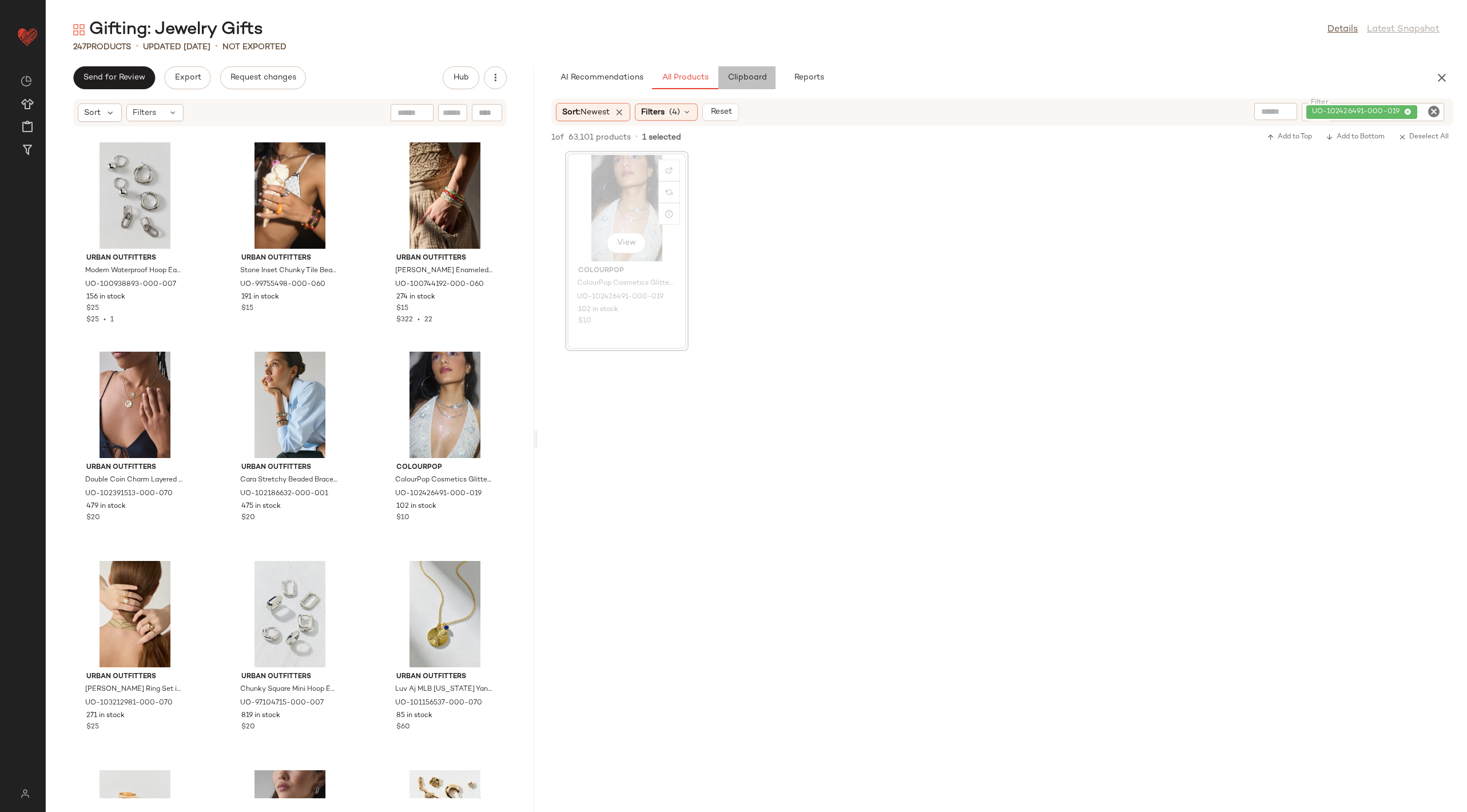
click at [766, 81] on button "Clipboard" at bounding box center [747, 78] width 57 height 23
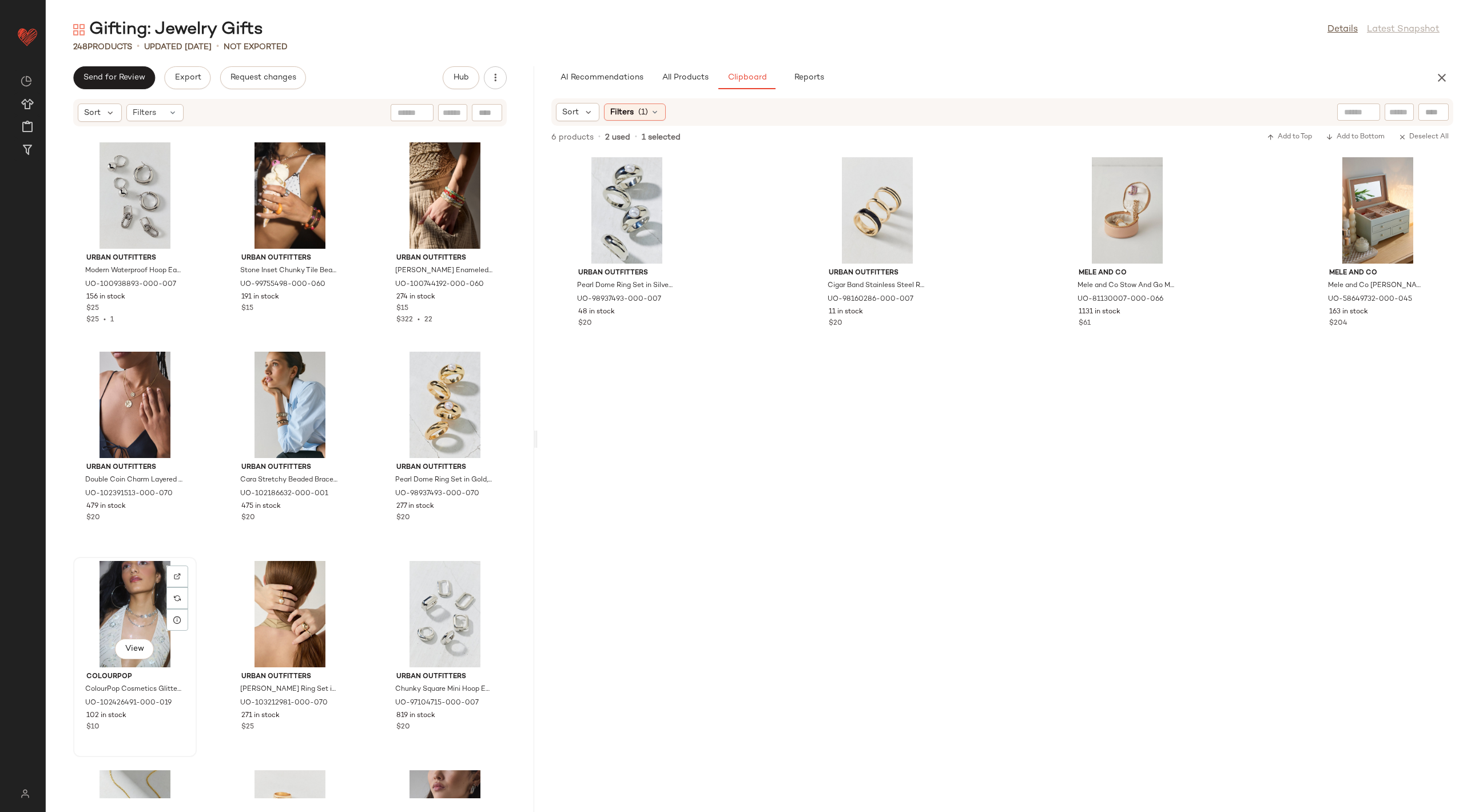
click at [125, 609] on div "View" at bounding box center [135, 614] width 115 height 107
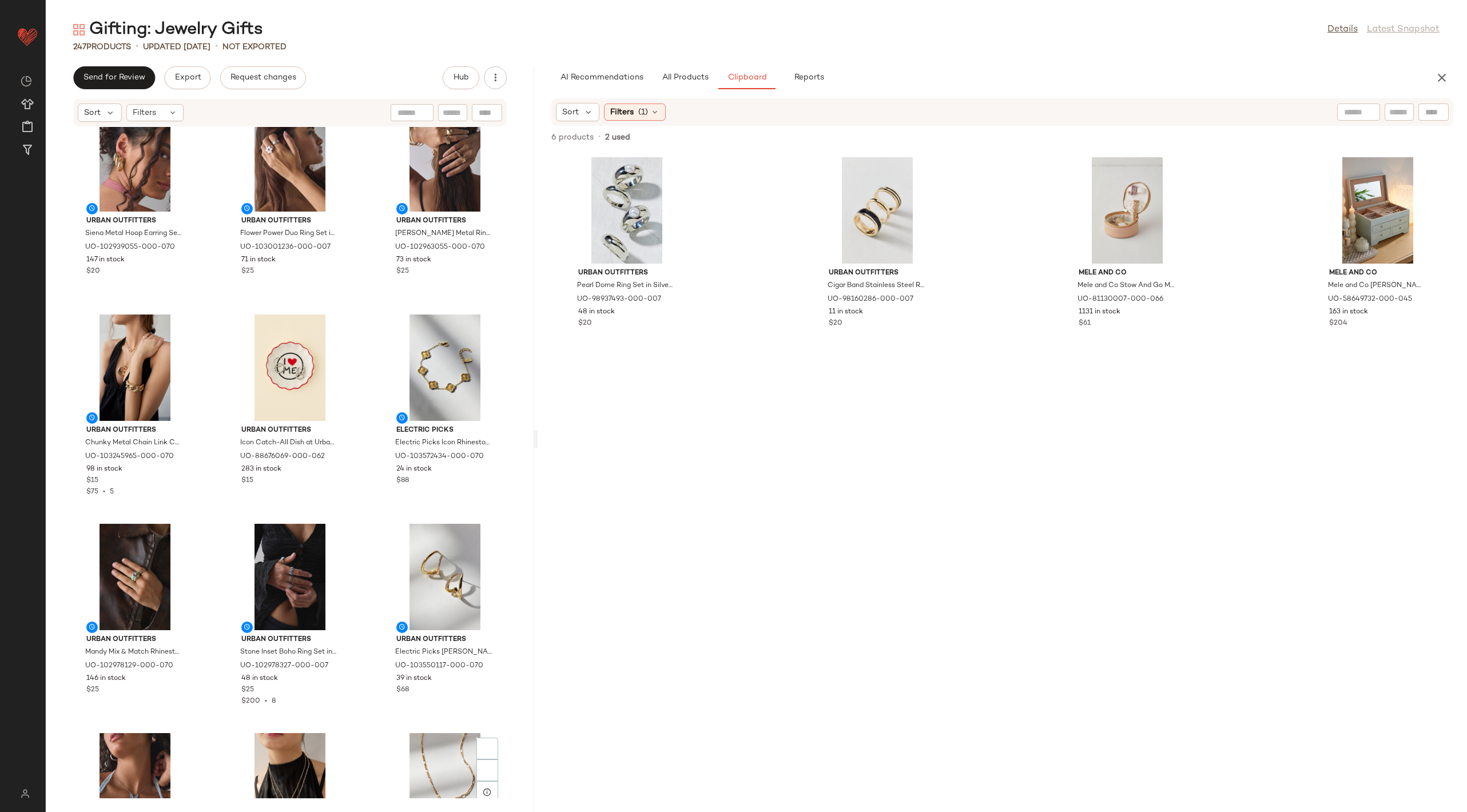
scroll to position [1823, 0]
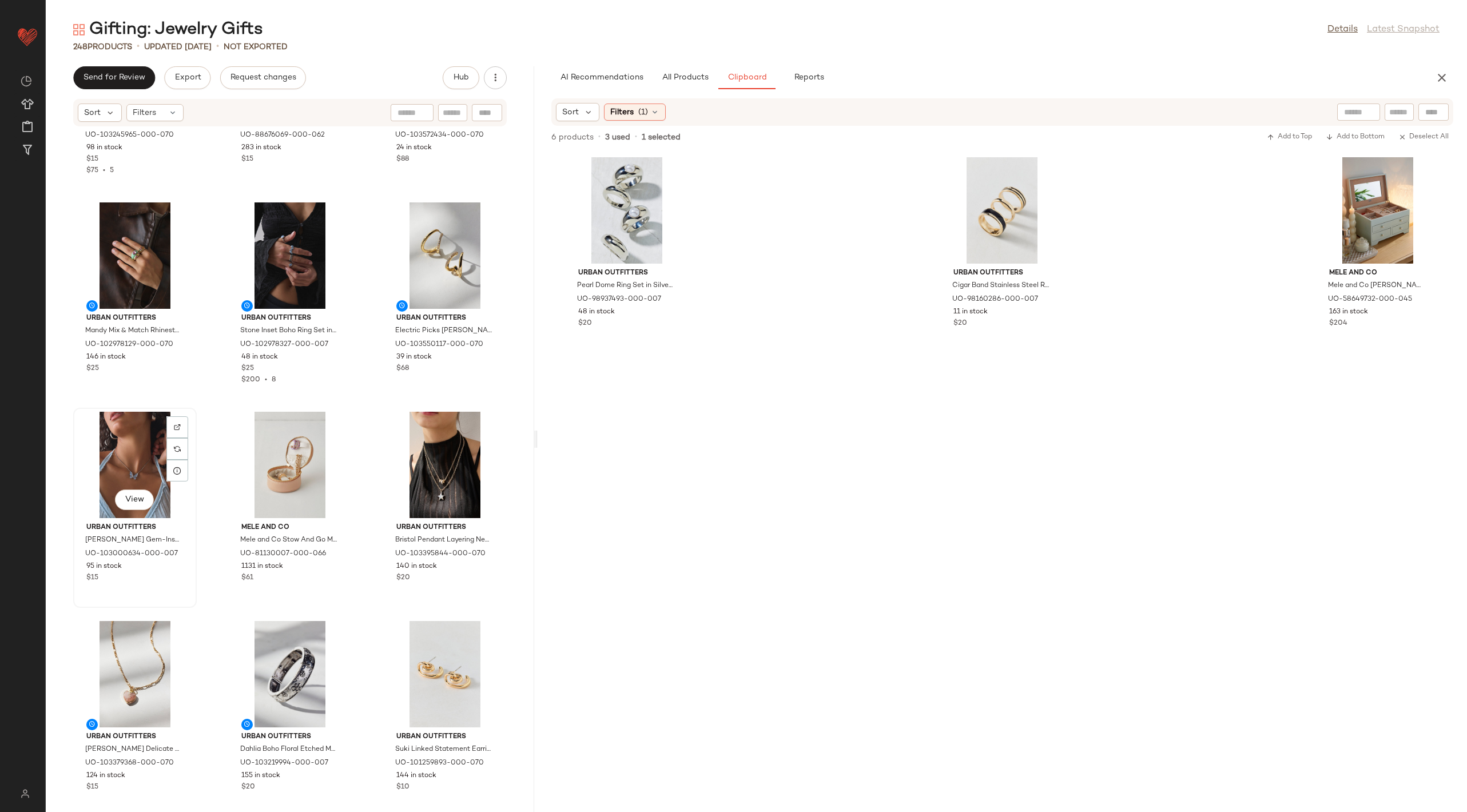
click at [143, 469] on div "View" at bounding box center [135, 464] width 115 height 107
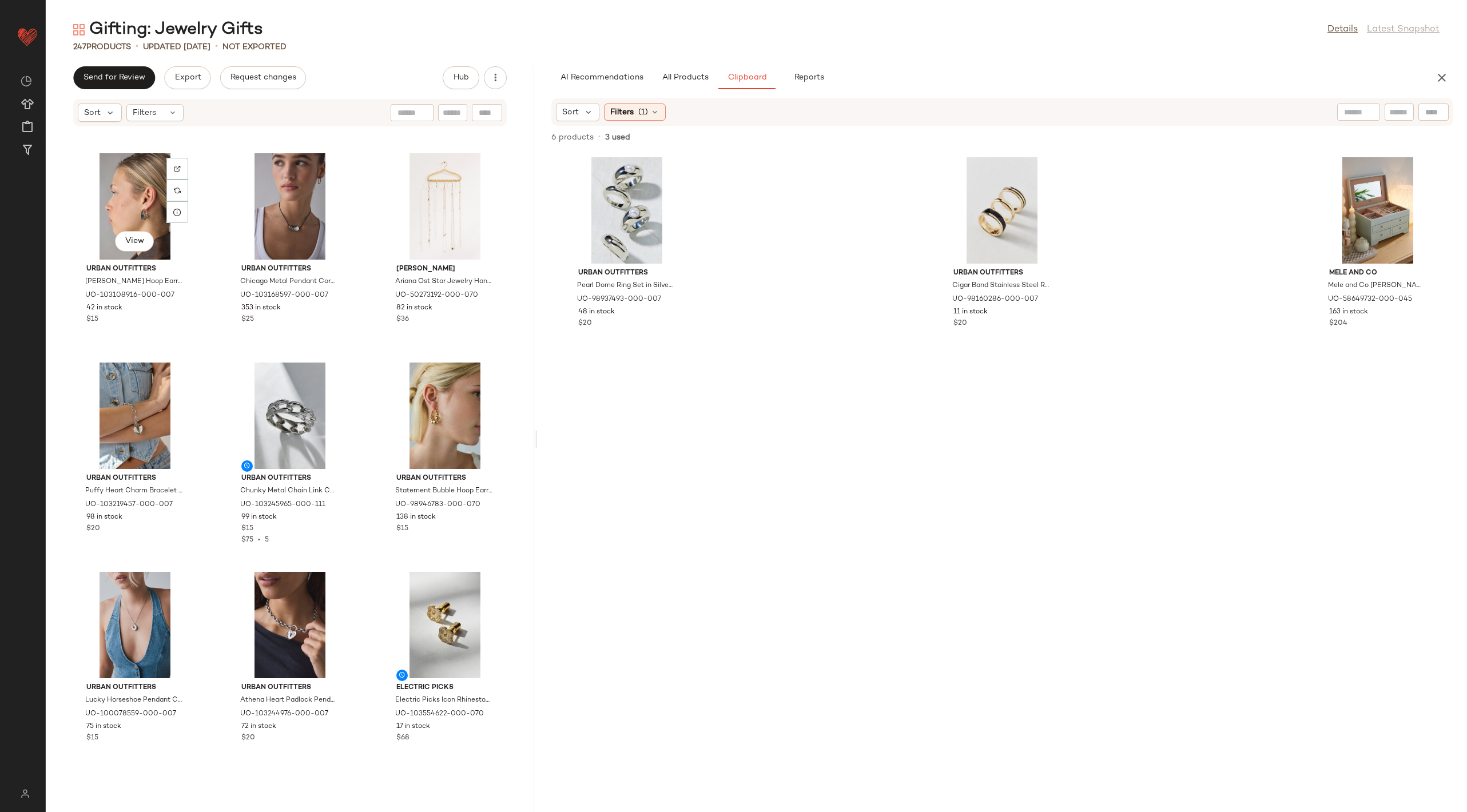
scroll to position [3019, 0]
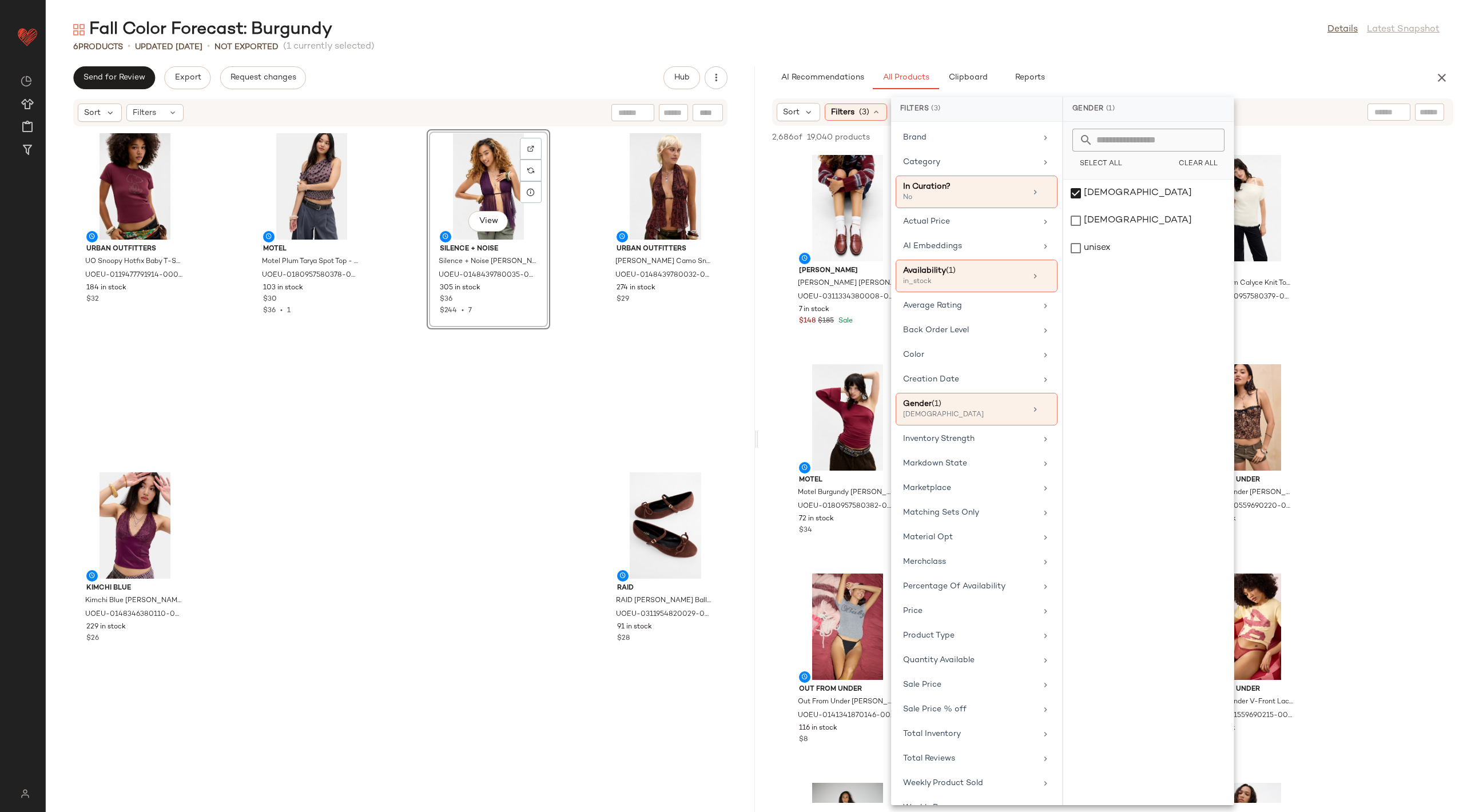
click at [607, 448] on div "Urban Outfitters UO Rowan Halter Camo Snake Top - Dark Red L at Urban Outfitter…" at bounding box center [666, 294] width 124 height 330
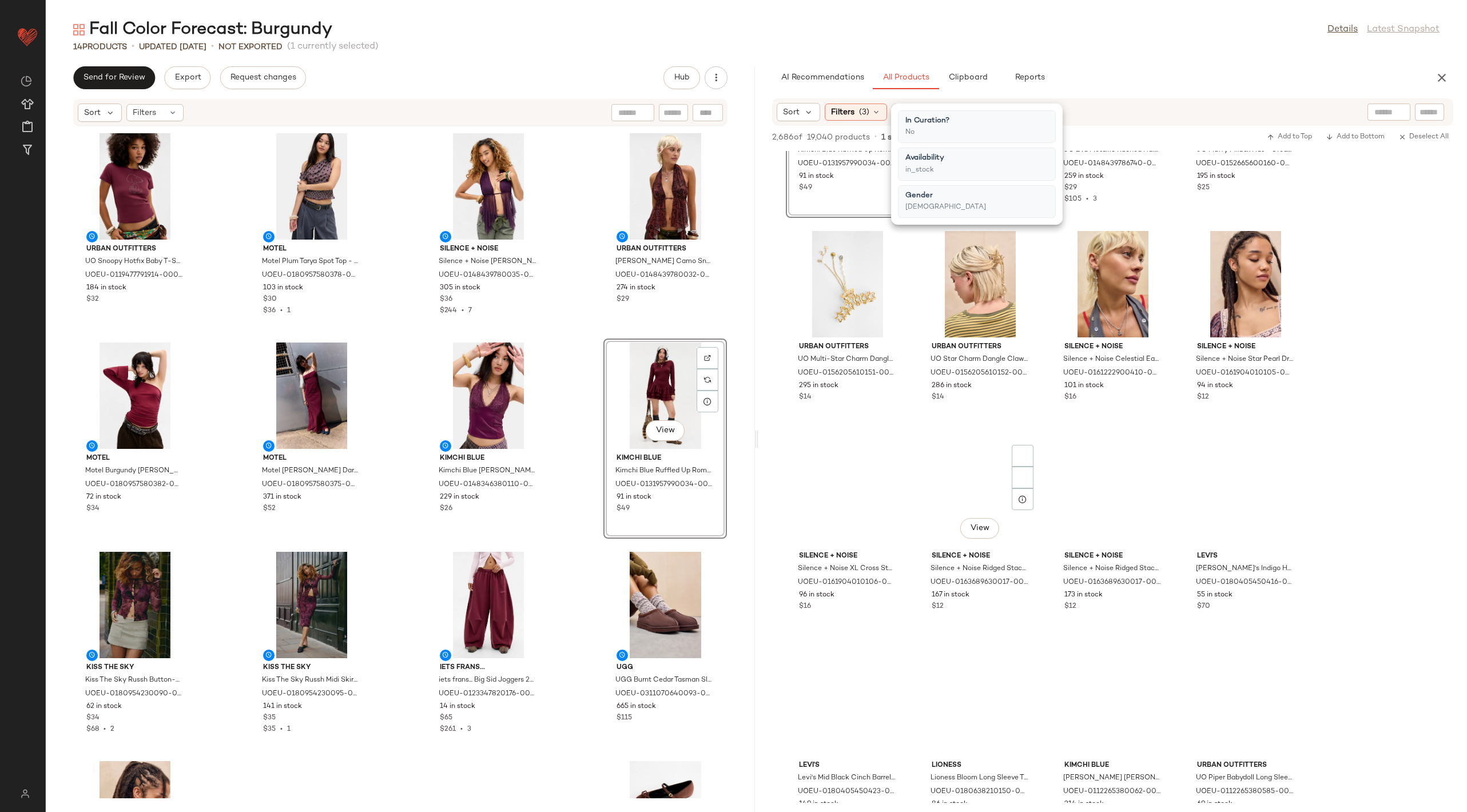
scroll to position [16957, 0]
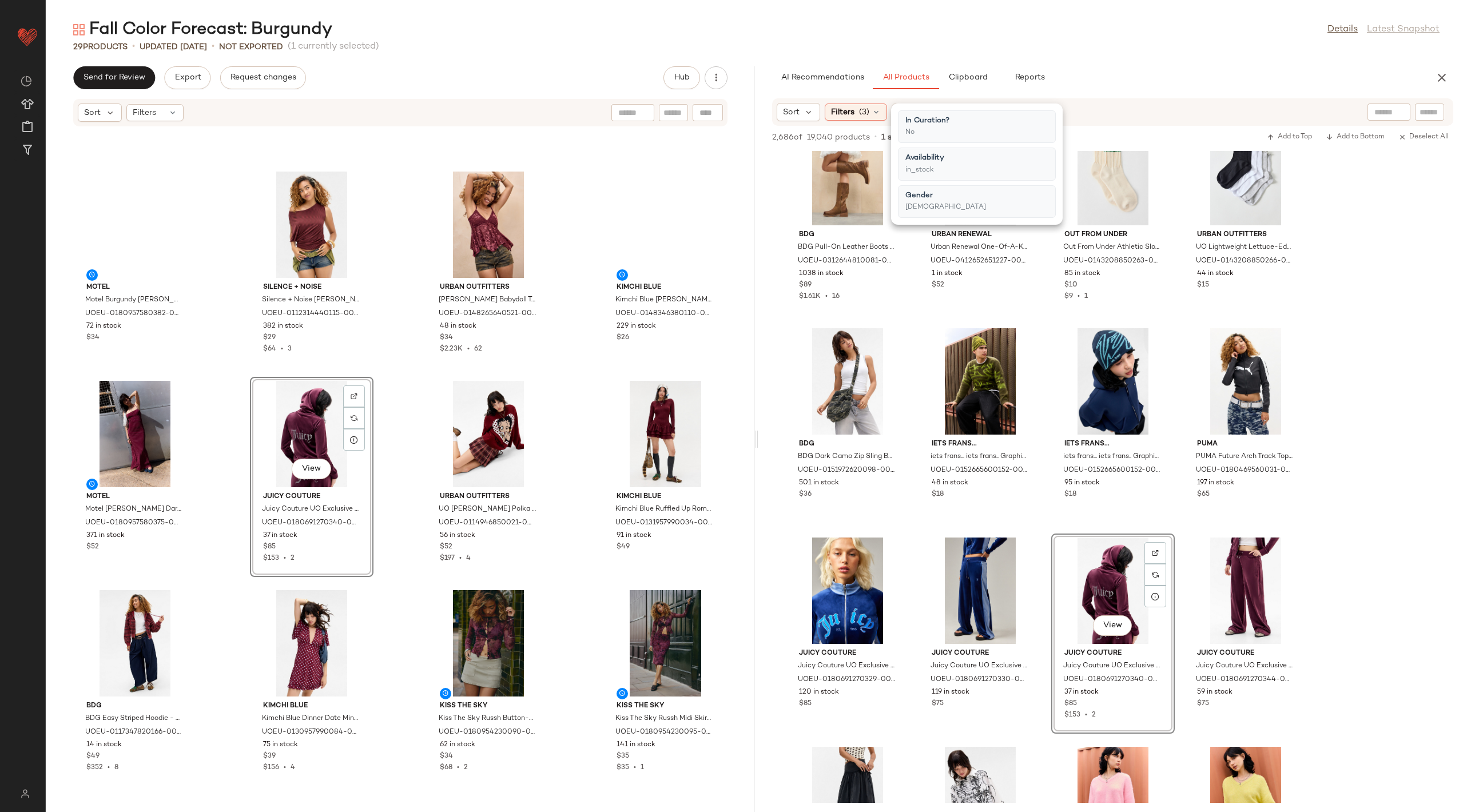
scroll to position [152, 0]
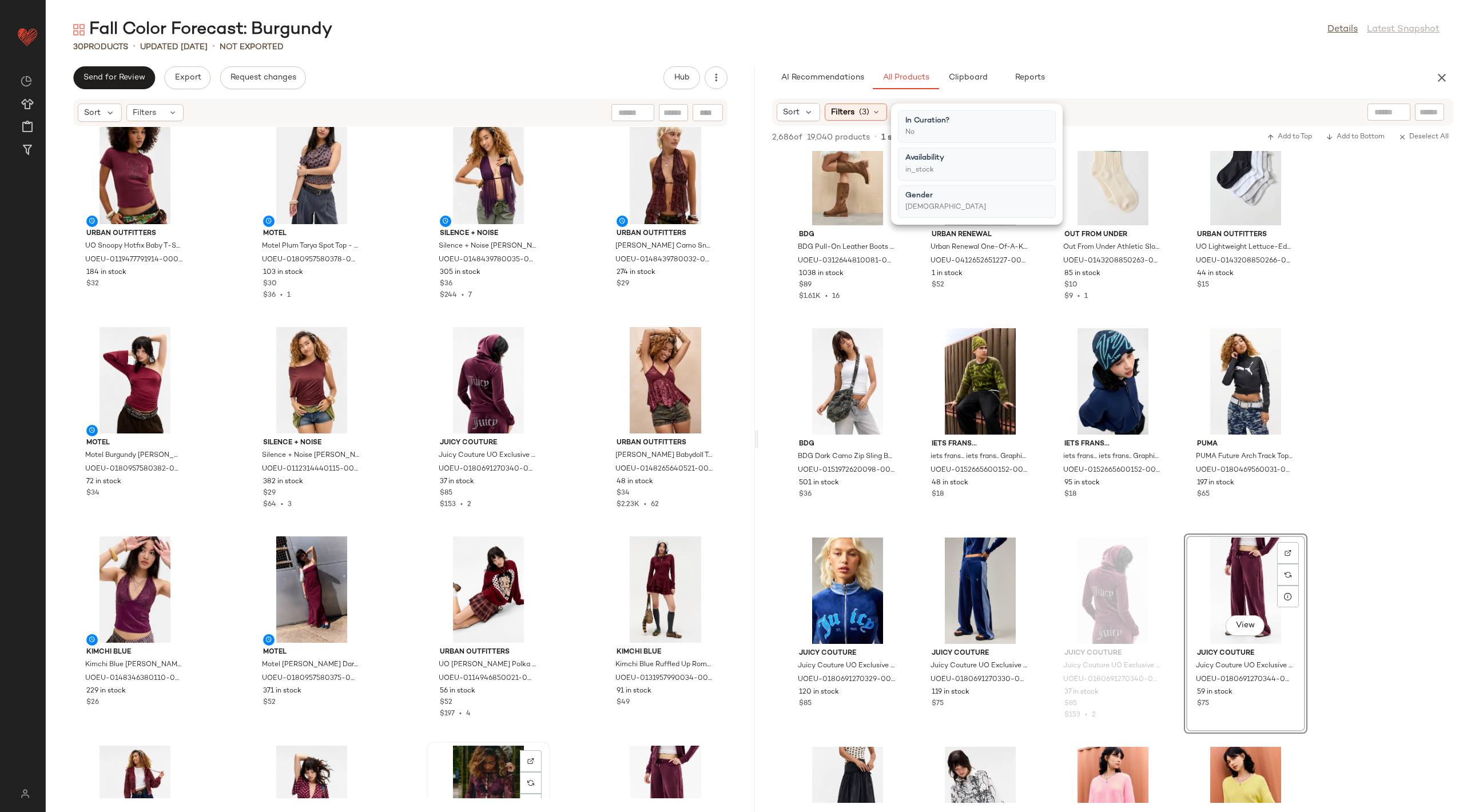
scroll to position [17, 0]
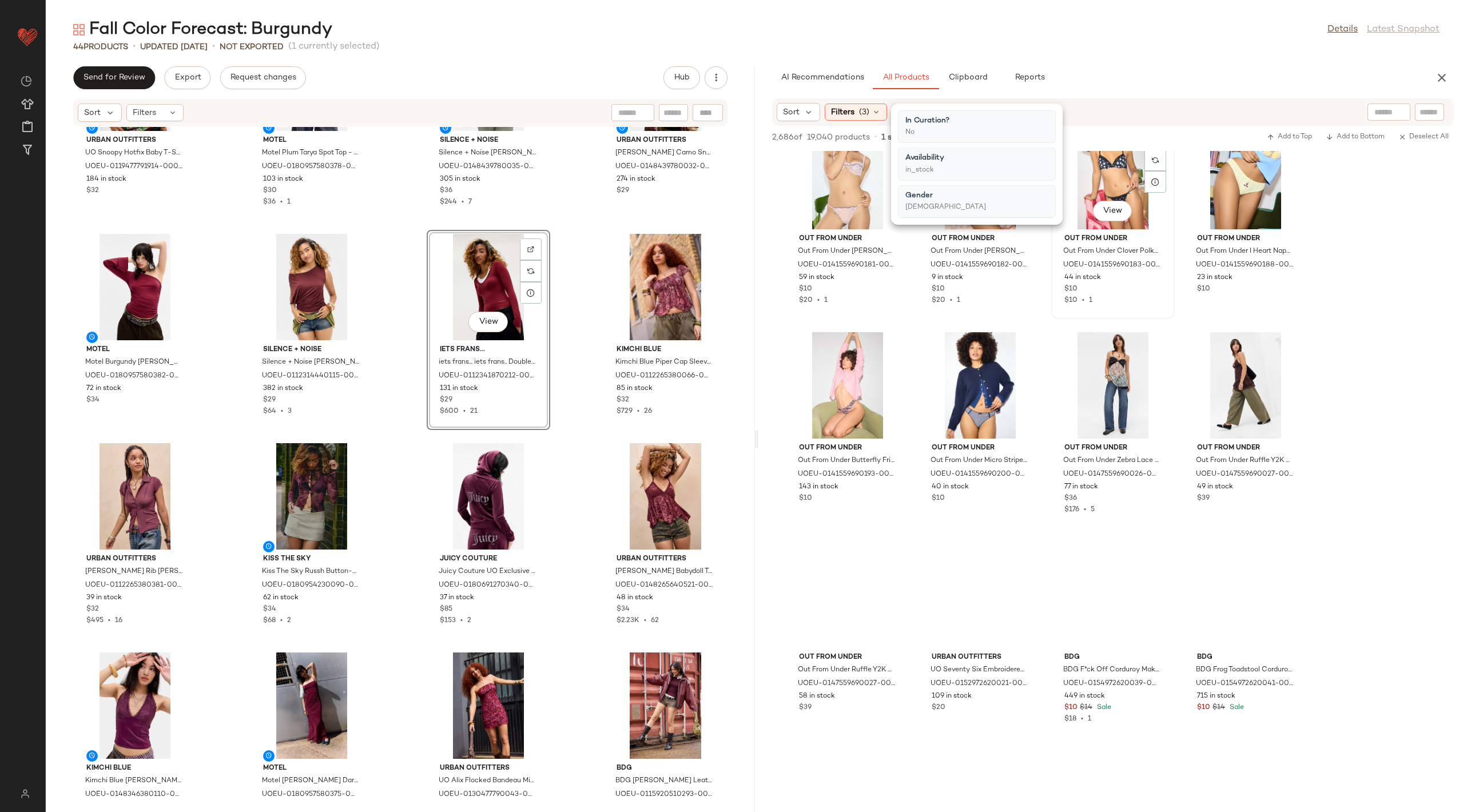
scroll to position [50467, 0]
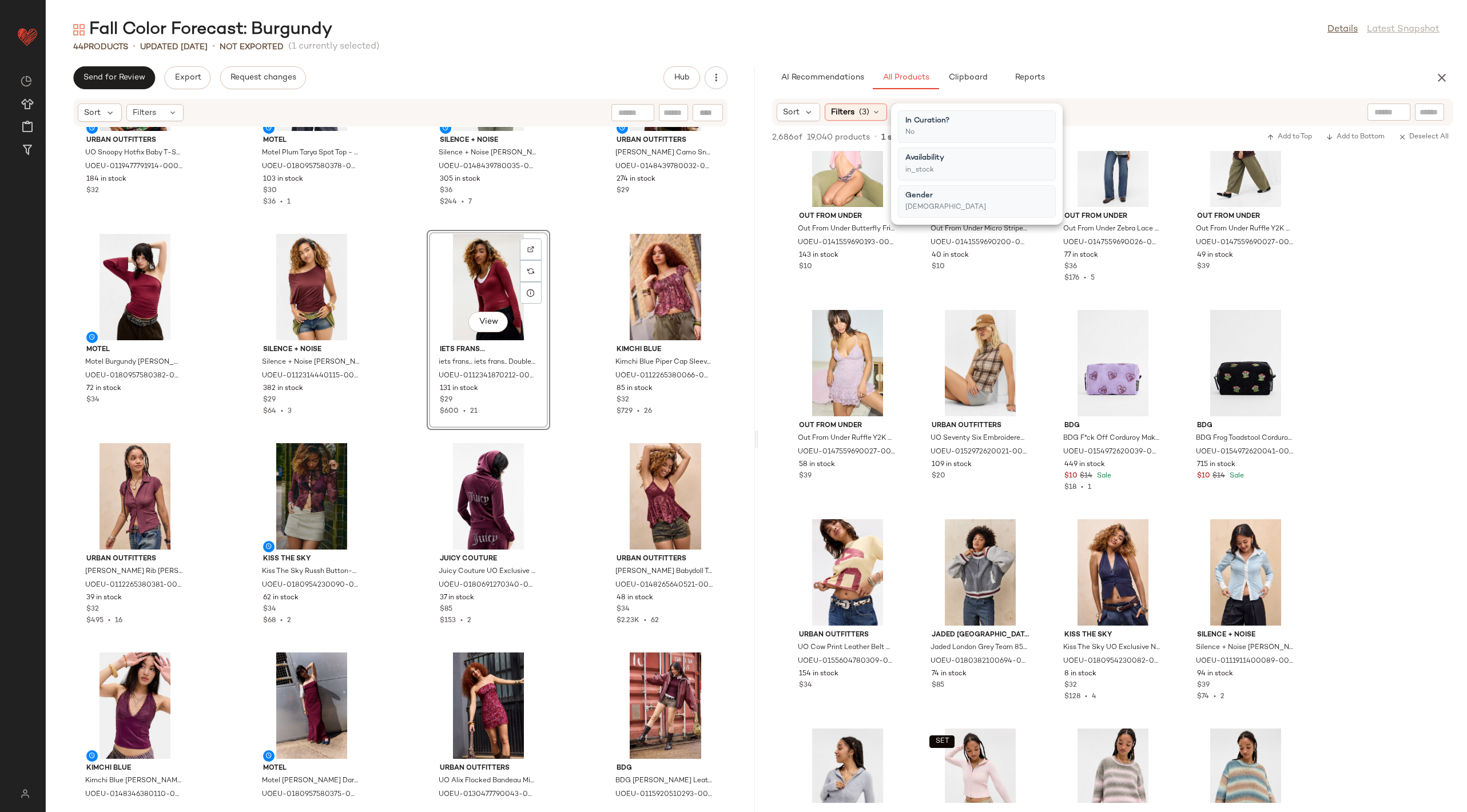
drag, startPoint x: 869, startPoint y: 689, endPoint x: 1107, endPoint y: 3, distance: 726.1
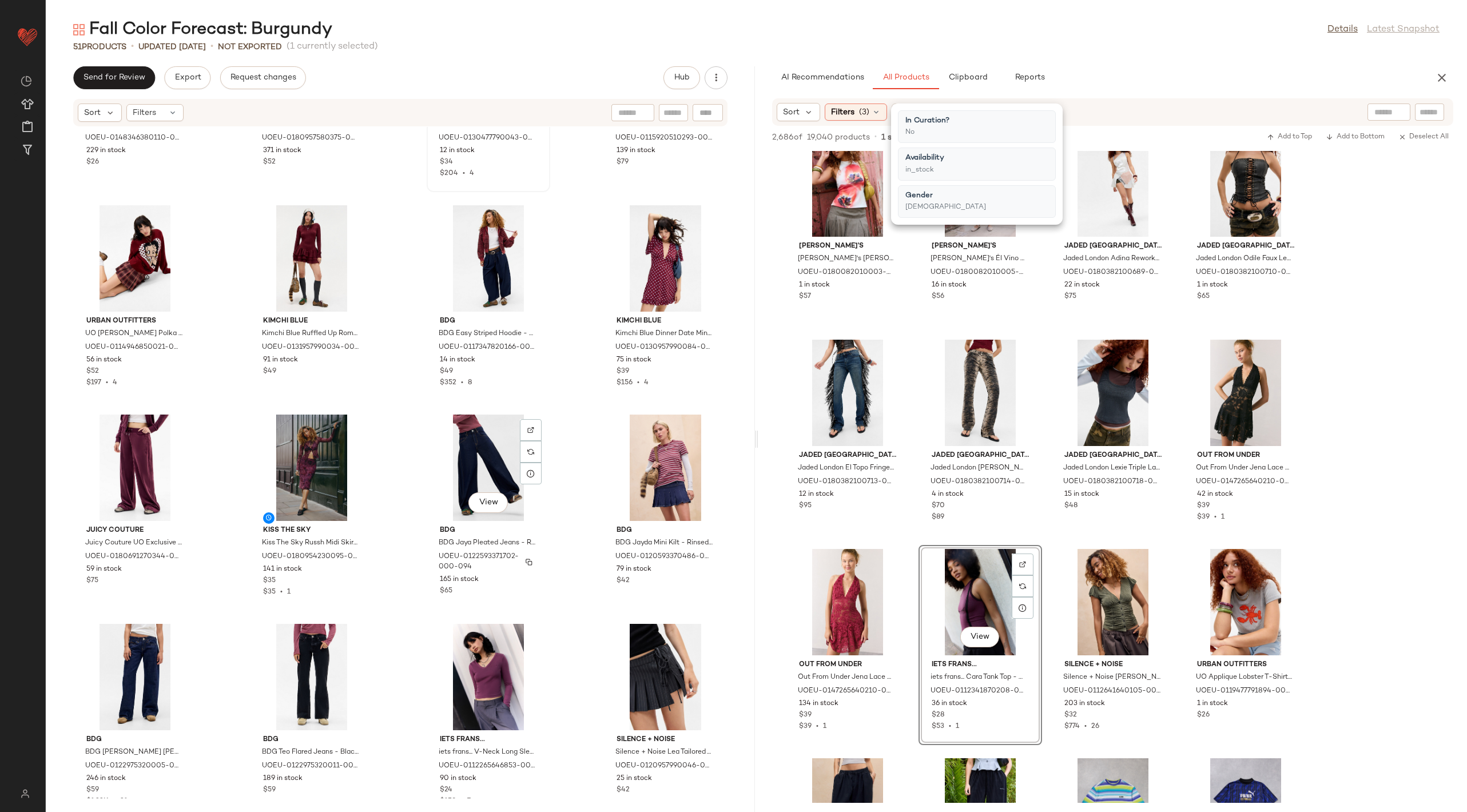
scroll to position [986, 0]
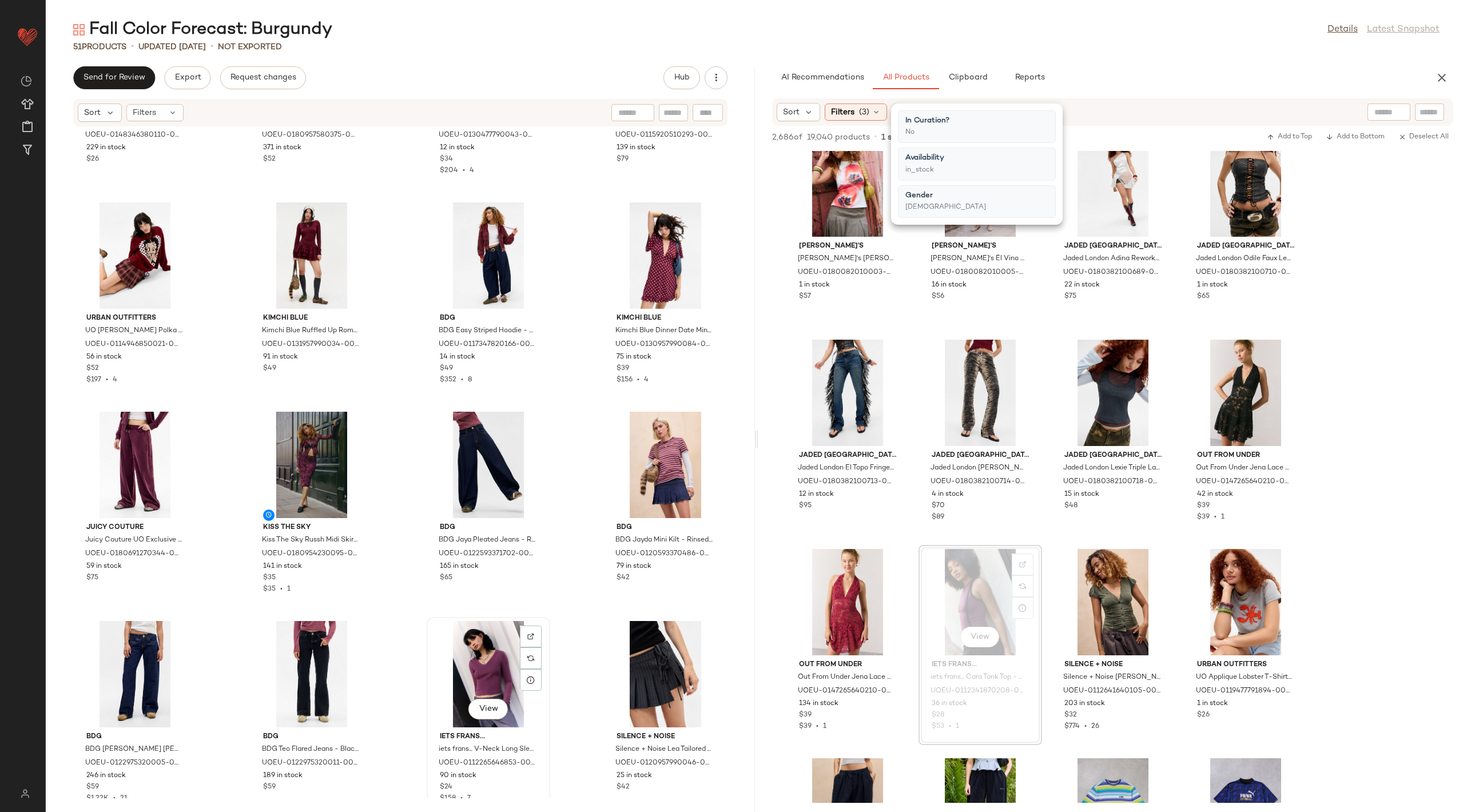
click at [495, 664] on div "View" at bounding box center [488, 674] width 115 height 107
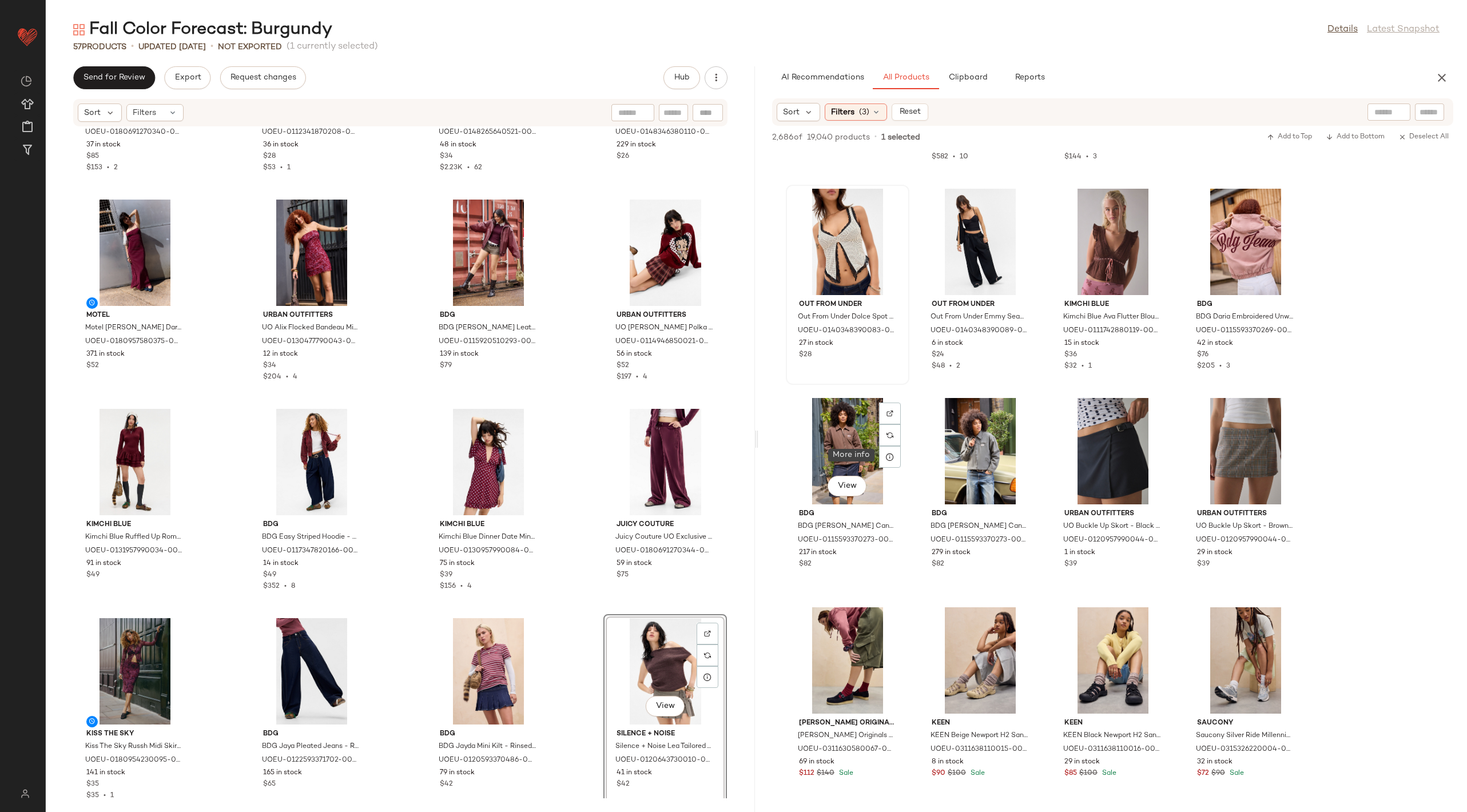
scroll to position [78168, 0]
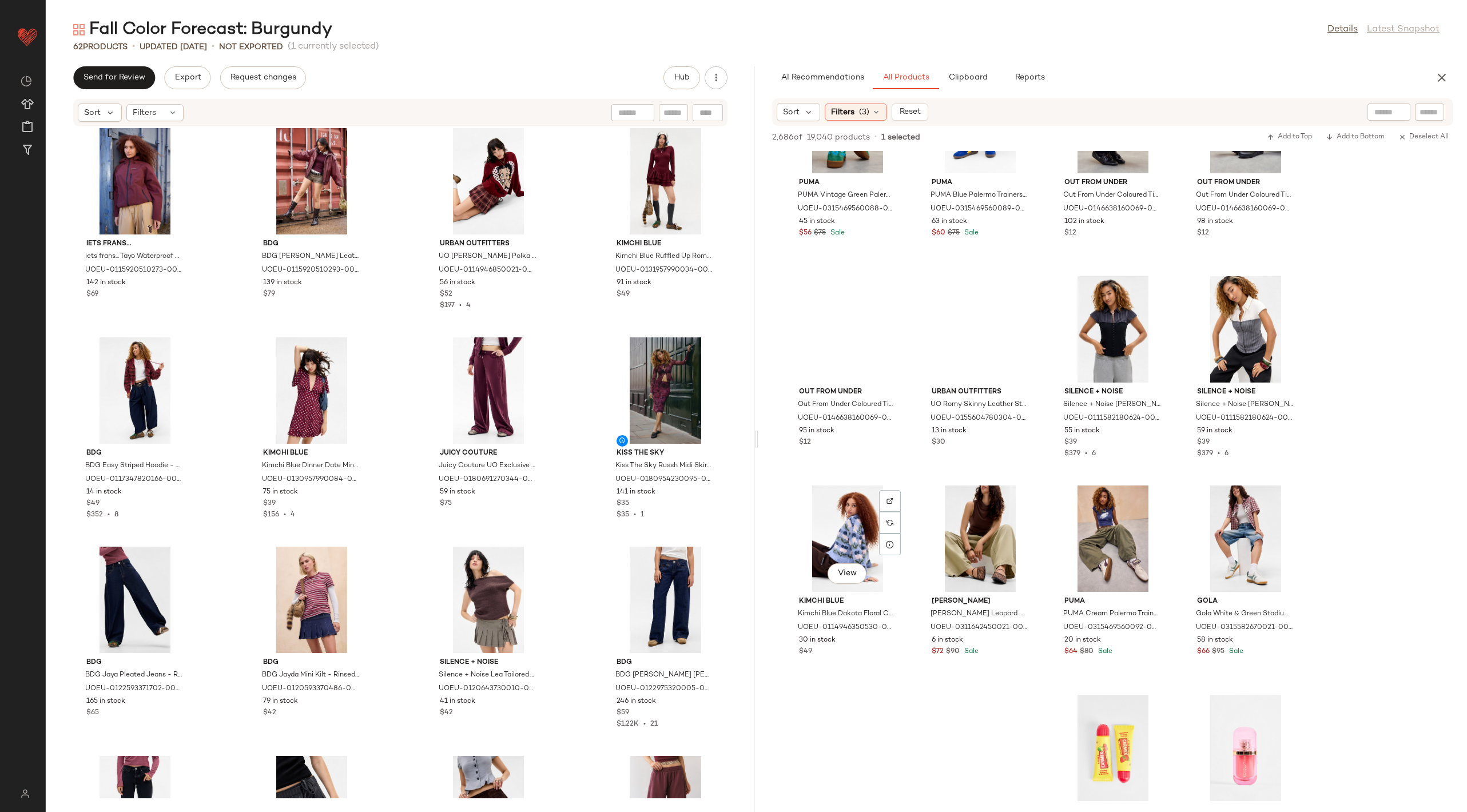
scroll to position [86981, 0]
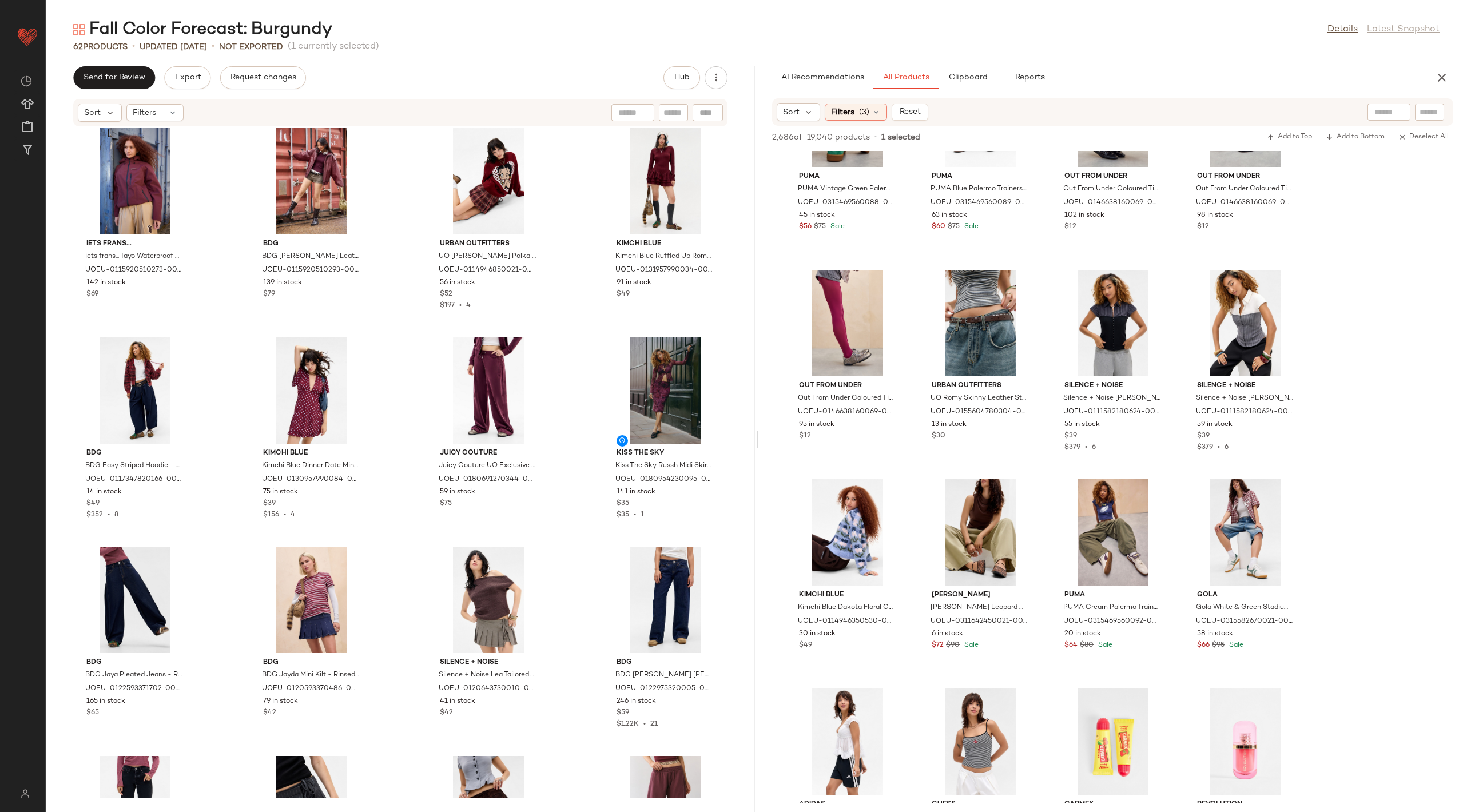
drag, startPoint x: 841, startPoint y: 334, endPoint x: 731, endPoint y: 19, distance: 333.7
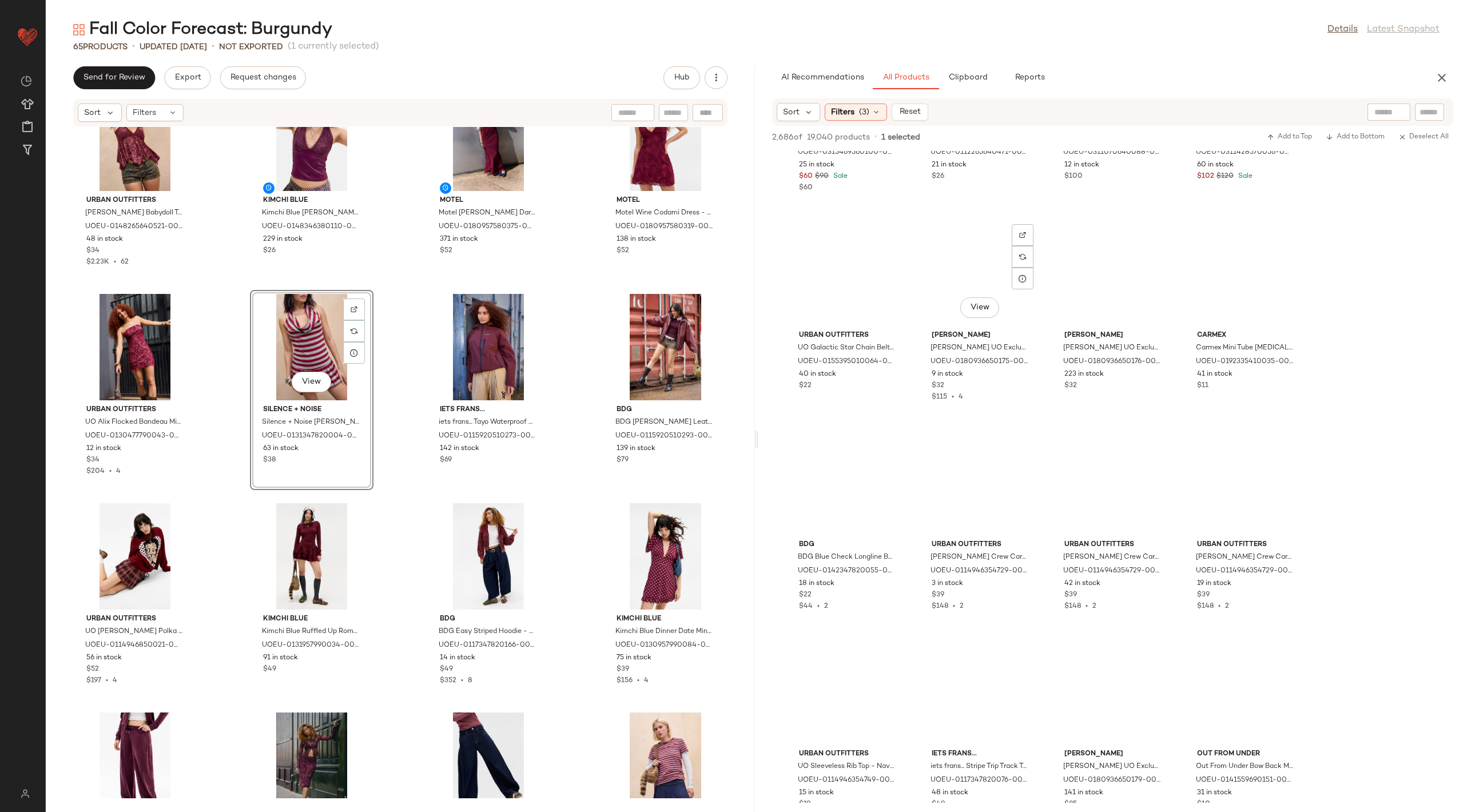
scroll to position [114332, 0]
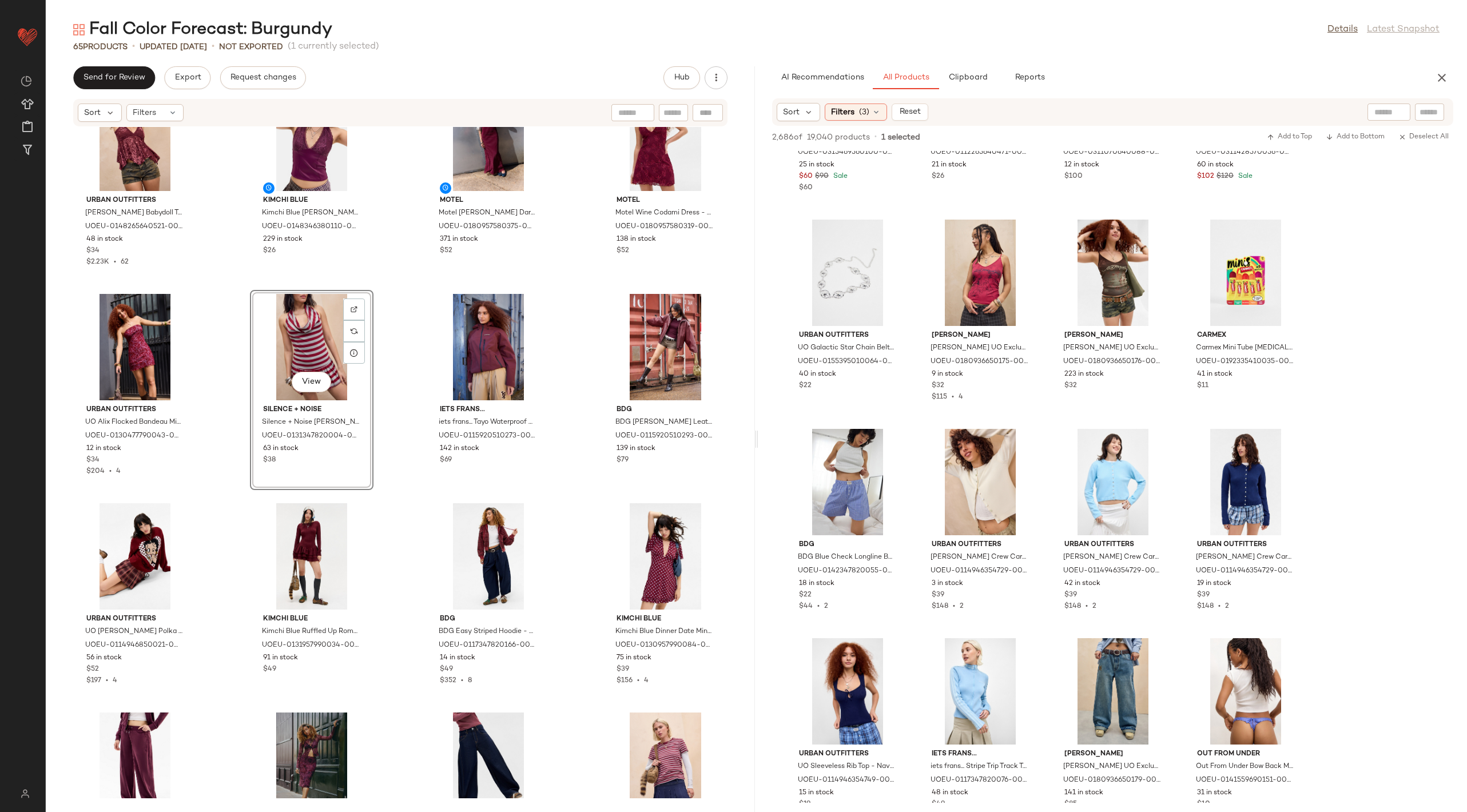
click at [1382, 115] on input "text" at bounding box center [1389, 112] width 29 height 12
type input "******"
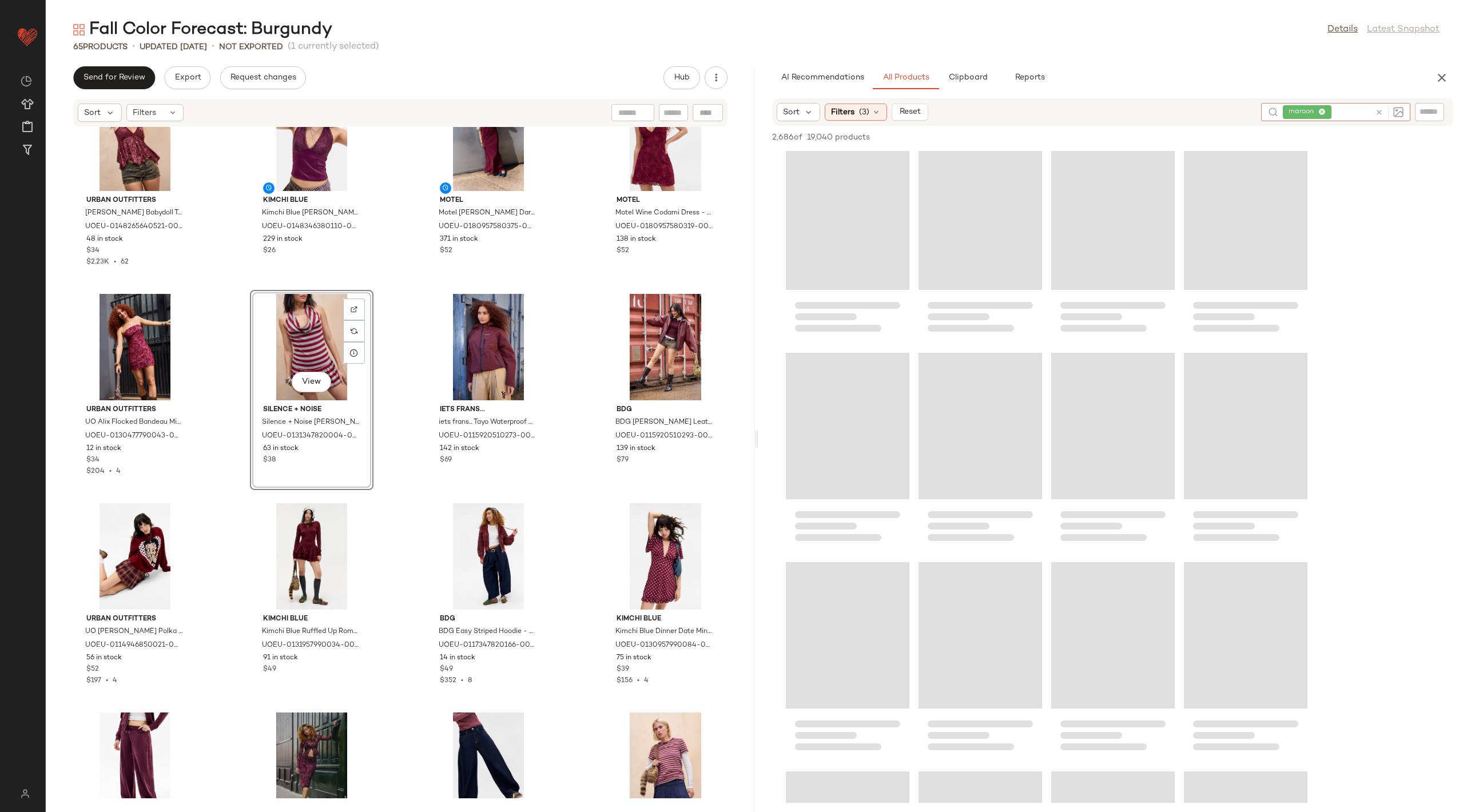
scroll to position [1042, 0]
